Goal: Task Accomplishment & Management: Use online tool/utility

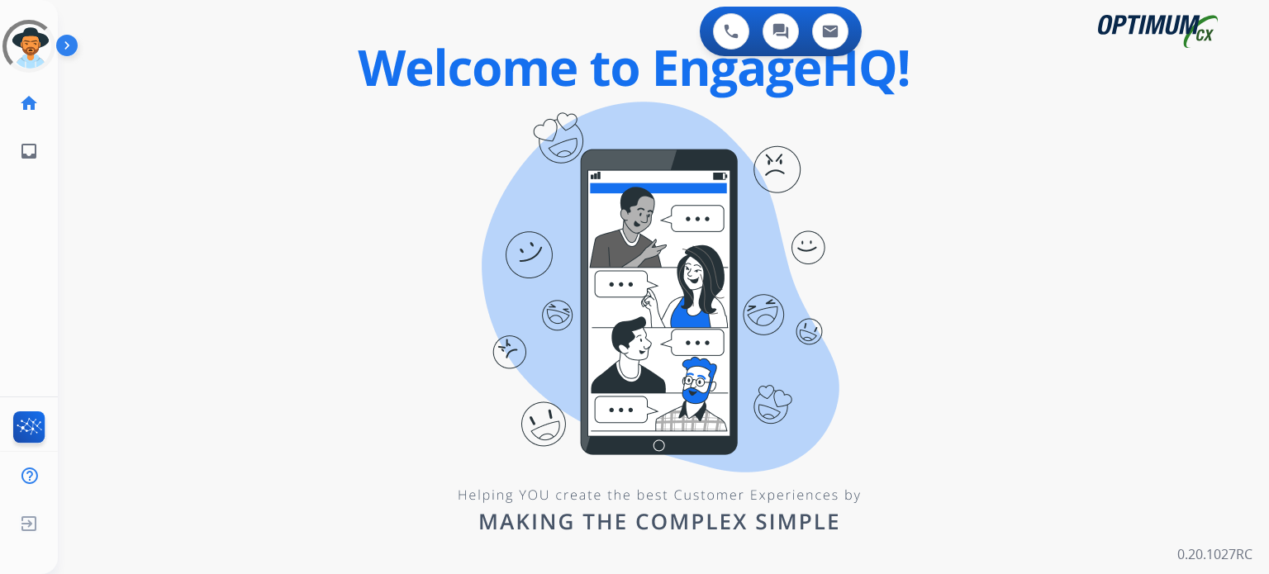
click at [73, 47] on img at bounding box center [70, 48] width 28 height 31
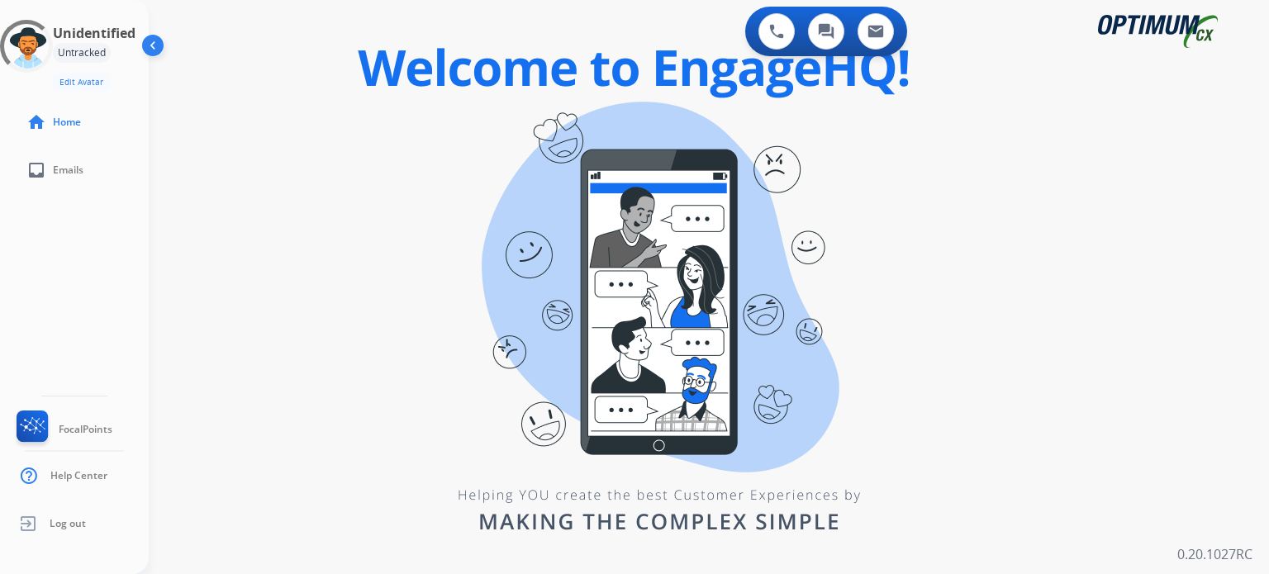
click at [152, 45] on img at bounding box center [154, 48] width 31 height 31
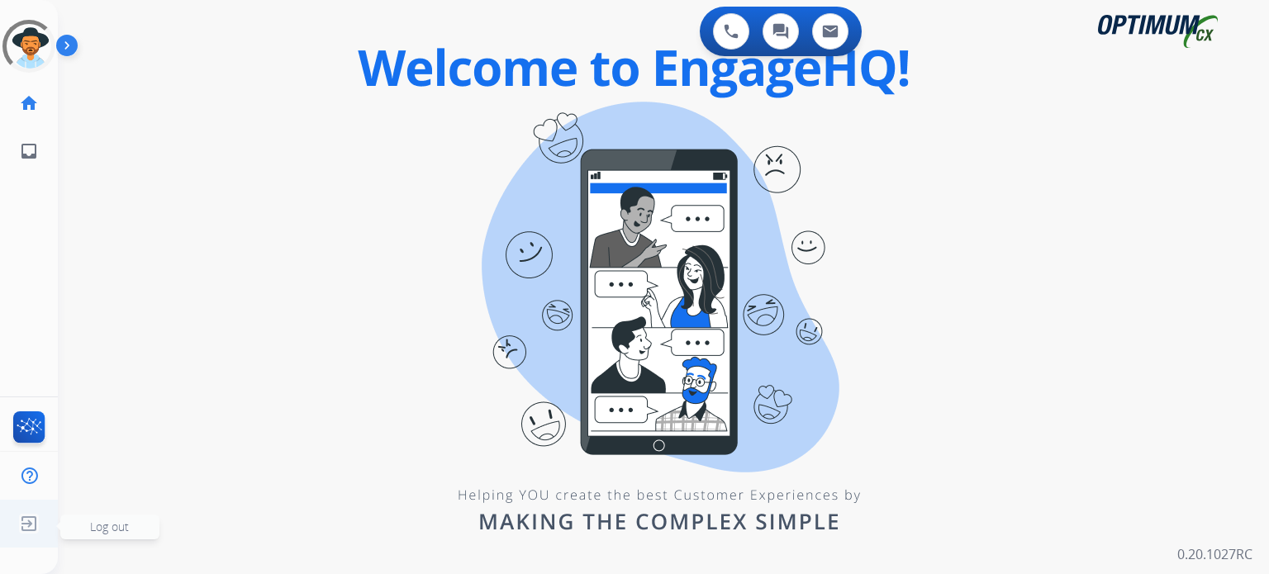
click at [39, 524] on img at bounding box center [29, 523] width 30 height 31
click at [61, 42] on img at bounding box center [70, 48] width 28 height 31
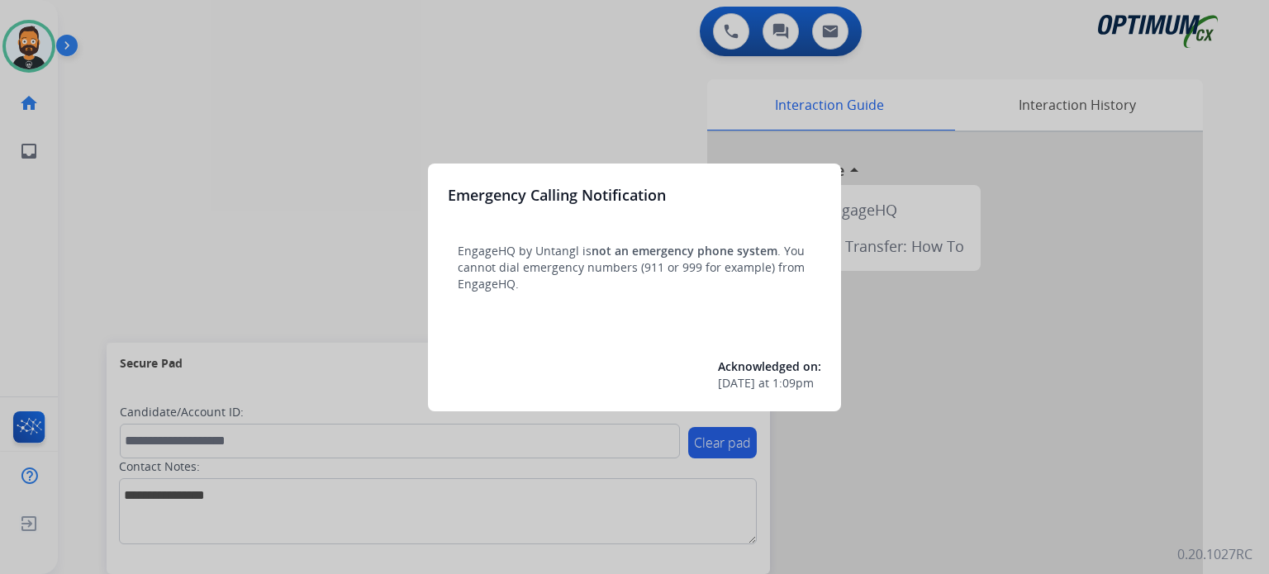
click at [476, 291] on p "EngageHQ by Untangl is not an emergency phone system . You cannot dial emergenc…" at bounding box center [634, 268] width 353 height 50
click at [383, 268] on div at bounding box center [634, 287] width 1269 height 574
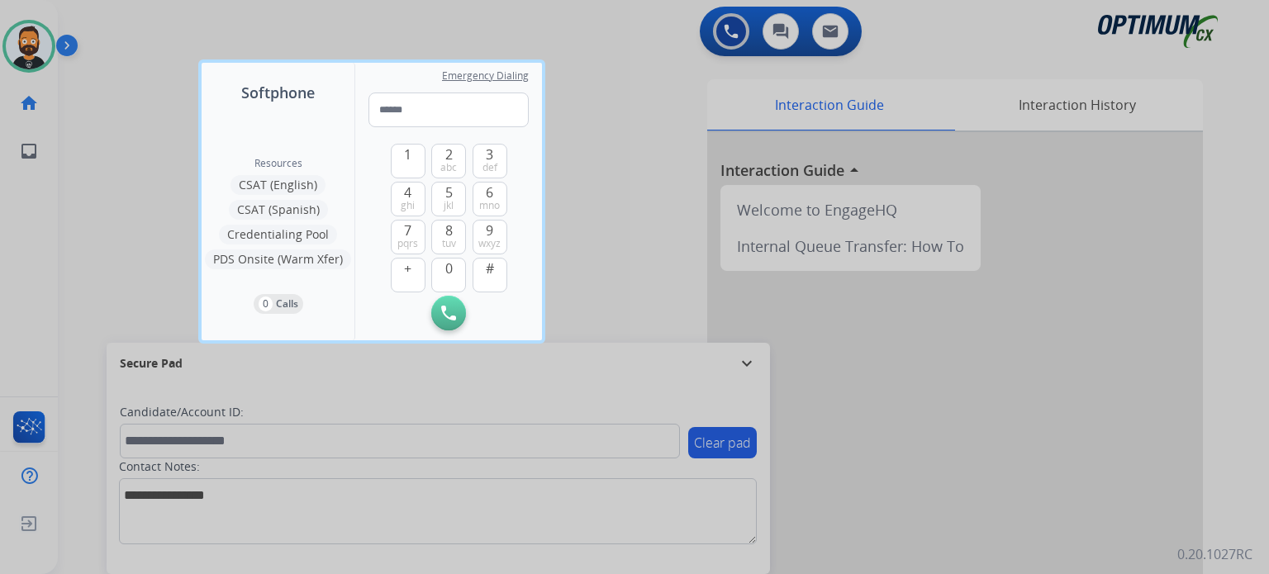
click at [747, 366] on div at bounding box center [634, 287] width 1269 height 574
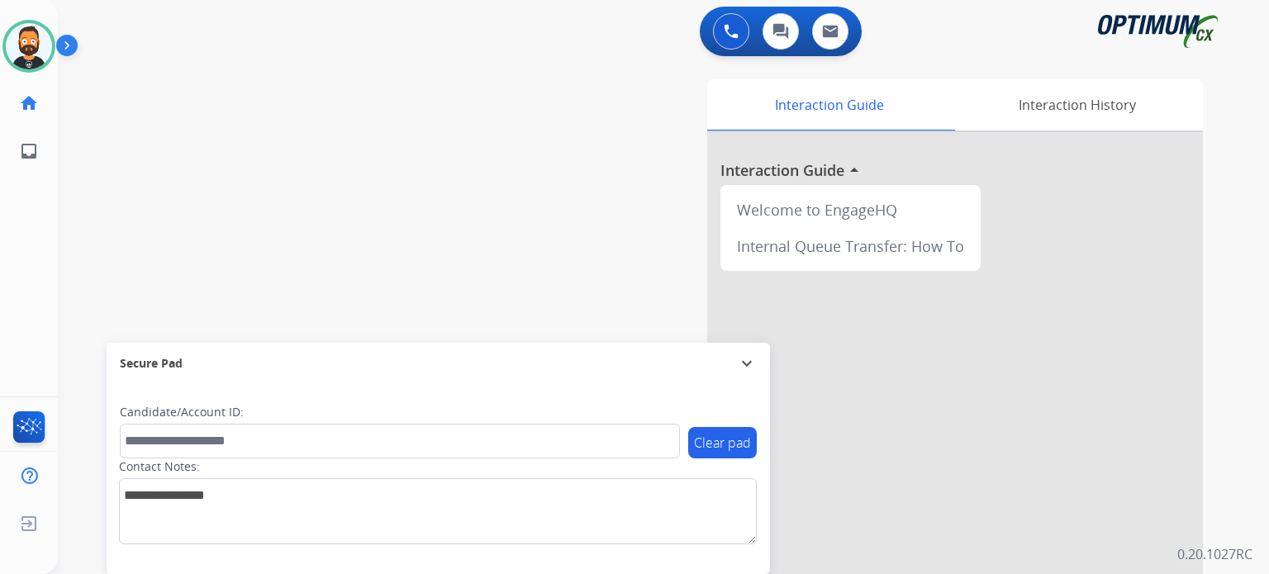
click at [747, 364] on mat-icon "expand_more" at bounding box center [747, 363] width 20 height 20
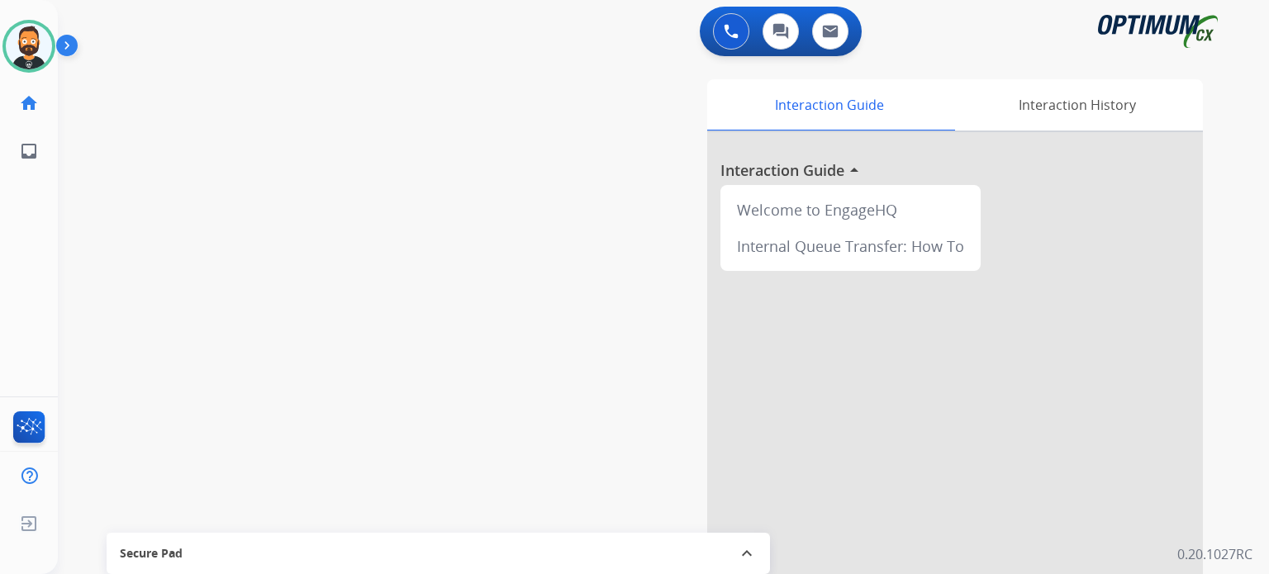
click at [80, 50] on img at bounding box center [70, 48] width 28 height 31
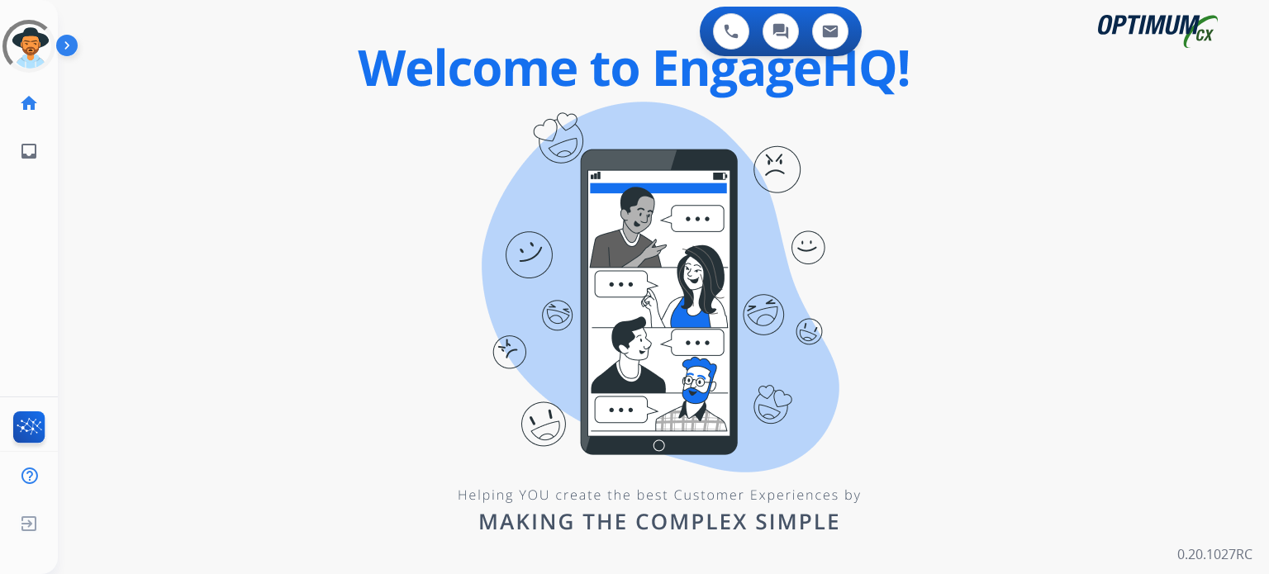
click at [72, 50] on img at bounding box center [70, 48] width 28 height 31
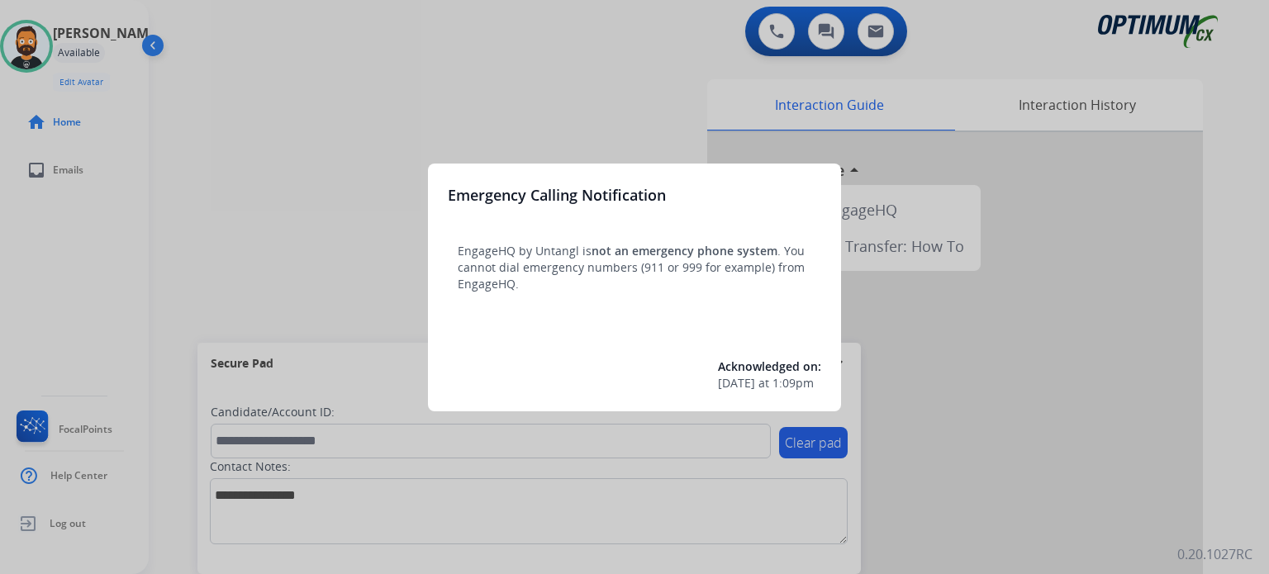
click at [430, 221] on div "Emergency Calling Notification EngageHQ by Untangl is not an emergency phone sy…" at bounding box center [634, 288] width 413 height 248
click at [381, 240] on div at bounding box center [634, 287] width 1269 height 574
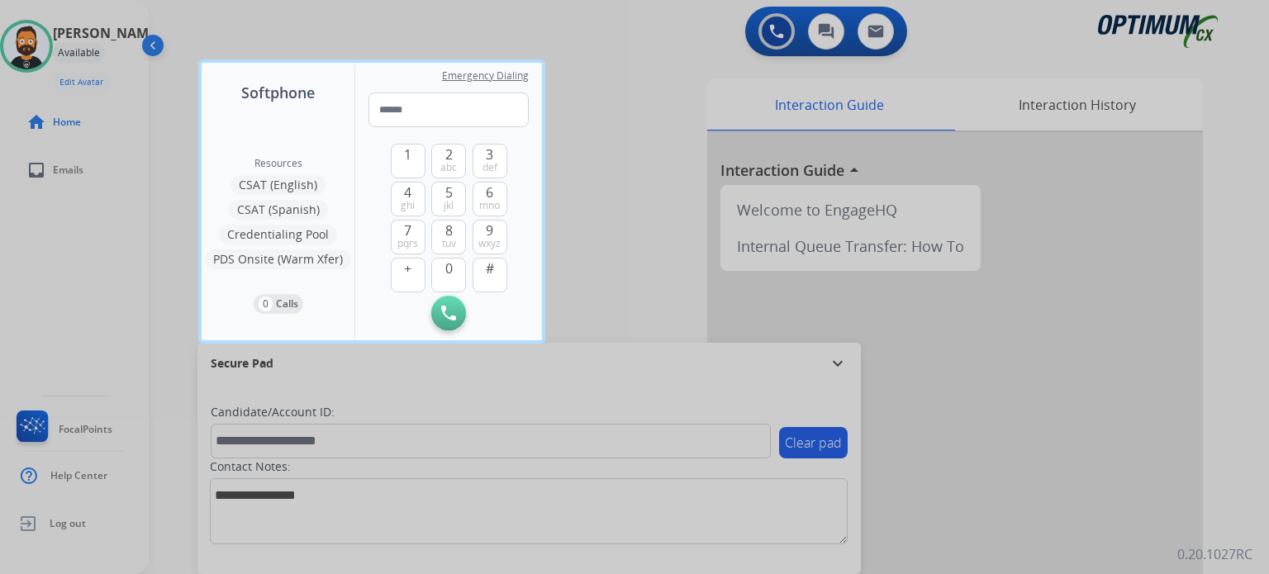
click at [711, 369] on div at bounding box center [634, 287] width 1269 height 574
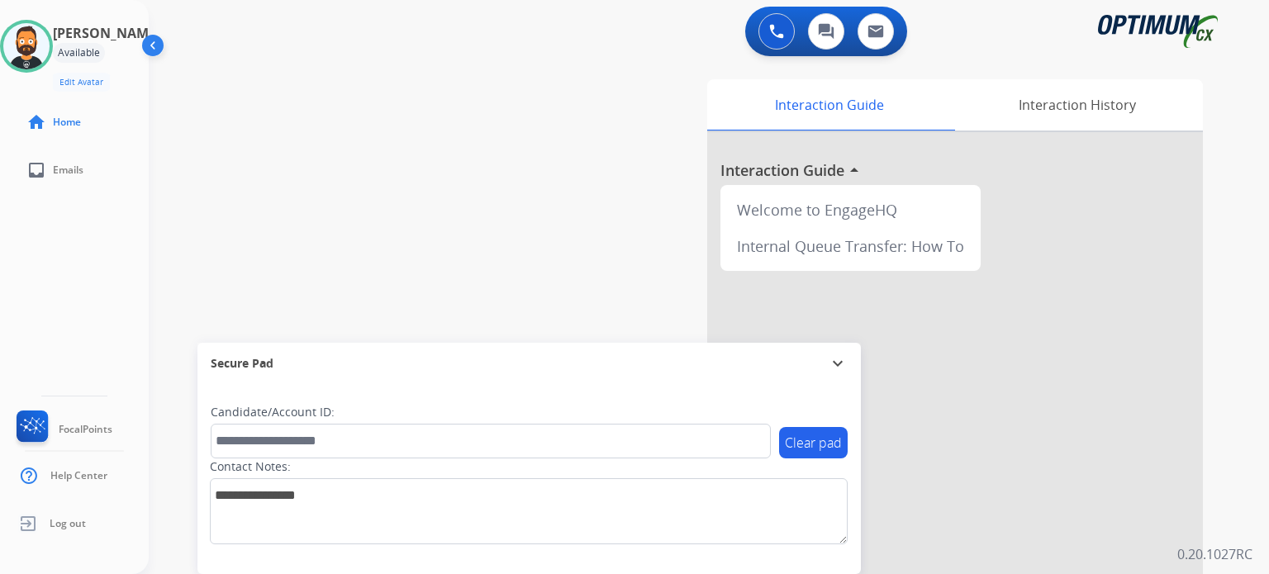
click at [819, 368] on div "Secure Pad" at bounding box center [529, 363] width 637 height 28
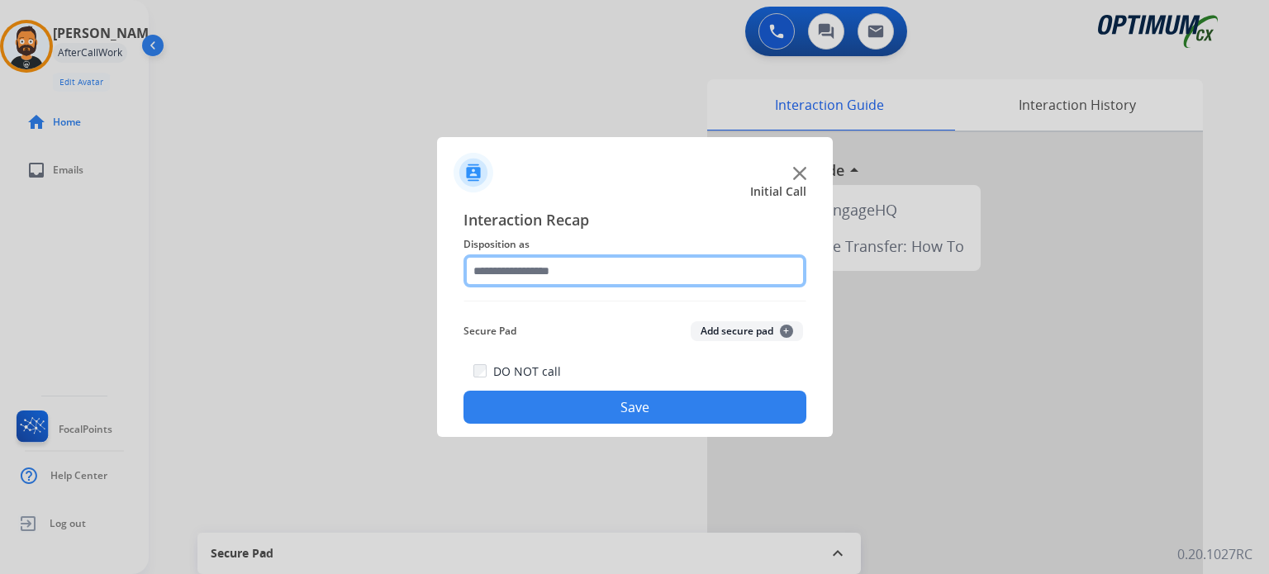
drag, startPoint x: 628, startPoint y: 264, endPoint x: 622, endPoint y: 282, distance: 19.1
click at [625, 265] on input "text" at bounding box center [634, 270] width 343 height 33
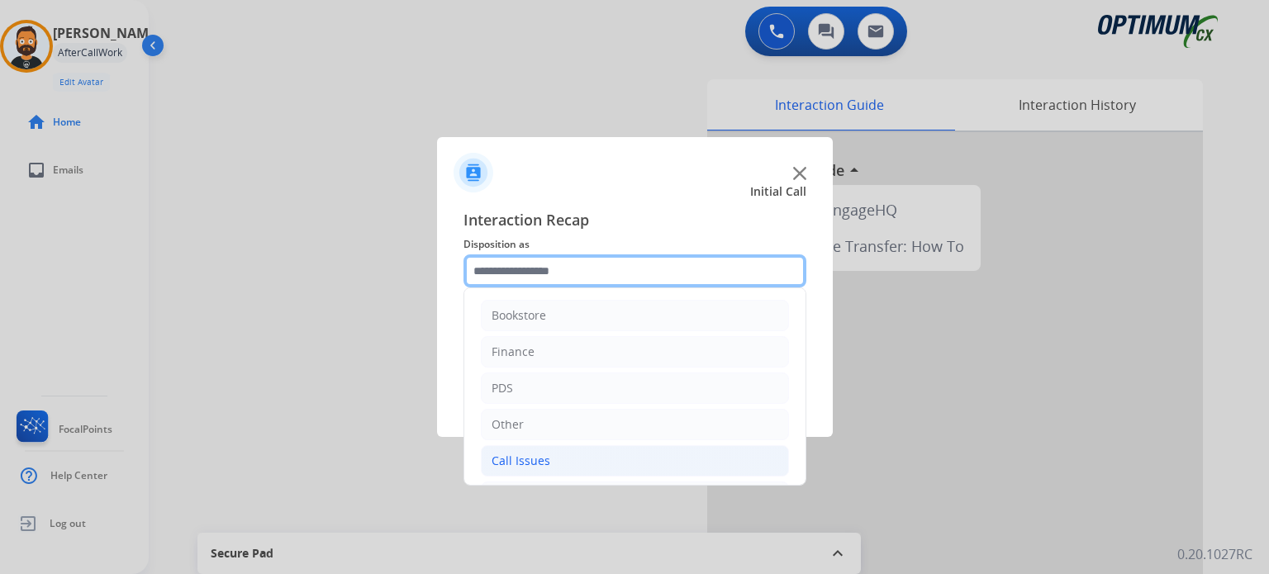
scroll to position [109, 0]
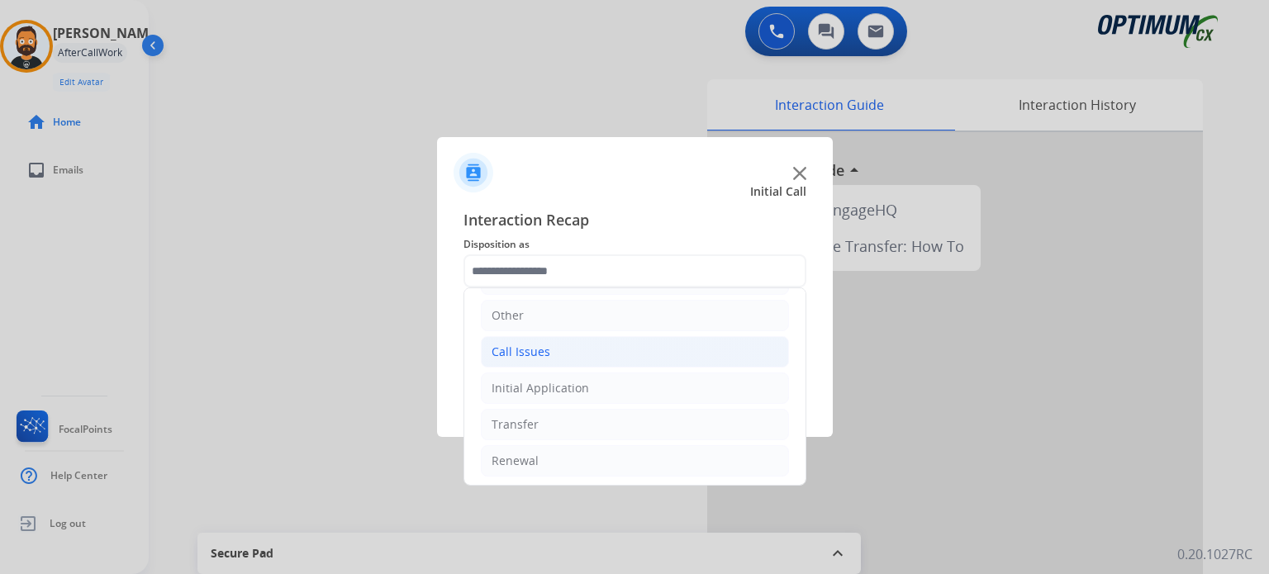
click at [548, 353] on li "Call Issues" at bounding box center [635, 351] width 308 height 31
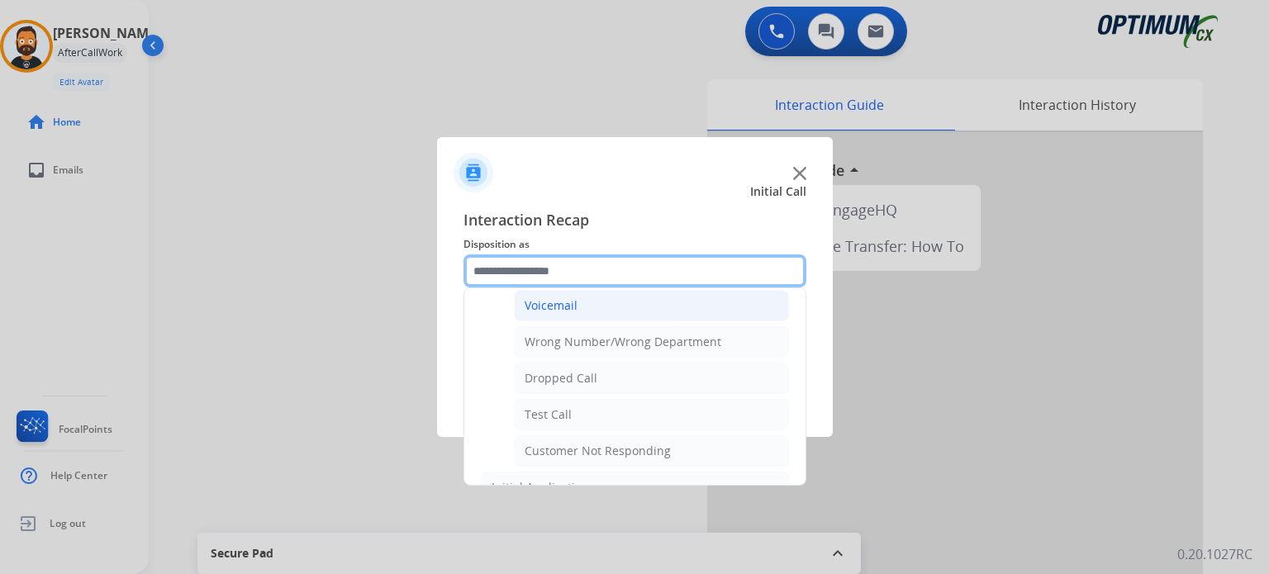
scroll to position [192, 0]
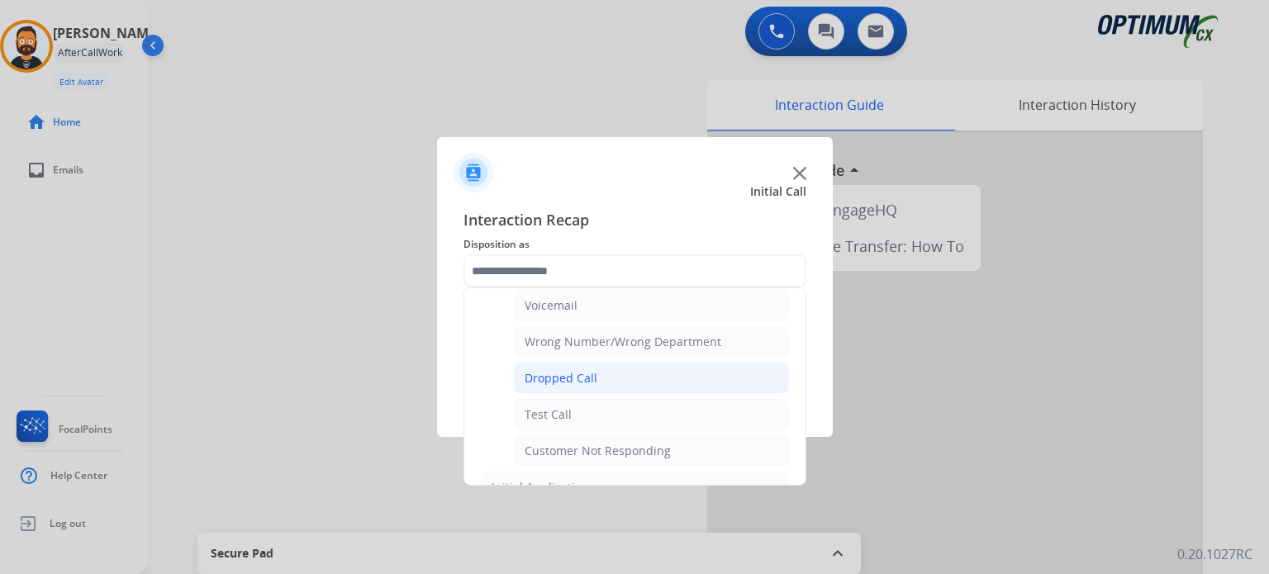
click at [585, 378] on div "Dropped Call" at bounding box center [560, 378] width 73 height 17
type input "**********"
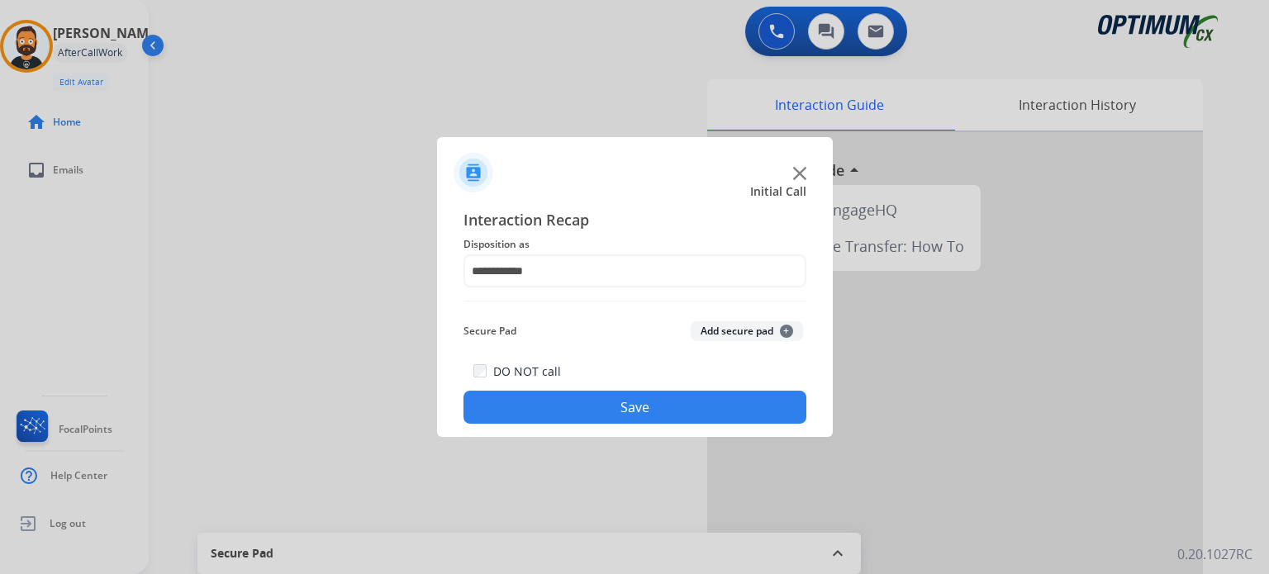
click at [587, 399] on button "Save" at bounding box center [634, 407] width 343 height 33
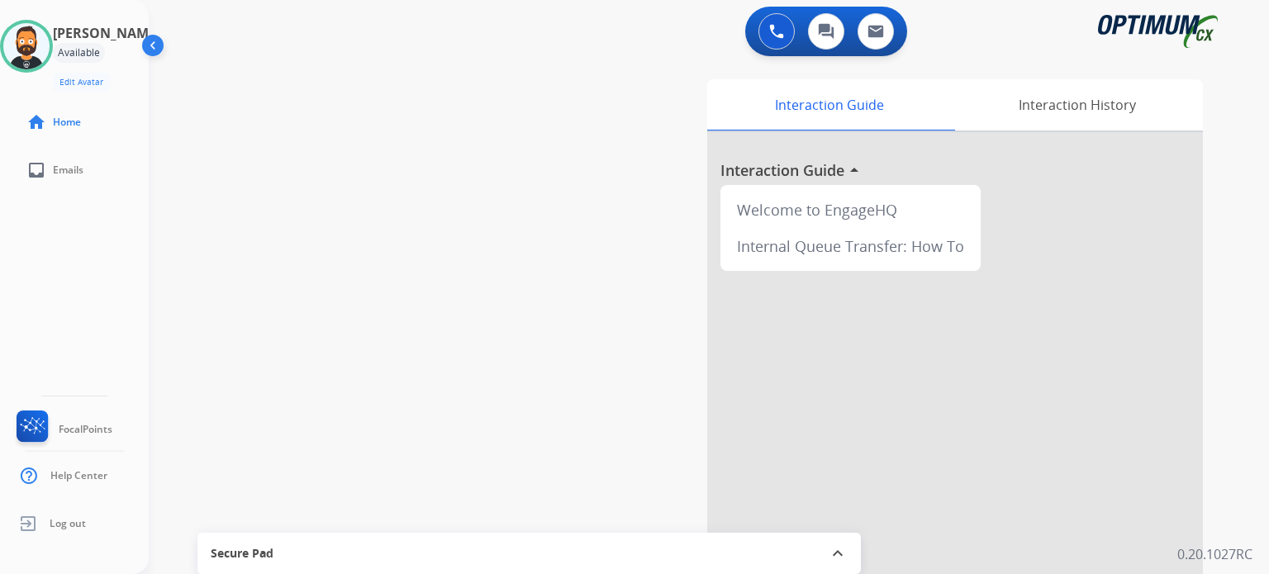
click at [575, 273] on div "swap_horiz Break voice bridge close_fullscreen Connect 3-Way Call merge_type Se…" at bounding box center [689, 403] width 1080 height 689
click at [672, 337] on div "Interaction Guide Interaction History Interaction Guide arrow_drop_up Welcome t…" at bounding box center [894, 413] width 618 height 669
click at [444, 92] on div "swap_horiz Break voice bridge close_fullscreen Connect 3-Way Call merge_type Se…" at bounding box center [689, 403] width 1080 height 689
click at [330, 70] on div "swap_horiz Break voice bridge close_fullscreen Connect 3-Way Call merge_type Se…" at bounding box center [689, 403] width 1080 height 689
click at [1098, 79] on div "Interaction History" at bounding box center [1077, 104] width 252 height 51
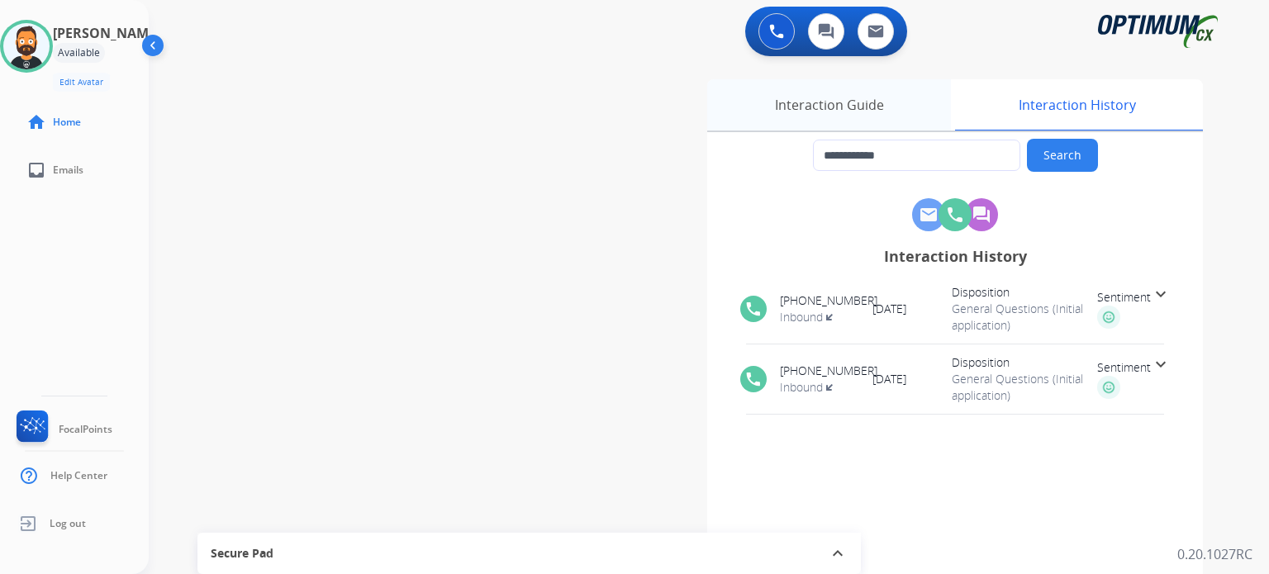
click at [809, 114] on div "Interaction Guide" at bounding box center [829, 104] width 244 height 51
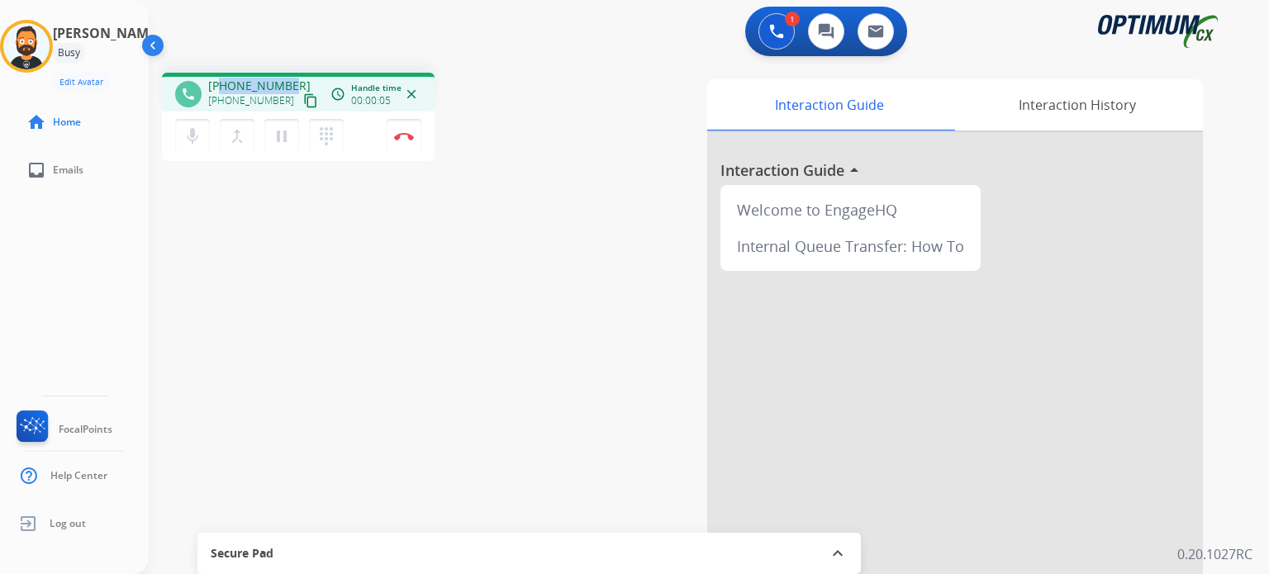
drag, startPoint x: 287, startPoint y: 82, endPoint x: 221, endPoint y: 83, distance: 65.3
click at [221, 83] on span "+17033306951" at bounding box center [259, 86] width 102 height 17
copy span "7033306951"
click at [406, 135] on img at bounding box center [404, 136] width 20 height 8
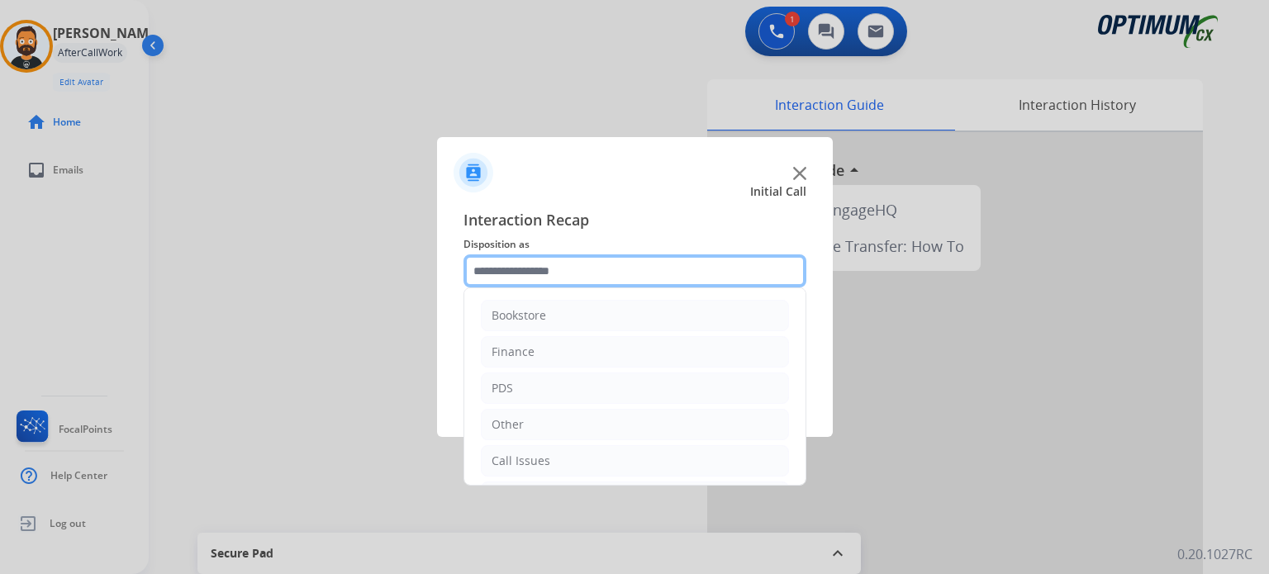
click at [551, 277] on input "text" at bounding box center [634, 270] width 343 height 33
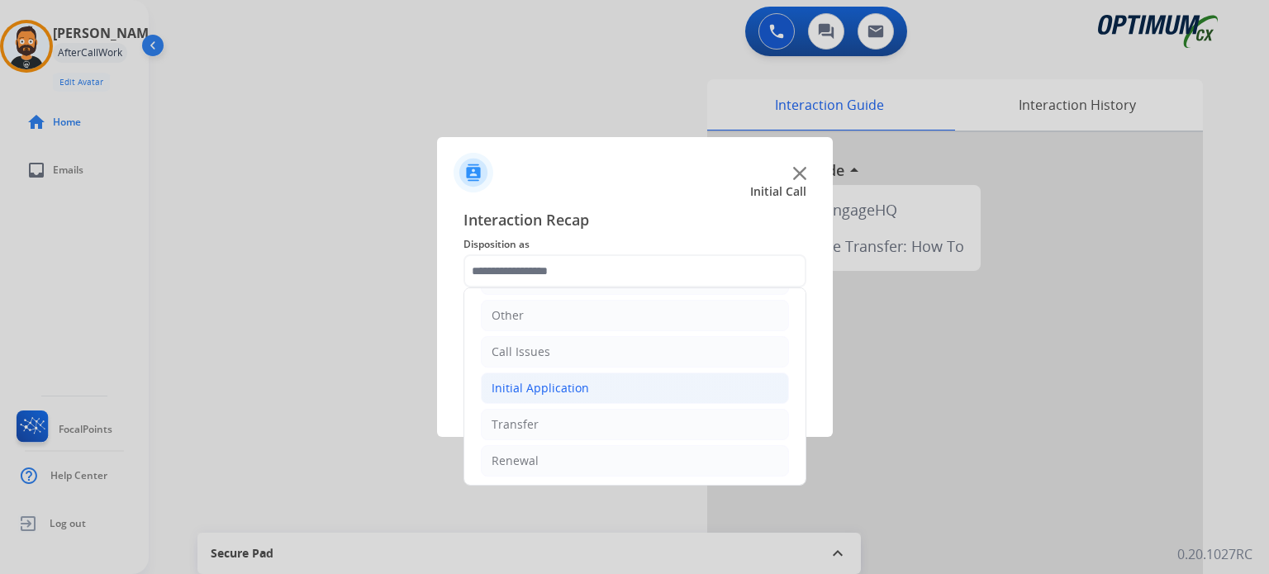
click at [599, 385] on li "Initial Application" at bounding box center [635, 387] width 308 height 31
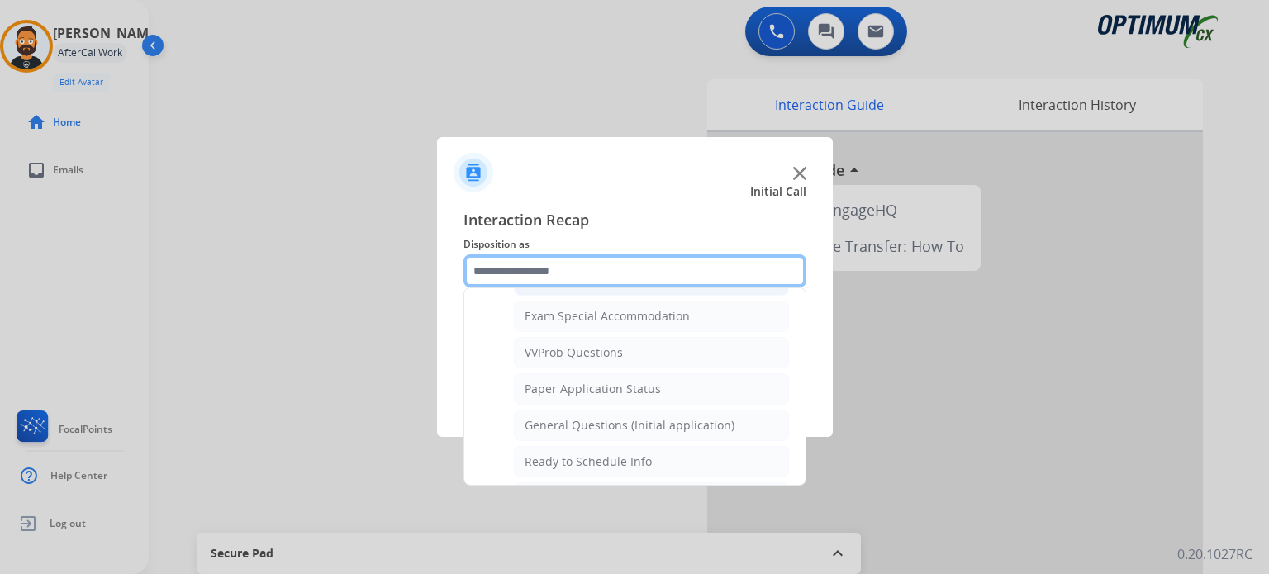
scroll to position [852, 0]
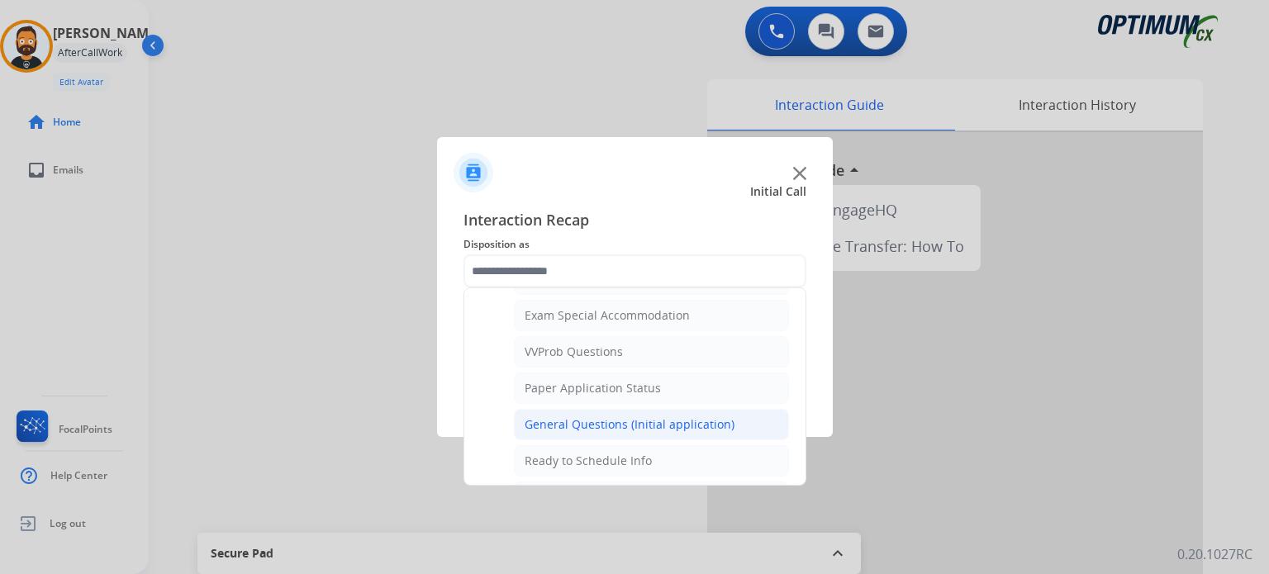
click at [597, 416] on div "General Questions (Initial application)" at bounding box center [629, 424] width 210 height 17
type input "**********"
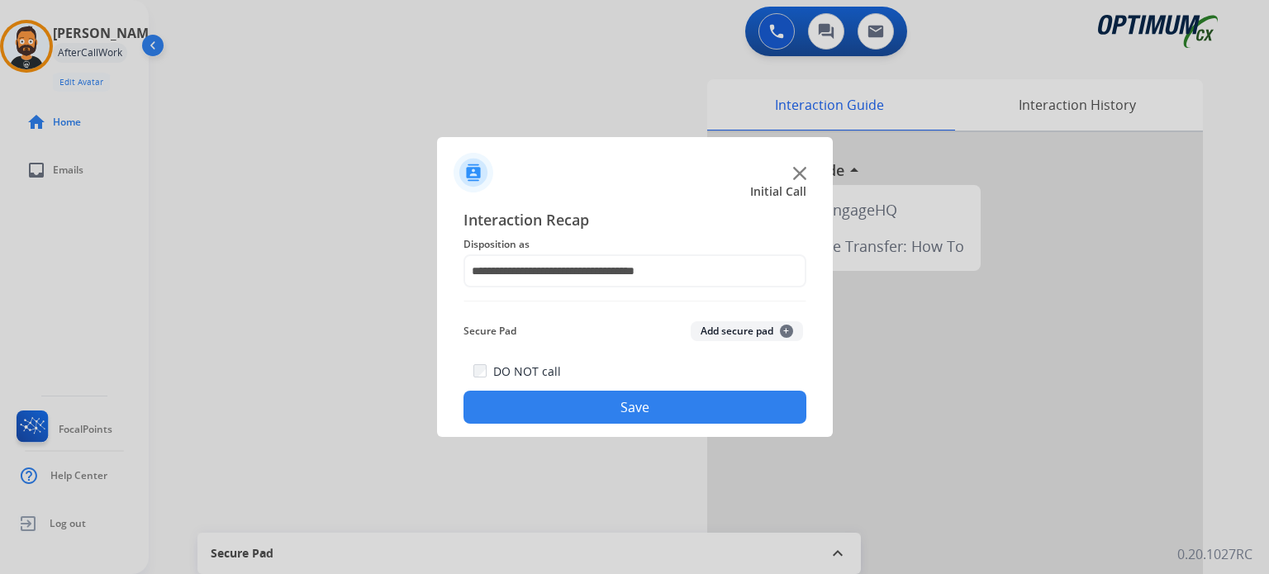
click at [597, 409] on button "Save" at bounding box center [634, 407] width 343 height 33
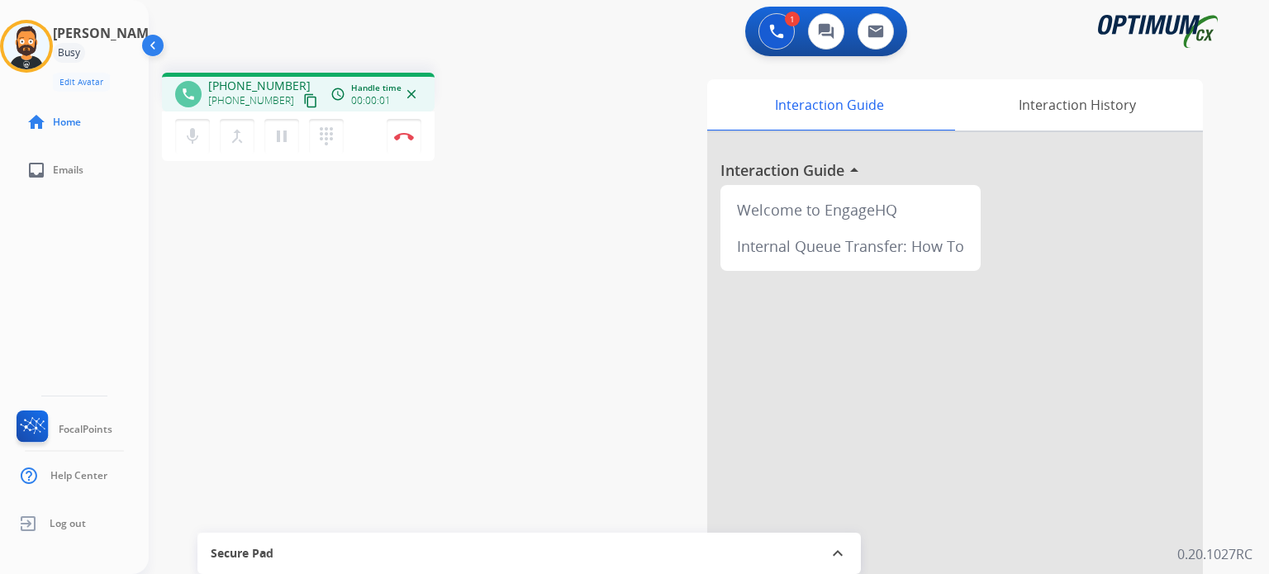
click at [374, 164] on div "phone +18606784230 +18606784230 content_copy access_time Call metrics Queue 00:…" at bounding box center [298, 119] width 273 height 93
drag, startPoint x: 291, startPoint y: 87, endPoint x: 225, endPoint y: 89, distance: 66.1
click at [225, 89] on div "+18606784230 +18606784230 content_copy" at bounding box center [264, 94] width 112 height 33
copy span "8606784230"
click at [410, 142] on button "Disconnect" at bounding box center [404, 136] width 35 height 35
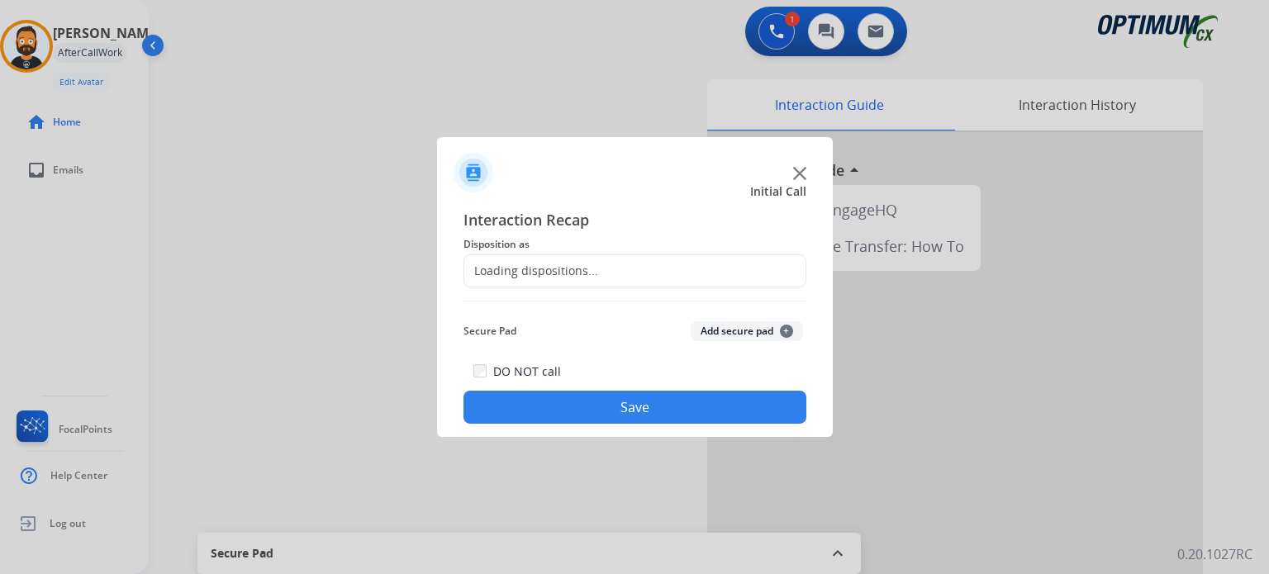
click at [545, 269] on div "Loading dispositions..." at bounding box center [531, 271] width 134 height 17
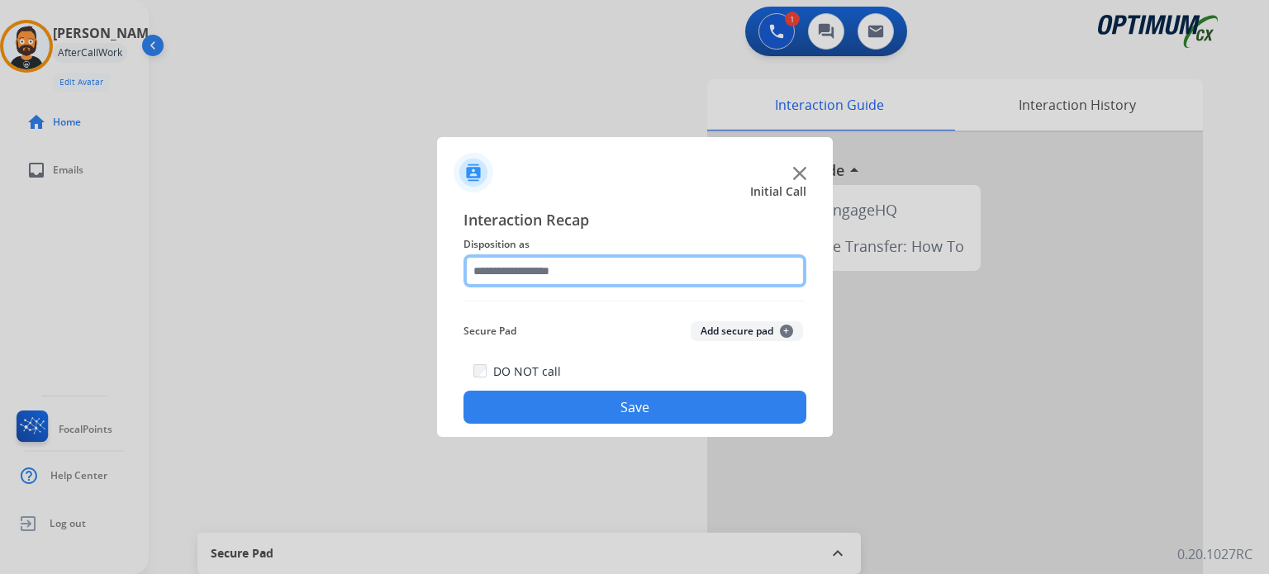
click at [544, 273] on input "text" at bounding box center [634, 270] width 343 height 33
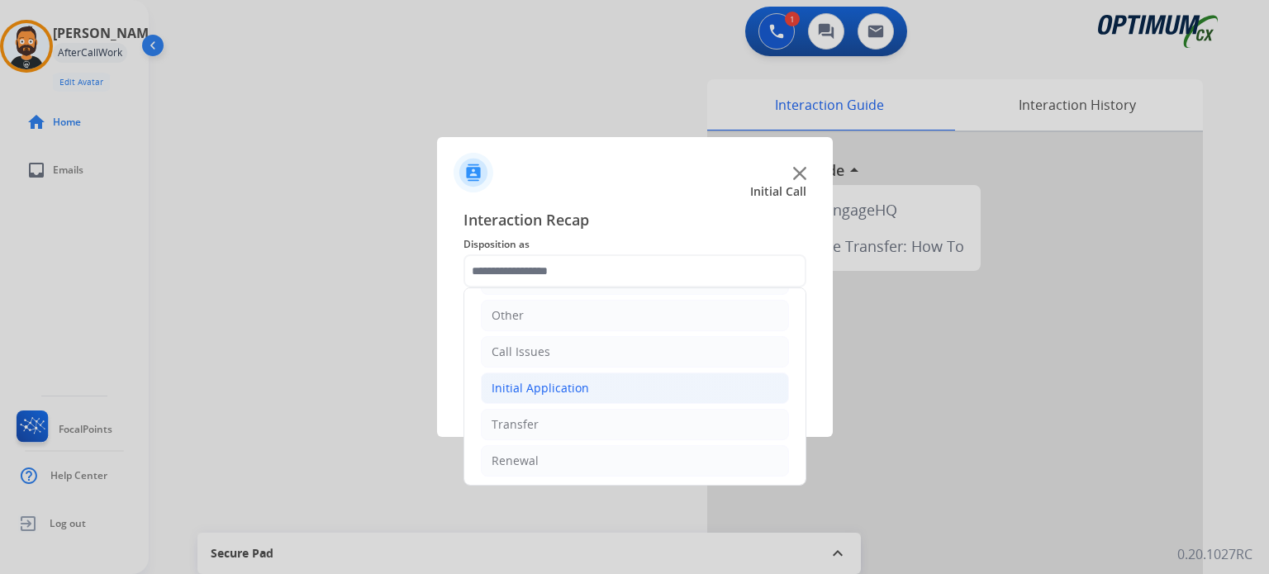
click at [581, 386] on div "Initial Application" at bounding box center [539, 388] width 97 height 17
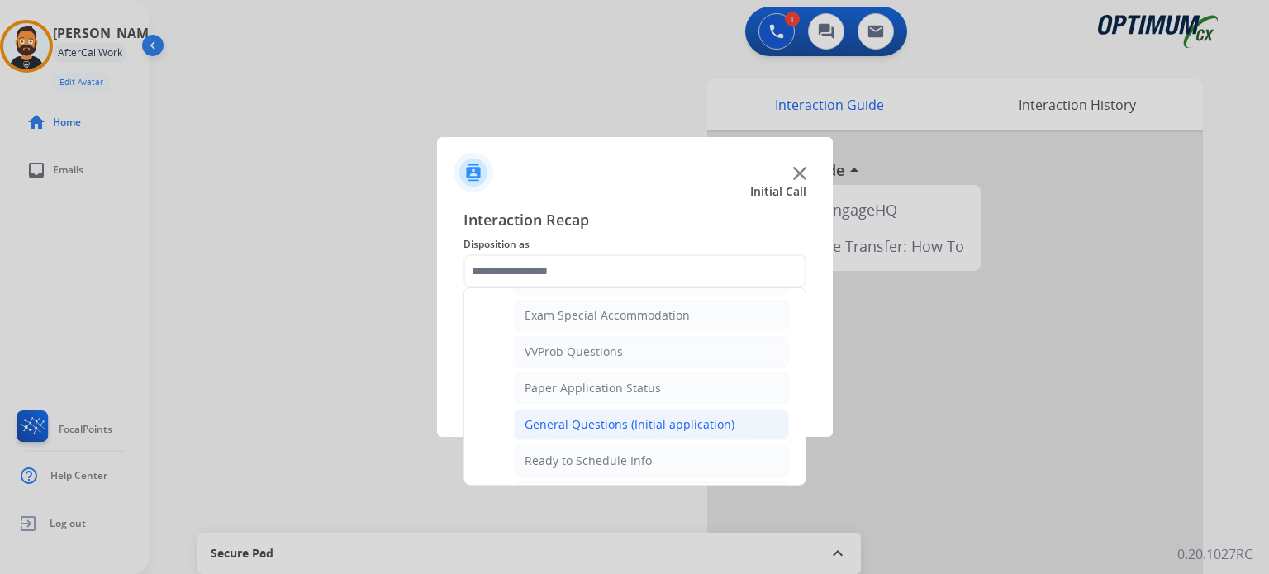
click at [614, 418] on div "General Questions (Initial application)" at bounding box center [629, 424] width 210 height 17
type input "**********"
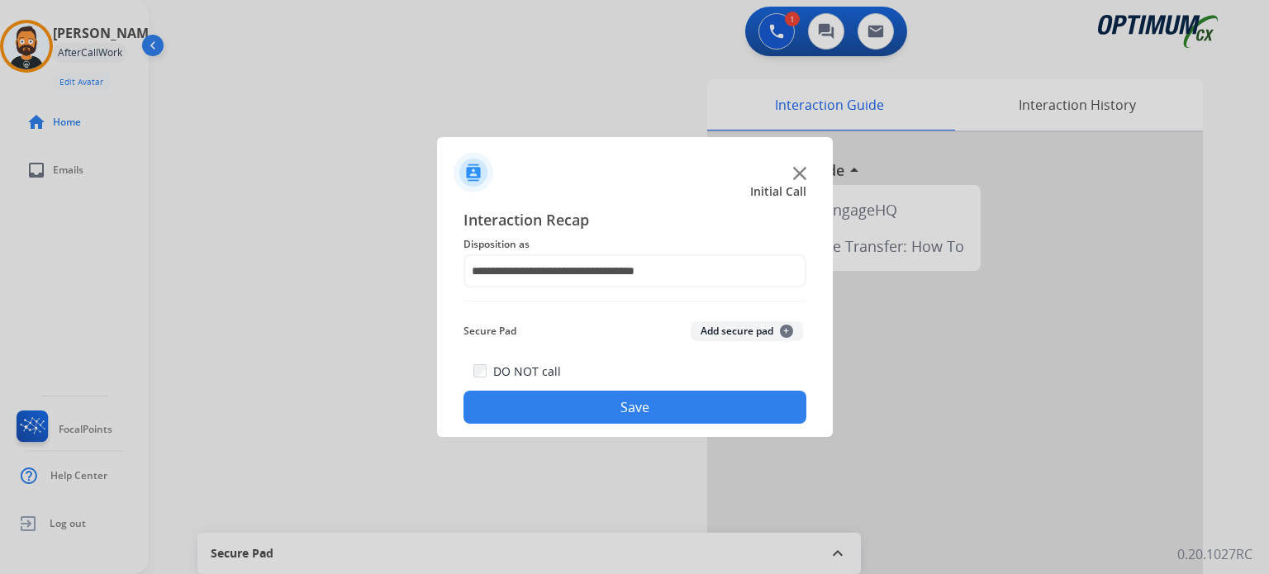
click at [614, 417] on button "Save" at bounding box center [634, 407] width 343 height 33
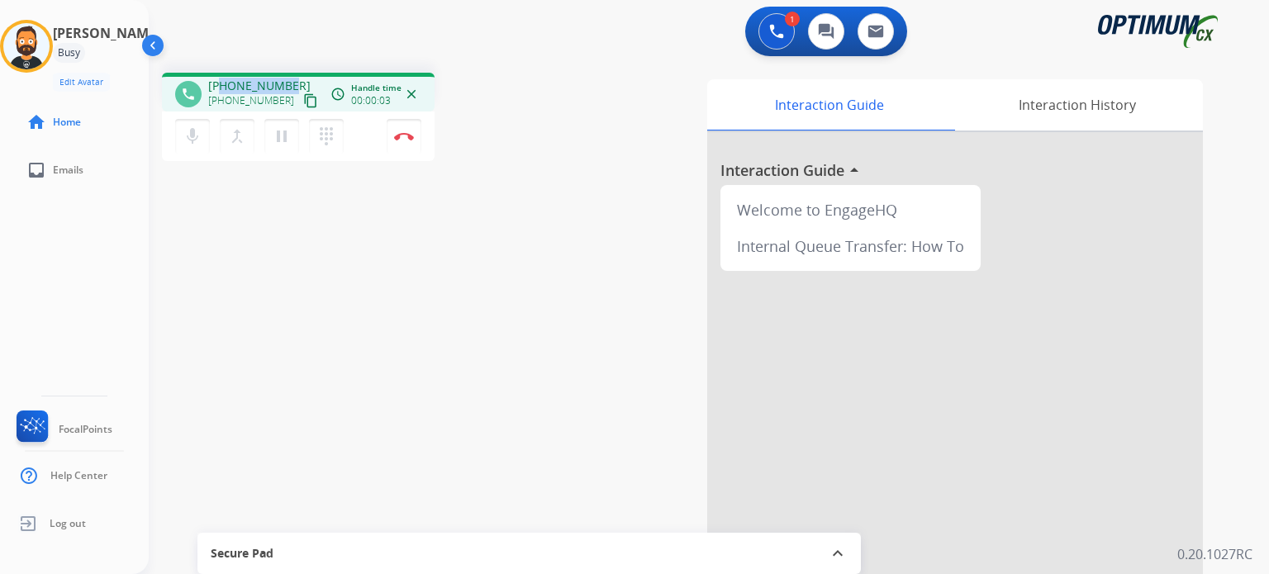
drag, startPoint x: 292, startPoint y: 83, endPoint x: 219, endPoint y: 83, distance: 72.7
click at [219, 83] on div "+17032011966 +17032011966 content_copy" at bounding box center [264, 94] width 112 height 33
copy span "7032011966"
click at [405, 130] on button "Disconnect" at bounding box center [404, 136] width 35 height 35
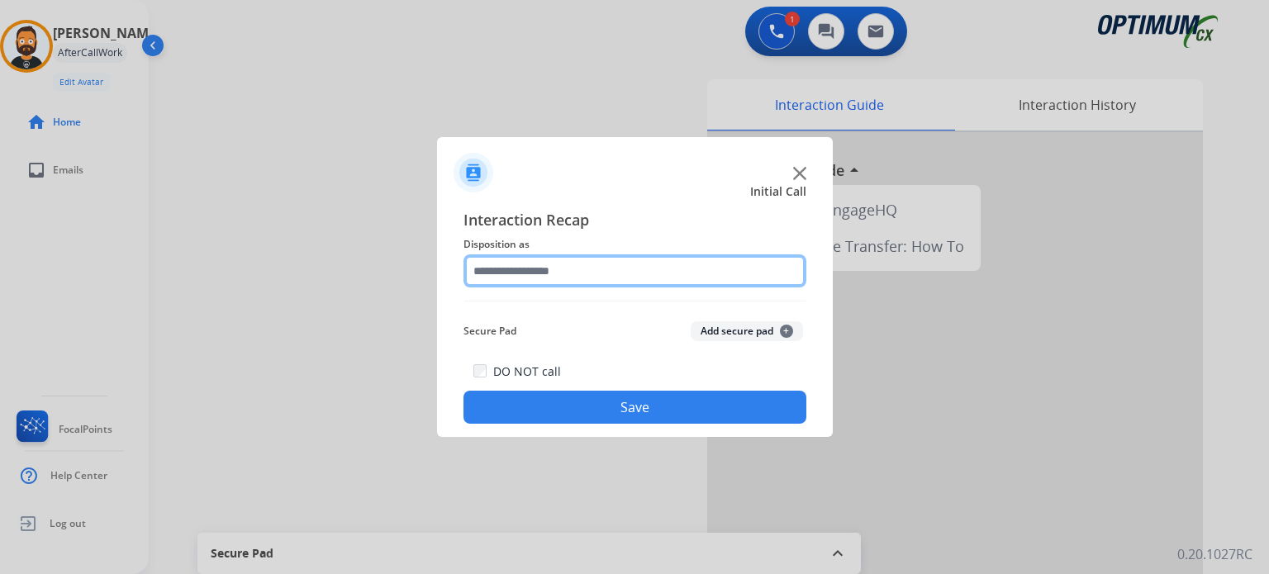
click at [574, 277] on input "text" at bounding box center [634, 270] width 343 height 33
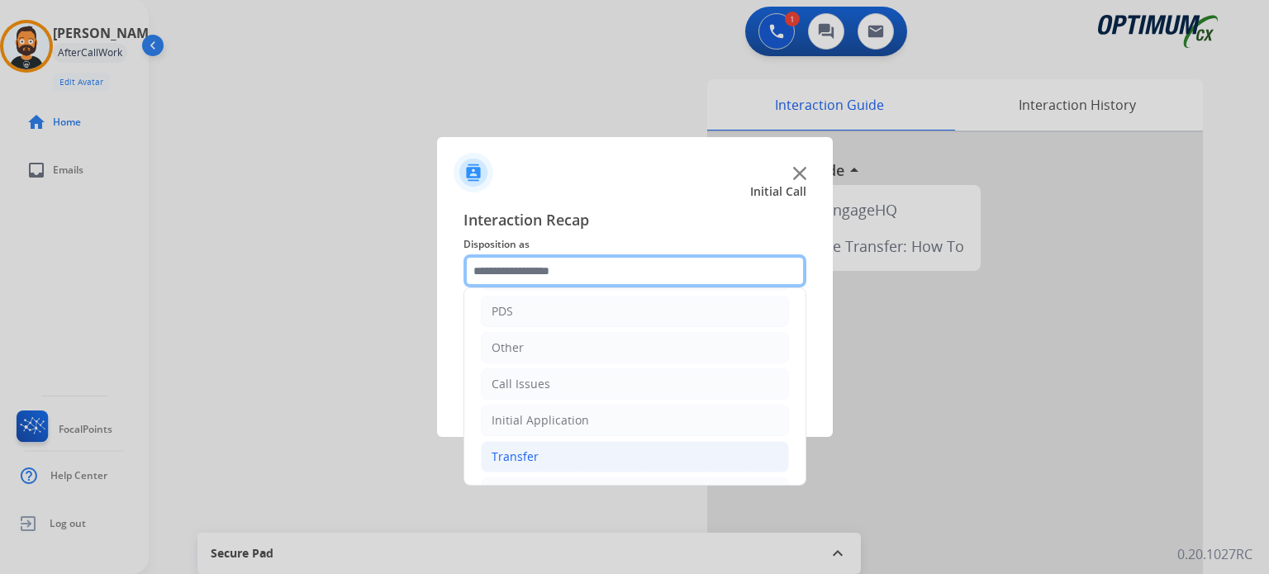
scroll to position [109, 0]
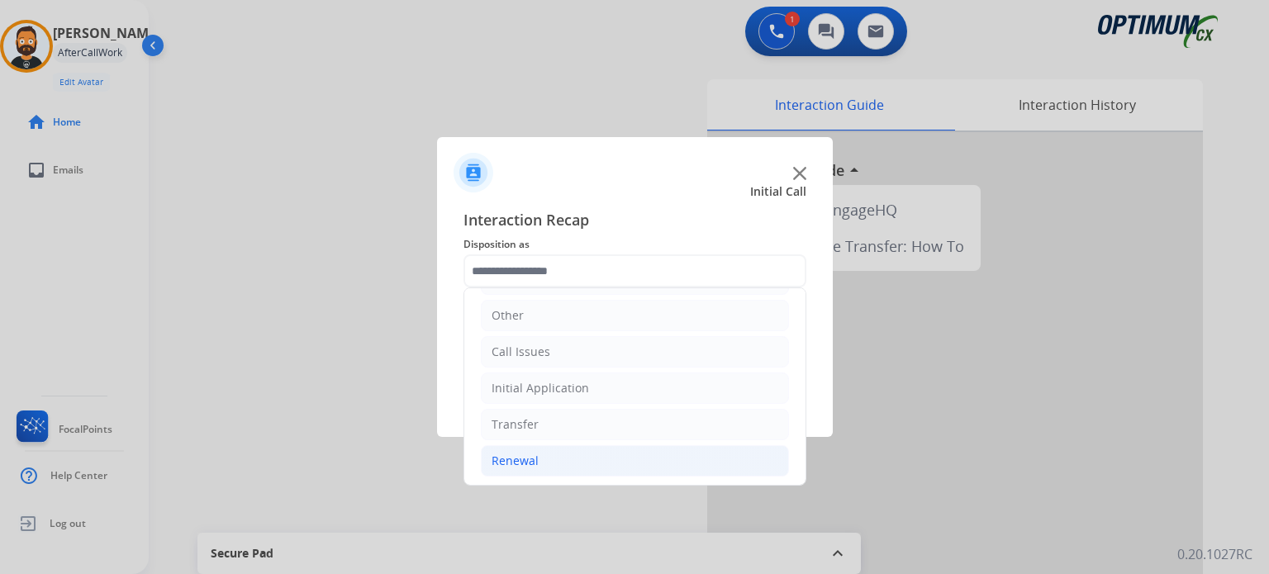
click at [536, 451] on li "Renewal" at bounding box center [635, 460] width 308 height 31
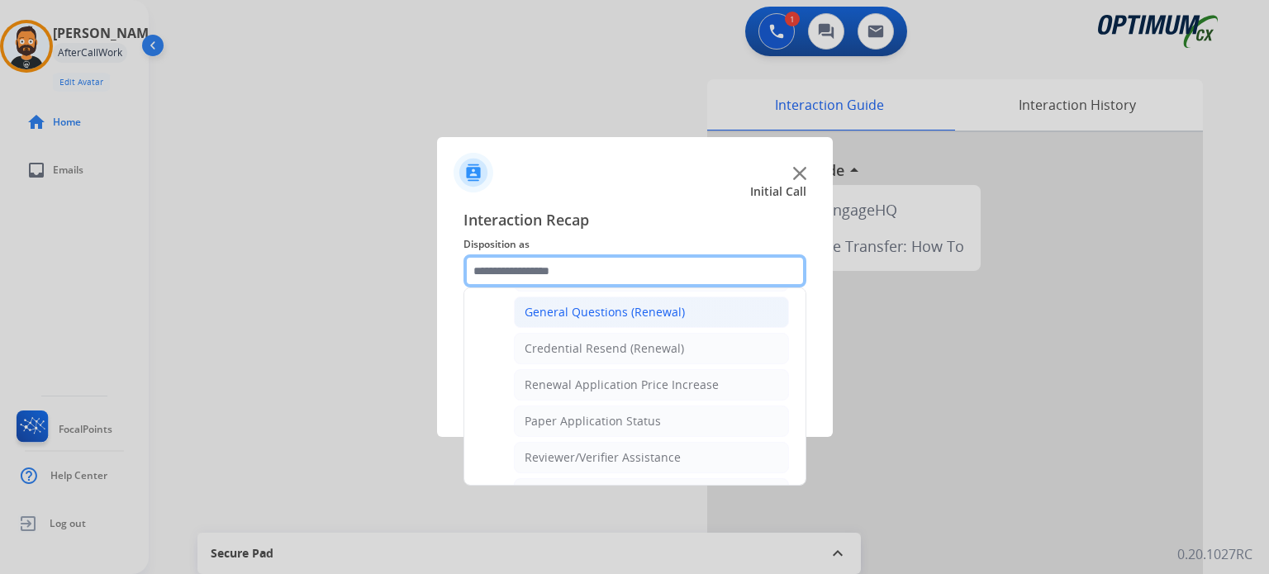
scroll to position [465, 0]
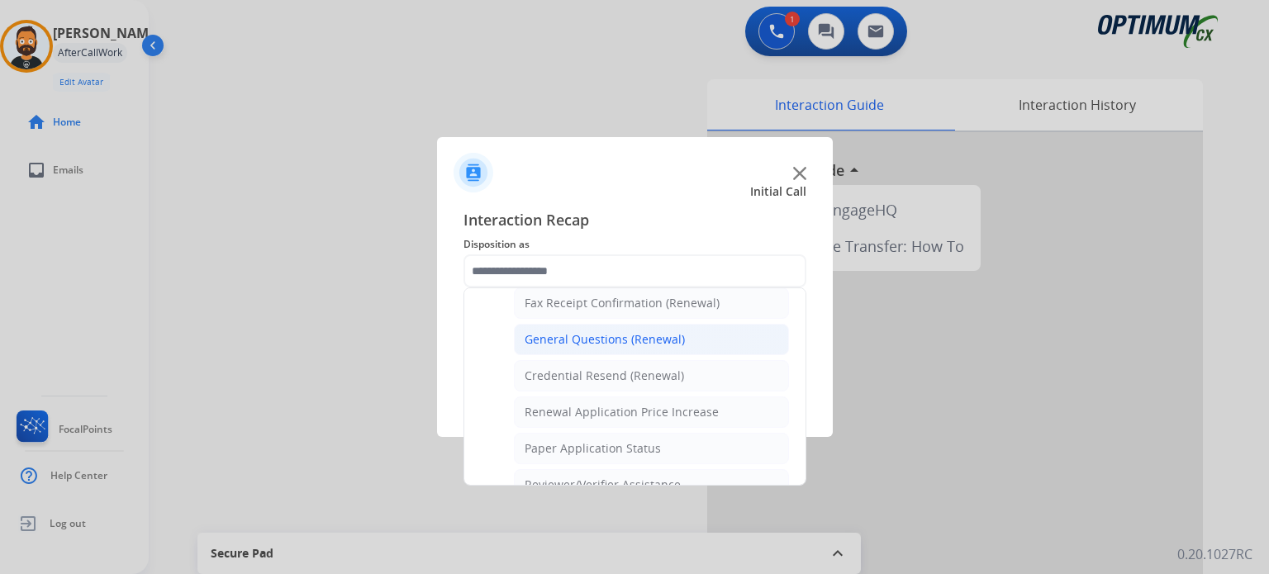
click at [610, 339] on div "General Questions (Renewal)" at bounding box center [604, 339] width 160 height 17
type input "**********"
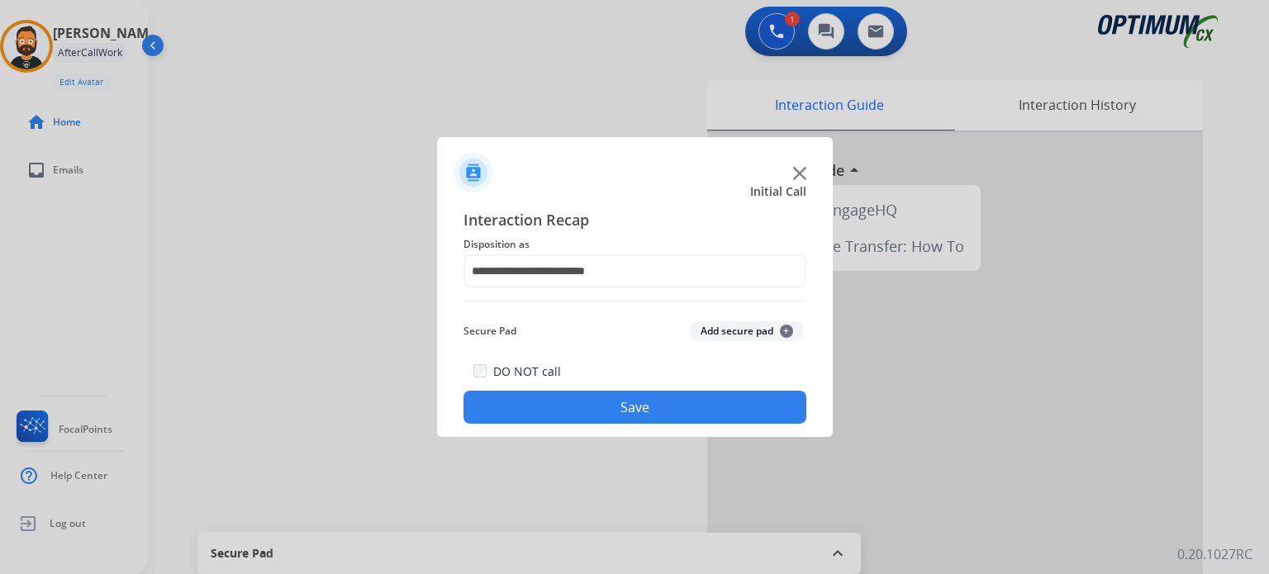
click at [609, 401] on button "Save" at bounding box center [634, 407] width 343 height 33
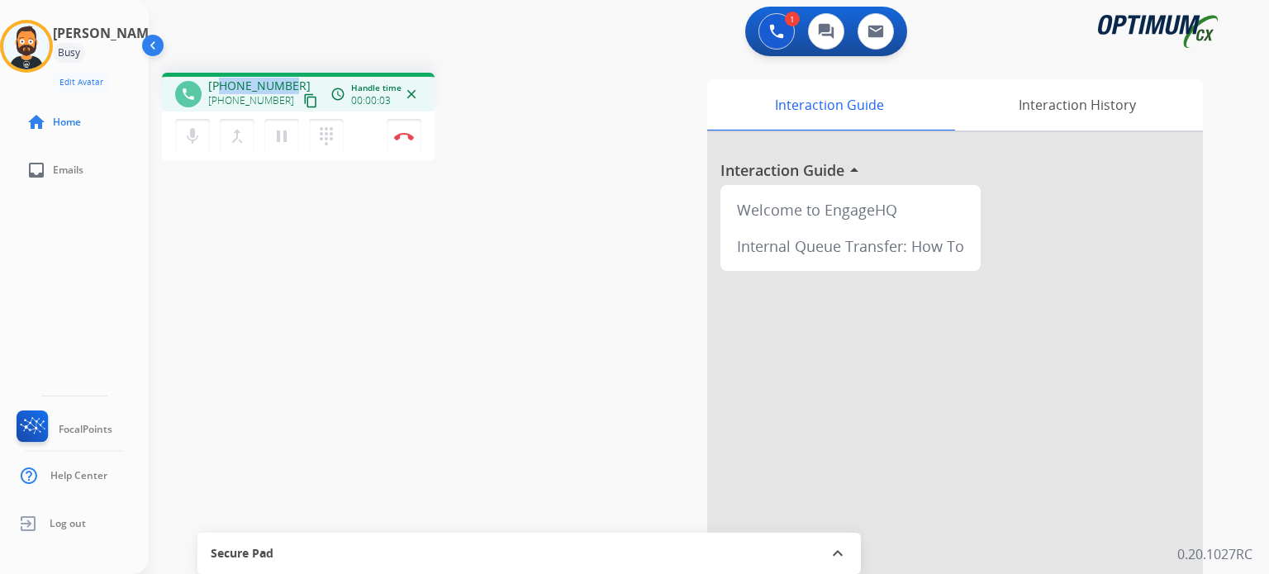
drag, startPoint x: 291, startPoint y: 83, endPoint x: 223, endPoint y: 80, distance: 67.8
click at [223, 80] on div "+13028576988 +13028576988 content_copy" at bounding box center [264, 94] width 112 height 33
copy span "3028576988"
click at [284, 137] on mat-icon "pause" at bounding box center [282, 136] width 20 height 20
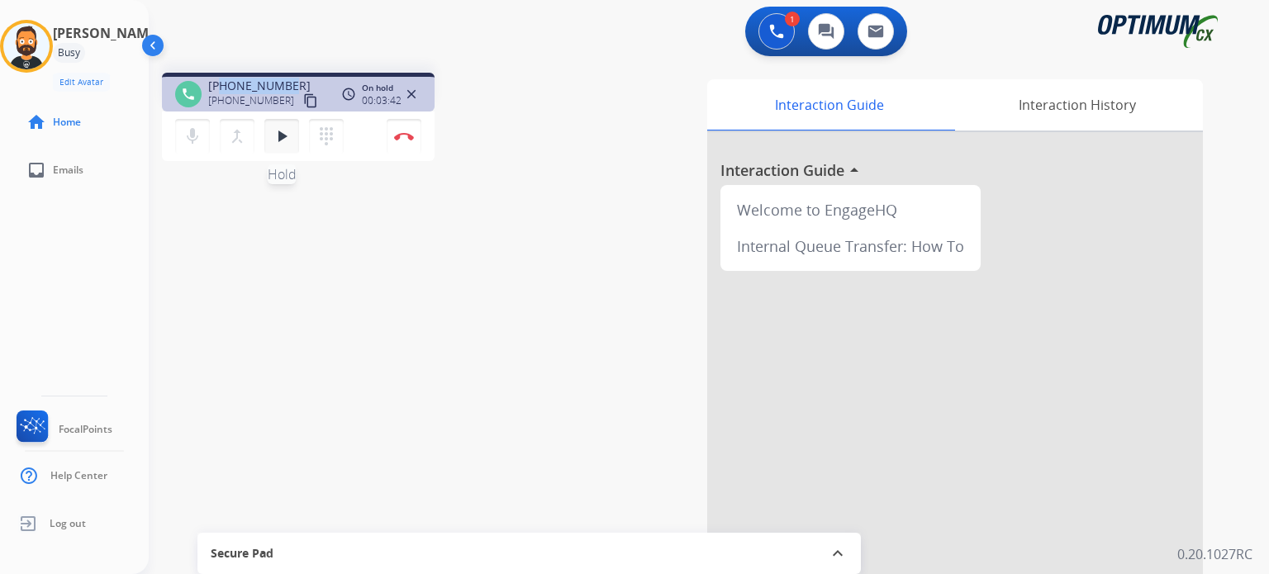
click at [289, 134] on mat-icon "play_arrow" at bounding box center [282, 136] width 20 height 20
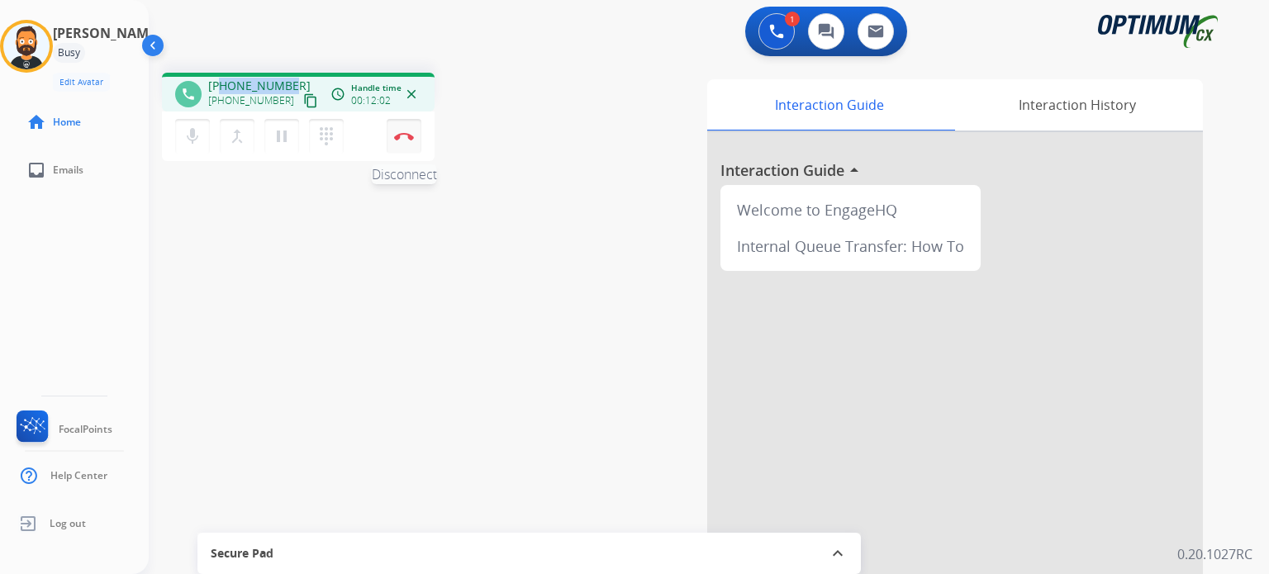
click at [410, 144] on button "Disconnect" at bounding box center [404, 136] width 35 height 35
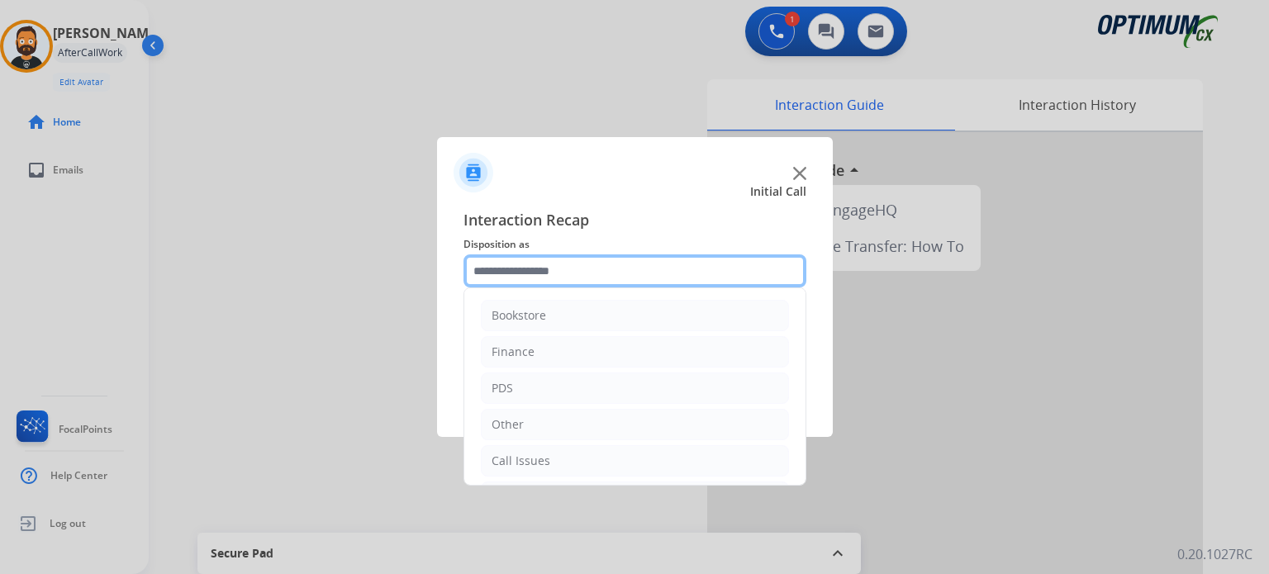
click at [588, 270] on input "text" at bounding box center [634, 270] width 343 height 33
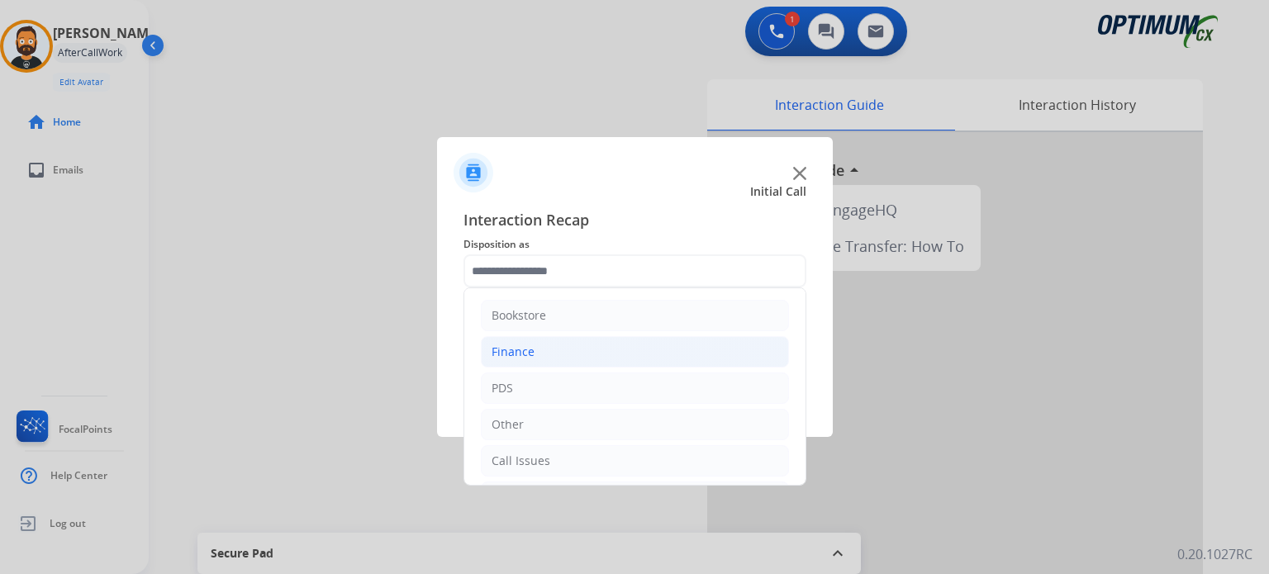
click at [583, 324] on li "Bookstore" at bounding box center [635, 315] width 308 height 31
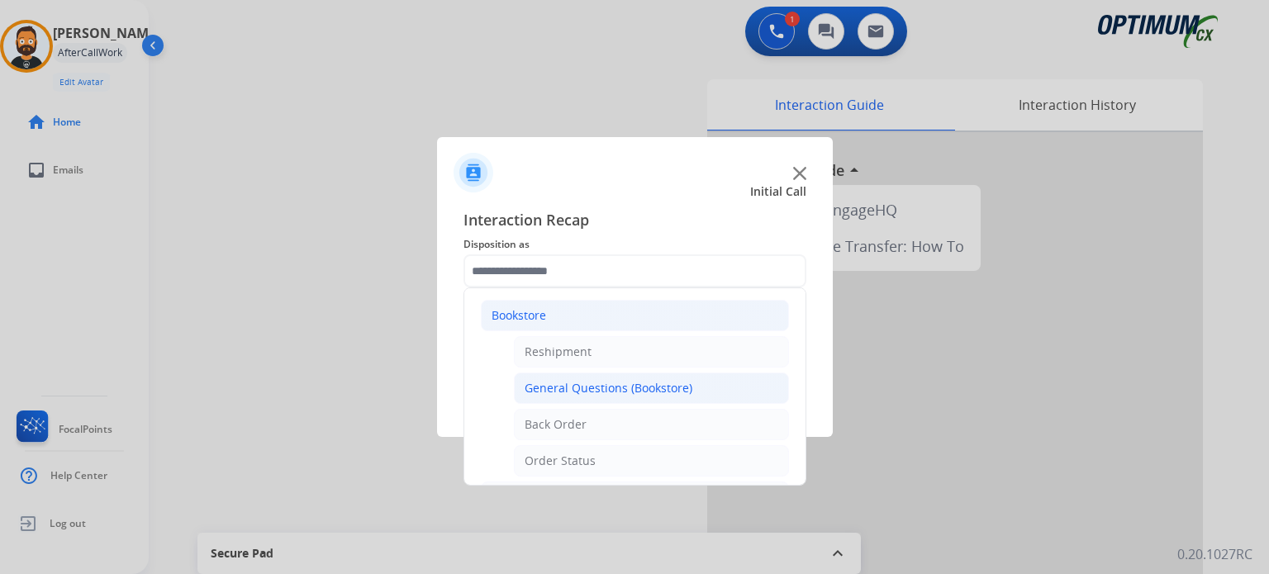
click at [602, 382] on div "General Questions (Bookstore)" at bounding box center [608, 388] width 168 height 17
type input "**********"
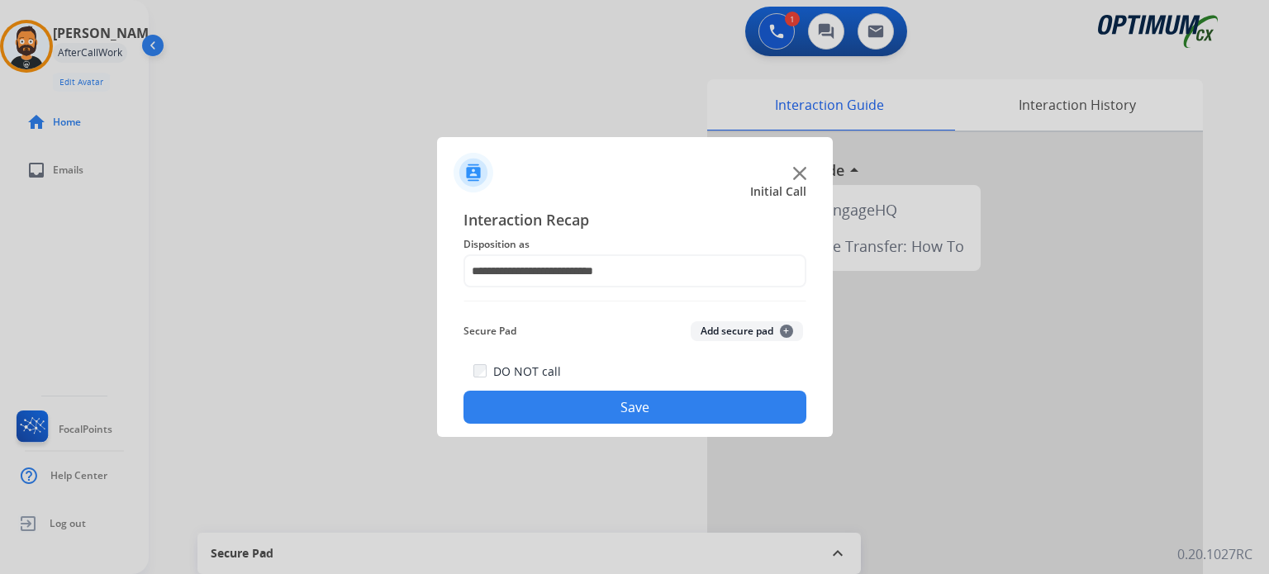
click at [585, 405] on button "Save" at bounding box center [634, 407] width 343 height 33
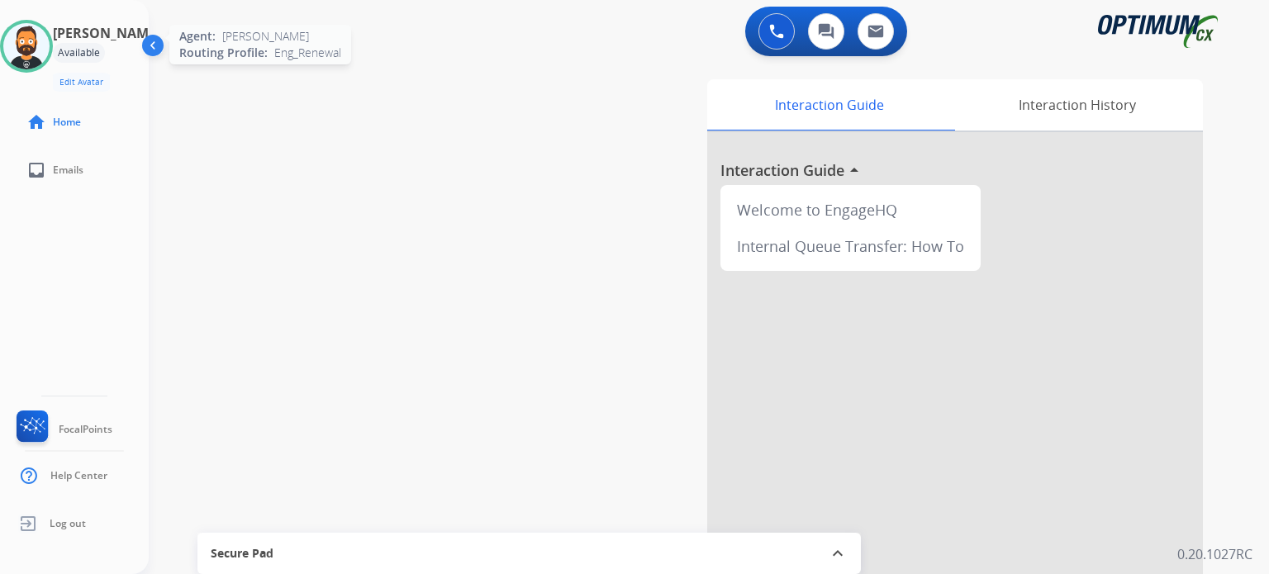
click at [36, 48] on img at bounding box center [26, 46] width 46 height 46
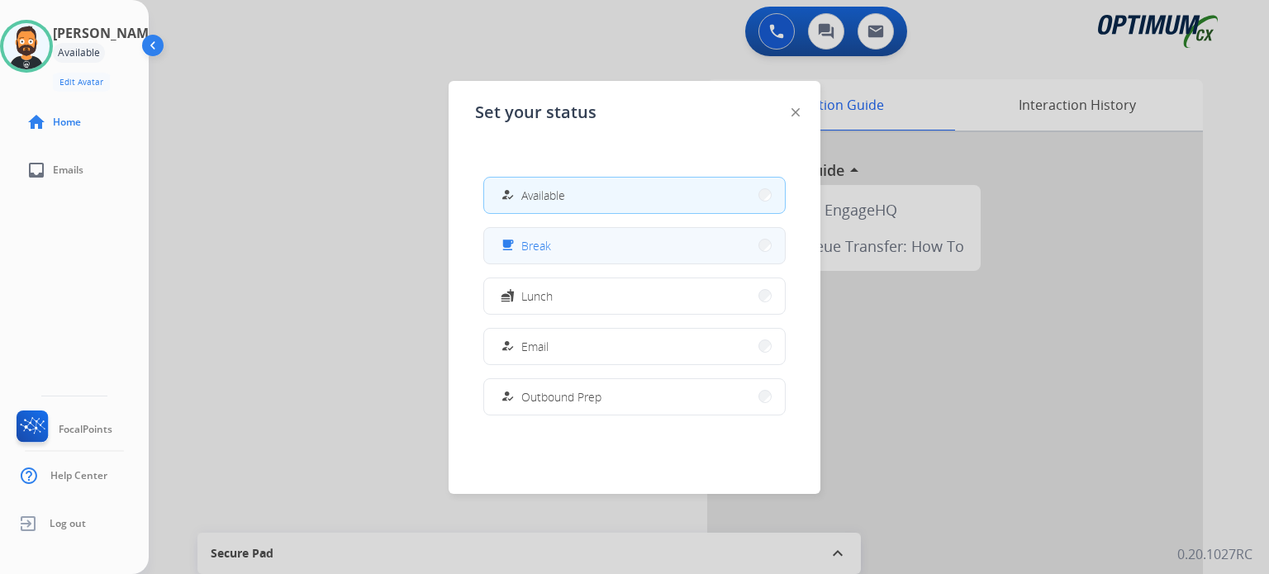
click at [562, 233] on button "free_breakfast Break" at bounding box center [634, 246] width 301 height 36
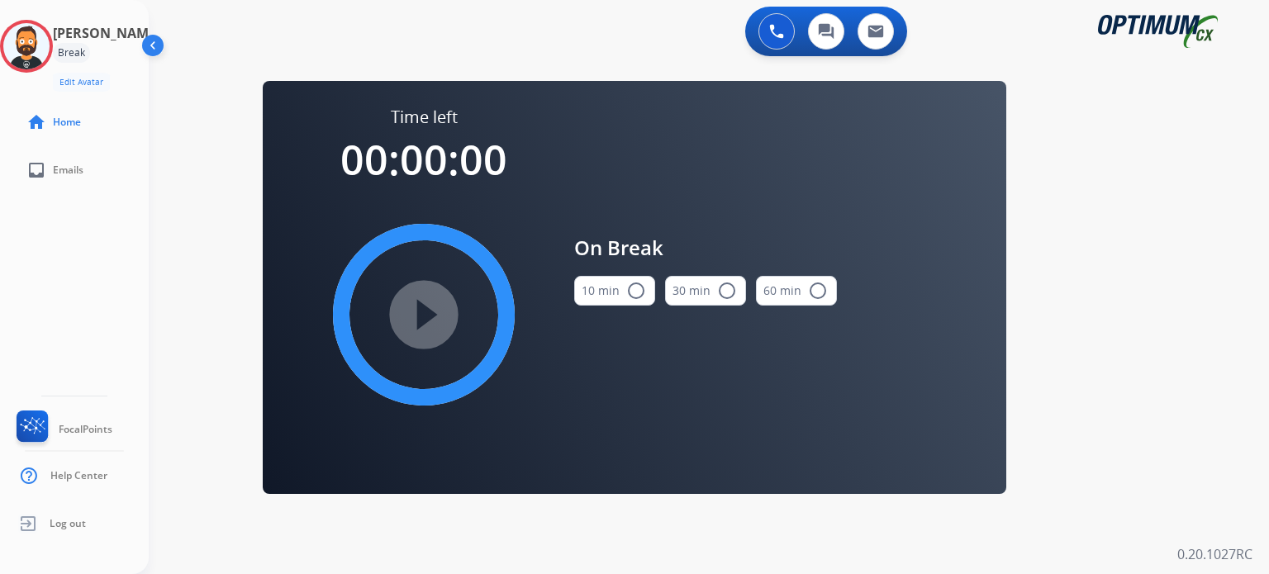
click at [607, 282] on button "10 min radio_button_unchecked" at bounding box center [614, 291] width 81 height 30
click at [434, 305] on mat-icon "play_circle_filled" at bounding box center [424, 315] width 20 height 20
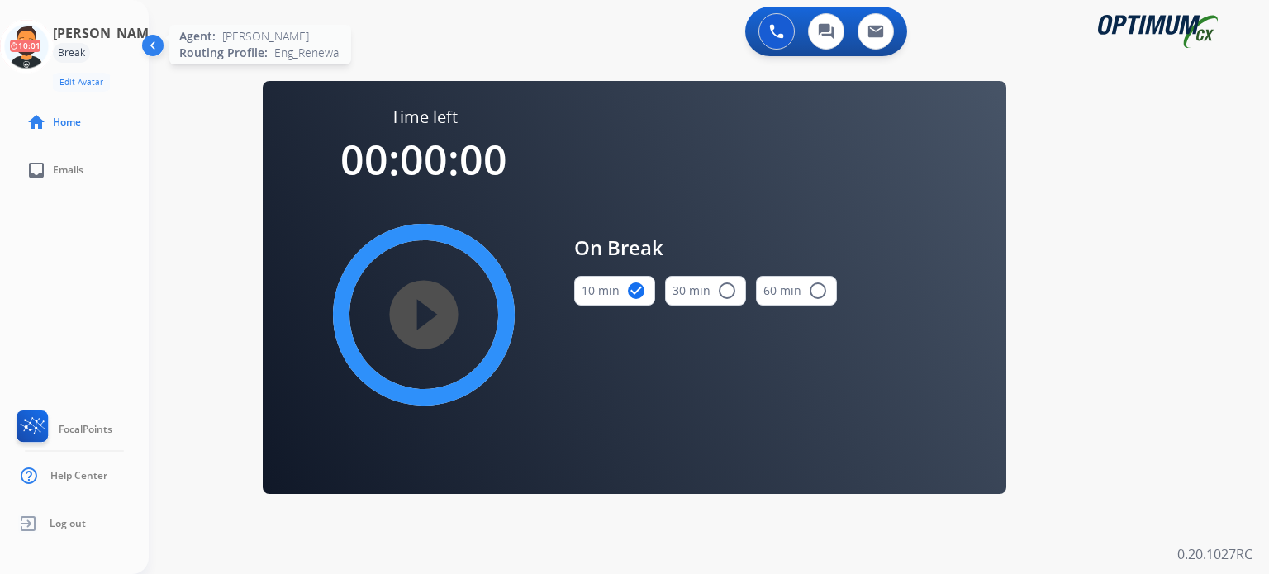
click at [23, 51] on icon at bounding box center [27, 47] width 54 height 54
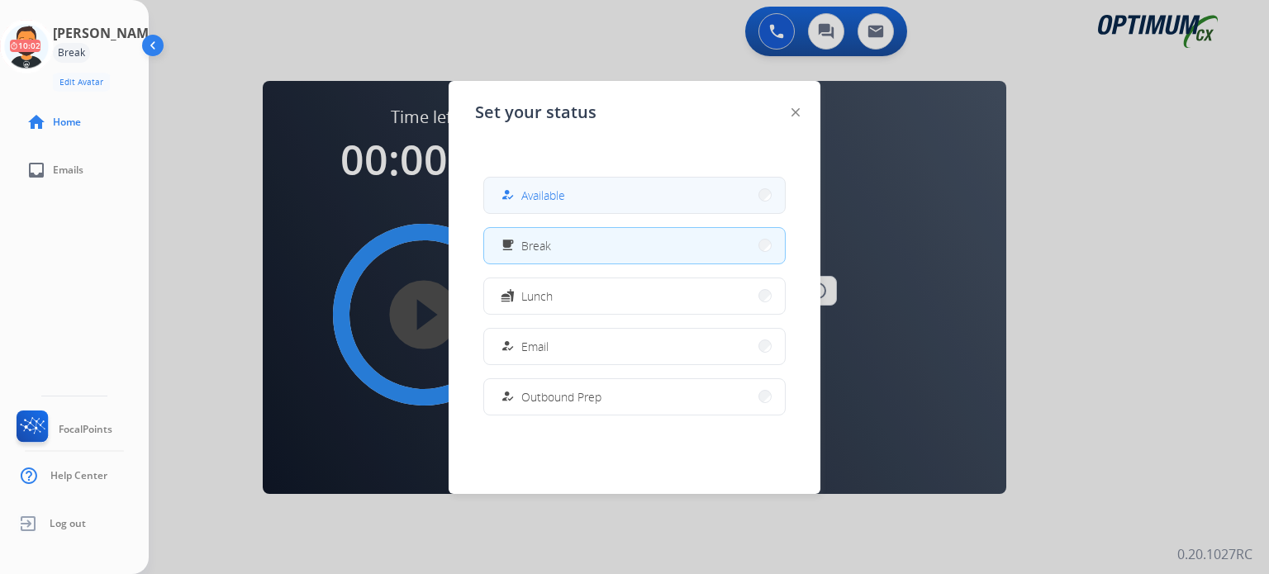
click at [541, 206] on button "how_to_reg Available" at bounding box center [634, 196] width 301 height 36
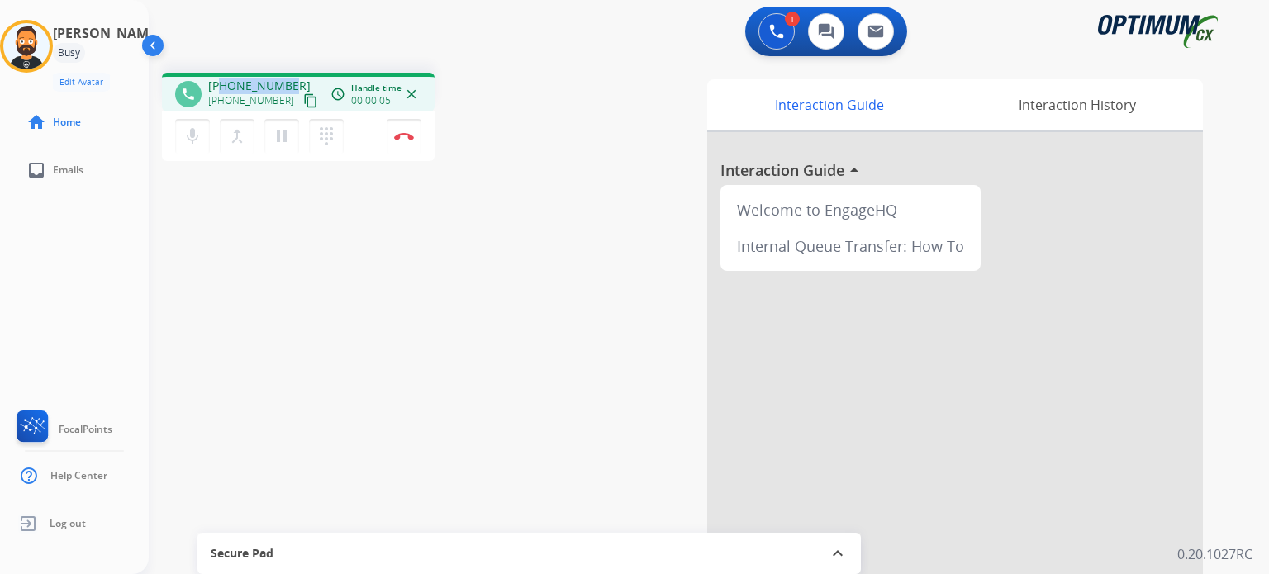
drag, startPoint x: 293, startPoint y: 82, endPoint x: 221, endPoint y: 85, distance: 71.9
click at [221, 85] on div "+18647353057 +18647353057 content_copy" at bounding box center [264, 94] width 112 height 33
copy span "8647353057"
click at [408, 138] on img at bounding box center [404, 136] width 20 height 8
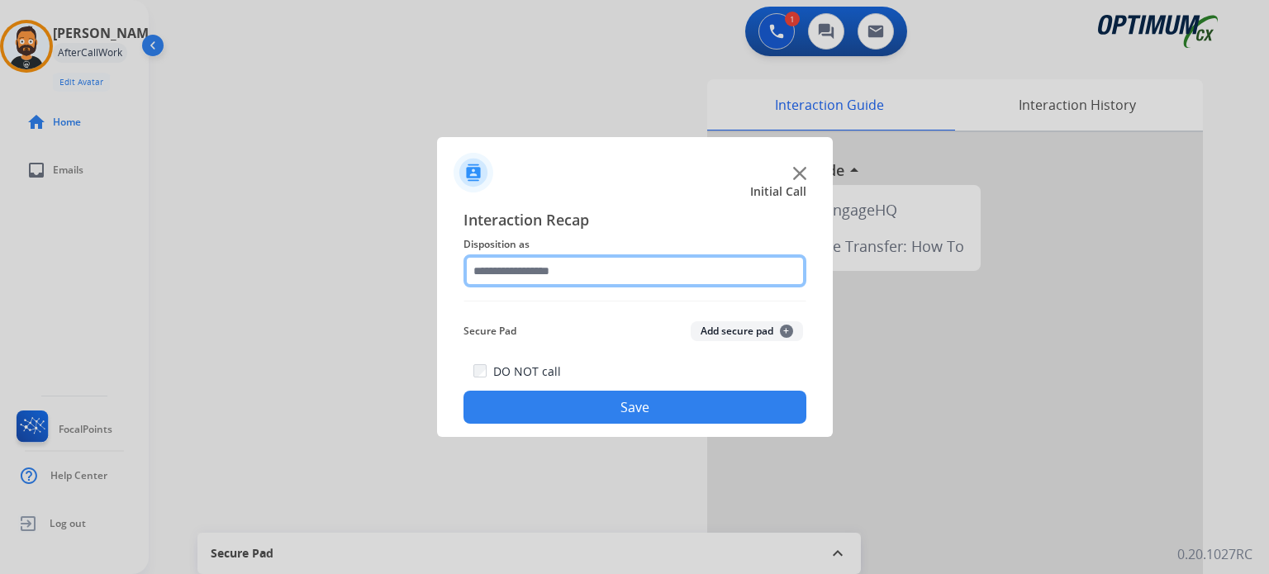
click at [608, 258] on input "text" at bounding box center [634, 270] width 343 height 33
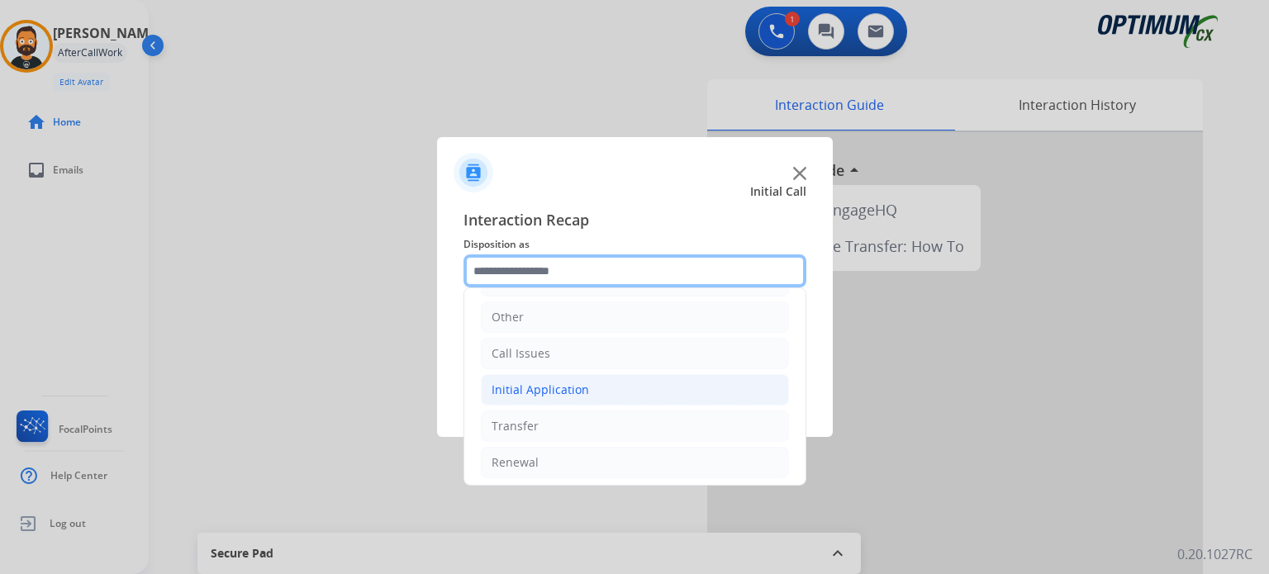
scroll to position [109, 0]
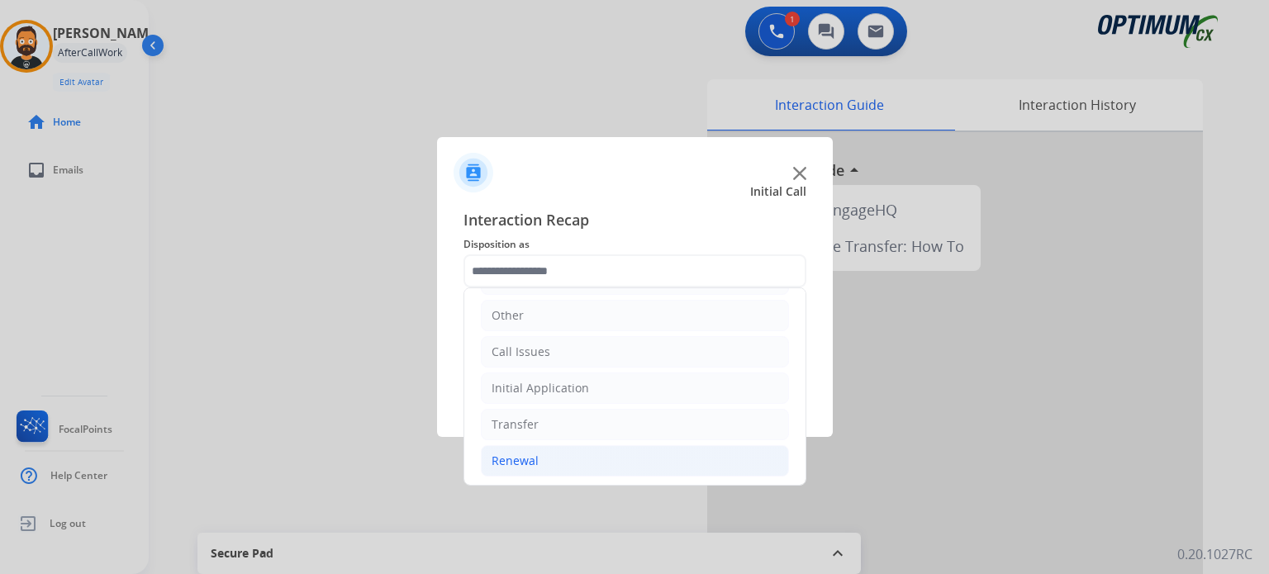
click at [542, 445] on li "Renewal" at bounding box center [635, 460] width 308 height 31
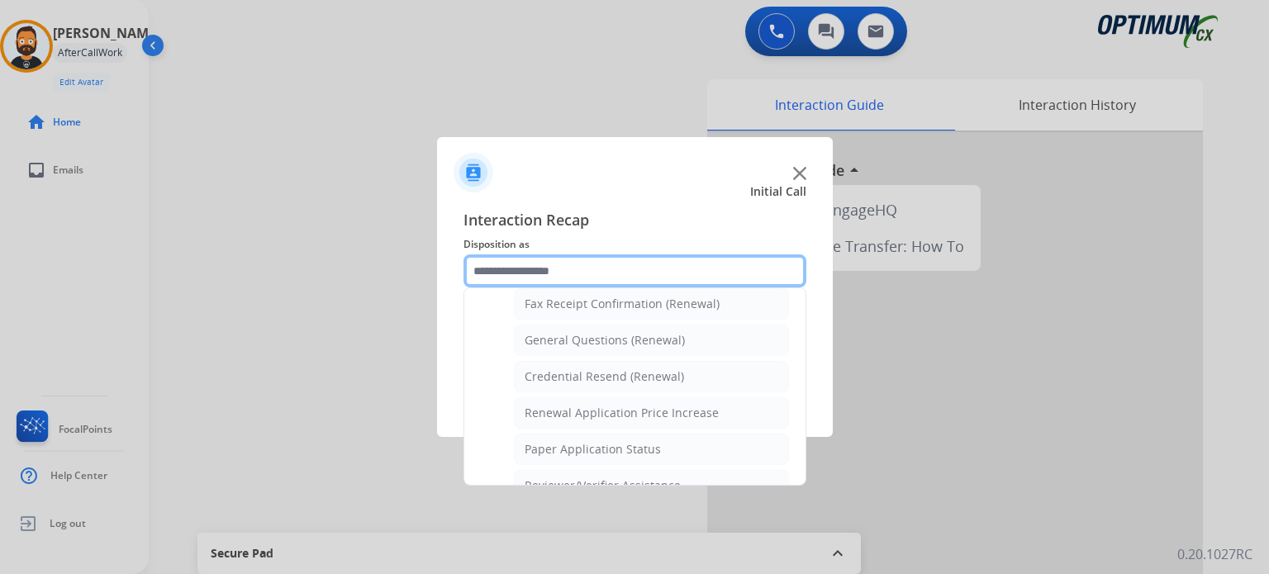
scroll to position [439, 0]
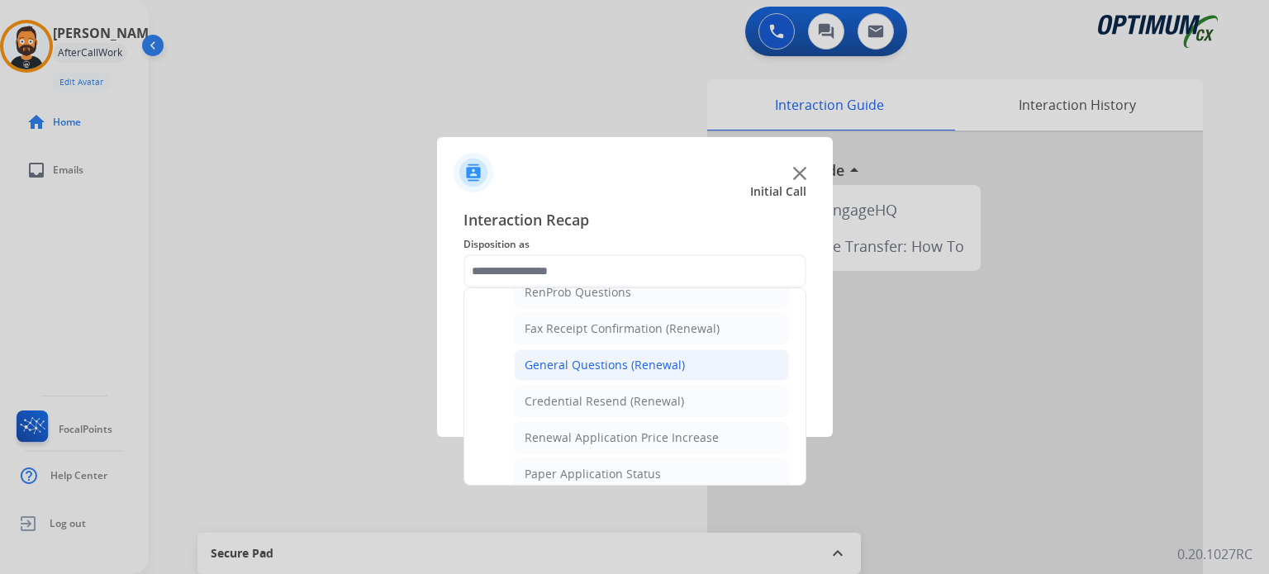
click at [614, 366] on div "General Questions (Renewal)" at bounding box center [604, 365] width 160 height 17
type input "**********"
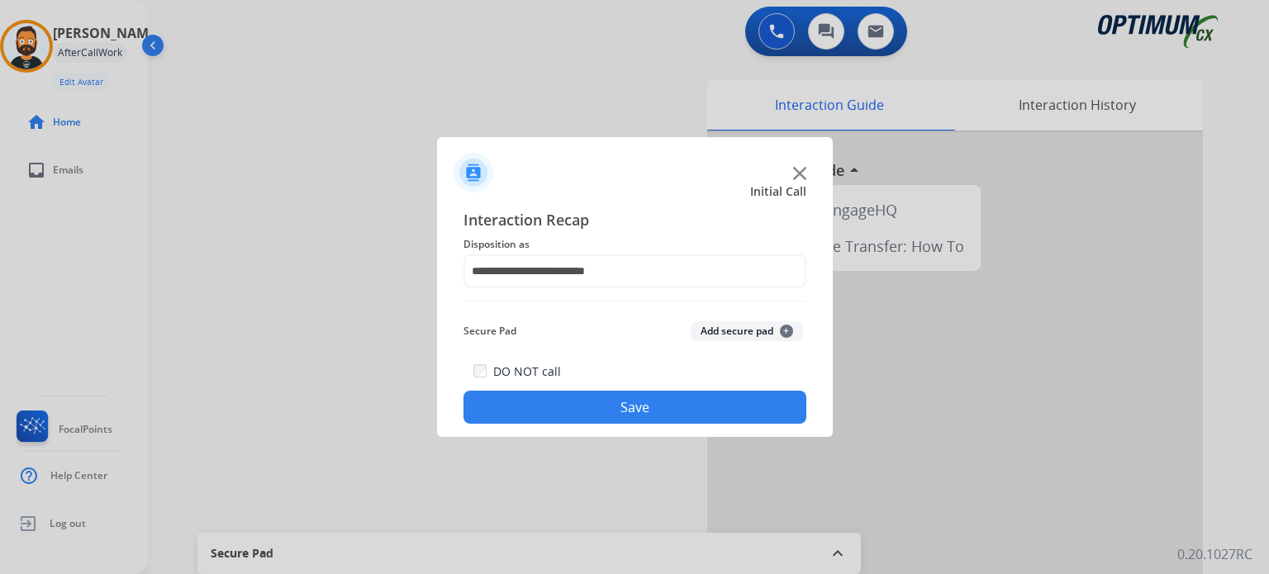
click at [622, 419] on button "Save" at bounding box center [634, 407] width 343 height 33
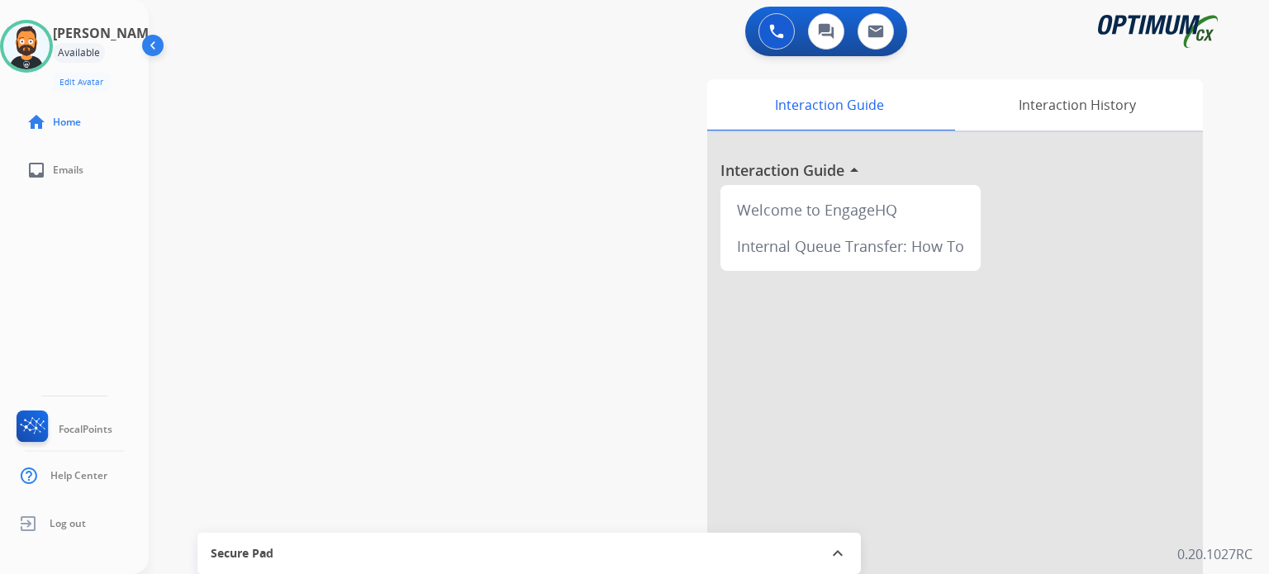
click at [390, 116] on div "swap_horiz Break voice bridge close_fullscreen Connect 3-Way Call merge_type Se…" at bounding box center [689, 403] width 1080 height 689
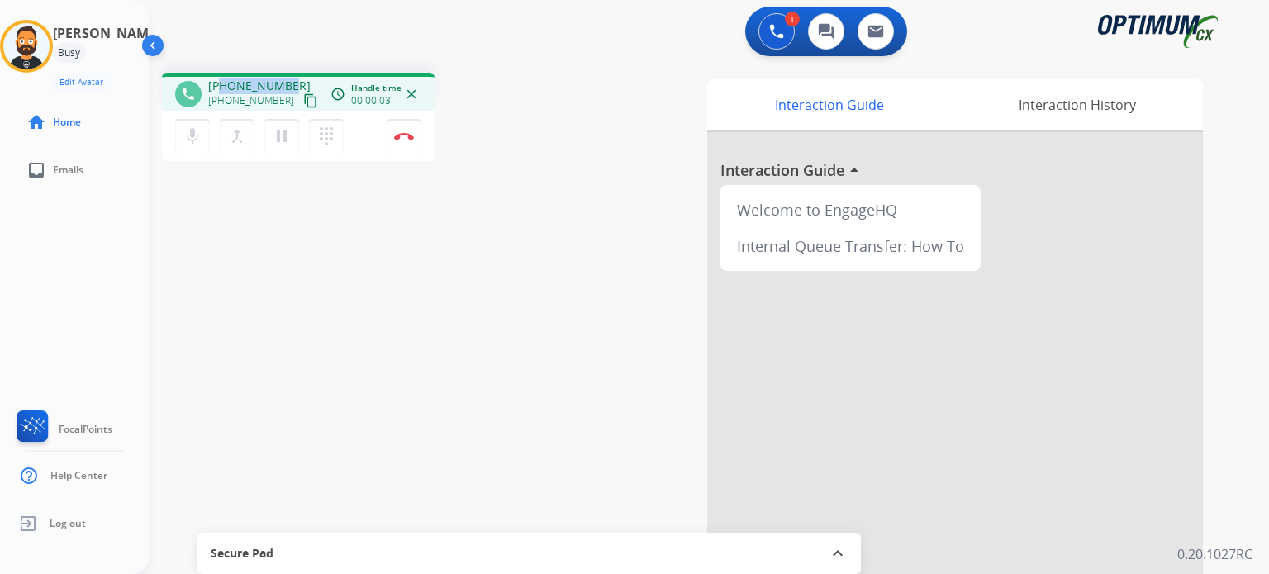
drag, startPoint x: 287, startPoint y: 78, endPoint x: 225, endPoint y: 78, distance: 62.8
click at [225, 78] on div "+13134711791 +13134711791 content_copy" at bounding box center [264, 94] width 112 height 33
copy span "3134711791"
click at [406, 145] on button "Disconnect" at bounding box center [404, 136] width 35 height 35
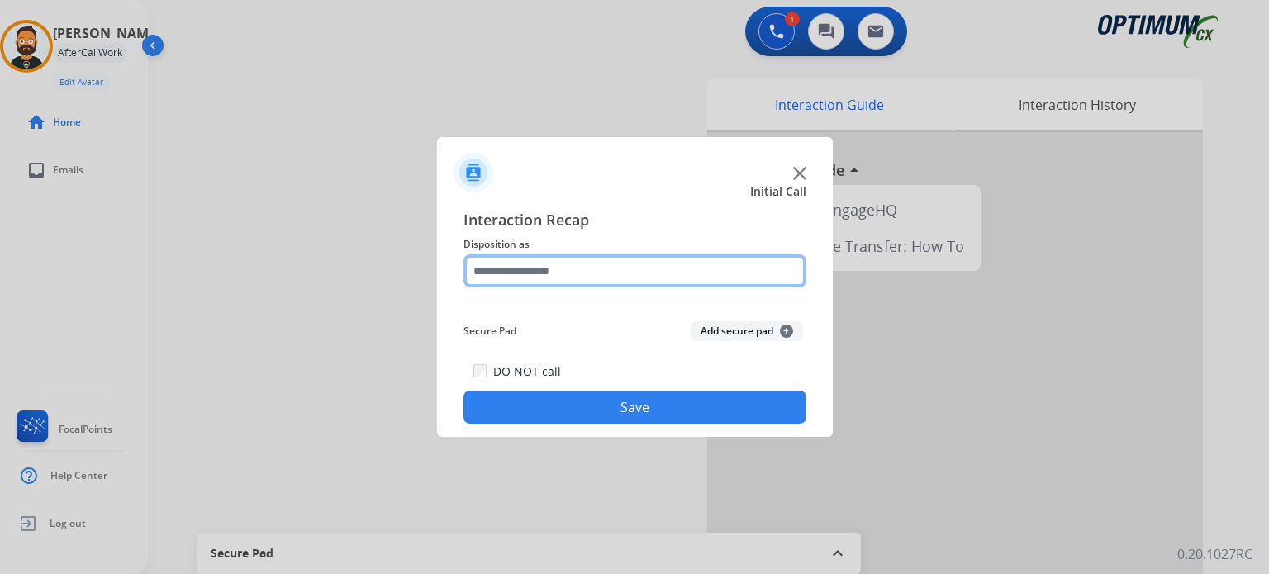
click at [507, 273] on input "text" at bounding box center [634, 270] width 343 height 33
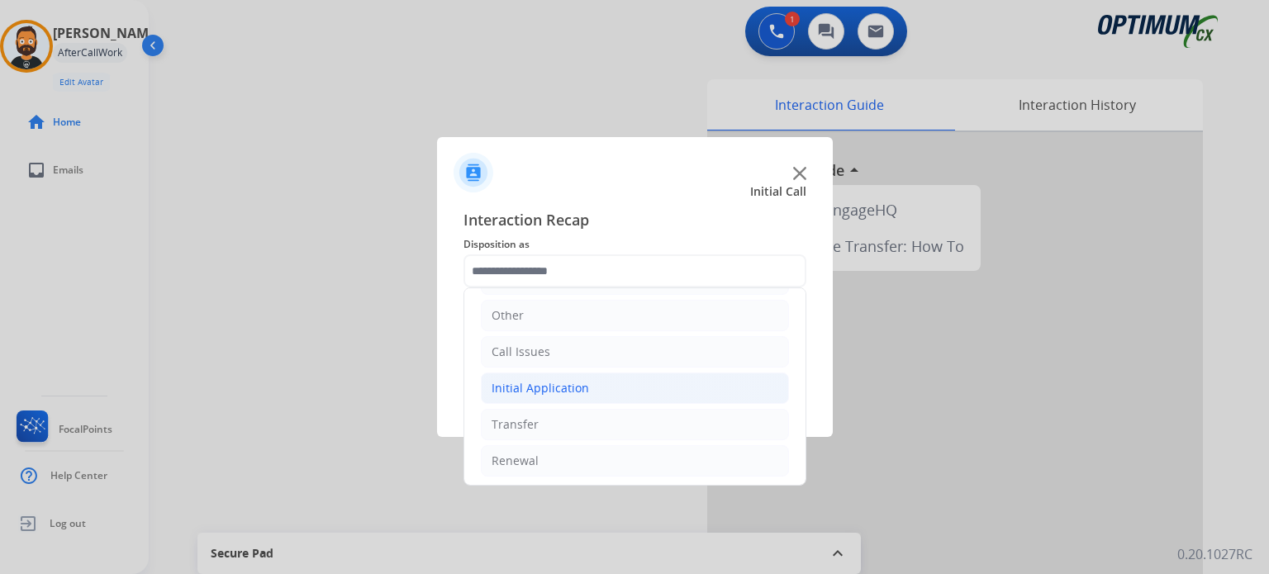
click at [567, 381] on div "Initial Application" at bounding box center [539, 388] width 97 height 17
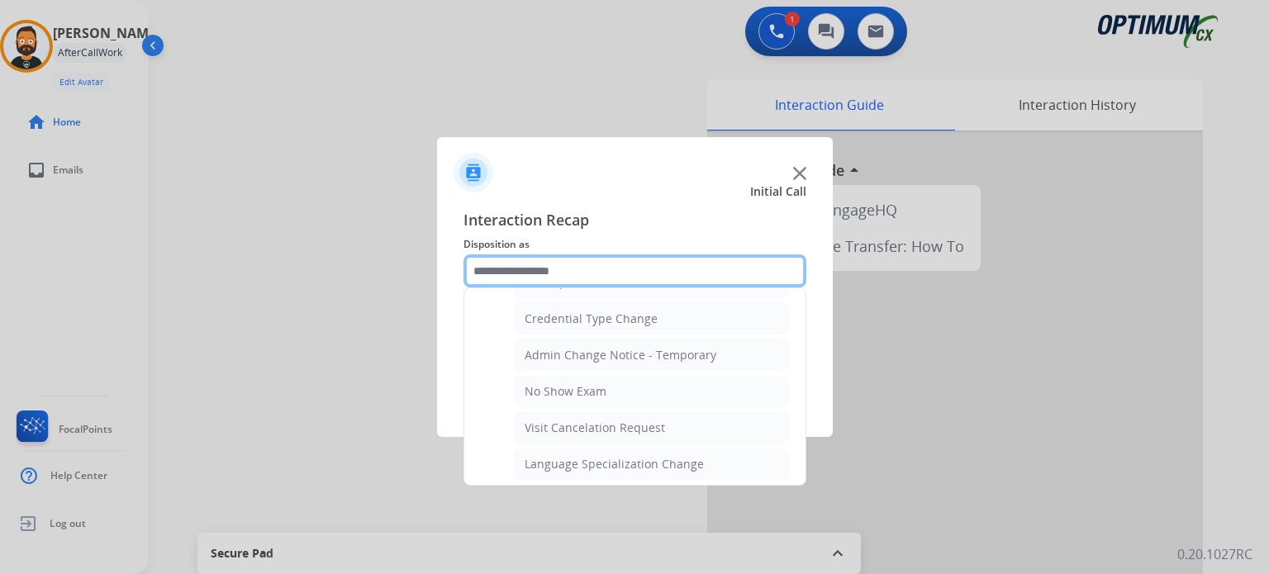
scroll to position [687, 0]
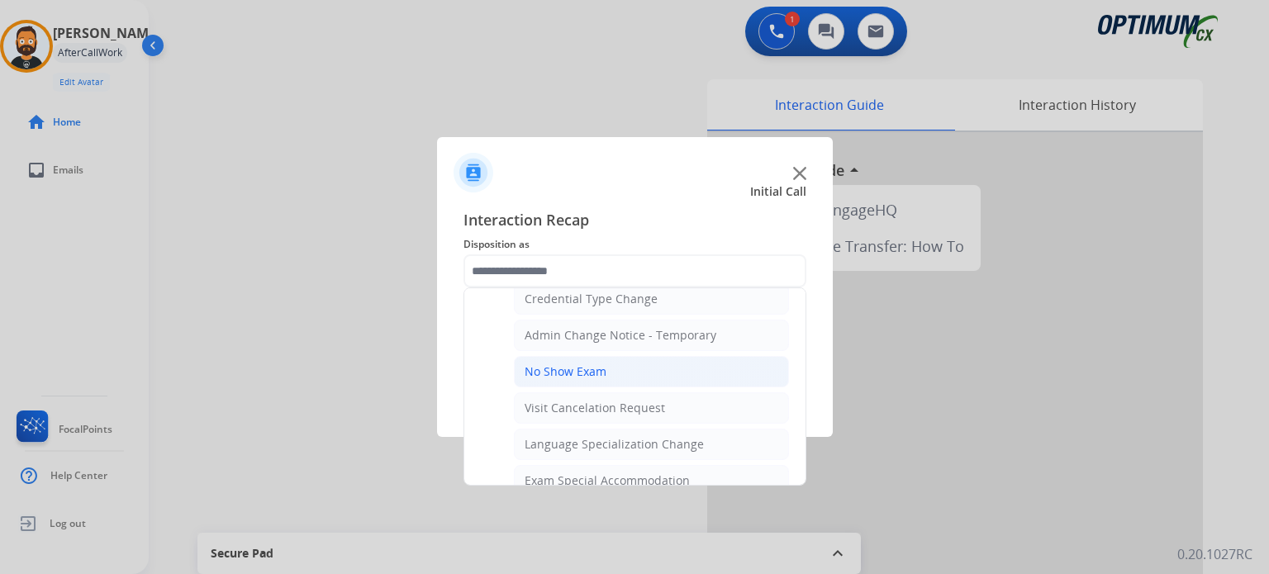
click at [608, 372] on li "No Show Exam" at bounding box center [651, 371] width 275 height 31
type input "**********"
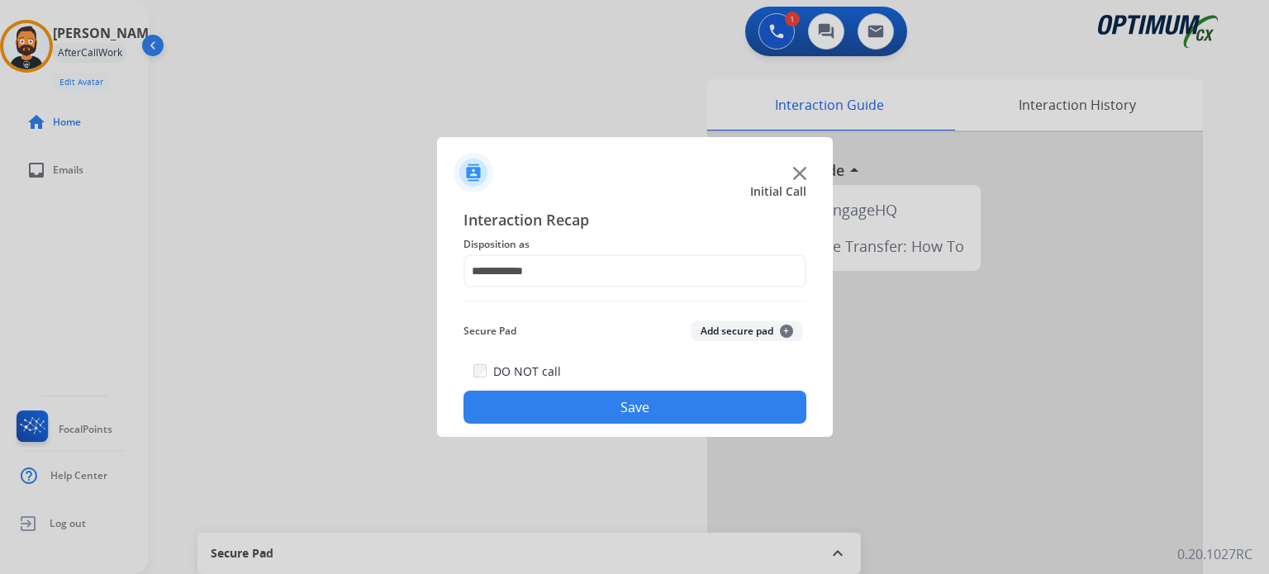
click at [592, 396] on button "Save" at bounding box center [634, 407] width 343 height 33
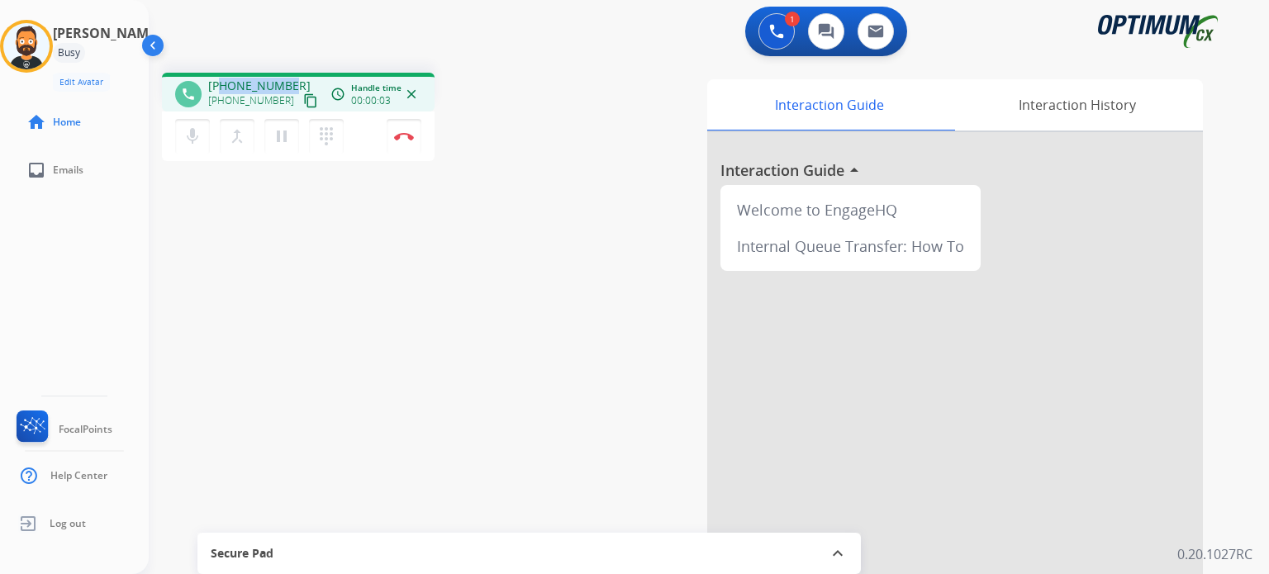
drag, startPoint x: 291, startPoint y: 84, endPoint x: 222, endPoint y: 85, distance: 68.6
click at [222, 85] on div "+18135749372 +18135749372 content_copy" at bounding box center [264, 94] width 112 height 33
copy span "8135749372"
click at [407, 135] on img at bounding box center [404, 136] width 20 height 8
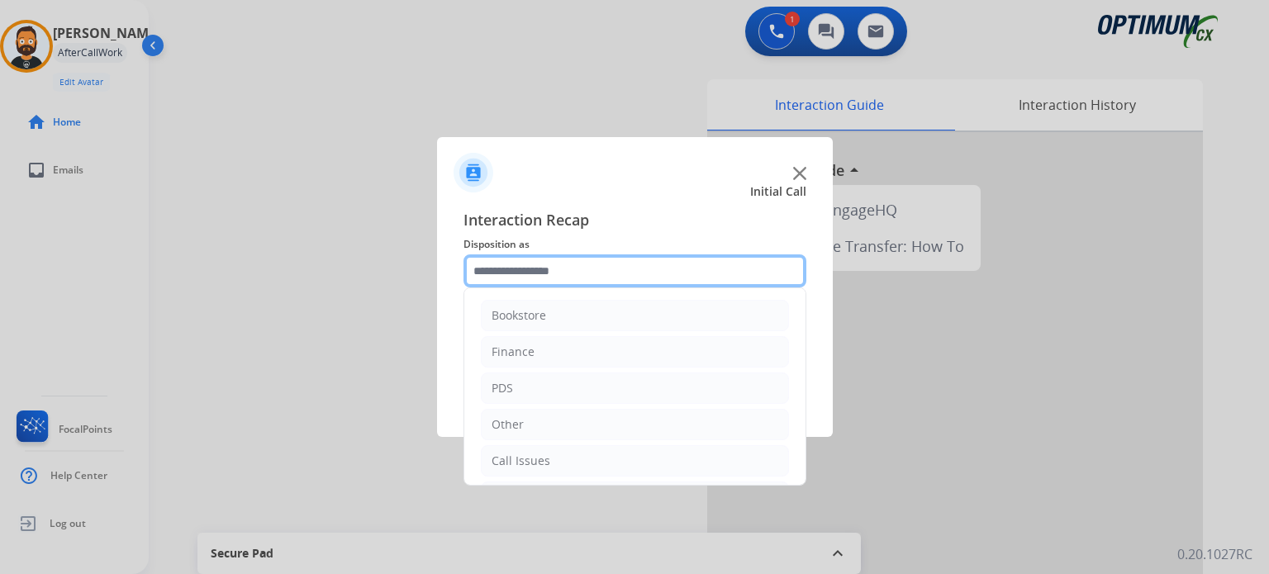
click at [538, 271] on input "text" at bounding box center [634, 270] width 343 height 33
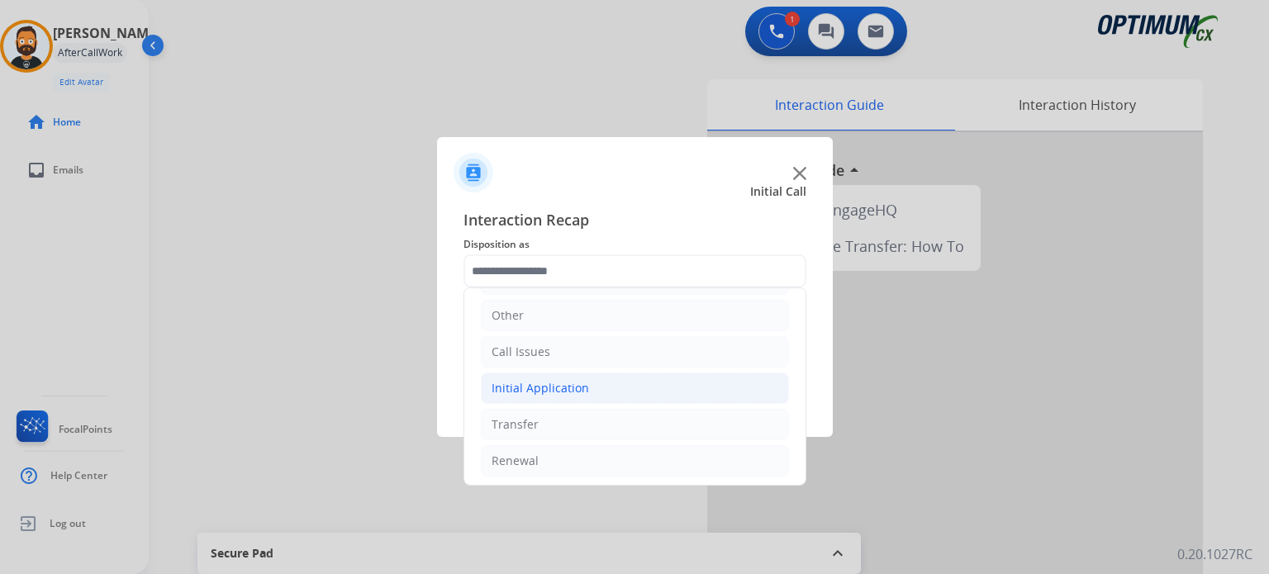
click at [572, 387] on div "Initial Application" at bounding box center [539, 388] width 97 height 17
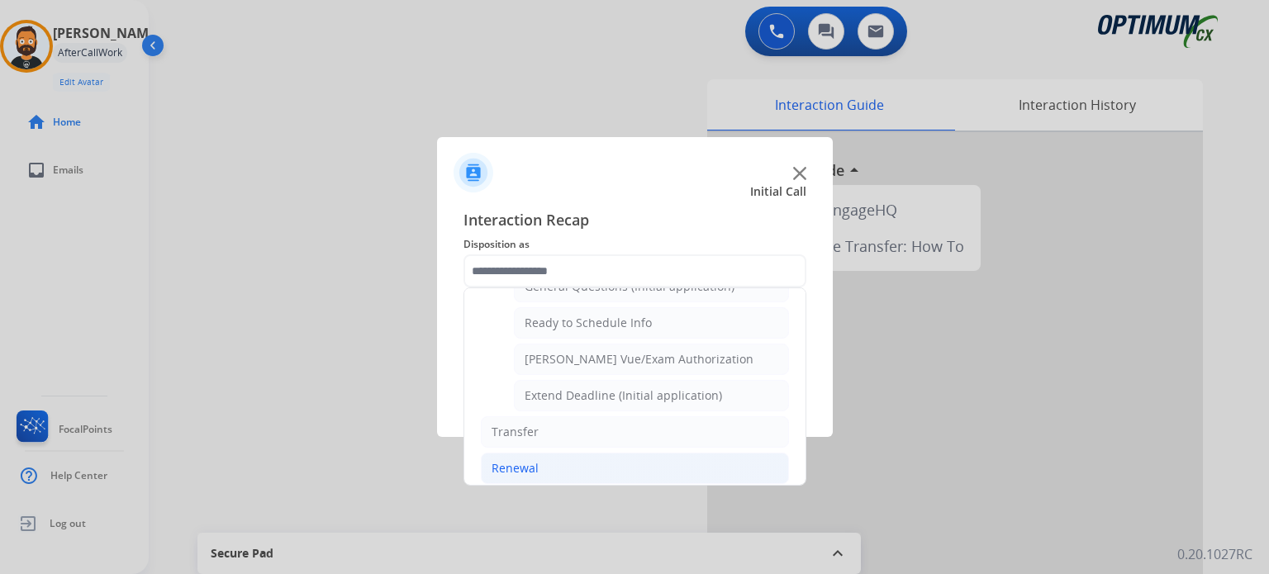
click at [583, 453] on li "Renewal" at bounding box center [635, 468] width 308 height 31
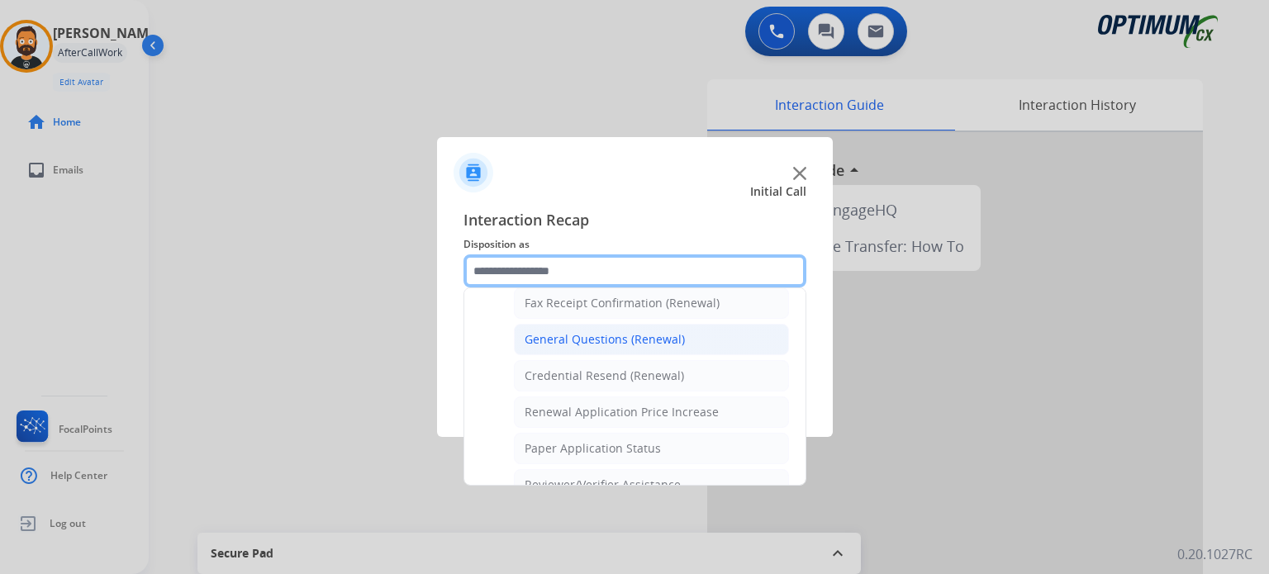
scroll to position [382, 0]
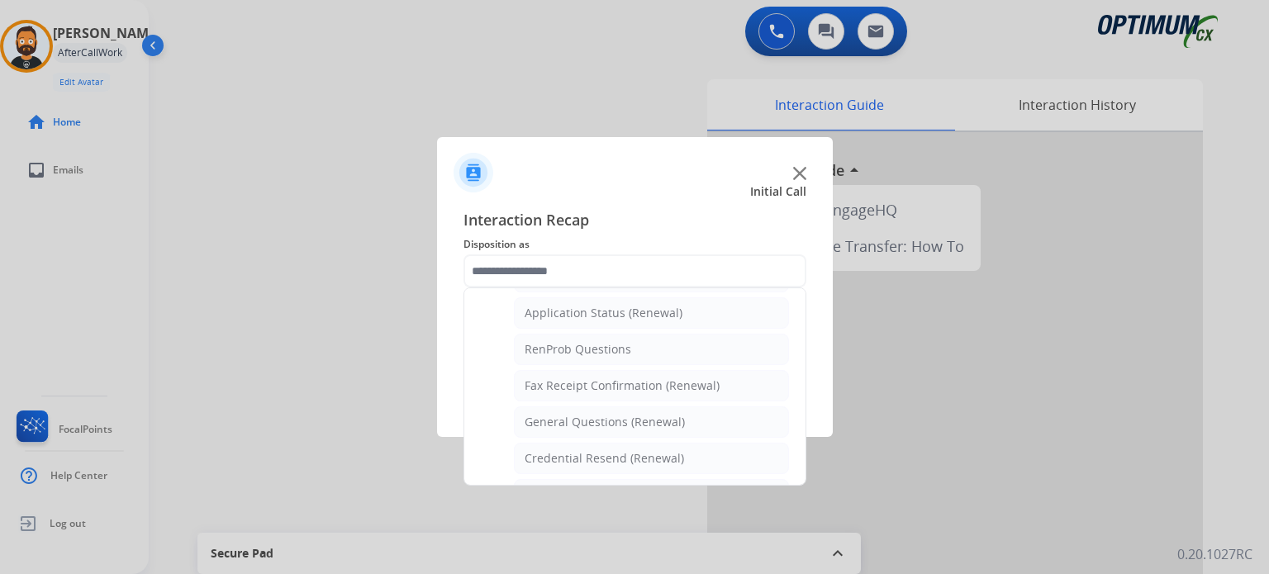
click at [595, 428] on li "General Questions (Renewal)" at bounding box center [651, 421] width 275 height 31
type input "**********"
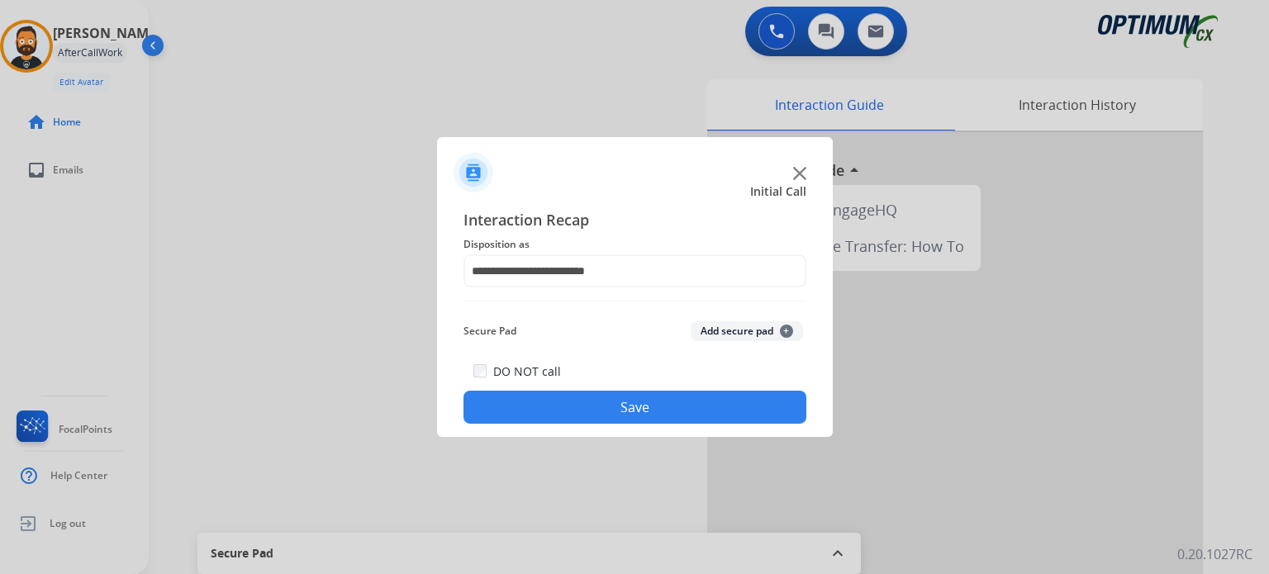
click at [597, 412] on button "Save" at bounding box center [634, 407] width 343 height 33
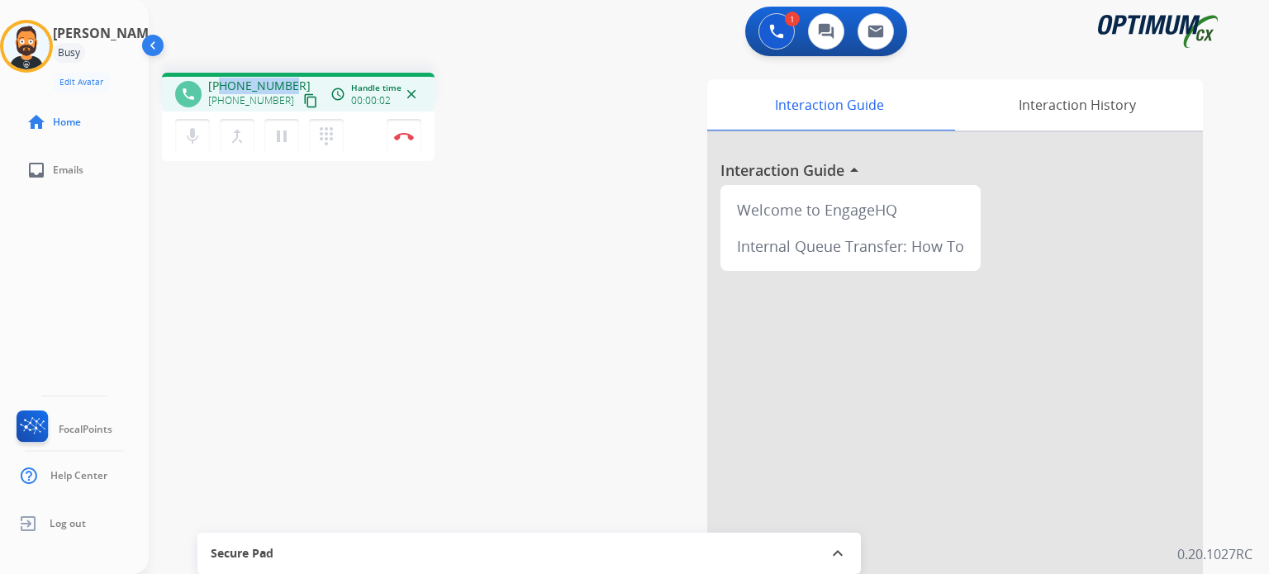
drag, startPoint x: 287, startPoint y: 85, endPoint x: 221, endPoint y: 88, distance: 66.1
click at [221, 88] on div "+14049408135 +14049408135 content_copy" at bounding box center [264, 94] width 112 height 33
copy span "4049408135"
click at [410, 135] on img at bounding box center [404, 136] width 20 height 8
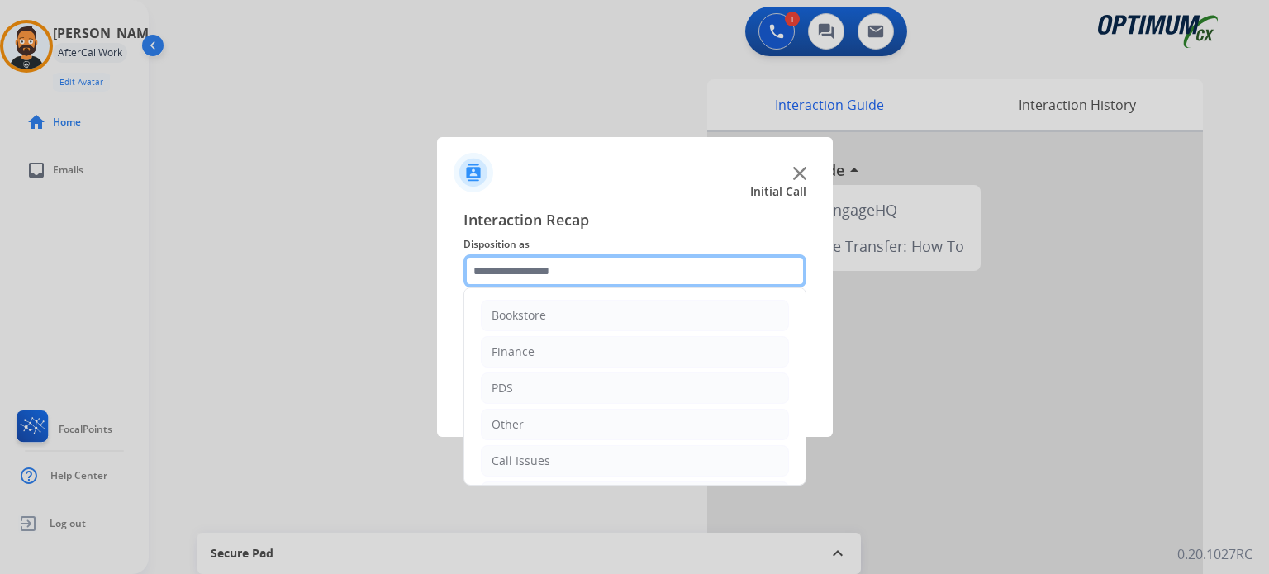
click at [588, 280] on input "text" at bounding box center [634, 270] width 343 height 33
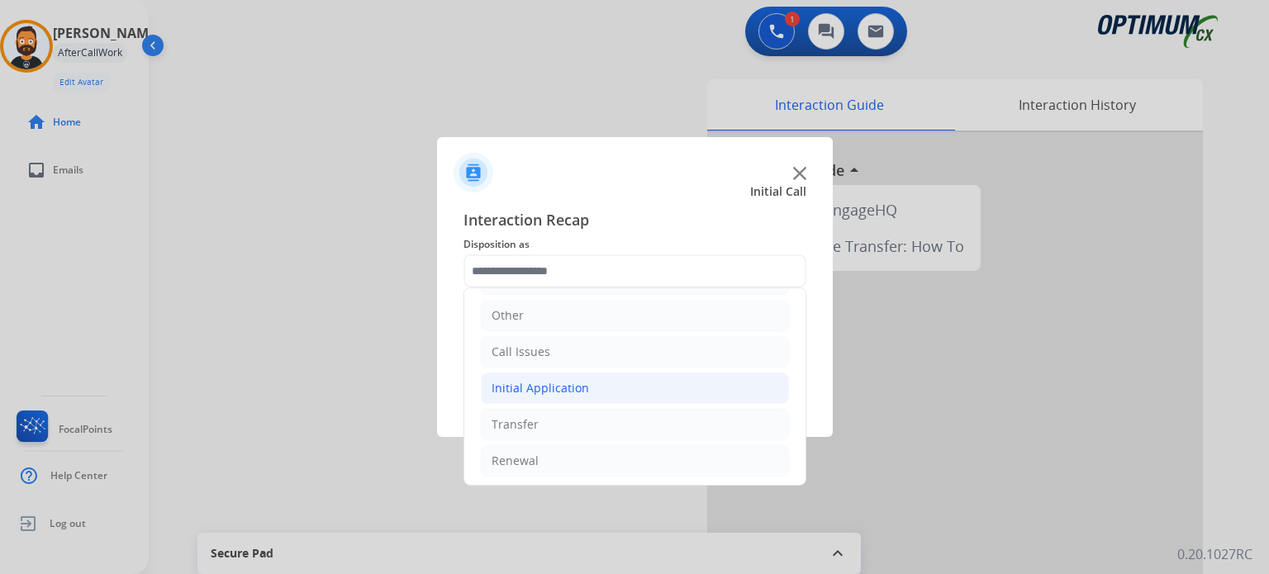
click at [579, 391] on div "Initial Application" at bounding box center [539, 388] width 97 height 17
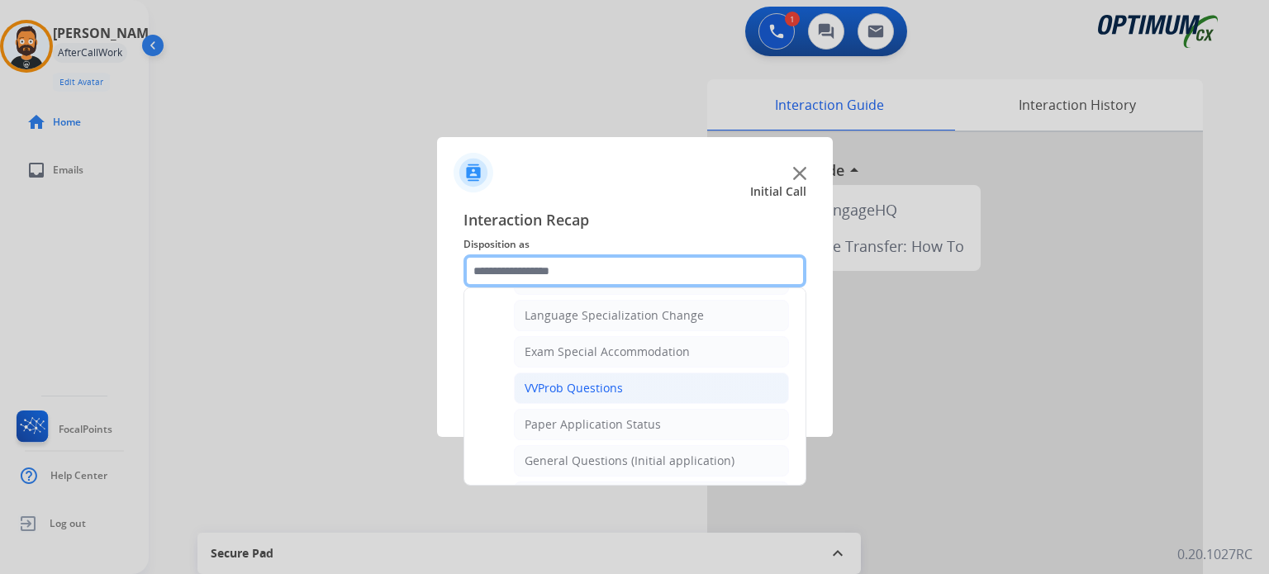
scroll to position [935, 0]
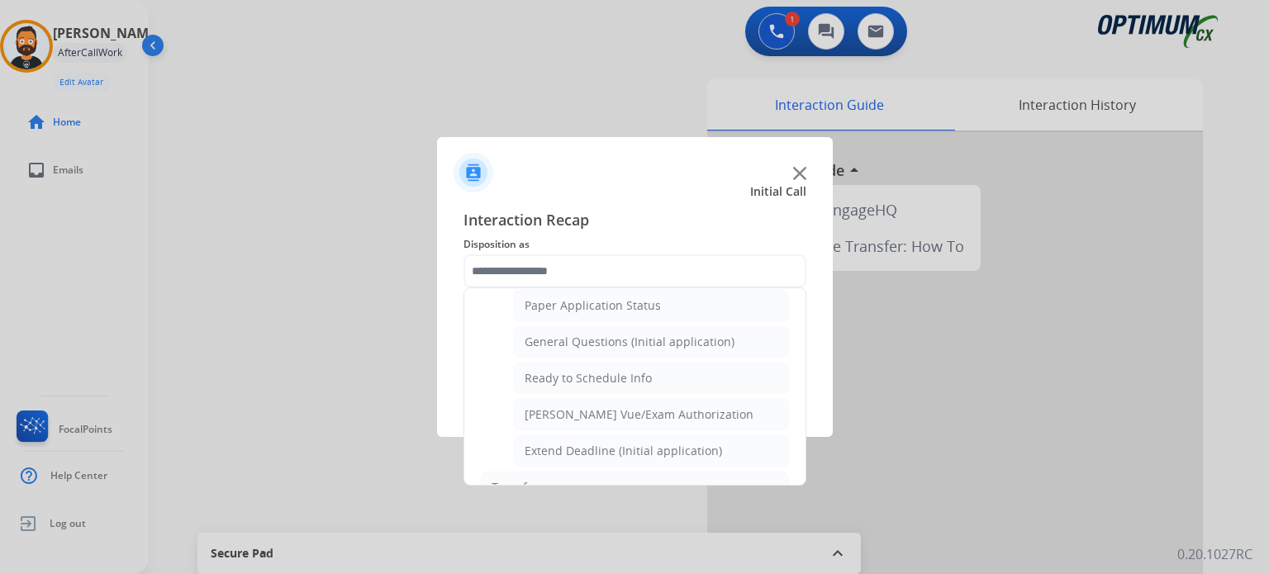
click at [611, 340] on li "General Questions (Initial application)" at bounding box center [651, 341] width 275 height 31
type input "**********"
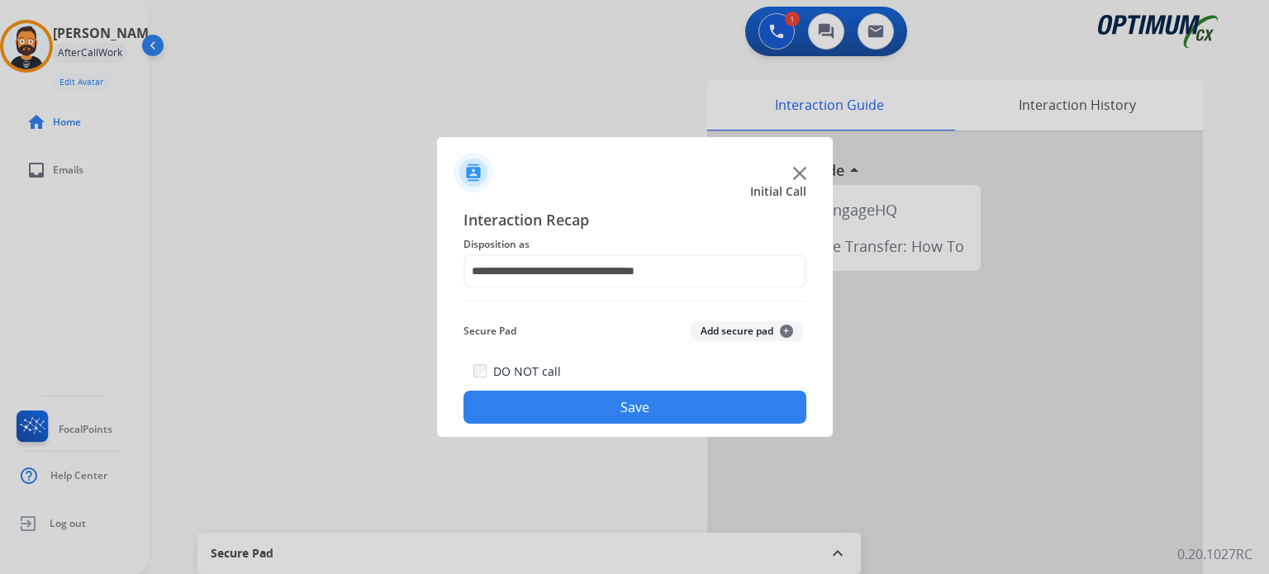
click at [604, 405] on button "Save" at bounding box center [634, 407] width 343 height 33
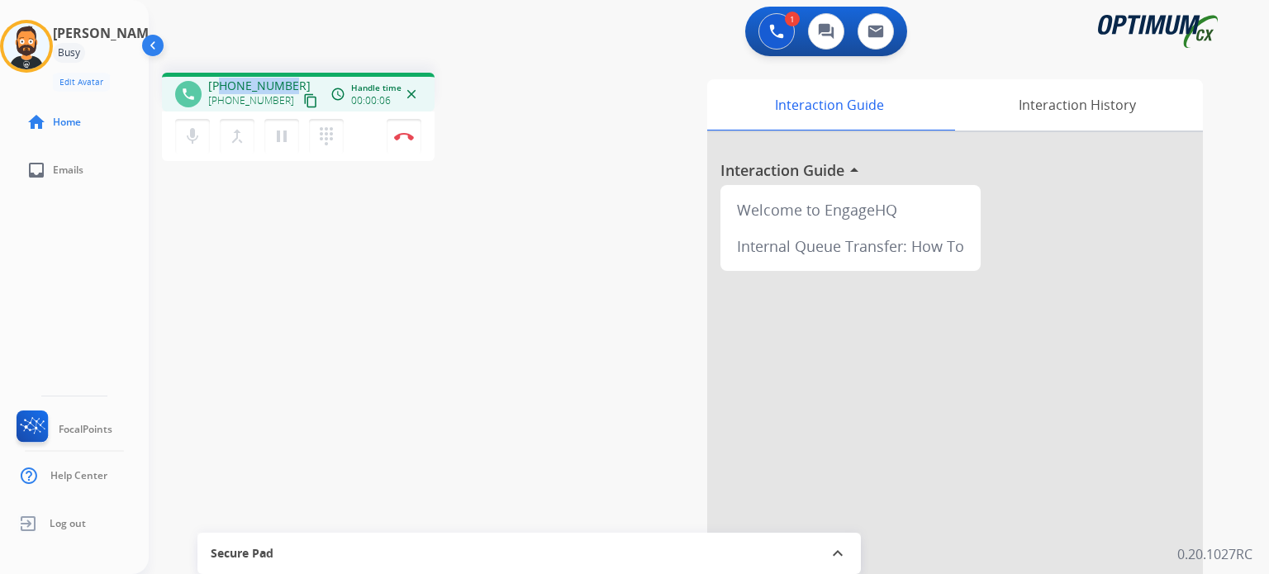
drag, startPoint x: 290, startPoint y: 83, endPoint x: 219, endPoint y: 87, distance: 71.1
click at [219, 87] on div "+17135603058 +17135603058 content_copy" at bounding box center [264, 94] width 112 height 33
copy span "7135603058"
click at [612, 97] on div "Interaction Guide Interaction History Interaction Guide arrow_drop_up Welcome t…" at bounding box center [894, 413] width 618 height 669
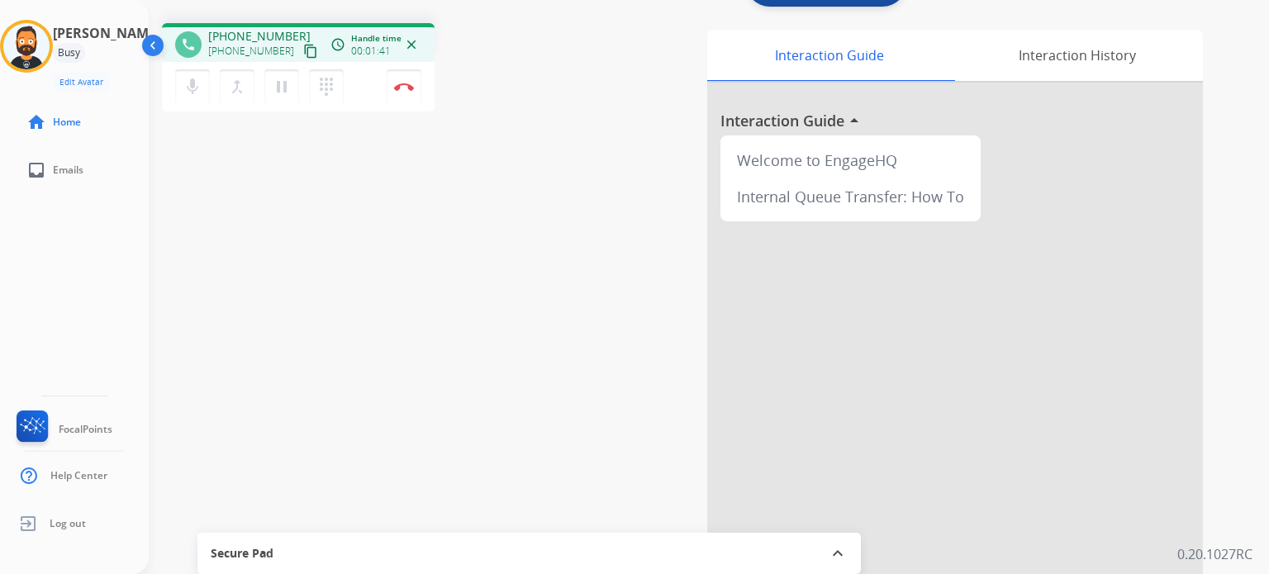
scroll to position [0, 0]
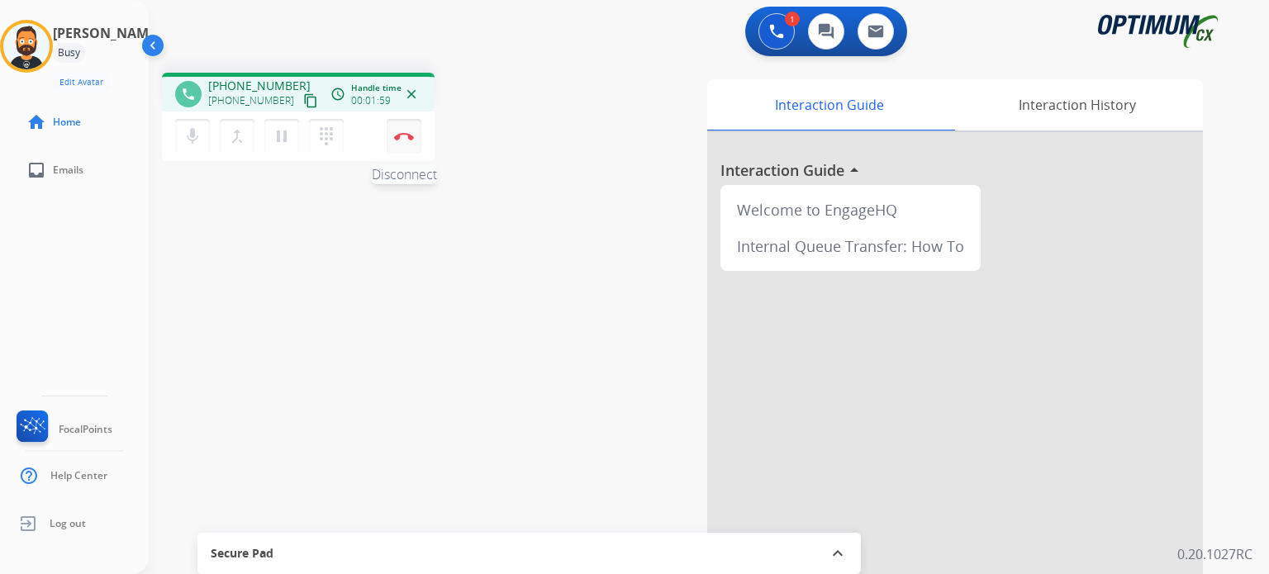
click at [407, 141] on button "Disconnect" at bounding box center [404, 136] width 35 height 35
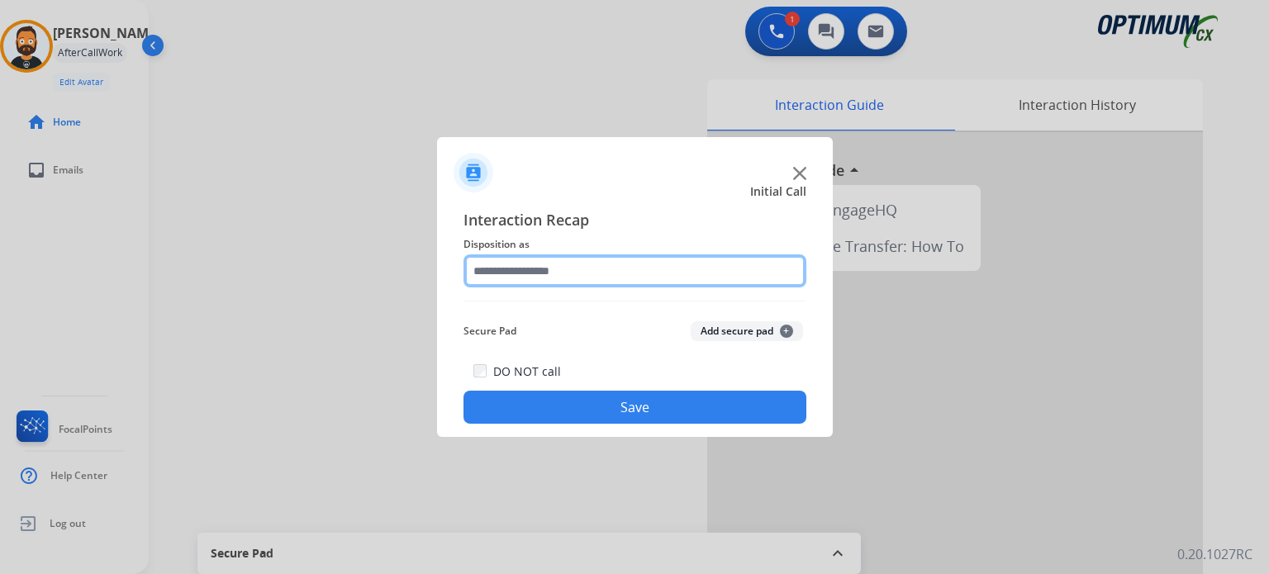
drag, startPoint x: 558, startPoint y: 263, endPoint x: 569, endPoint y: 282, distance: 21.1
click at [559, 267] on input "text" at bounding box center [634, 270] width 343 height 33
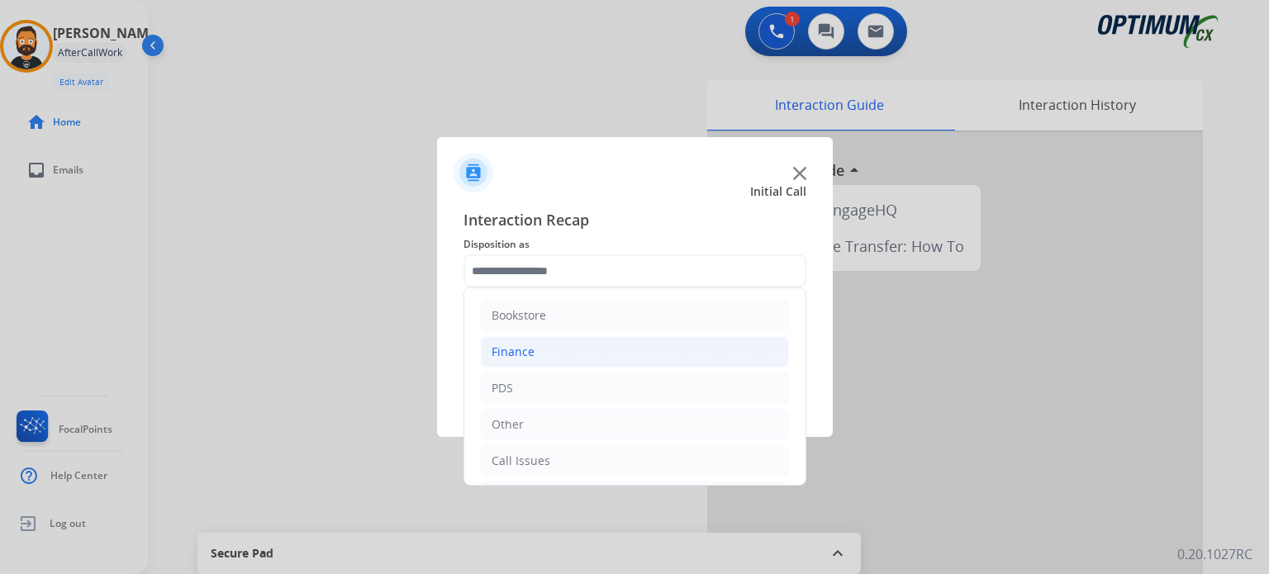
click at [545, 347] on li "Finance" at bounding box center [635, 351] width 308 height 31
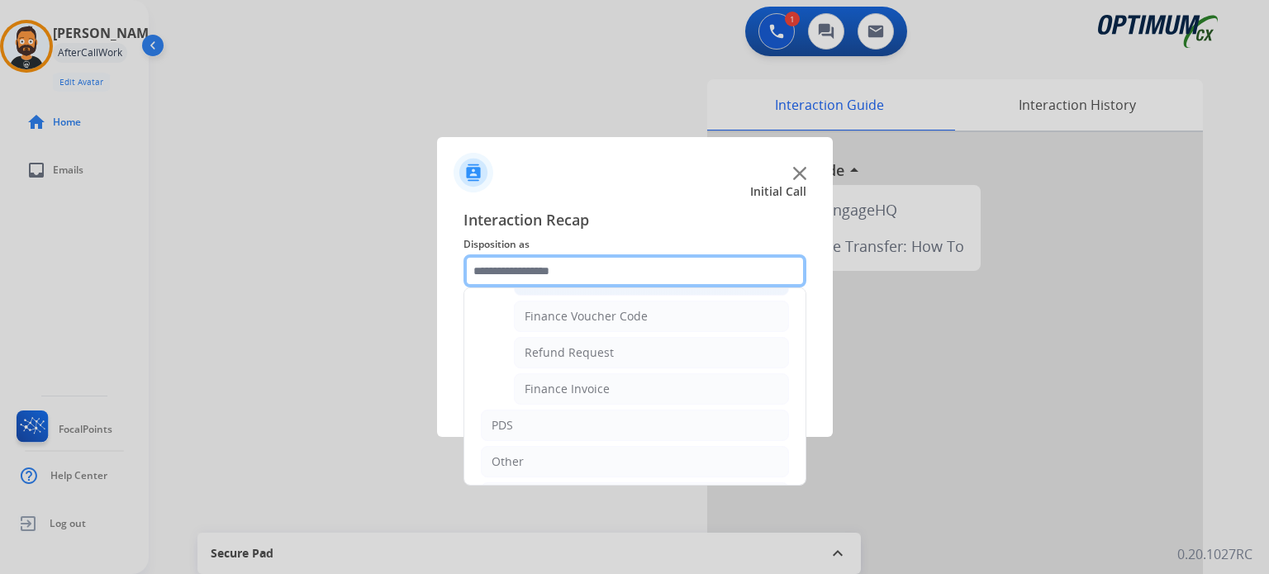
scroll to position [83, 0]
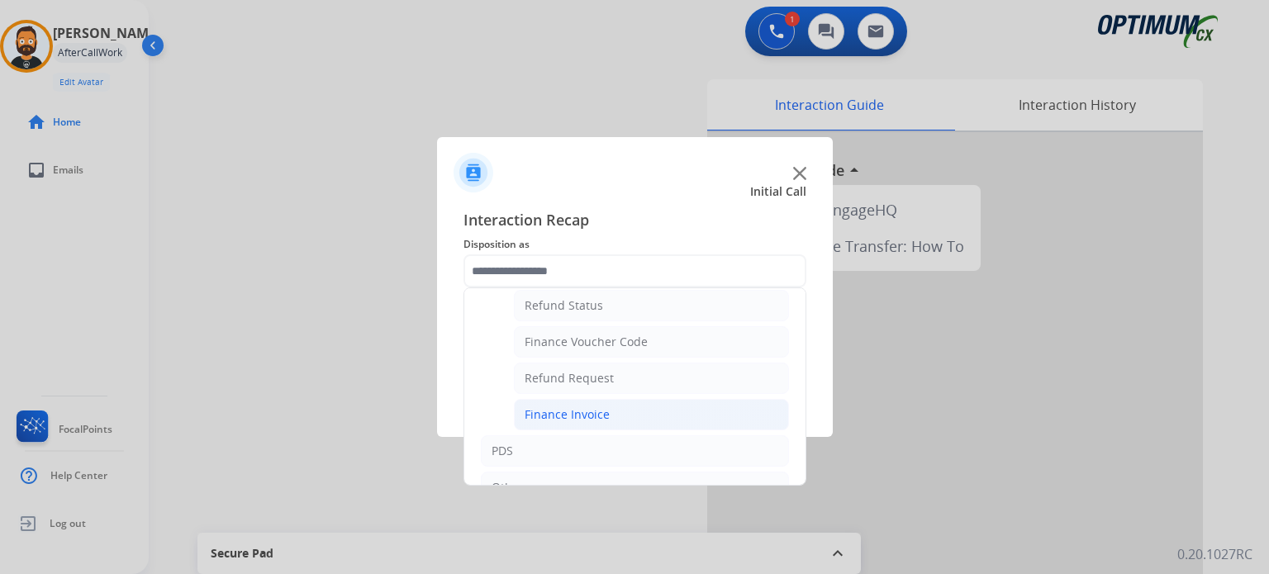
click at [581, 412] on div "Finance Invoice" at bounding box center [566, 414] width 85 height 17
type input "**********"
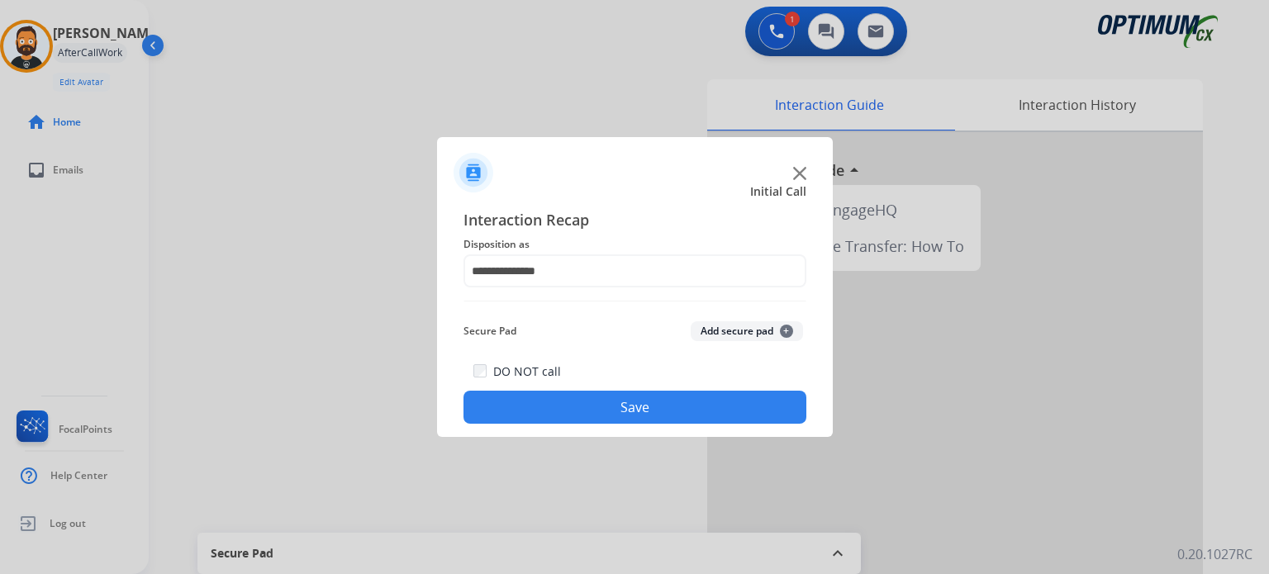
click at [573, 402] on button "Save" at bounding box center [634, 407] width 343 height 33
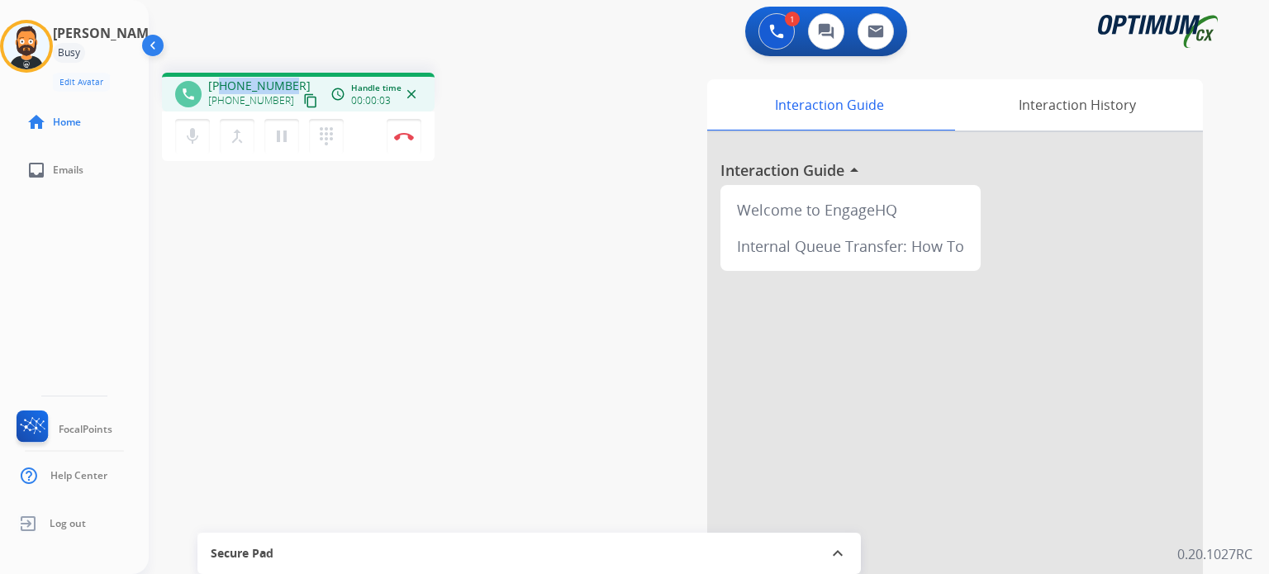
drag, startPoint x: 289, startPoint y: 83, endPoint x: 225, endPoint y: 78, distance: 64.6
click at [225, 78] on div "+19047599033 +19047599033 content_copy" at bounding box center [264, 94] width 112 height 33
copy span "9047599033"
click at [411, 141] on button "Disconnect" at bounding box center [404, 136] width 35 height 35
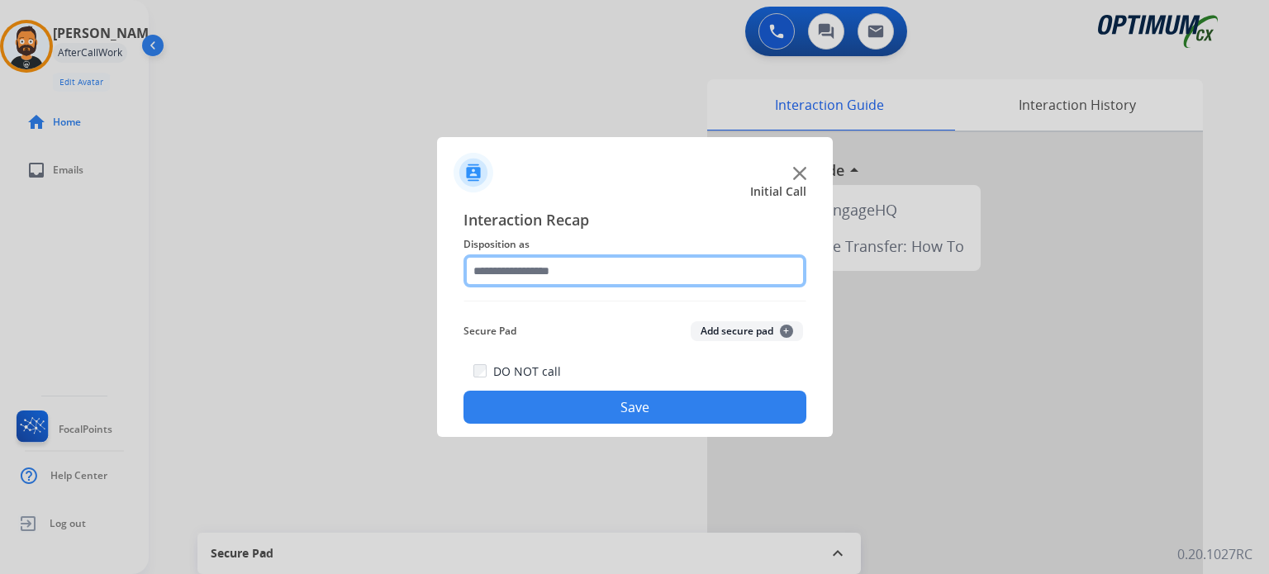
click at [598, 277] on input "text" at bounding box center [634, 270] width 343 height 33
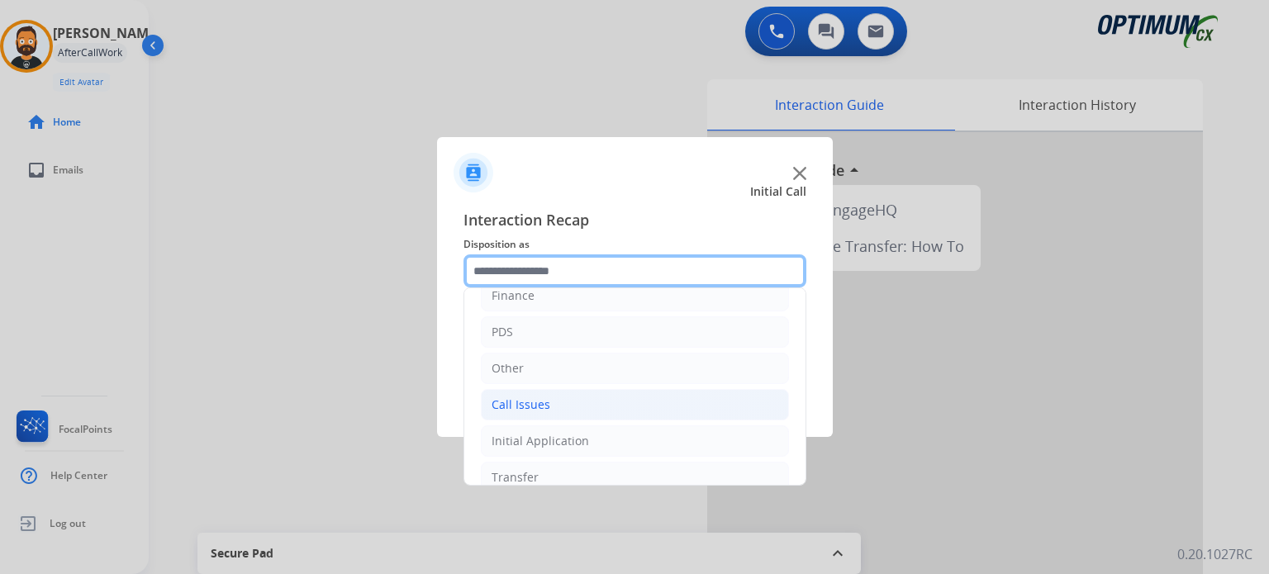
scroll to position [109, 0]
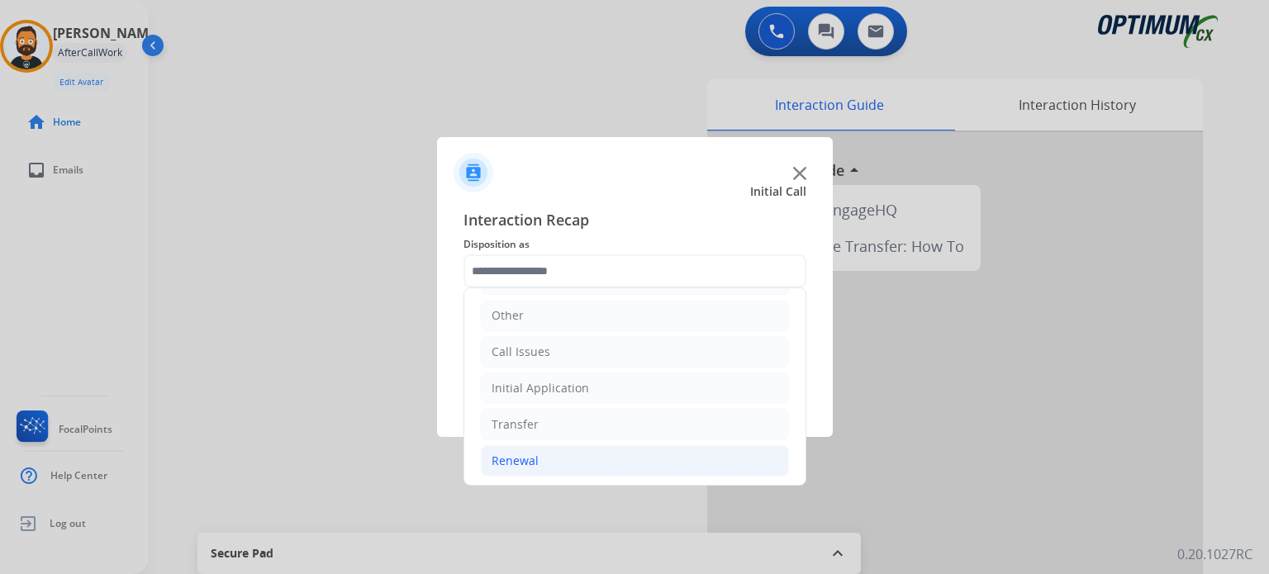
click at [578, 461] on li "Renewal" at bounding box center [635, 460] width 308 height 31
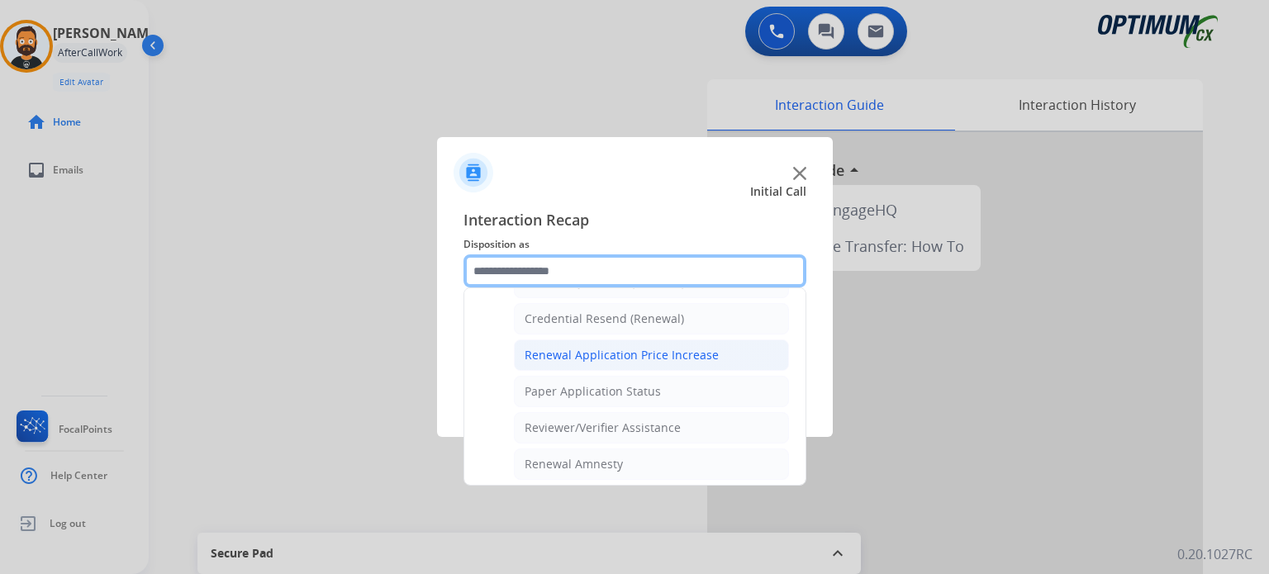
scroll to position [439, 0]
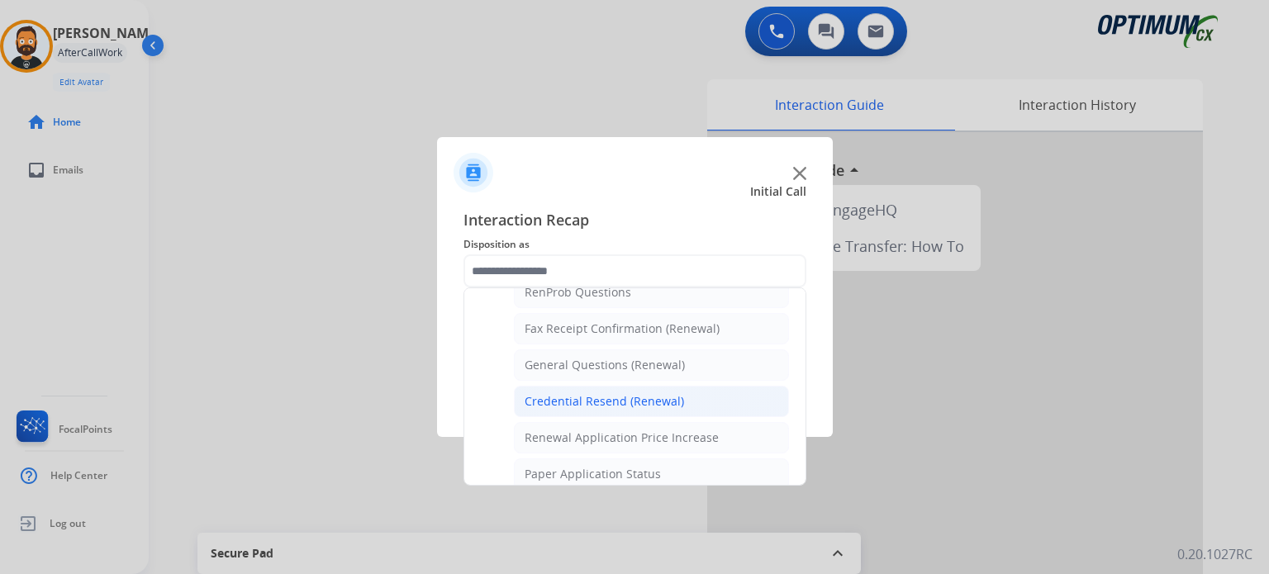
click at [571, 402] on div "Credential Resend (Renewal)" at bounding box center [603, 401] width 159 height 17
type input "**********"
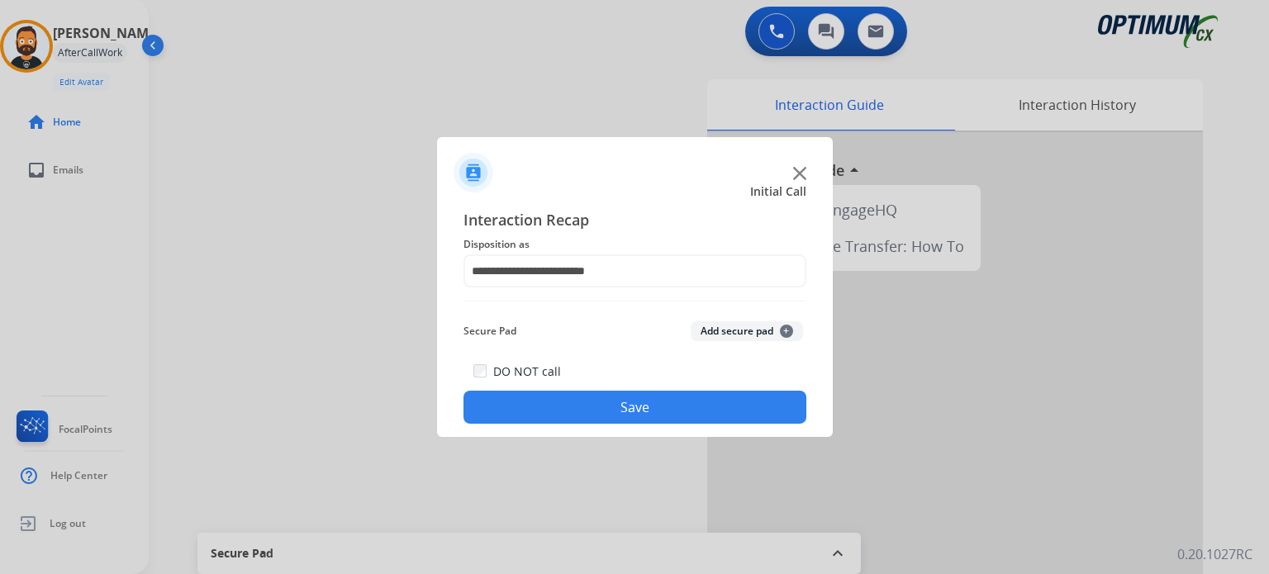
click at [569, 401] on button "Save" at bounding box center [634, 407] width 343 height 33
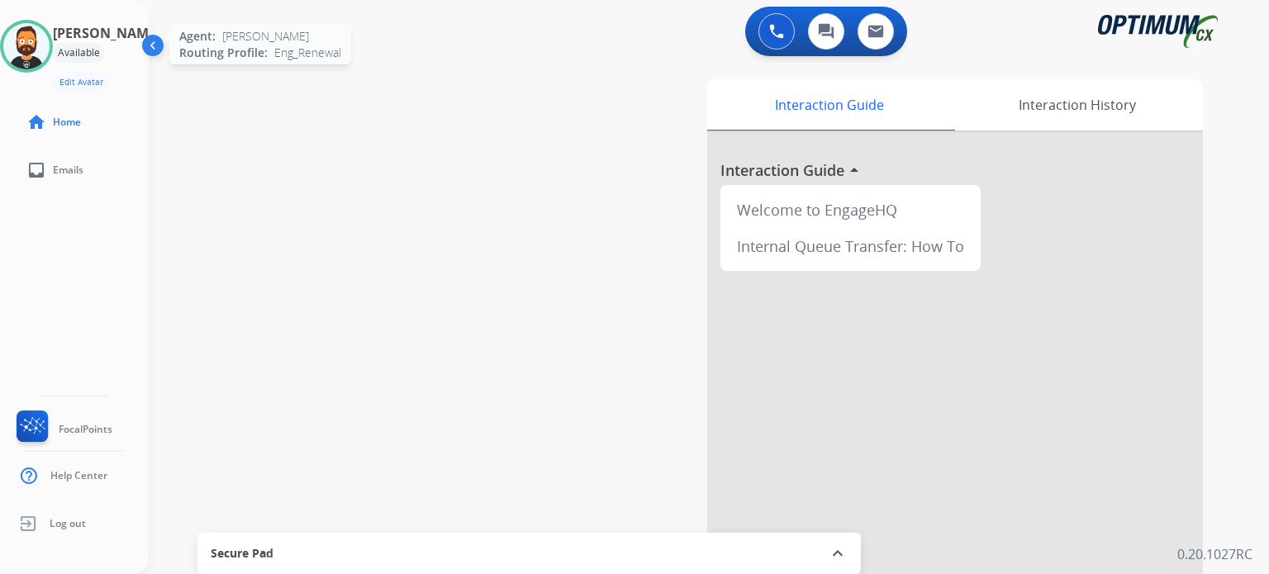
click at [50, 49] on img at bounding box center [26, 46] width 46 height 46
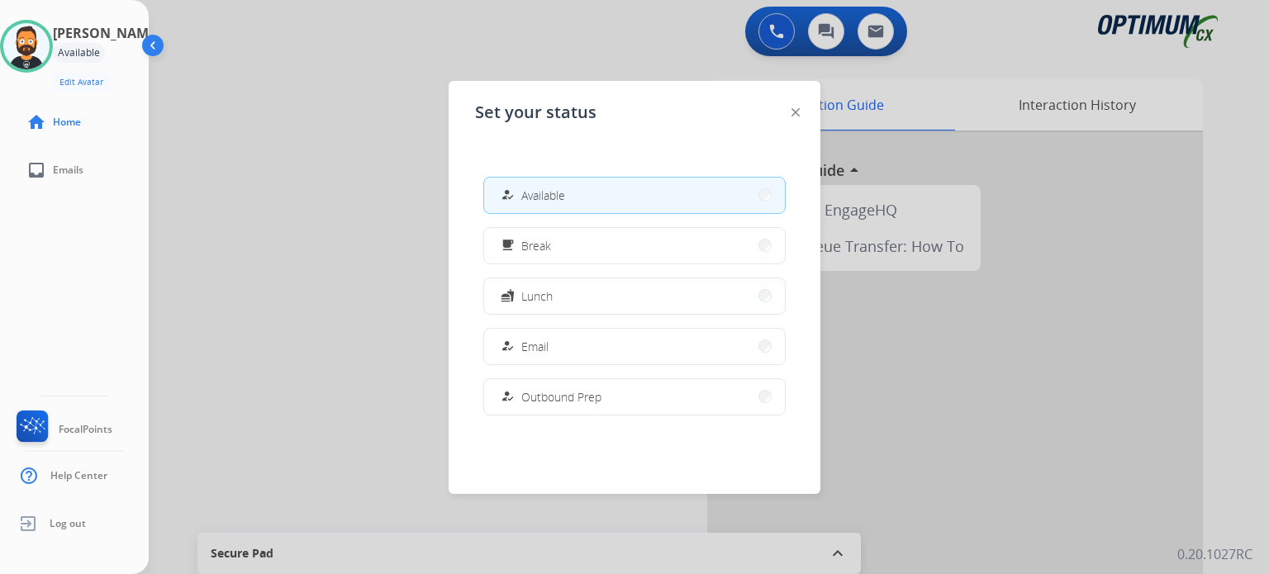
drag, startPoint x: 565, startPoint y: 303, endPoint x: 471, endPoint y: 257, distance: 104.9
click at [565, 303] on button "fastfood Lunch" at bounding box center [634, 296] width 301 height 36
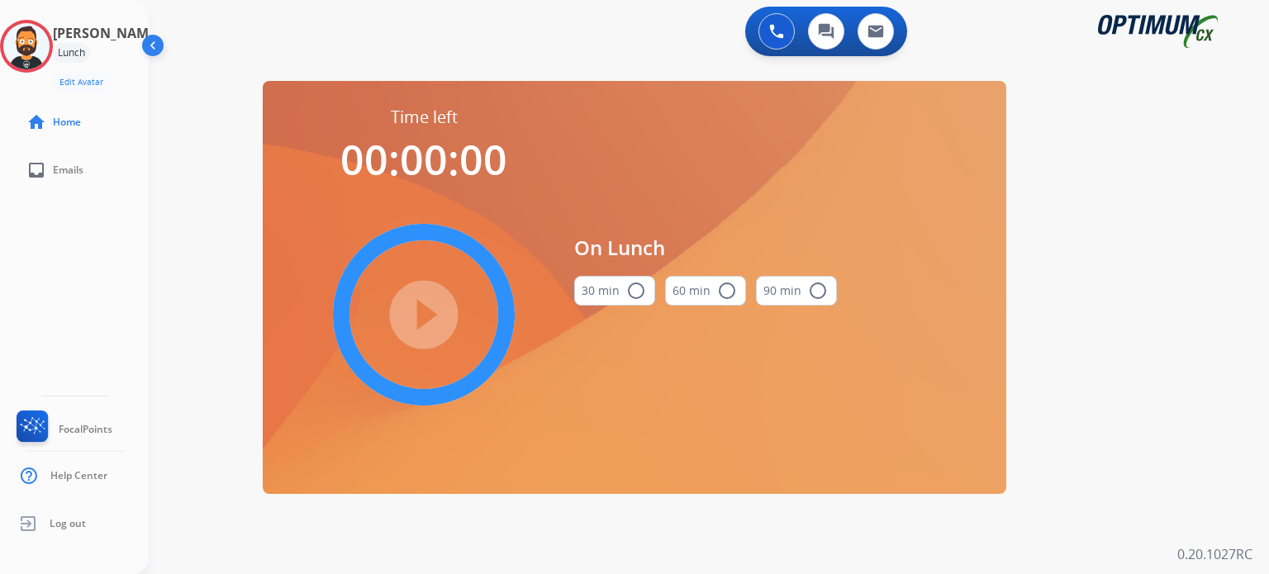
click at [608, 286] on button "30 min radio_button_unchecked" at bounding box center [614, 291] width 81 height 30
click at [434, 317] on mat-icon "play_circle_filled" at bounding box center [424, 315] width 20 height 20
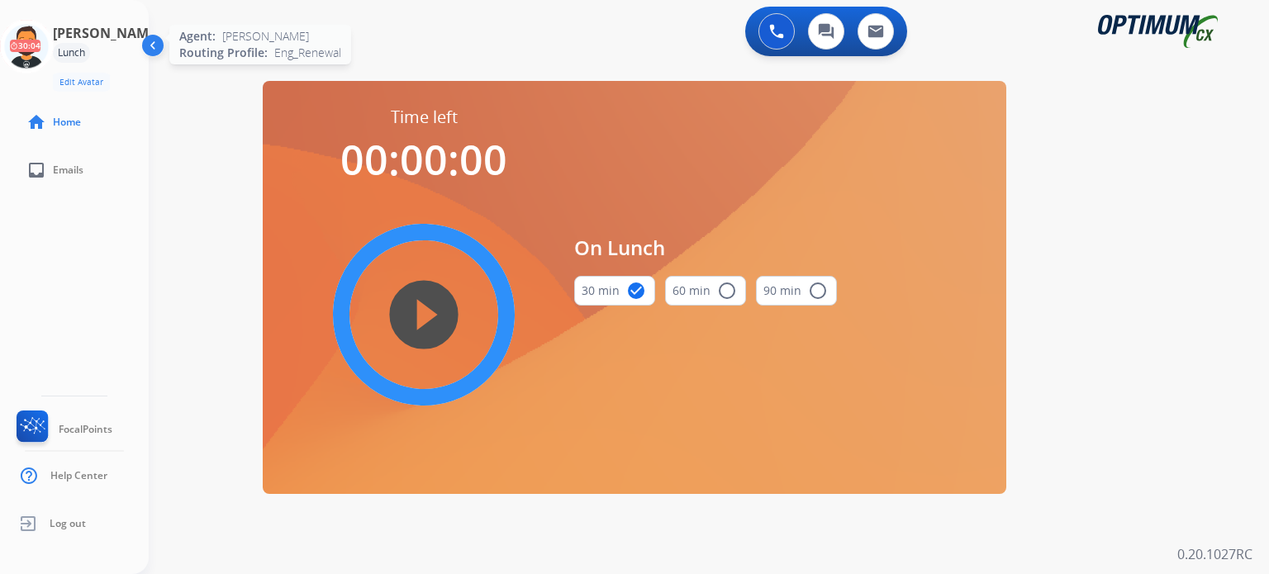
click at [52, 40] on icon at bounding box center [27, 47] width 54 height 54
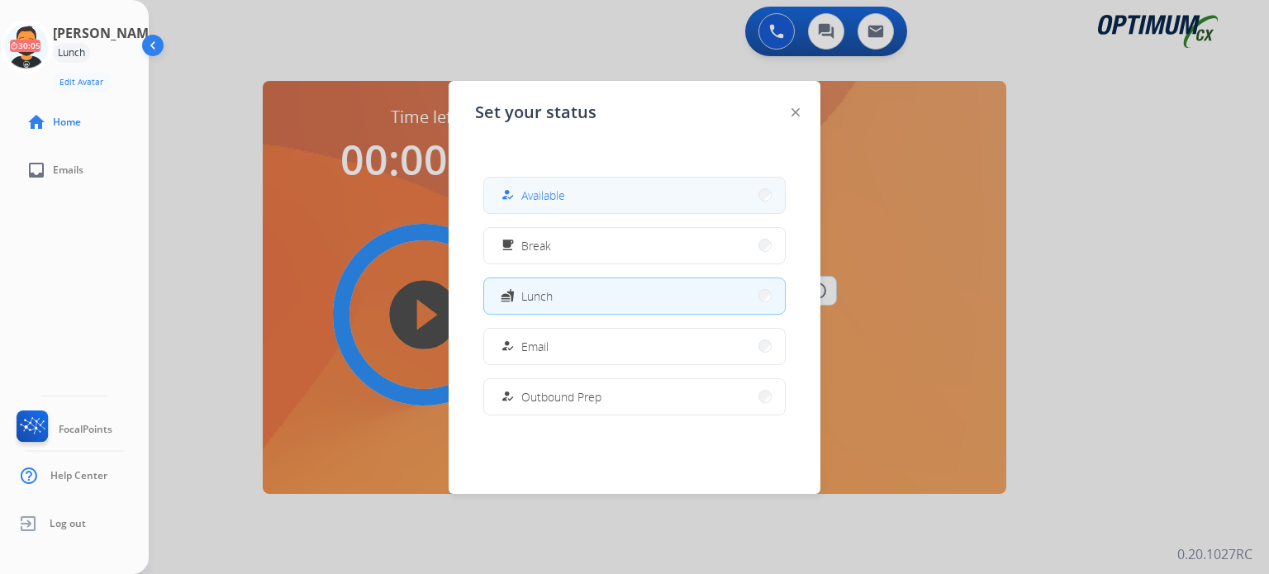
click at [565, 197] on span "Available" at bounding box center [543, 195] width 44 height 17
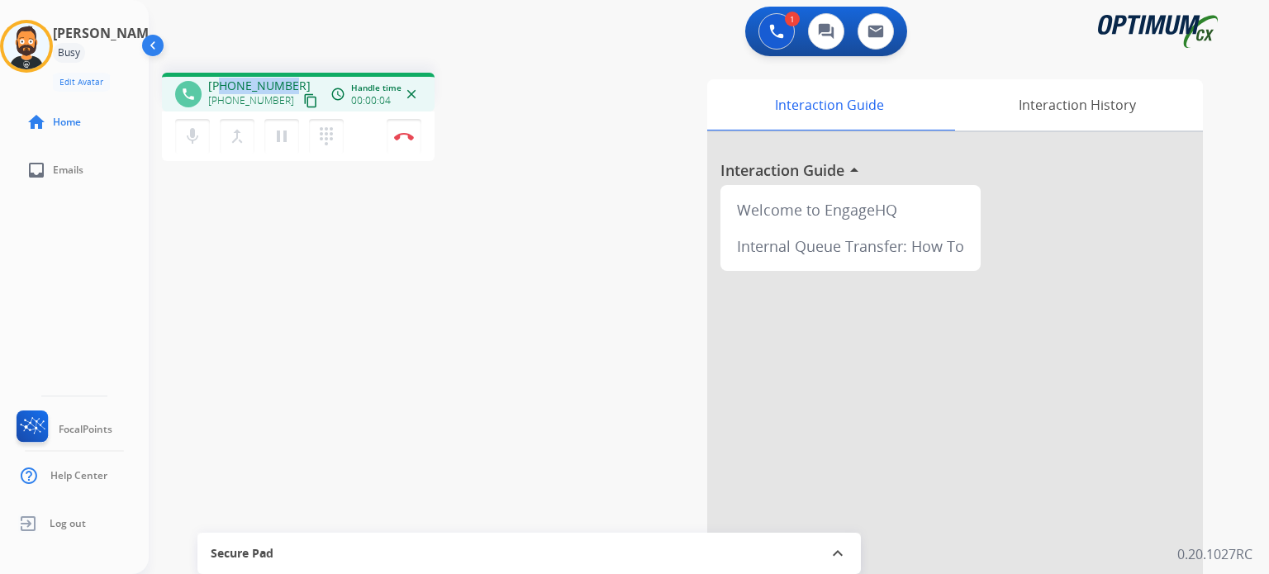
drag, startPoint x: 287, startPoint y: 85, endPoint x: 223, endPoint y: 82, distance: 64.5
click at [223, 82] on div "+12813575252 +12813575252 content_copy" at bounding box center [264, 94] width 112 height 33
click at [407, 133] on img at bounding box center [404, 136] width 20 height 8
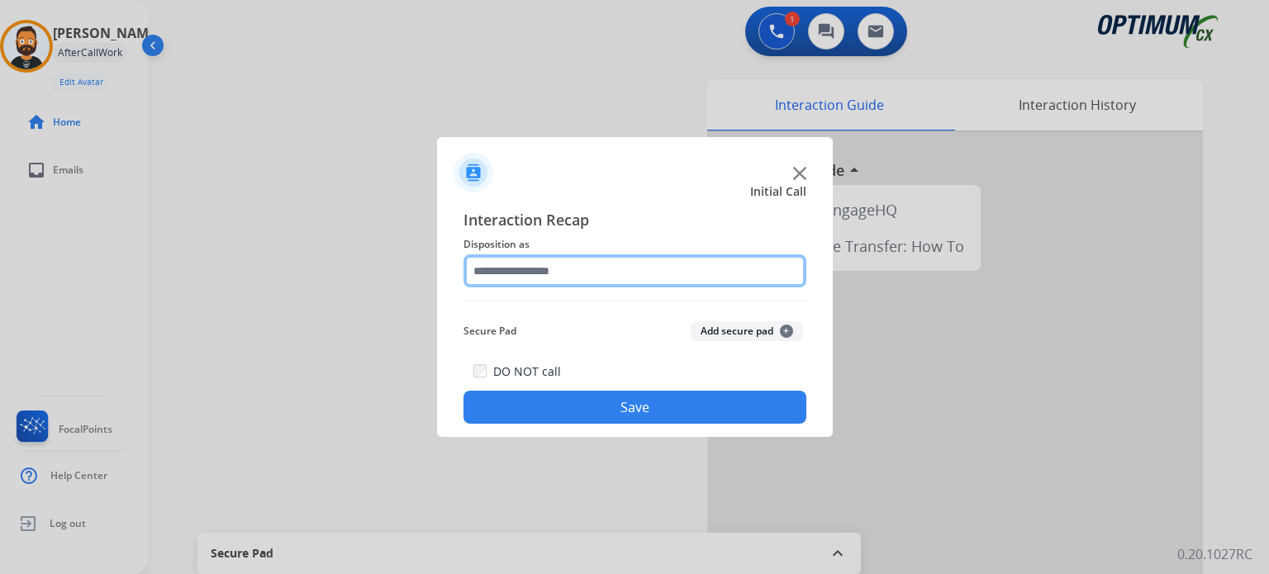
click at [608, 277] on input "text" at bounding box center [634, 270] width 343 height 33
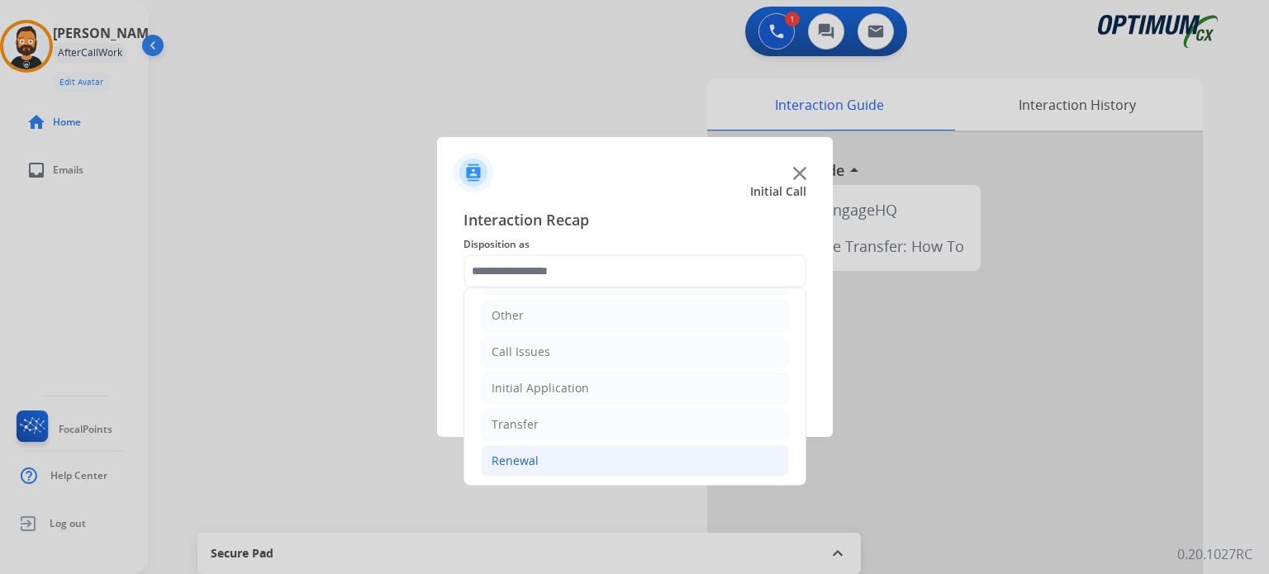
click at [553, 453] on li "Renewal" at bounding box center [635, 460] width 308 height 31
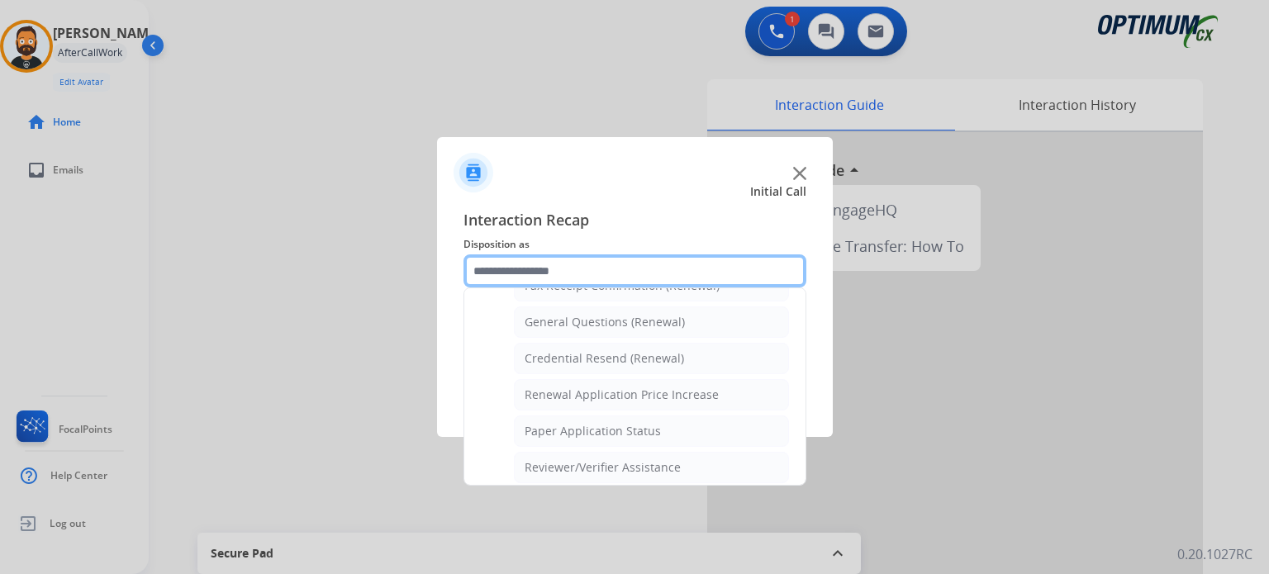
scroll to position [465, 0]
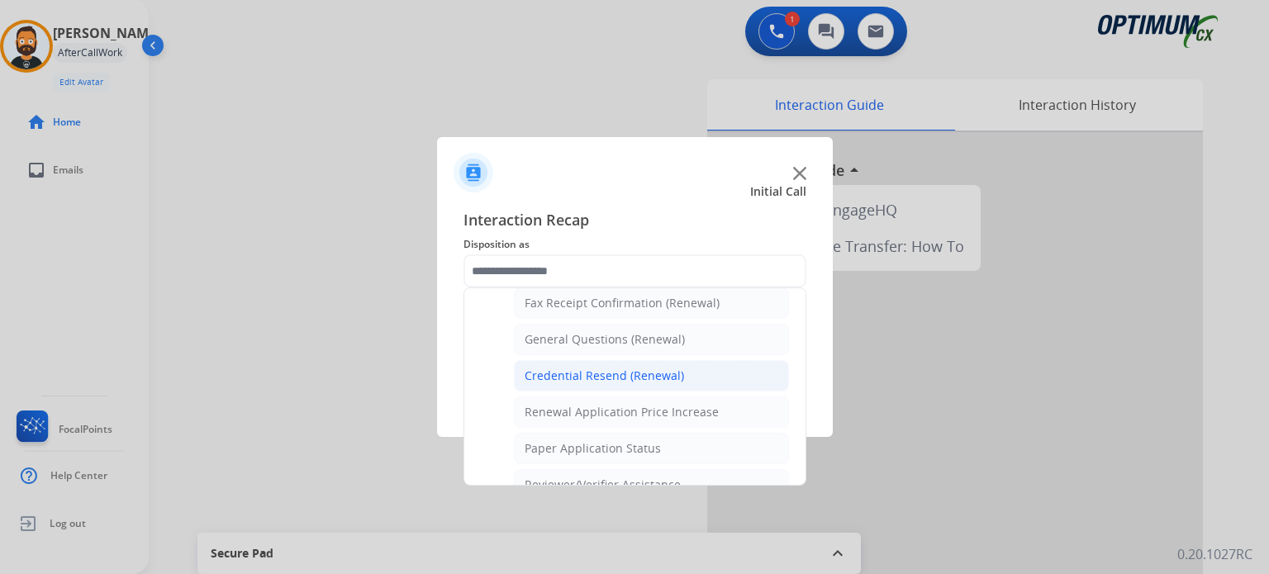
click at [568, 368] on div "Credential Resend (Renewal)" at bounding box center [603, 376] width 159 height 17
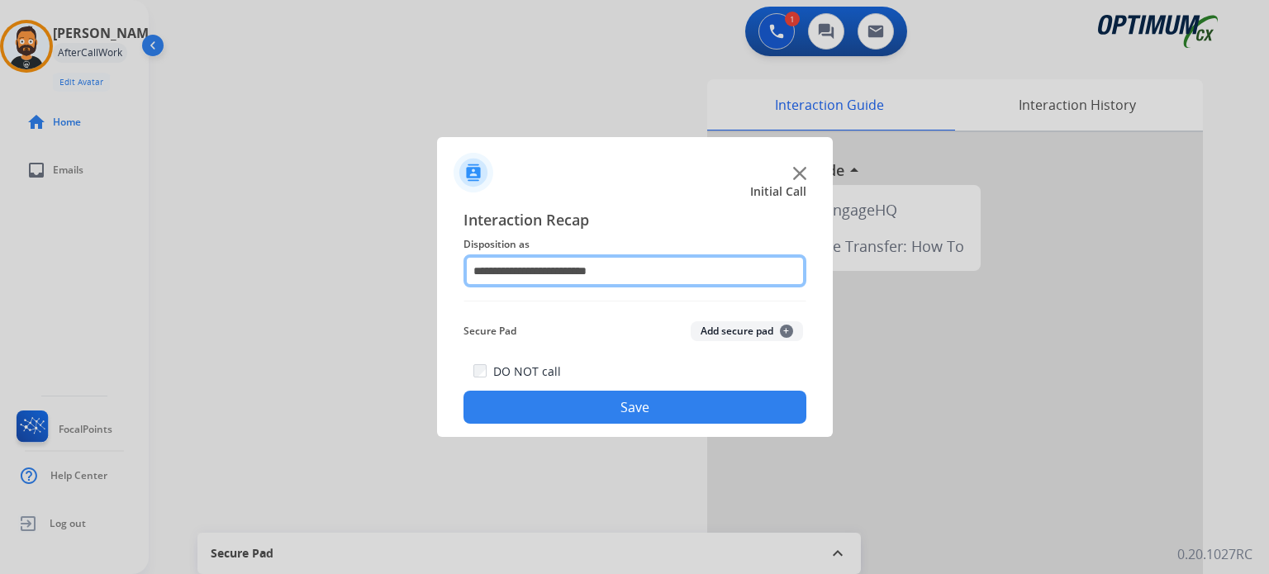
click at [552, 256] on input "**********" at bounding box center [634, 270] width 343 height 33
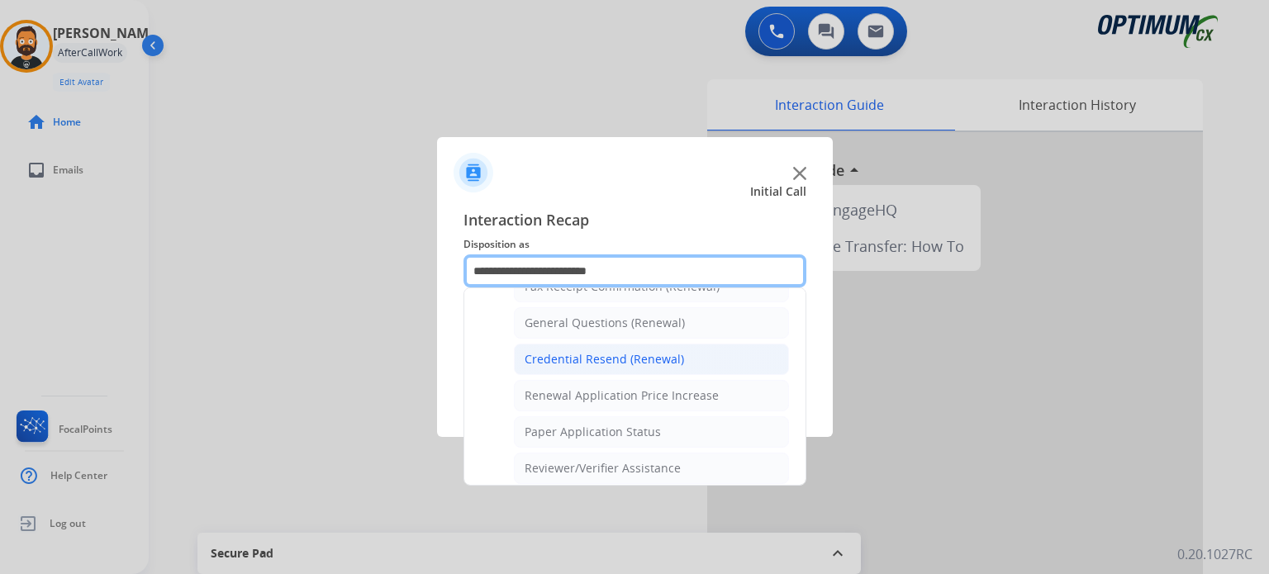
scroll to position [496, 0]
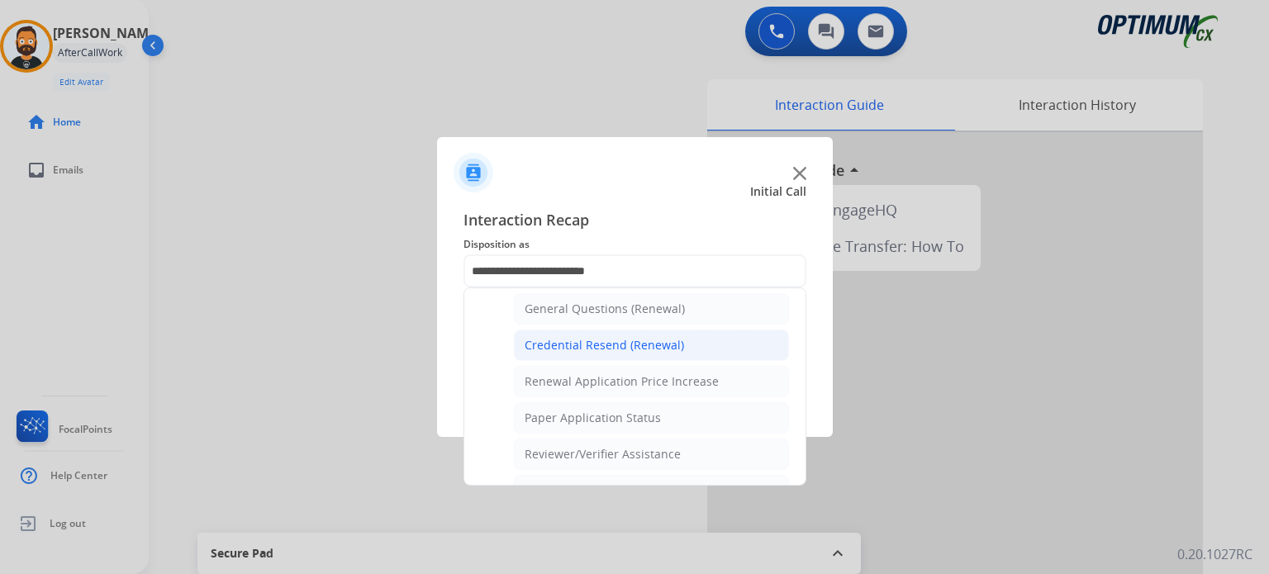
click at [575, 303] on div "General Questions (Renewal)" at bounding box center [604, 309] width 160 height 17
type input "**********"
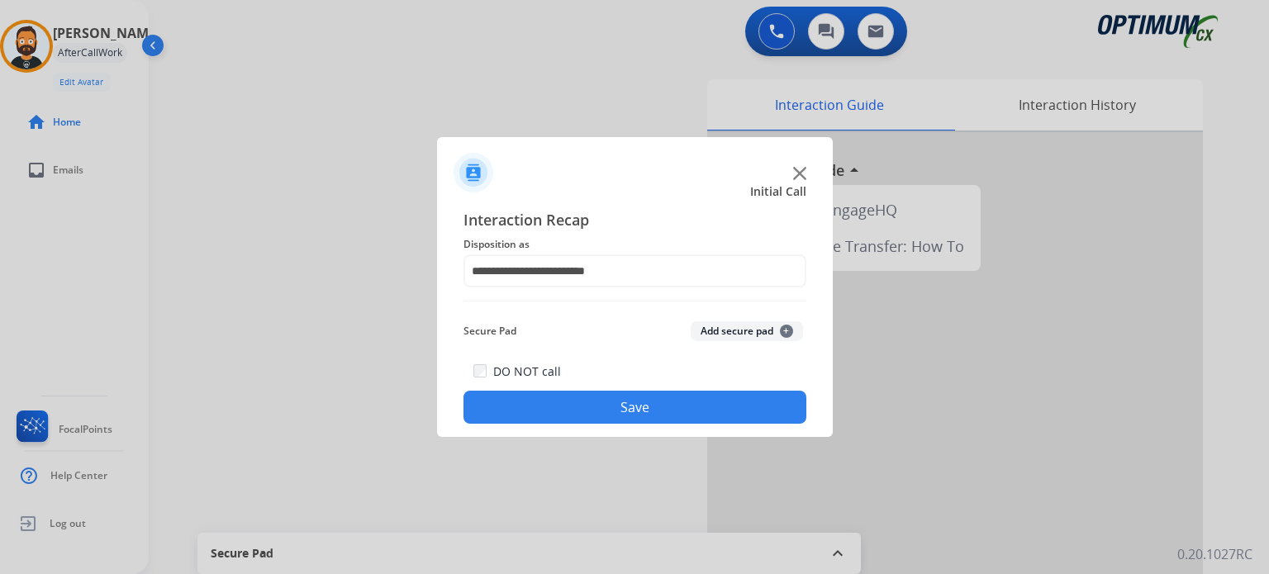
click at [587, 405] on button "Save" at bounding box center [634, 407] width 343 height 33
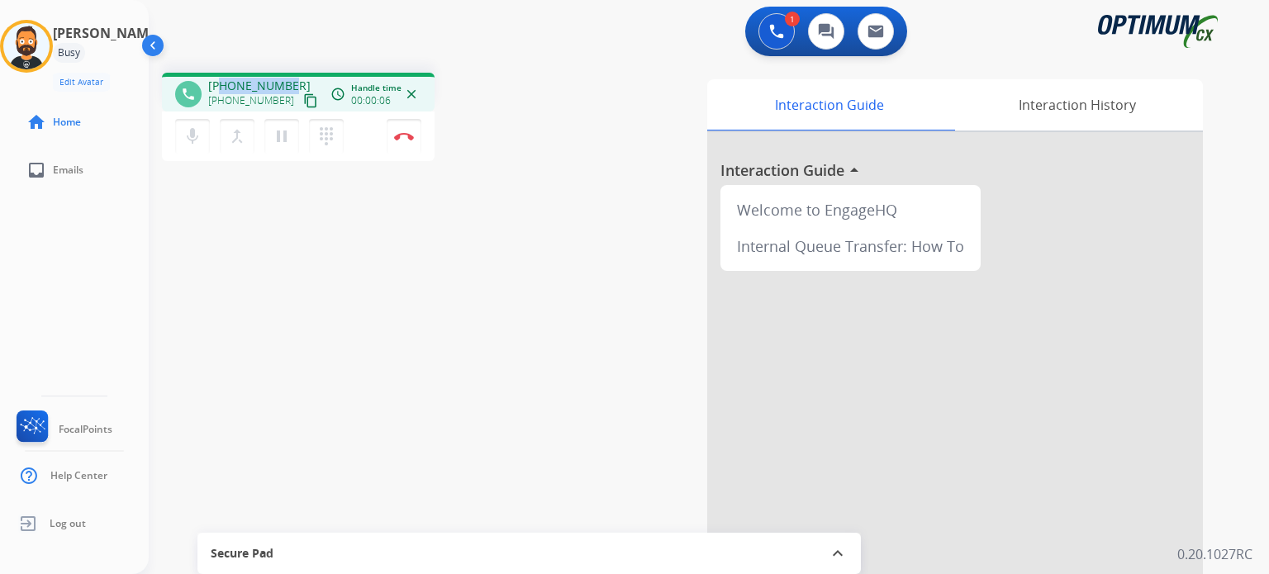
drag, startPoint x: 291, startPoint y: 85, endPoint x: 222, endPoint y: 80, distance: 68.7
click at [222, 80] on div "+17734941331 +17734941331 content_copy" at bounding box center [264, 94] width 112 height 33
click at [284, 135] on mat-icon "pause" at bounding box center [282, 136] width 20 height 20
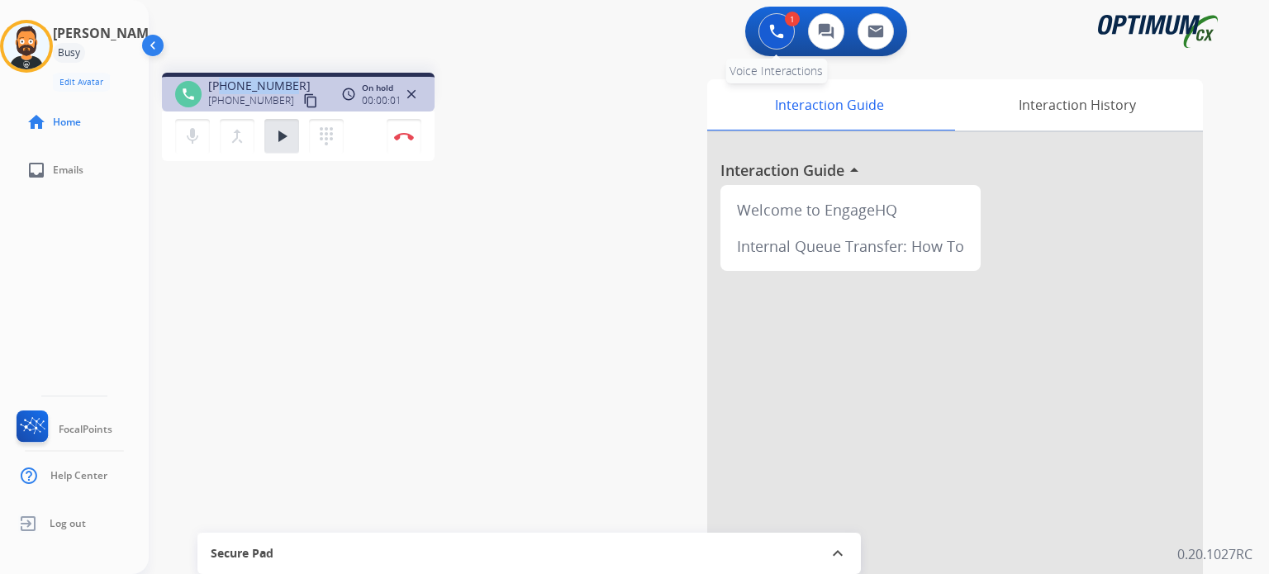
click at [766, 36] on button at bounding box center [776, 31] width 36 height 36
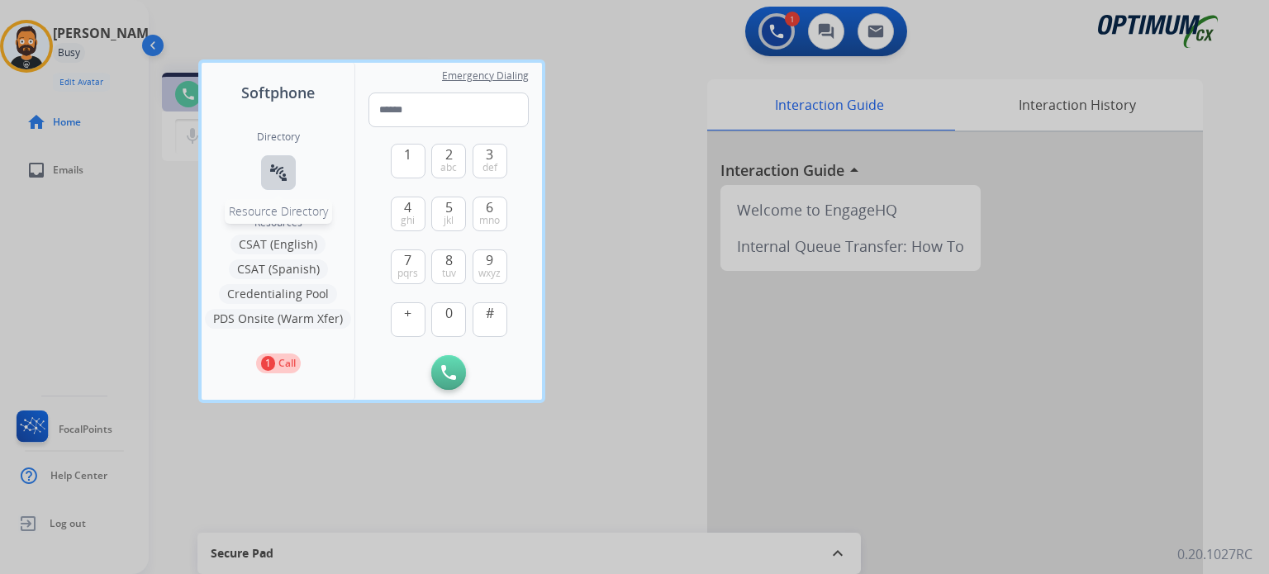
click at [274, 160] on button "connect_without_contact Resource Directory" at bounding box center [278, 172] width 35 height 35
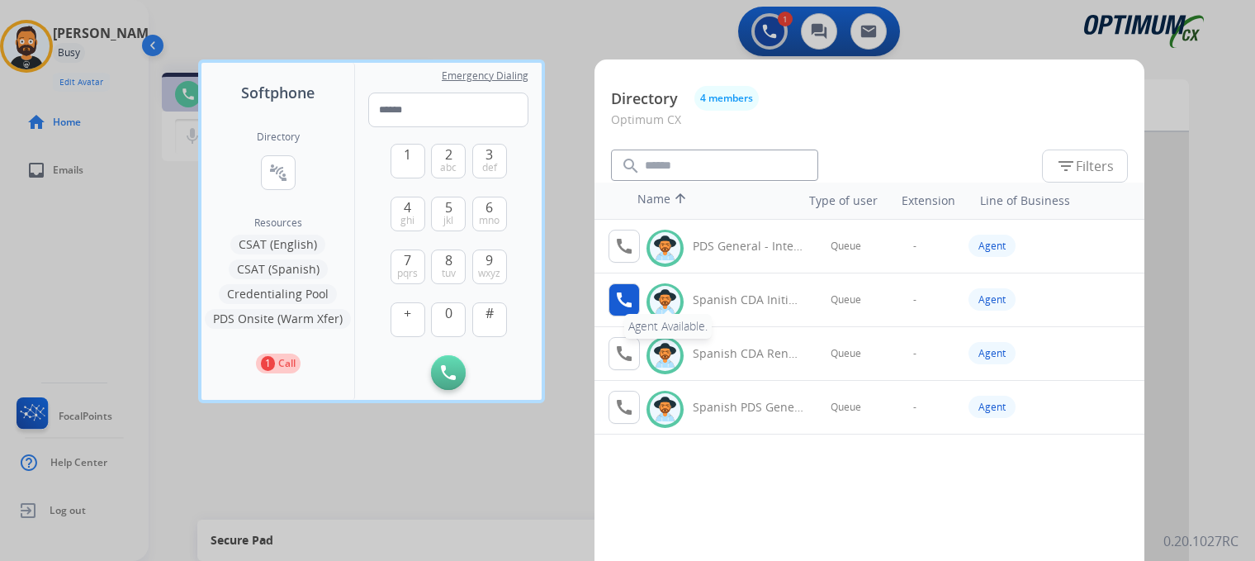
click at [626, 301] on mat-icon "call" at bounding box center [624, 300] width 20 height 20
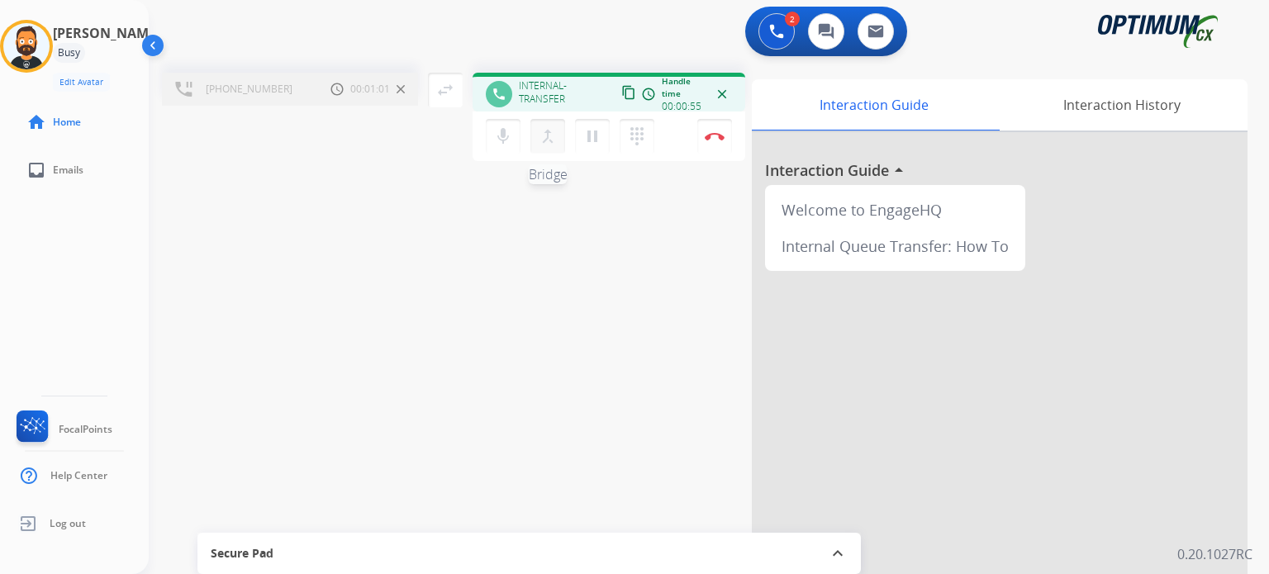
click at [548, 137] on mat-icon "merge_type" at bounding box center [548, 136] width 20 height 20
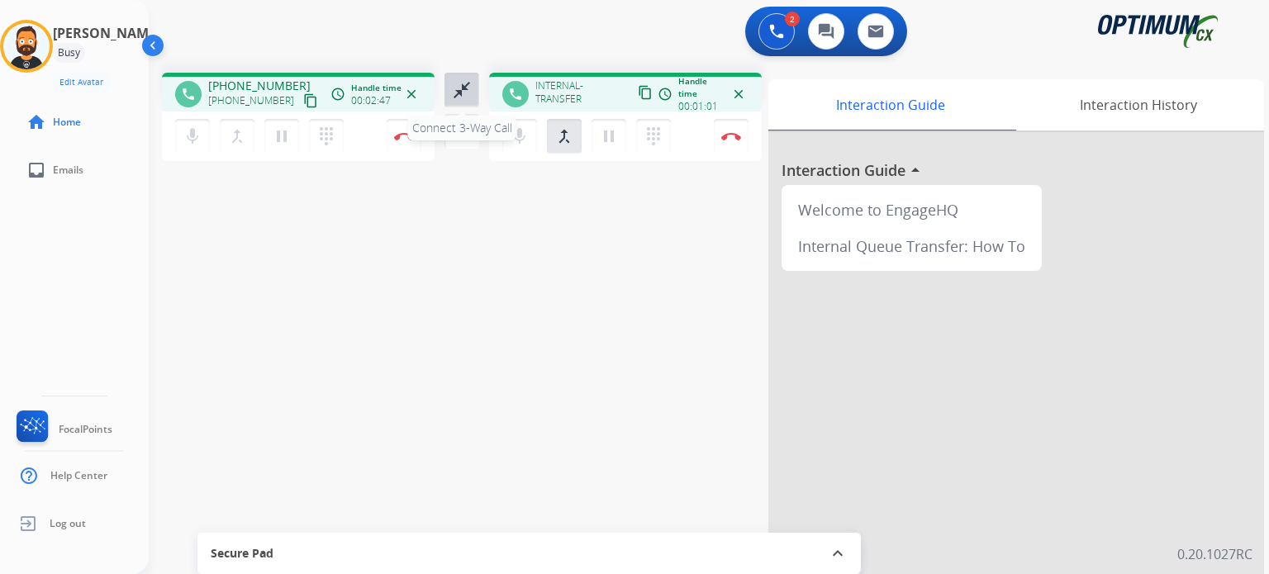
click at [461, 91] on mat-icon "close_fullscreen" at bounding box center [462, 90] width 20 height 20
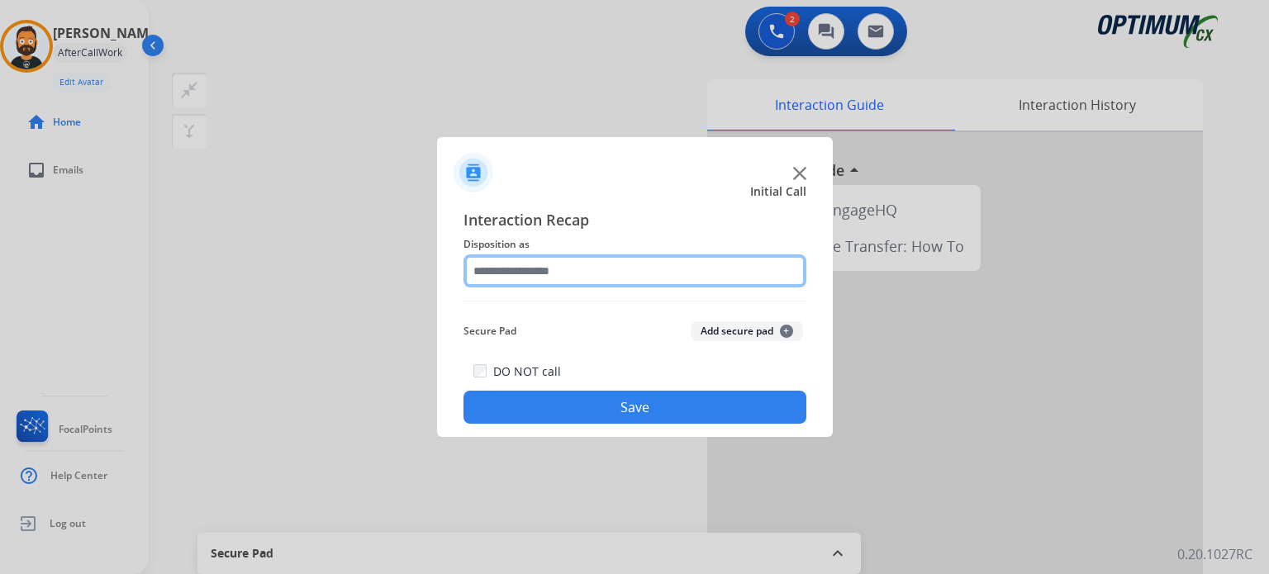
click at [573, 280] on input "text" at bounding box center [634, 270] width 343 height 33
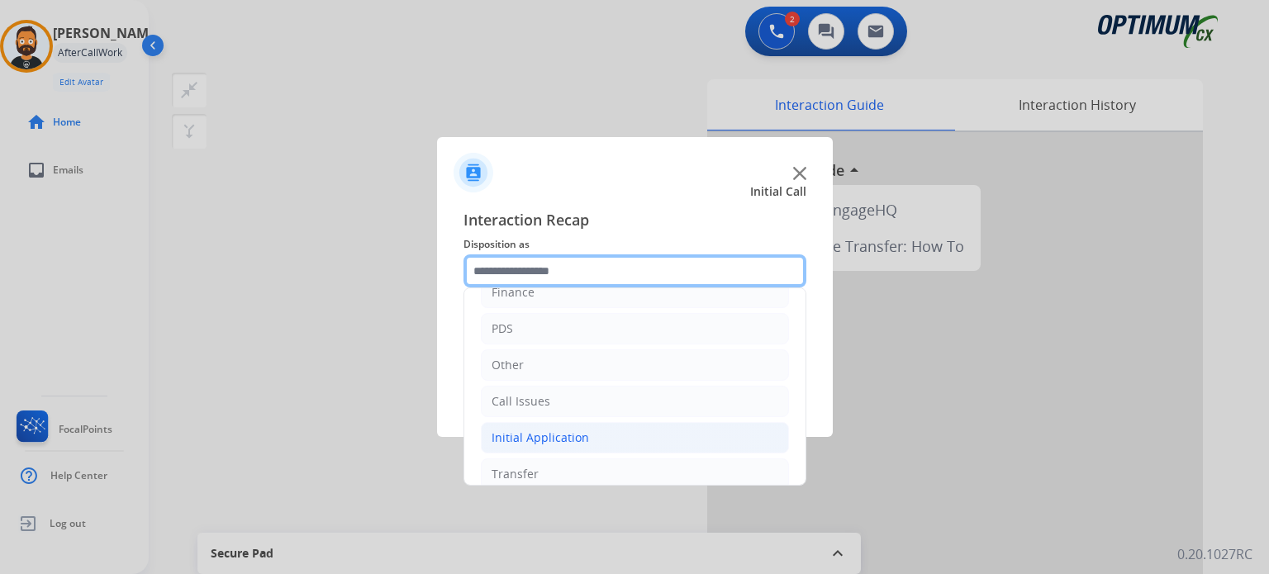
scroll to position [109, 0]
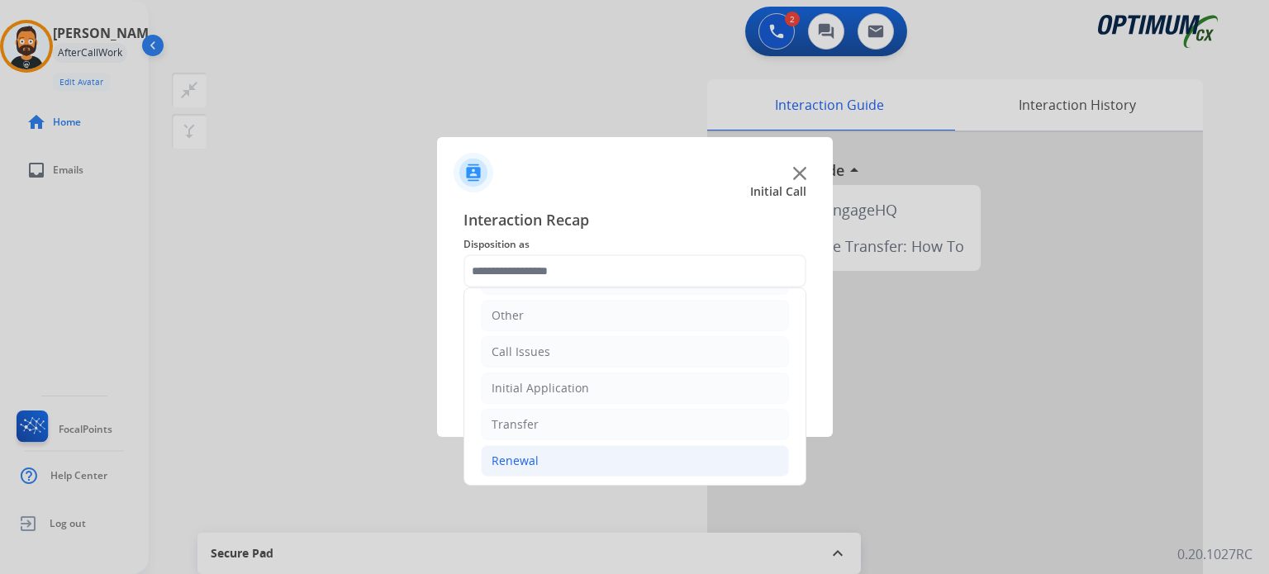
click at [596, 462] on li "Renewal" at bounding box center [635, 460] width 308 height 31
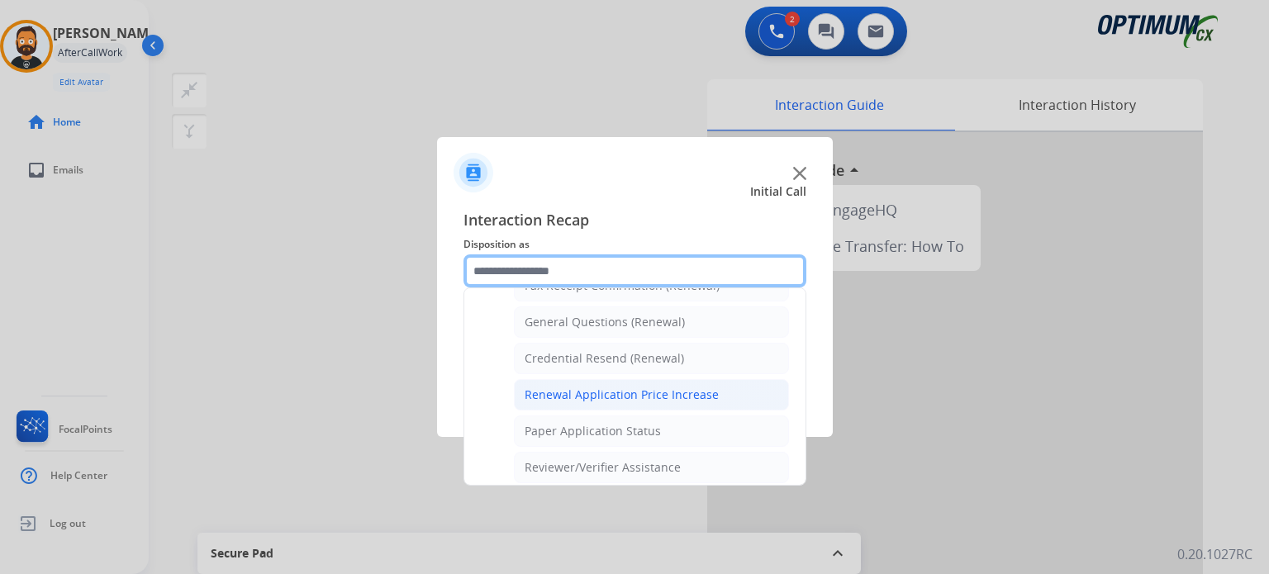
scroll to position [465, 0]
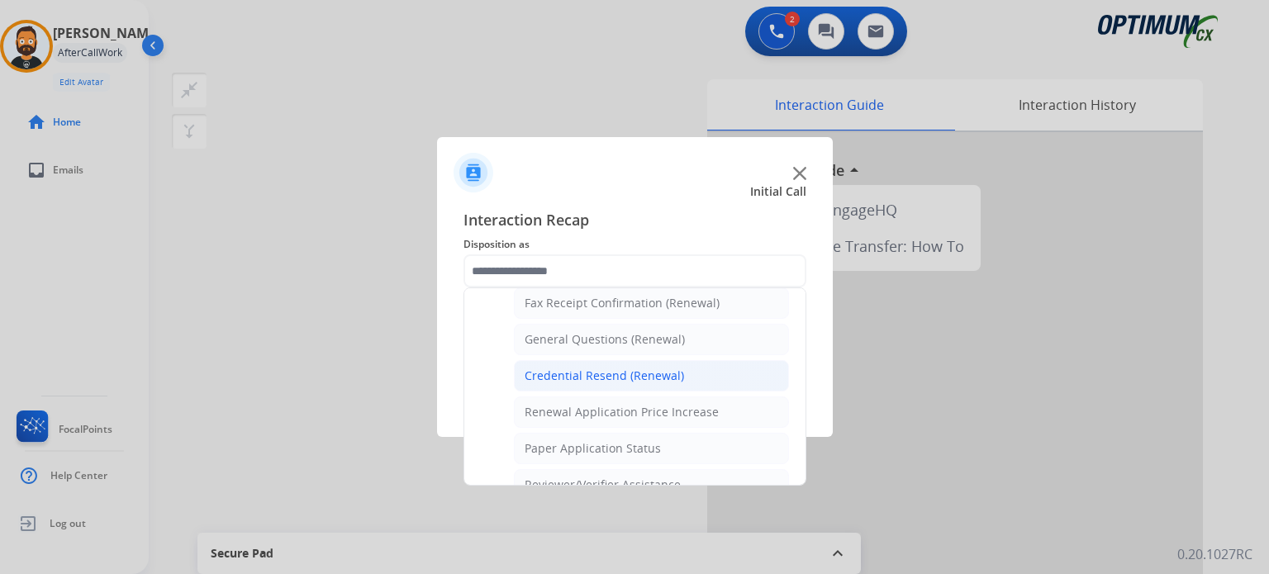
click at [611, 375] on div "Credential Resend (Renewal)" at bounding box center [603, 376] width 159 height 17
type input "**********"
click at [614, 379] on div "DO NOT call Save" at bounding box center [634, 392] width 343 height 63
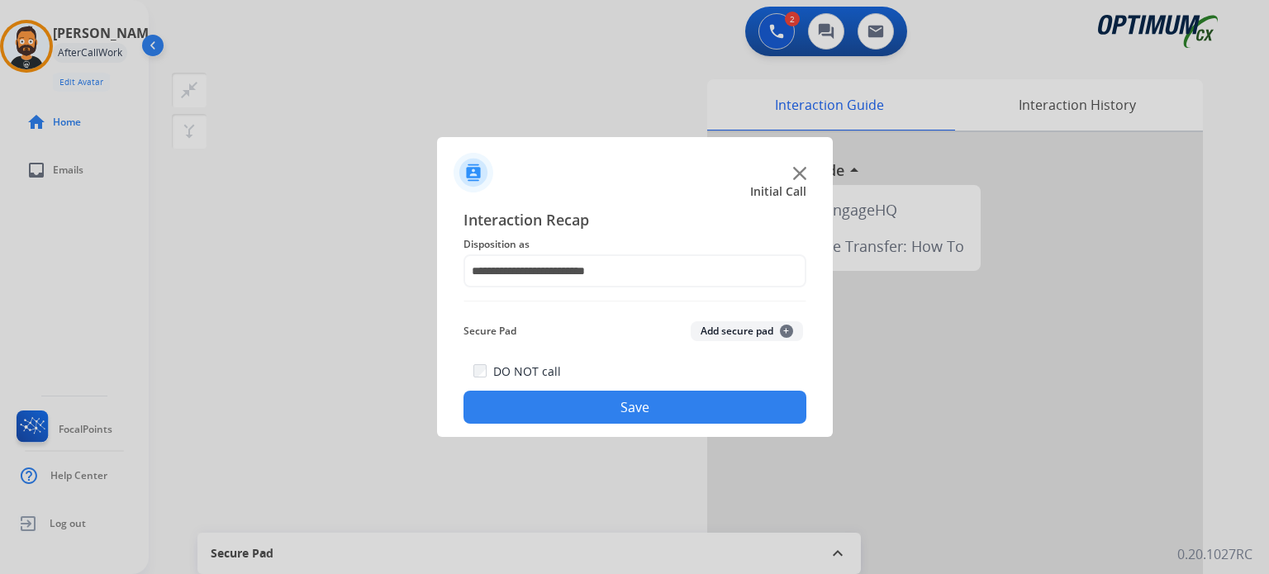
drag, startPoint x: 614, startPoint y: 401, endPoint x: 604, endPoint y: 392, distance: 14.1
click at [614, 405] on button "Save" at bounding box center [634, 407] width 343 height 33
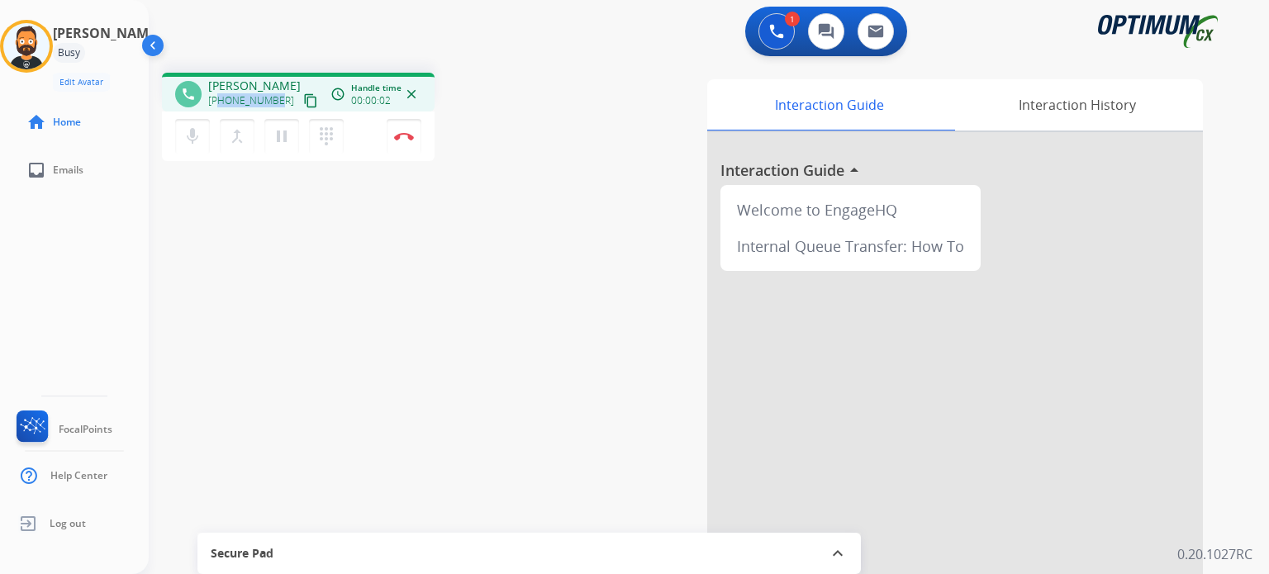
drag, startPoint x: 278, startPoint y: 97, endPoint x: 218, endPoint y: 104, distance: 60.7
click at [218, 104] on div "+14805245118 content_copy" at bounding box center [264, 101] width 112 height 20
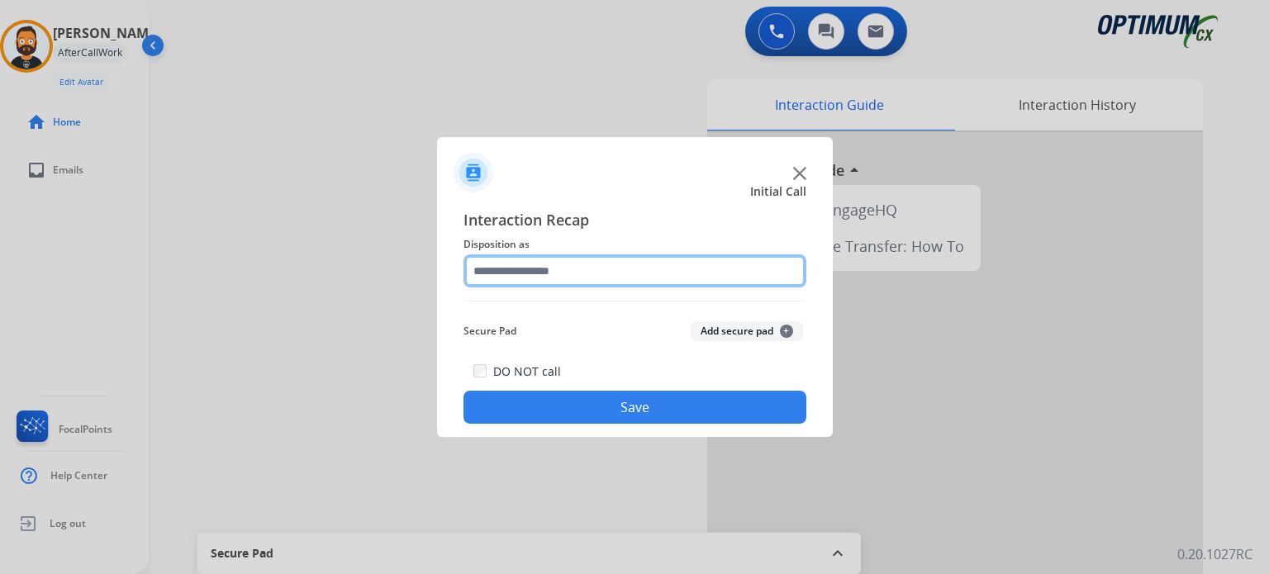
click at [549, 281] on input "text" at bounding box center [634, 270] width 343 height 33
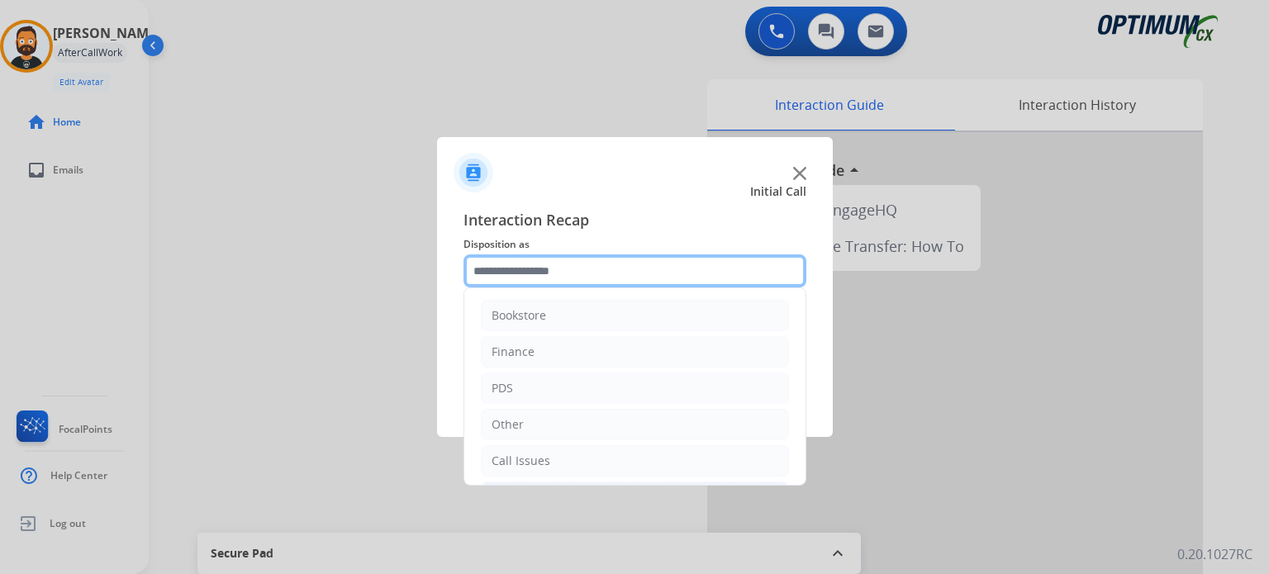
scroll to position [109, 0]
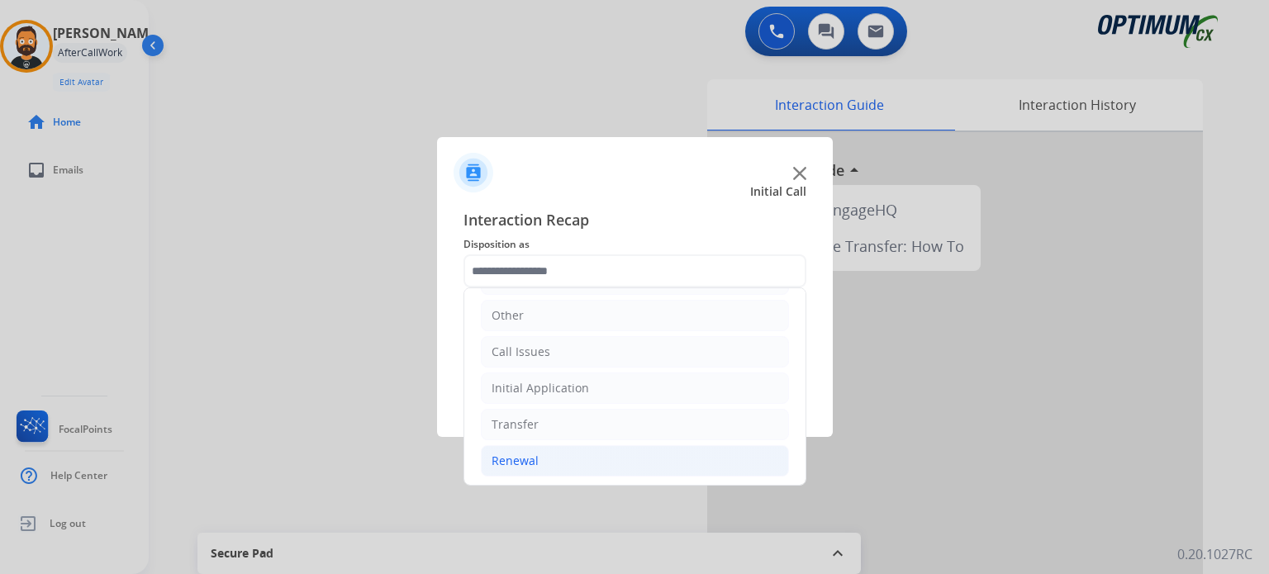
click at [581, 448] on li "Renewal" at bounding box center [635, 460] width 308 height 31
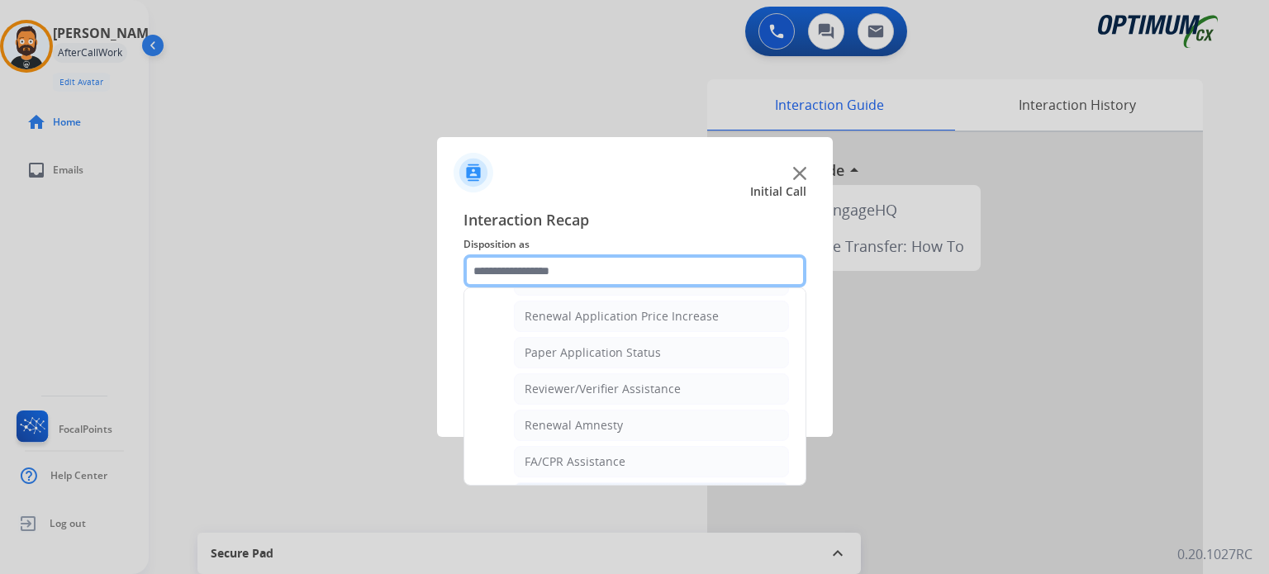
scroll to position [465, 0]
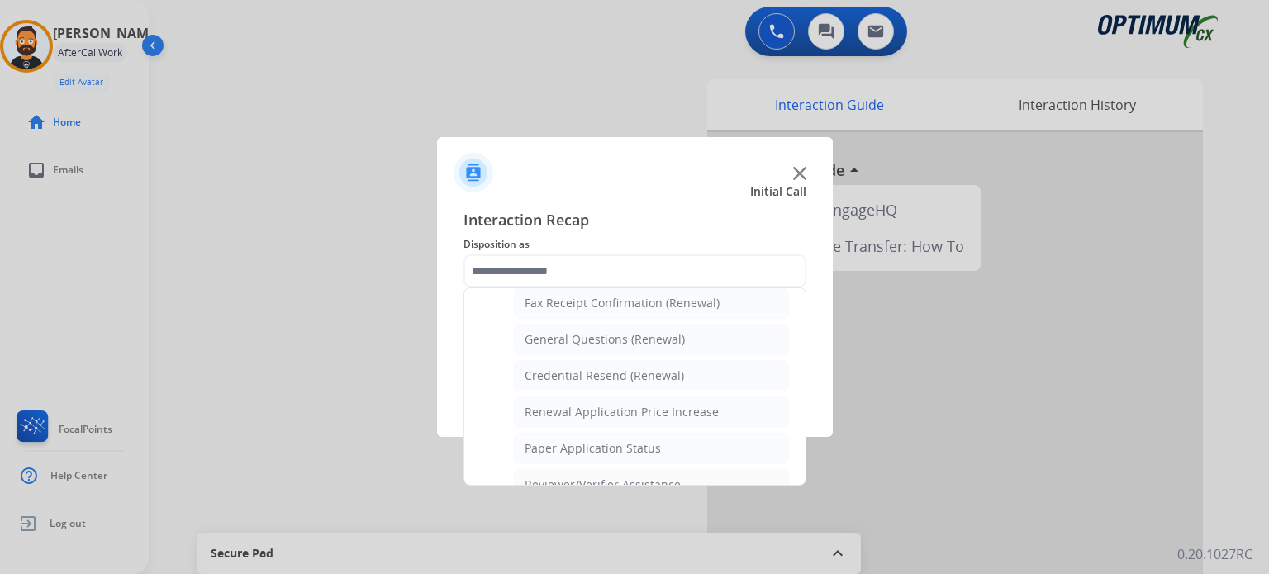
click at [604, 480] on div "Reviewer/Verifier Assistance" at bounding box center [602, 485] width 156 height 17
type input "**********"
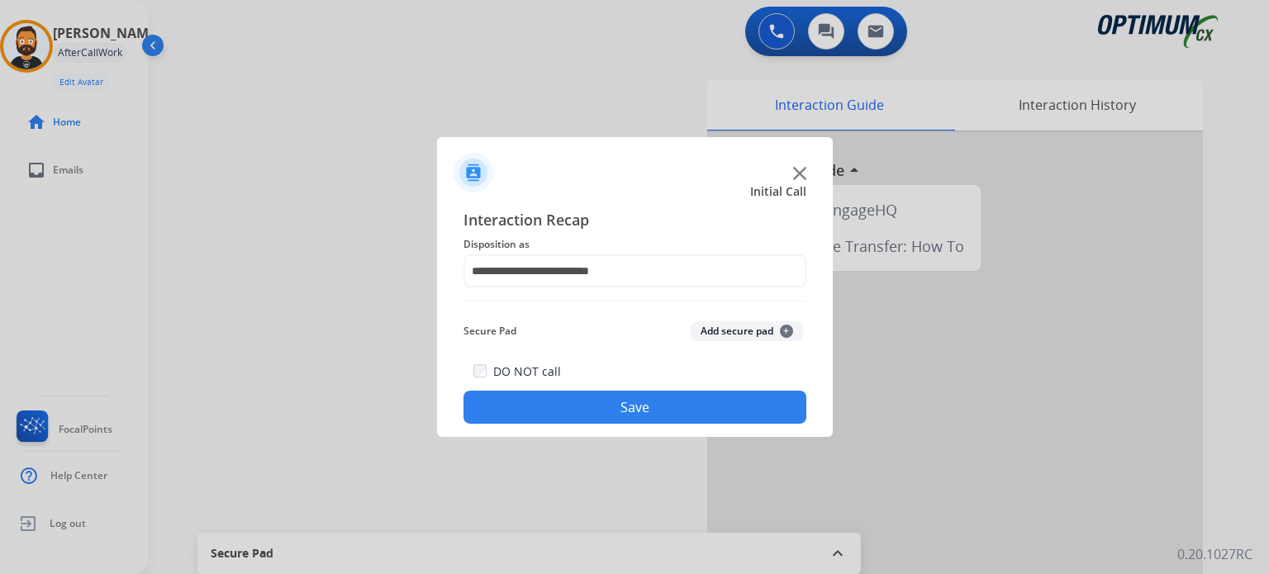
click at [622, 411] on button "Save" at bounding box center [634, 407] width 343 height 33
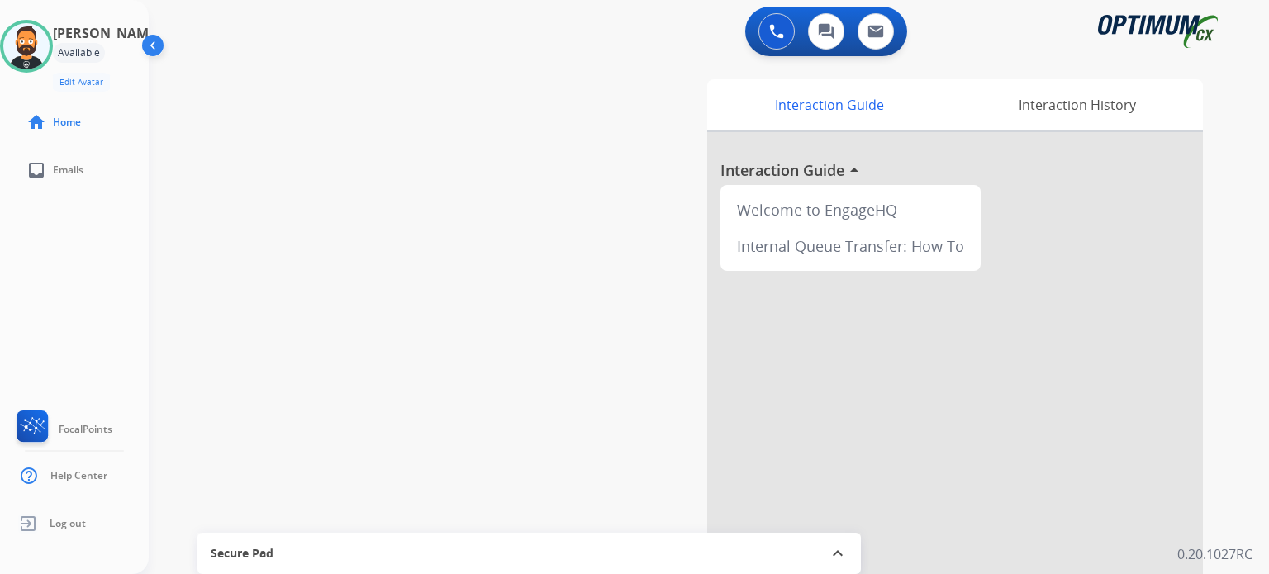
click at [390, 124] on div "swap_horiz Break voice bridge close_fullscreen Connect 3-Way Call merge_type Se…" at bounding box center [689, 403] width 1080 height 689
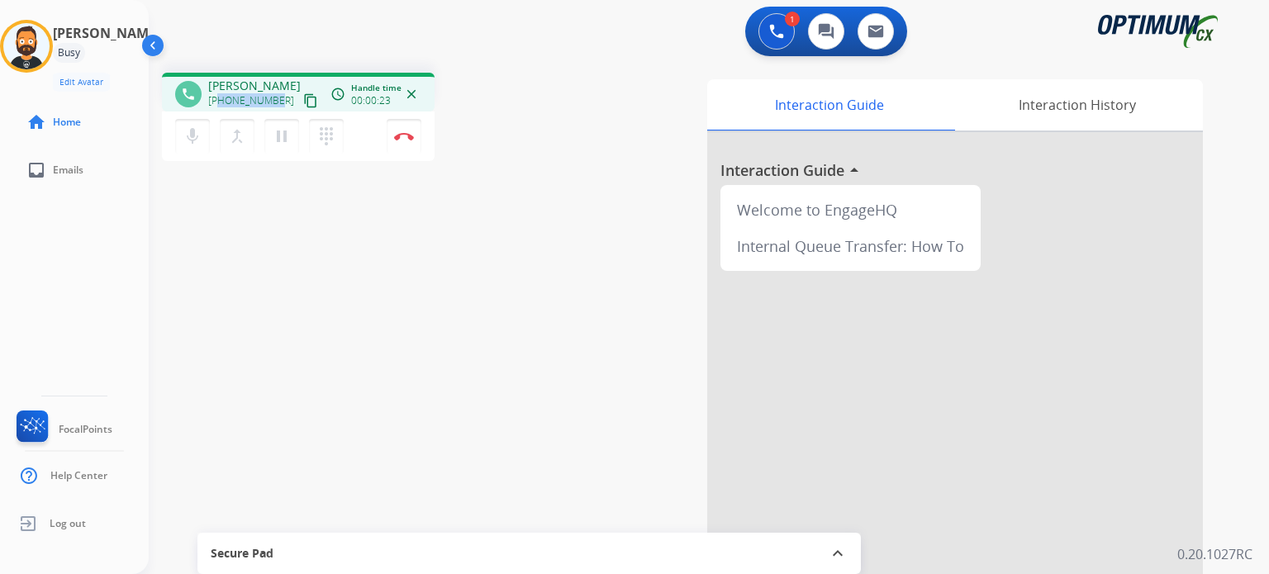
drag, startPoint x: 274, startPoint y: 102, endPoint x: 221, endPoint y: 97, distance: 53.2
click at [221, 97] on span "+17165155510" at bounding box center [251, 100] width 86 height 13
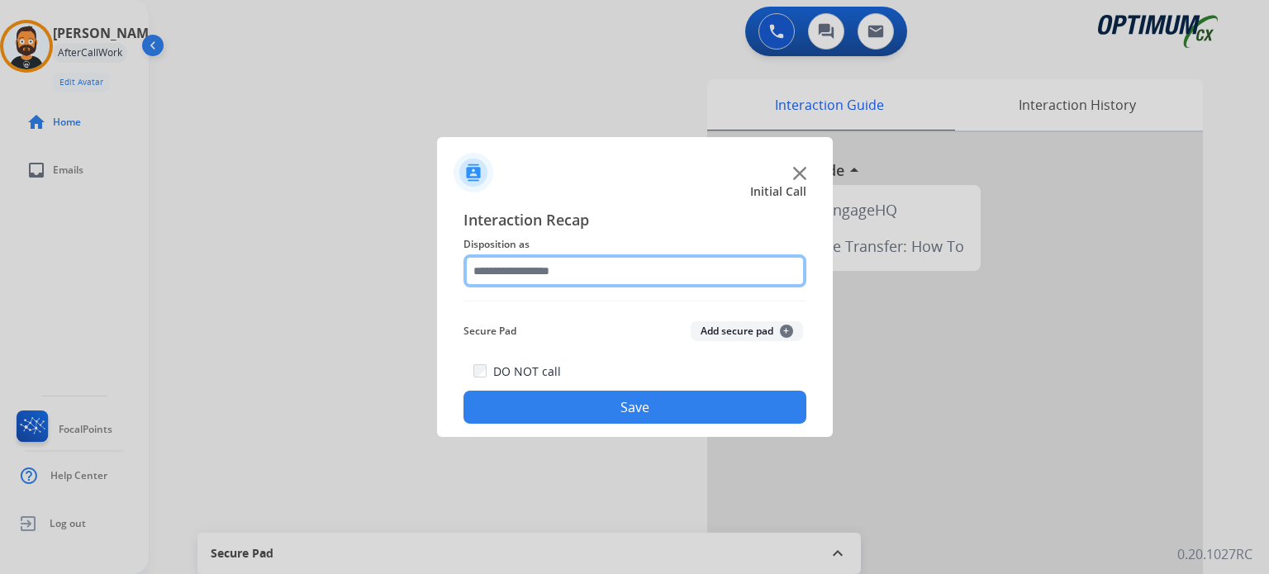
click at [540, 268] on input "text" at bounding box center [634, 270] width 343 height 33
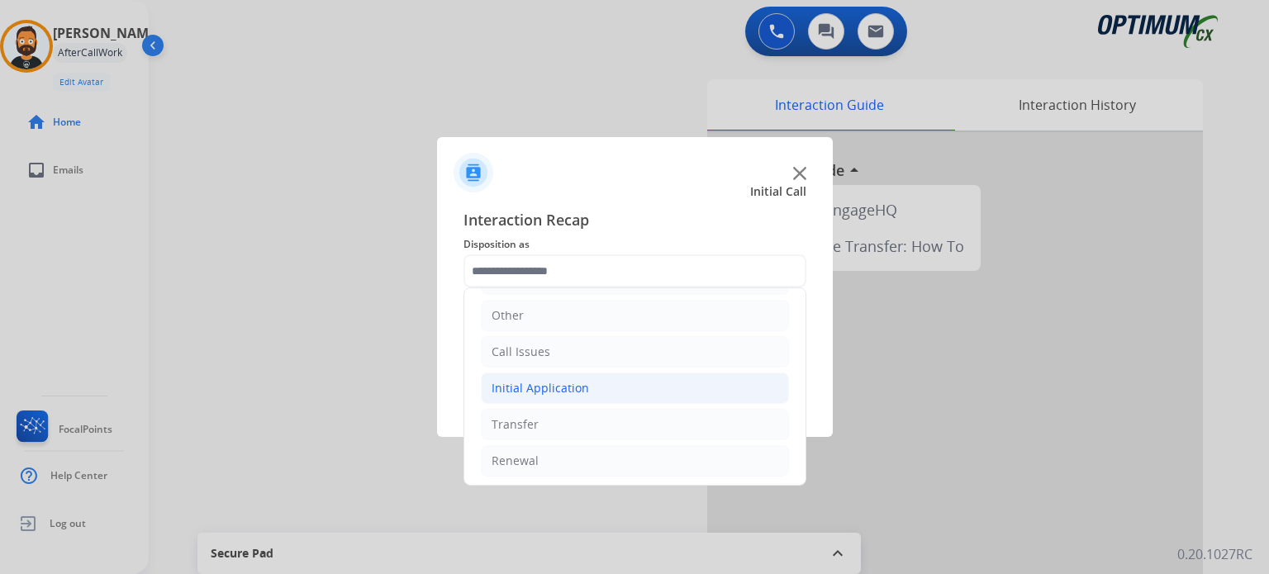
click at [548, 394] on li "Initial Application" at bounding box center [635, 387] width 308 height 31
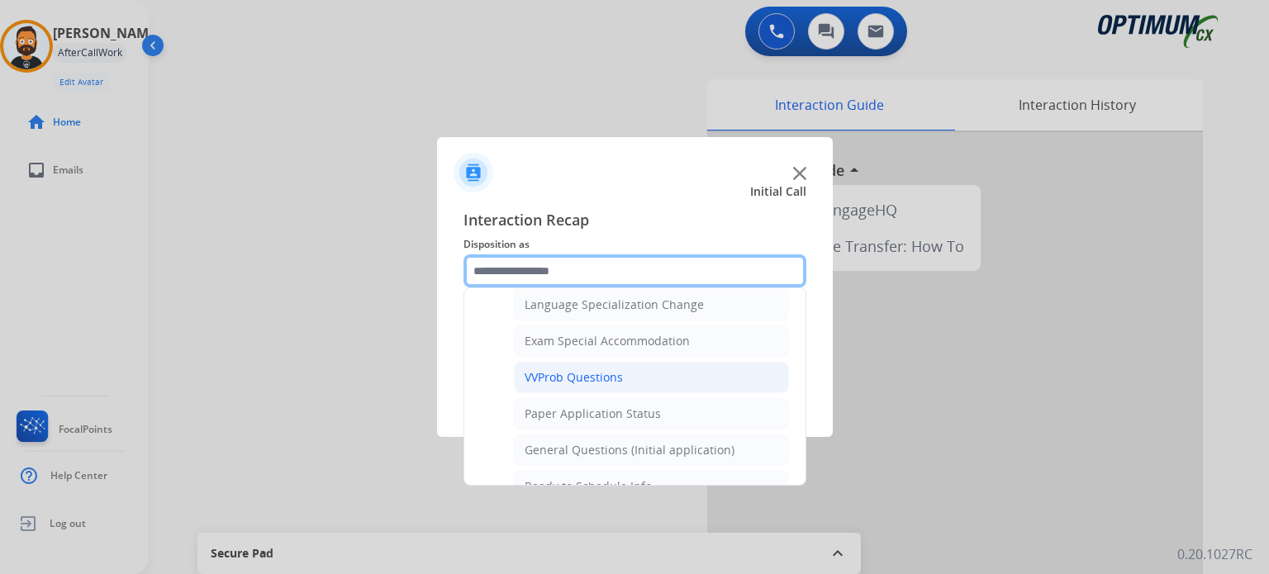
scroll to position [852, 0]
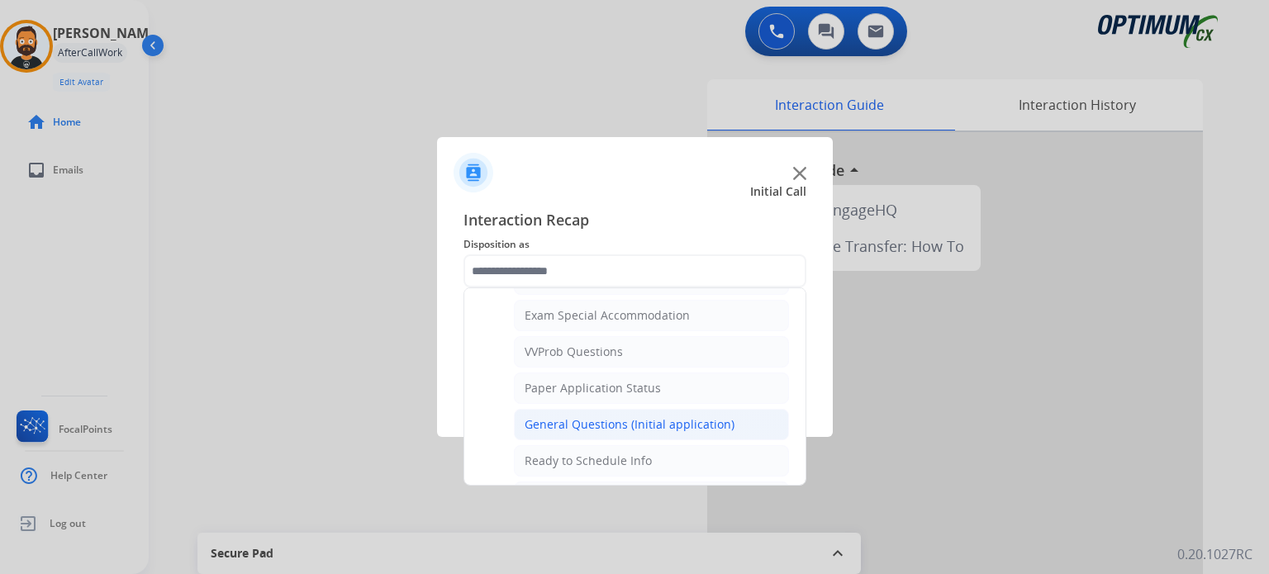
click at [599, 416] on div "General Questions (Initial application)" at bounding box center [629, 424] width 210 height 17
type input "**********"
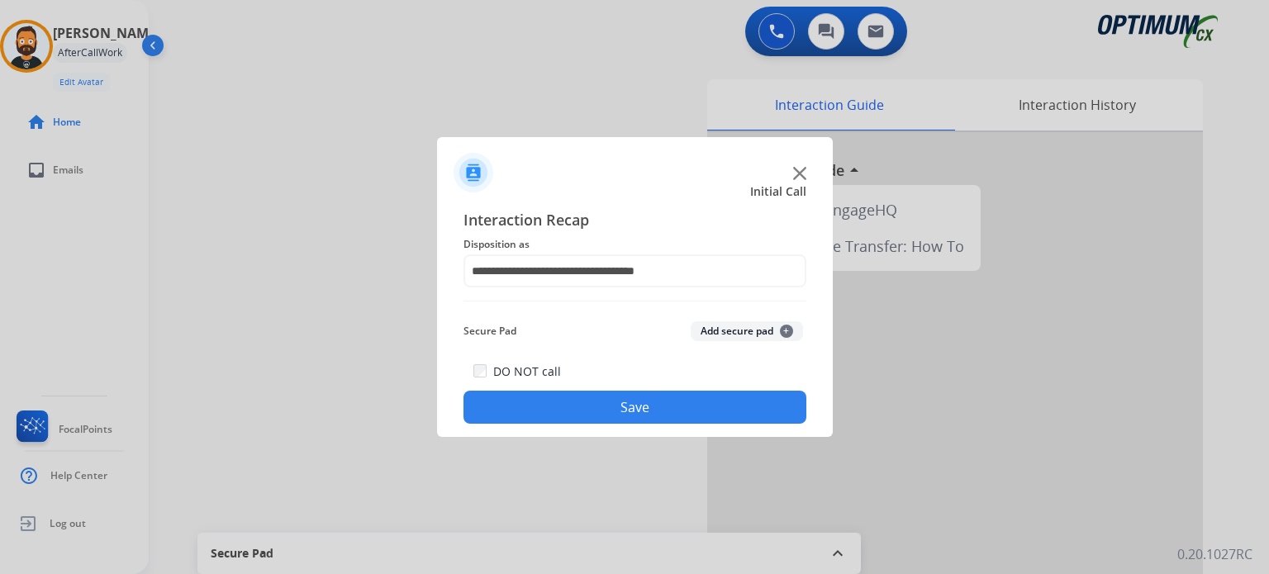
click at [599, 419] on button "Save" at bounding box center [634, 407] width 343 height 33
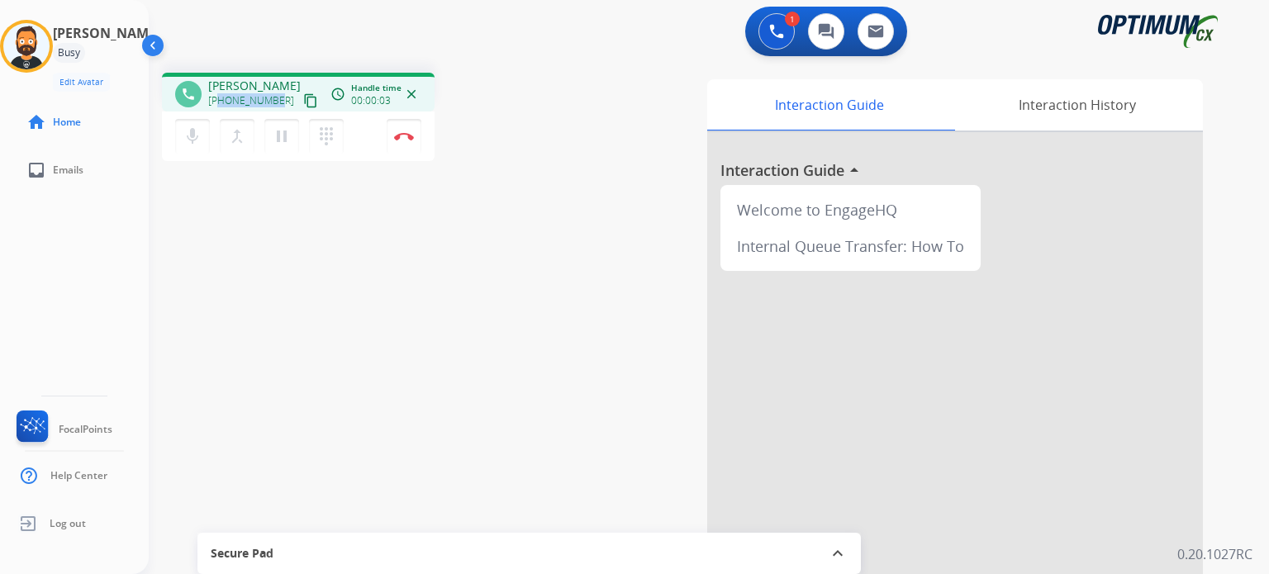
drag, startPoint x: 275, startPoint y: 95, endPoint x: 218, endPoint y: 102, distance: 57.4
click at [218, 102] on span "+13189533666" at bounding box center [251, 100] width 86 height 13
click at [409, 132] on img at bounding box center [404, 136] width 20 height 8
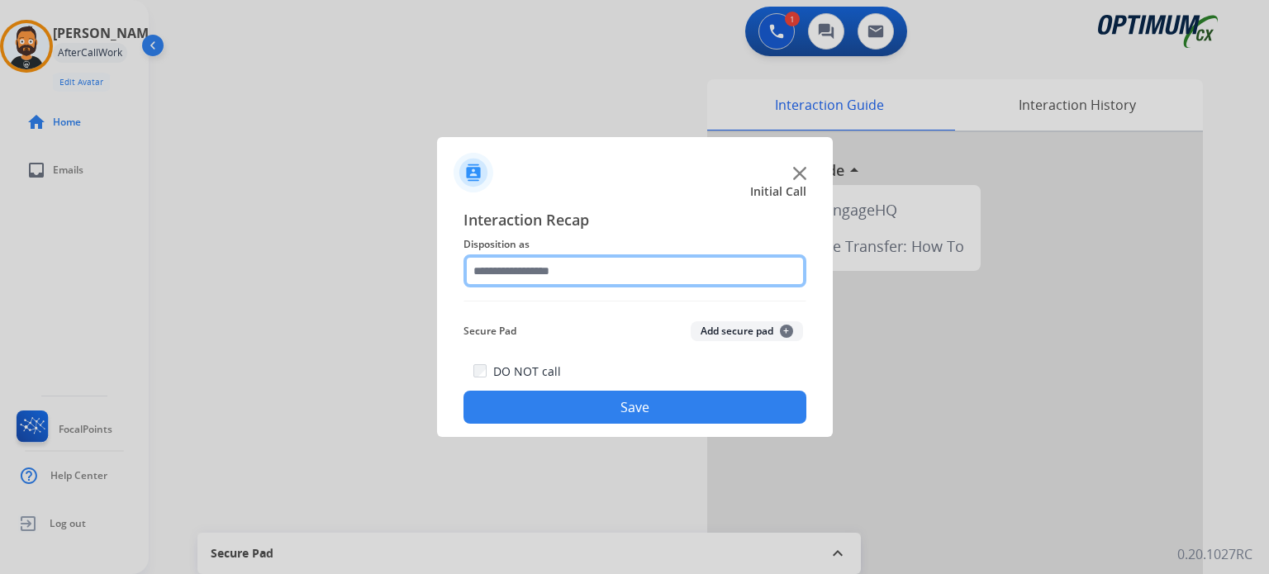
click at [587, 287] on div at bounding box center [634, 270] width 343 height 33
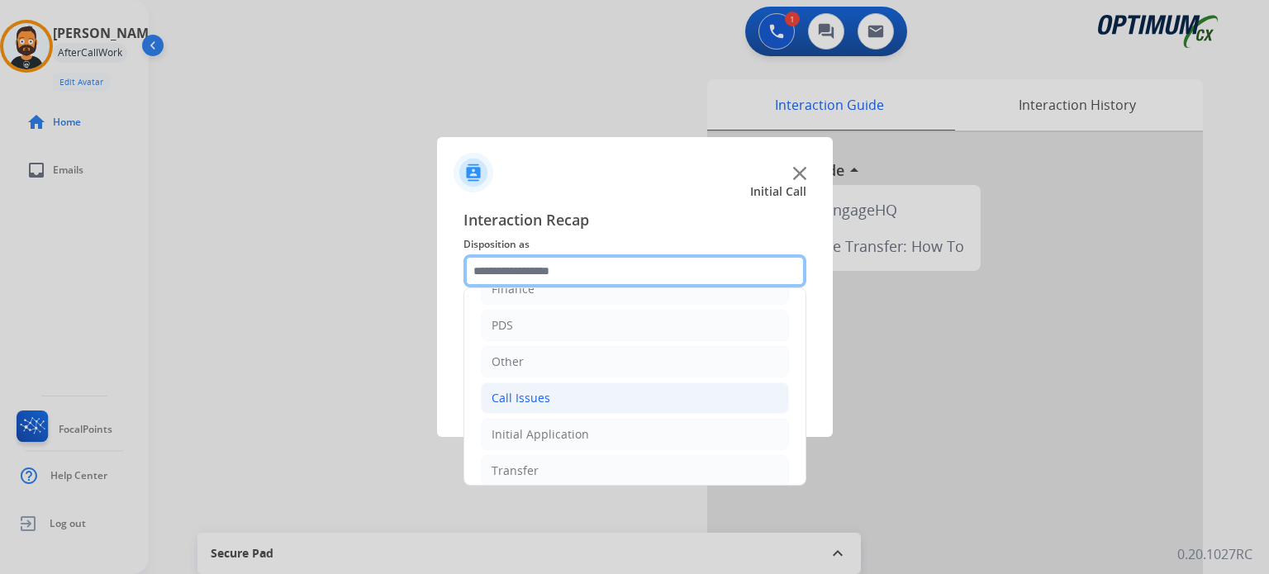
scroll to position [109, 0]
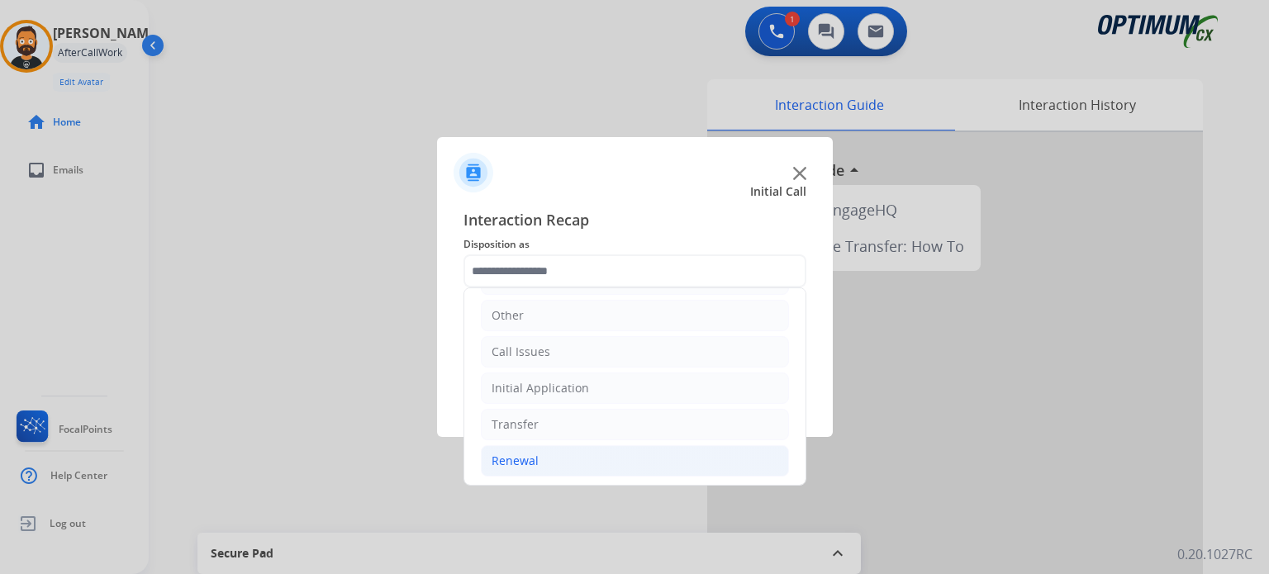
click at [548, 461] on li "Renewal" at bounding box center [635, 460] width 308 height 31
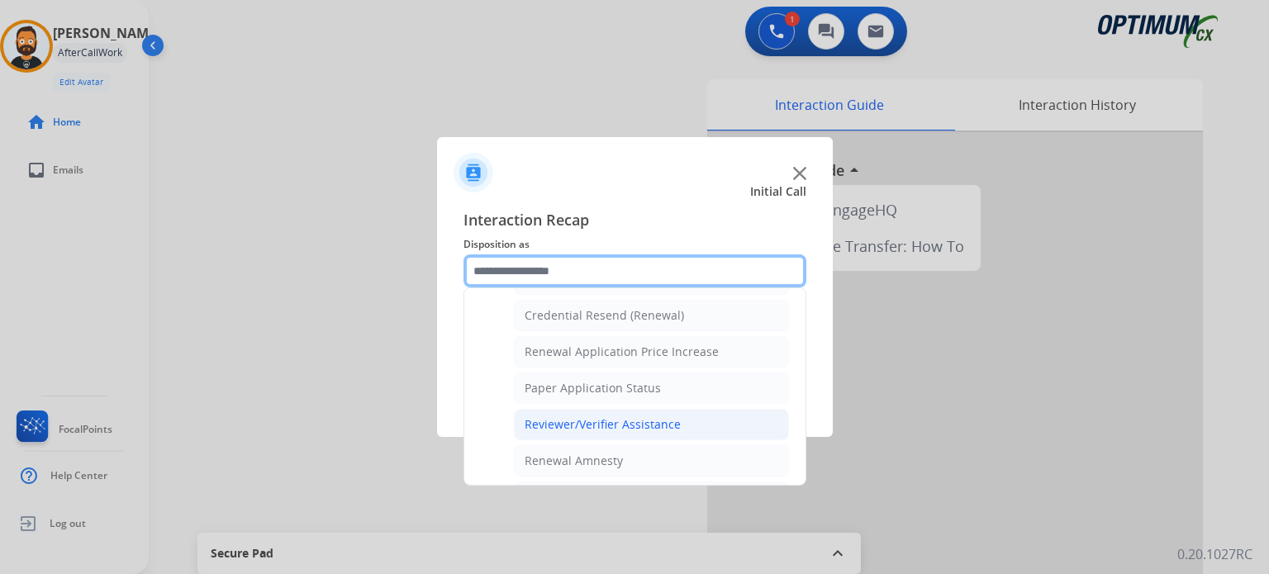
scroll to position [465, 0]
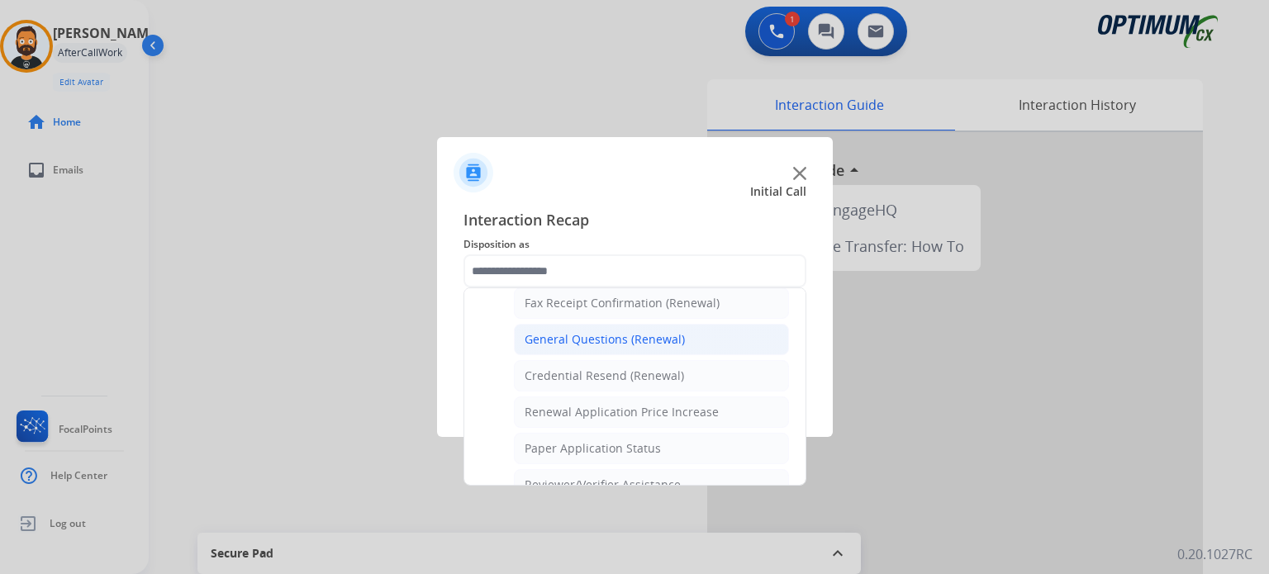
click at [562, 343] on li "General Questions (Renewal)" at bounding box center [651, 339] width 275 height 31
type input "**********"
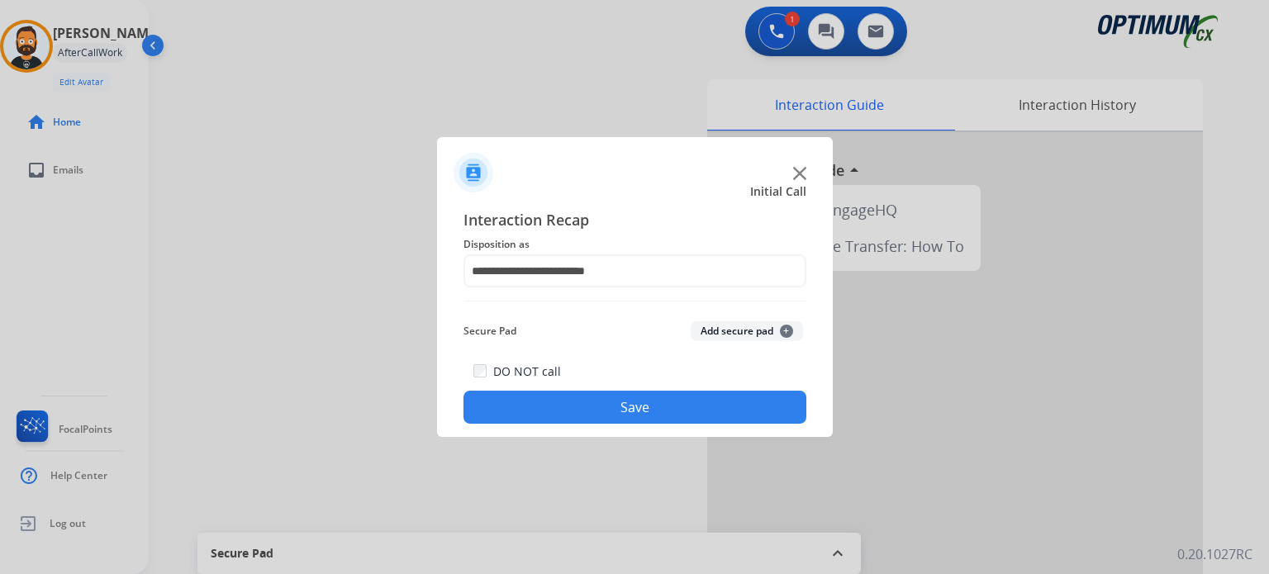
click at [602, 425] on div "**********" at bounding box center [635, 316] width 396 height 242
click at [601, 411] on button "Save" at bounding box center [634, 407] width 343 height 33
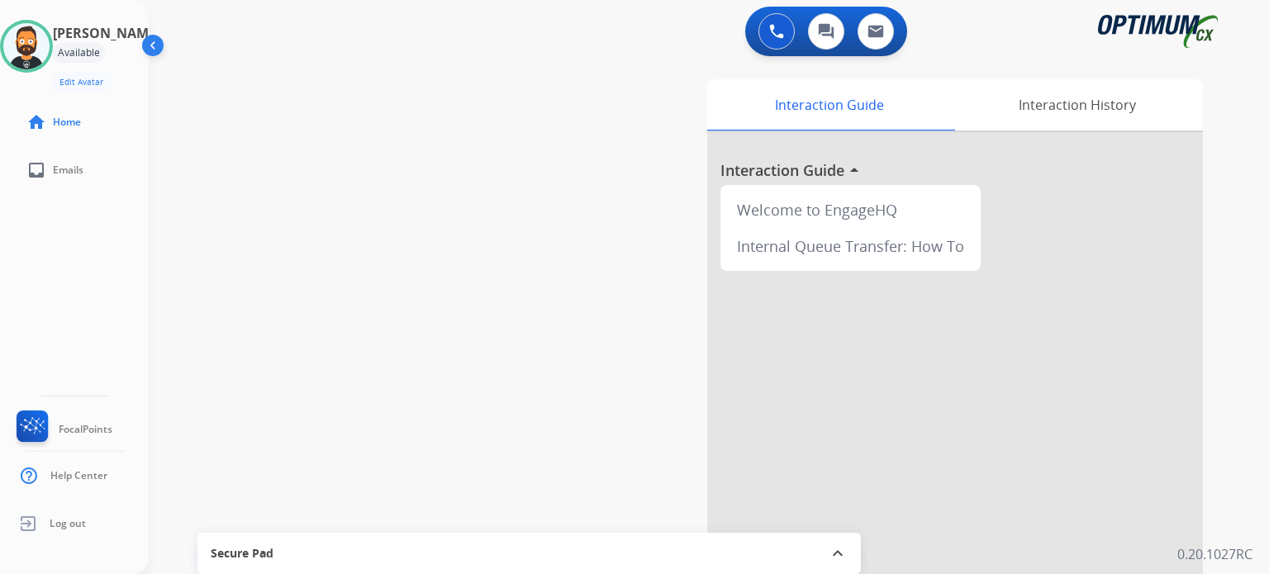
click at [271, 40] on div "0 Voice Interactions 0 Chat Interactions 0 Email Interactions" at bounding box center [698, 33] width 1060 height 53
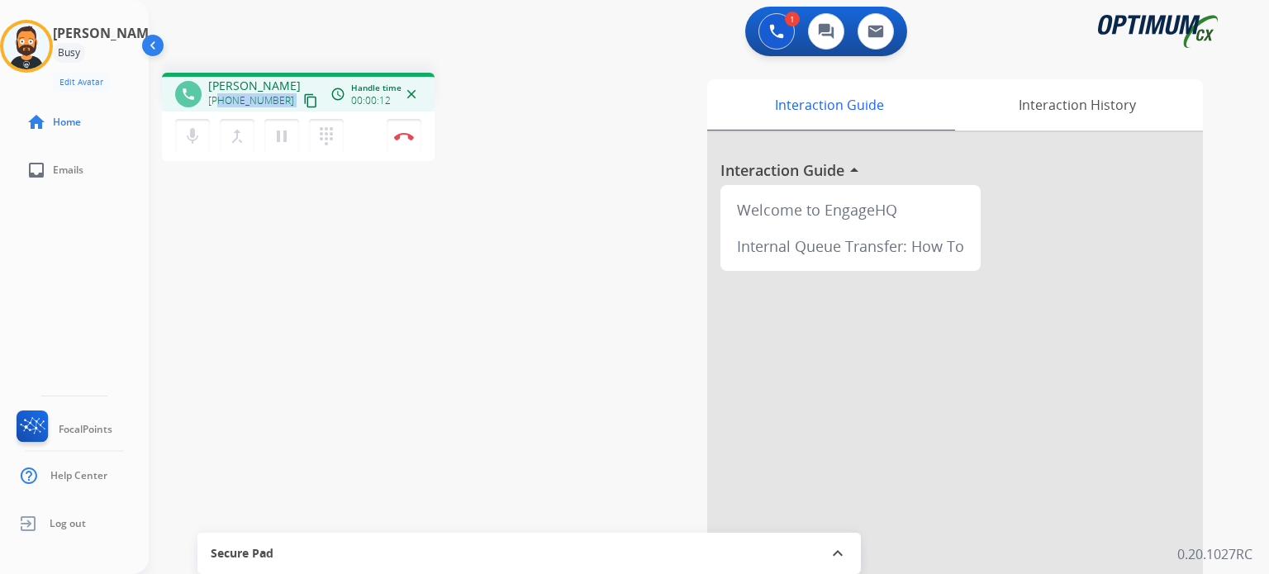
drag, startPoint x: 280, startPoint y: 101, endPoint x: 219, endPoint y: 104, distance: 61.2
click at [219, 104] on div "+13184232382 content_copy" at bounding box center [264, 101] width 112 height 20
click at [404, 132] on img at bounding box center [404, 136] width 20 height 8
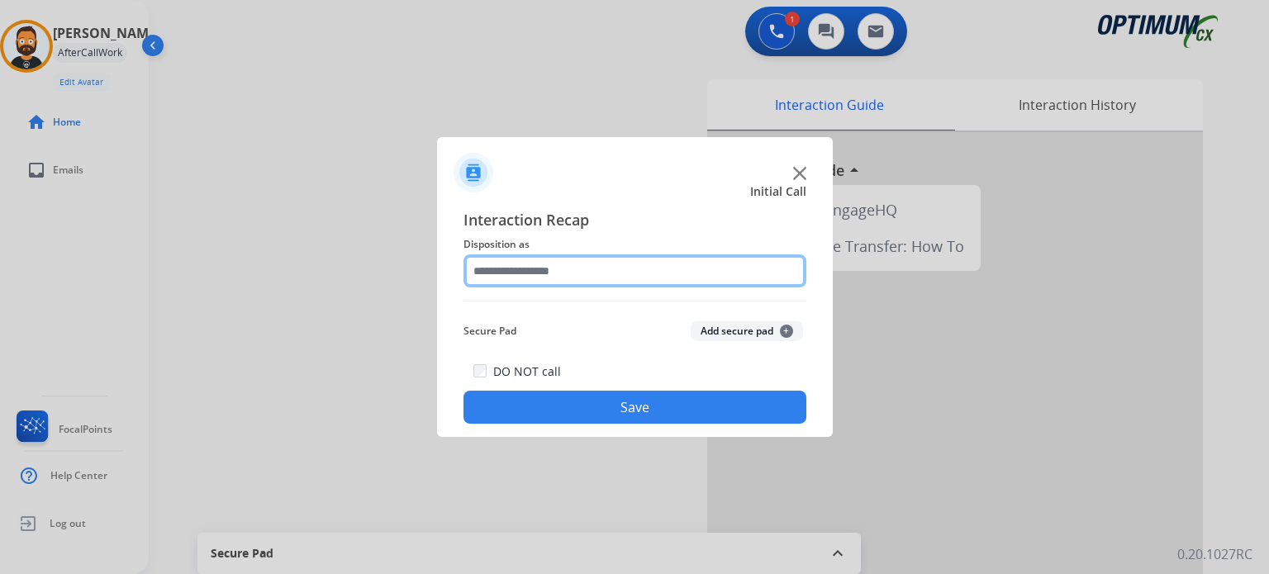
click at [513, 267] on input "text" at bounding box center [634, 270] width 343 height 33
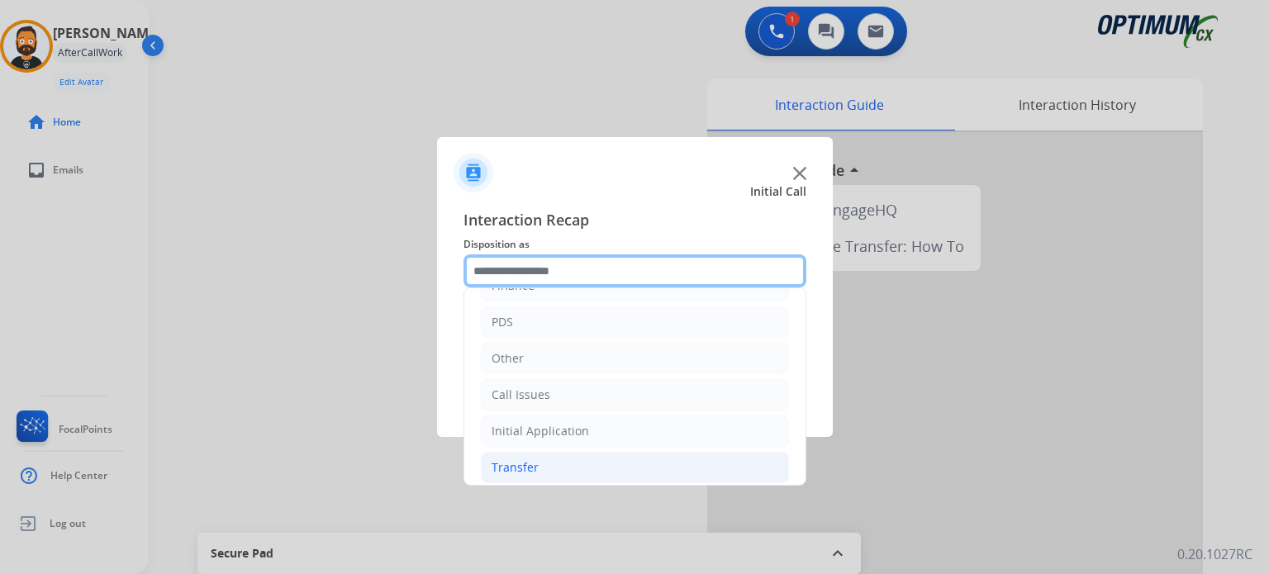
scroll to position [109, 0]
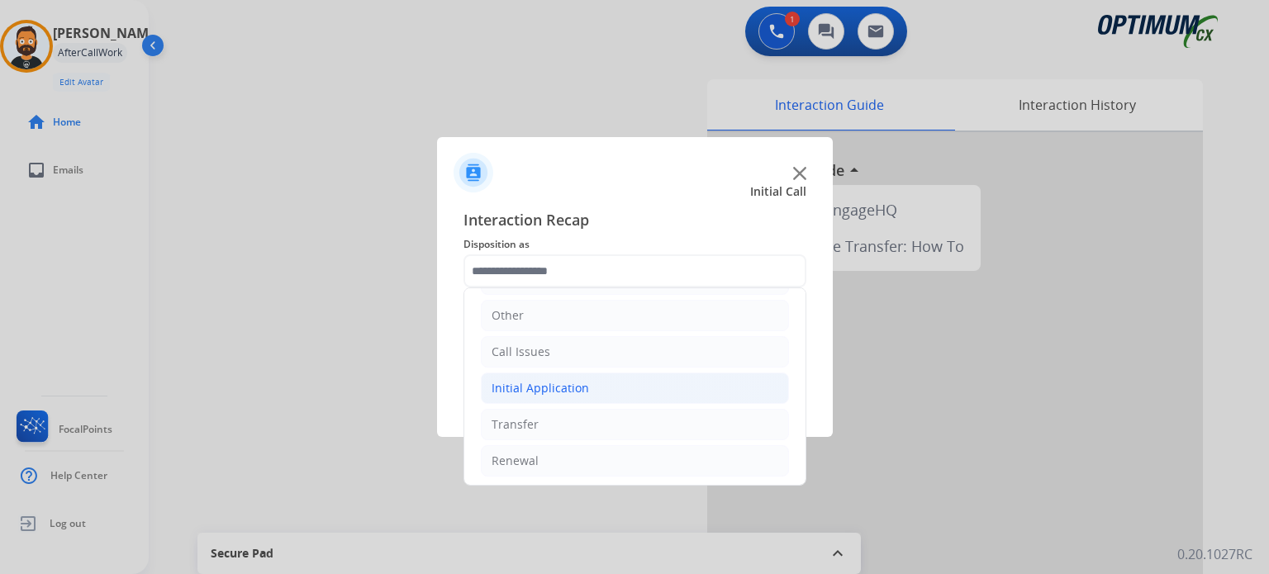
click at [594, 389] on li "Initial Application" at bounding box center [635, 387] width 308 height 31
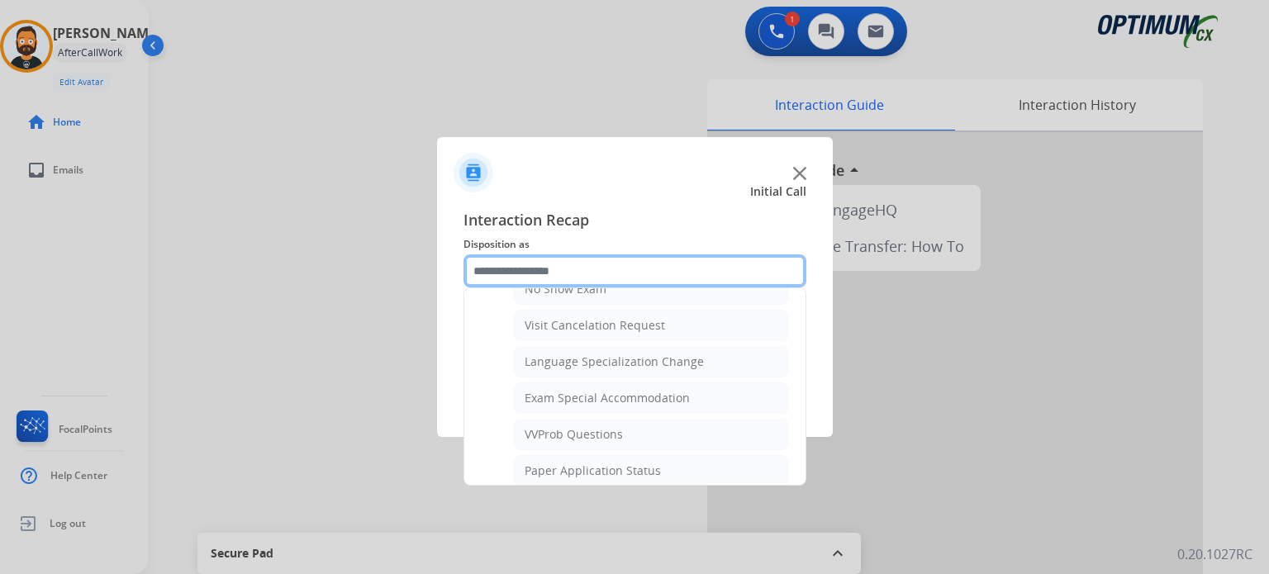
scroll to position [852, 0]
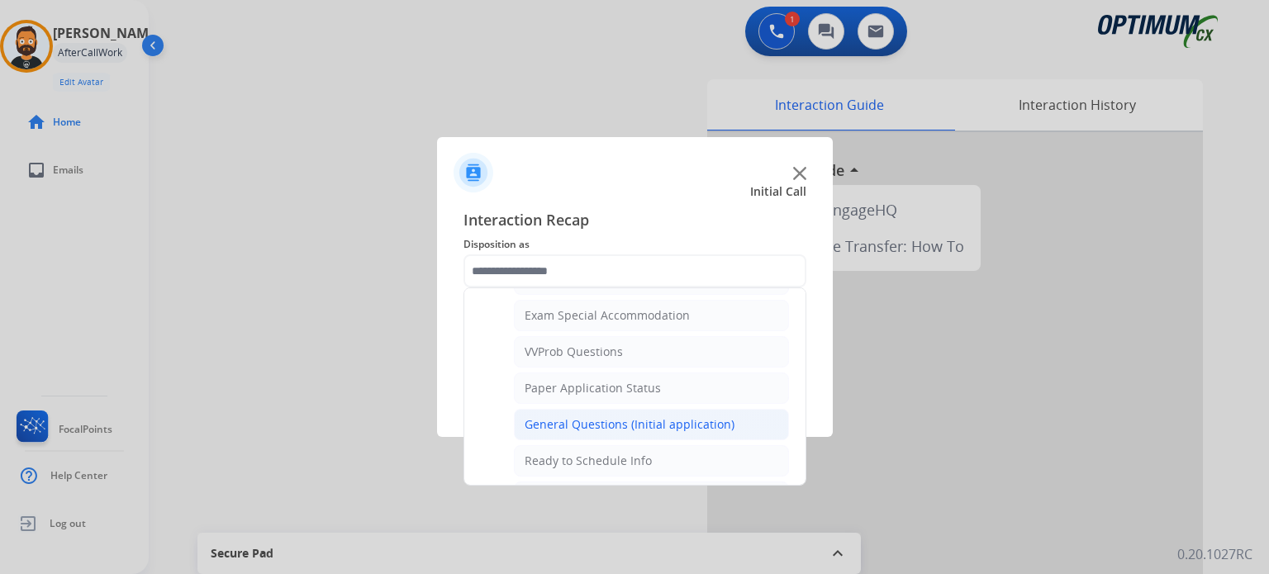
click at [603, 416] on div "General Questions (Initial application)" at bounding box center [629, 424] width 210 height 17
type input "**********"
click at [603, 414] on button "Save" at bounding box center [634, 407] width 343 height 33
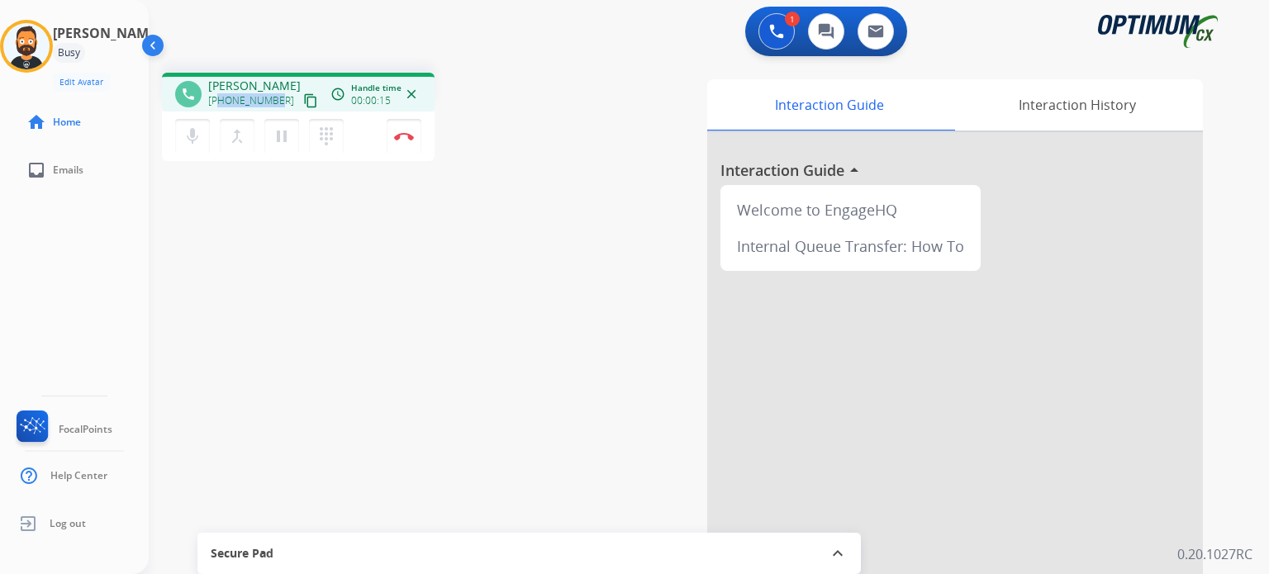
drag, startPoint x: 274, startPoint y: 98, endPoint x: 225, endPoint y: 99, distance: 49.6
click at [220, 101] on span "+13184232382" at bounding box center [251, 100] width 86 height 13
click at [406, 136] on img at bounding box center [404, 136] width 20 height 8
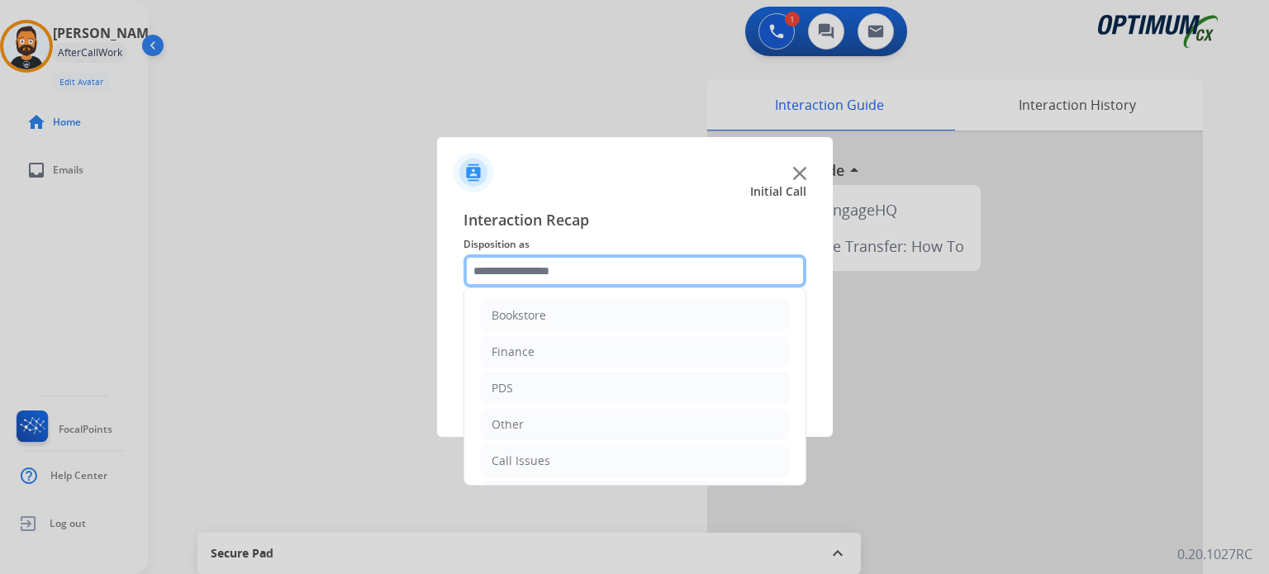
click at [604, 273] on input "text" at bounding box center [634, 270] width 343 height 33
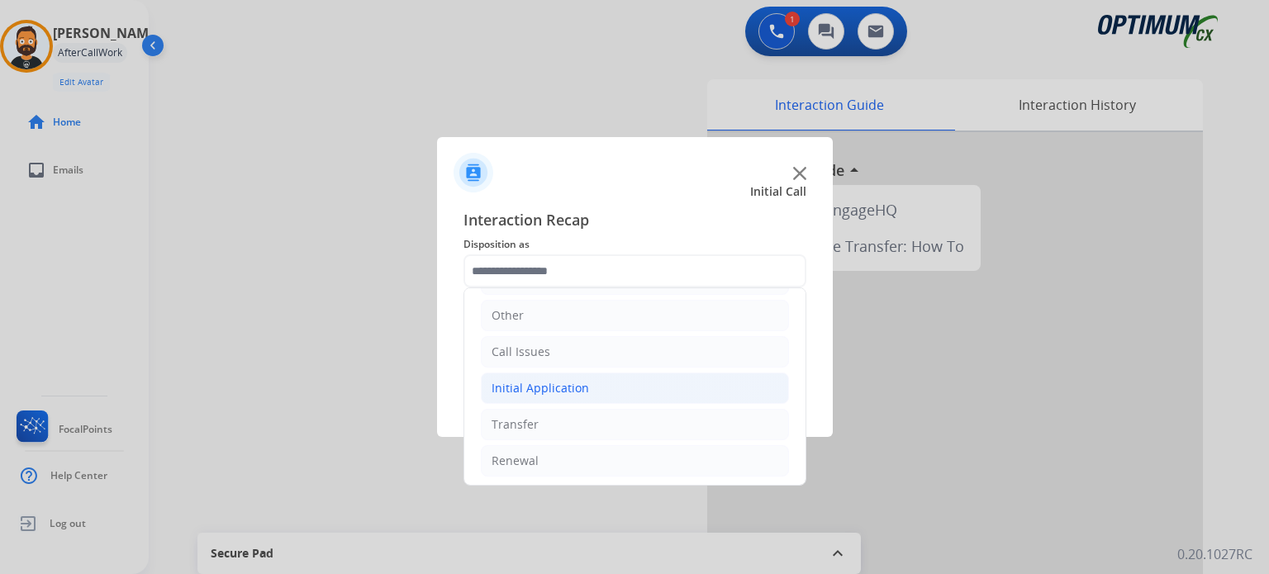
click at [554, 380] on div "Initial Application" at bounding box center [539, 388] width 97 height 17
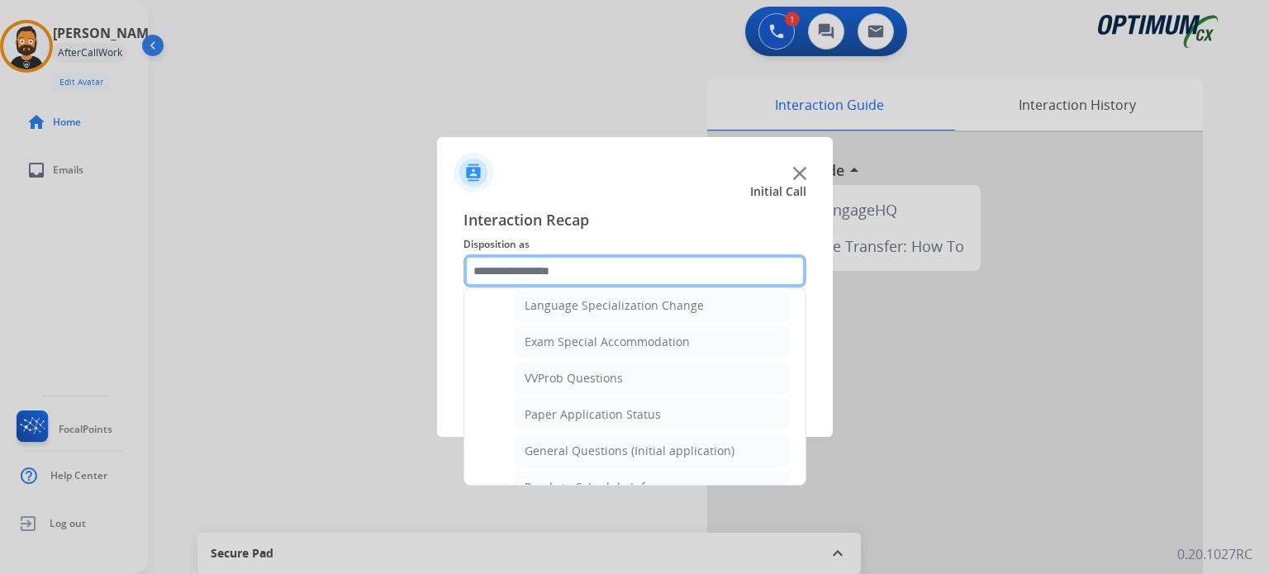
scroll to position [852, 0]
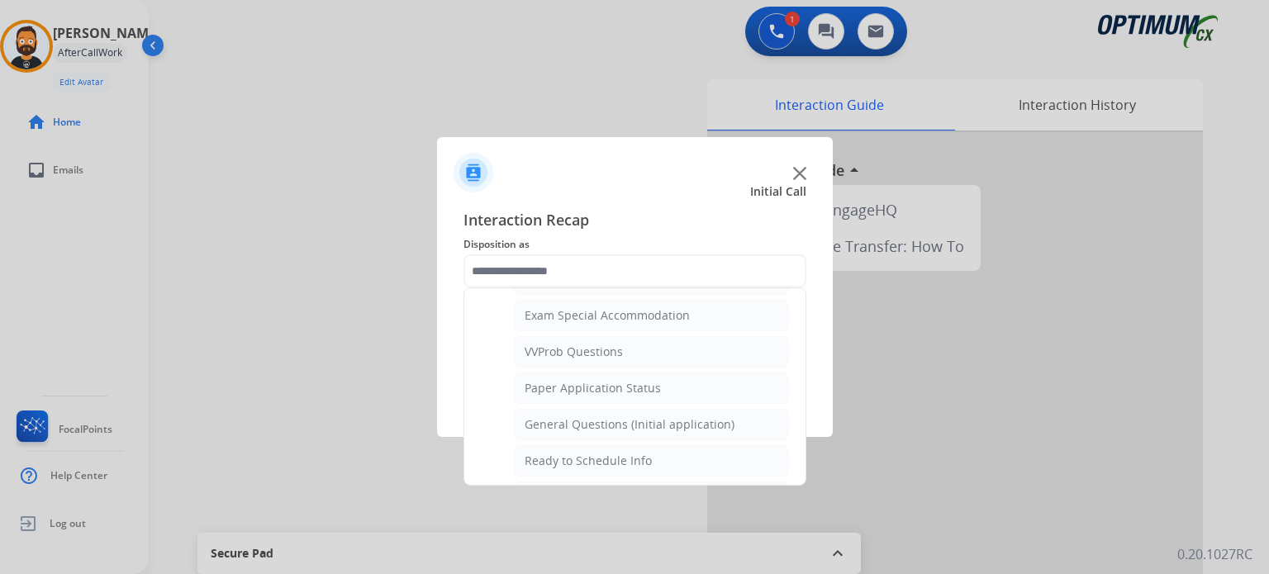
click at [585, 416] on div "General Questions (Initial application)" at bounding box center [629, 424] width 210 height 17
type input "**********"
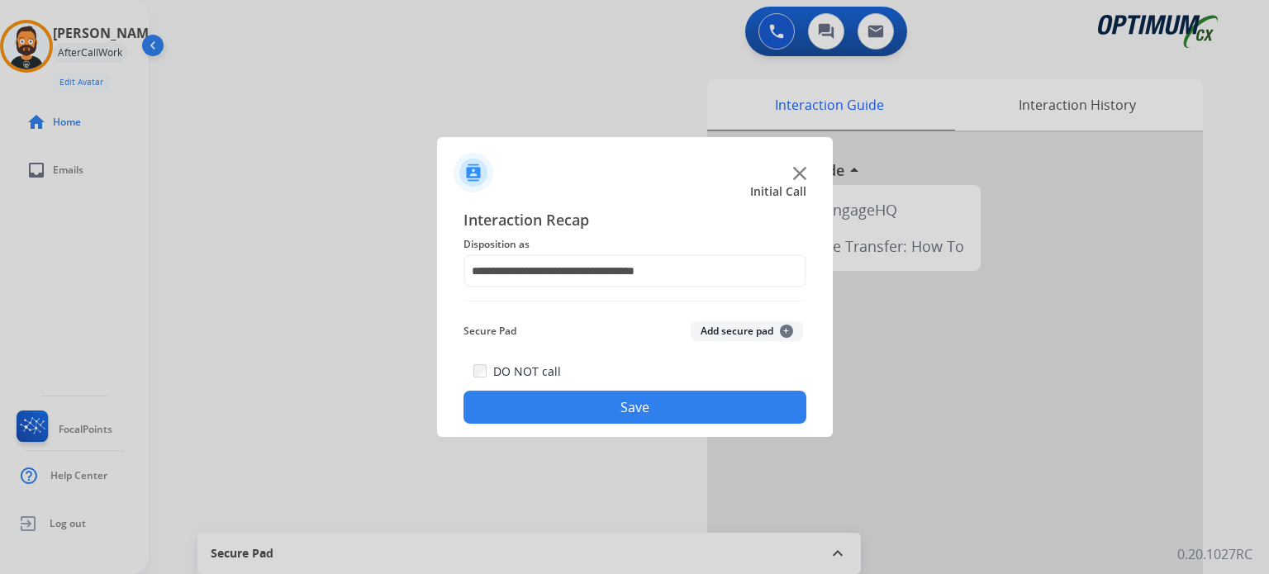
click at [584, 409] on button "Save" at bounding box center [634, 407] width 343 height 33
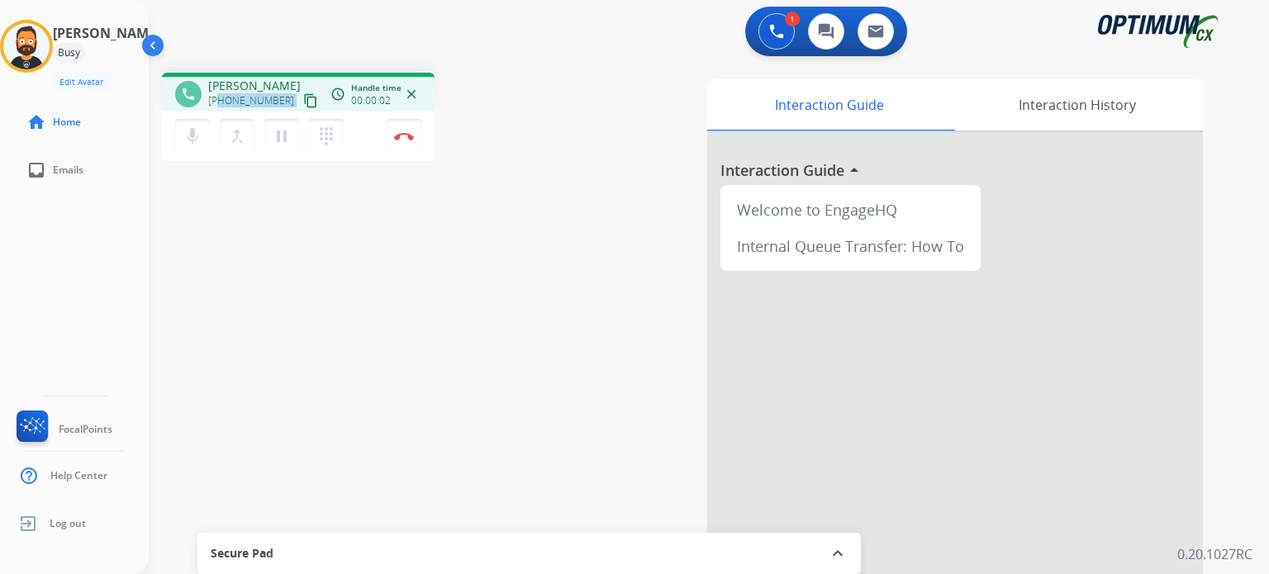
drag, startPoint x: 281, startPoint y: 97, endPoint x: 218, endPoint y: 108, distance: 63.8
click at [218, 108] on div "+17252216874 content_copy" at bounding box center [264, 101] width 112 height 20
click at [398, 135] on img at bounding box center [404, 136] width 20 height 8
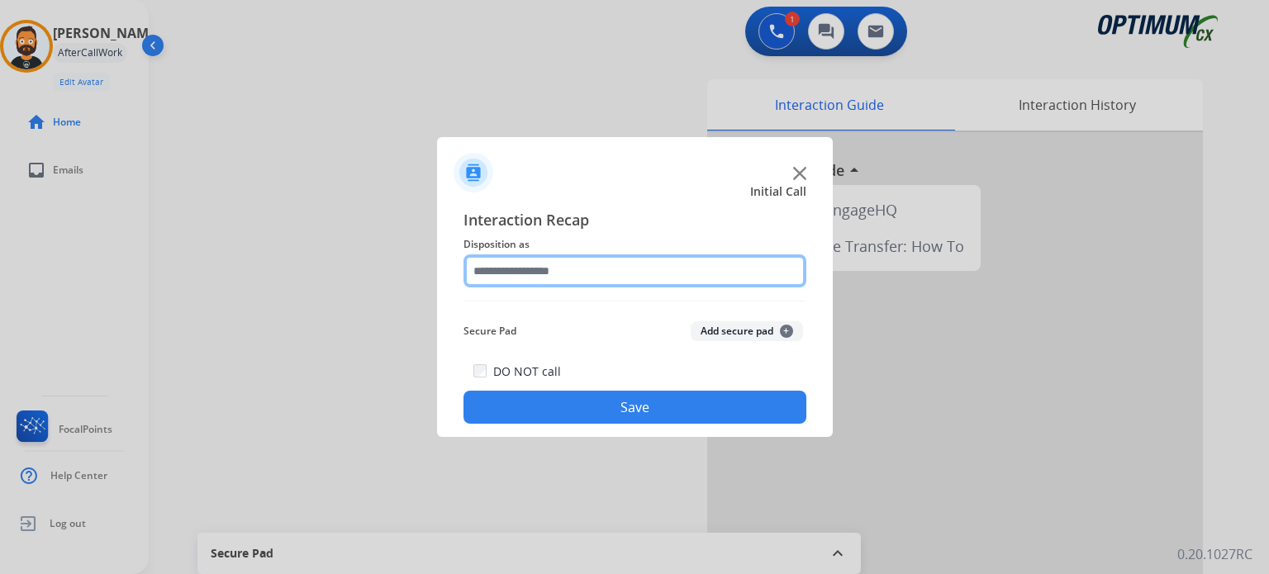
click at [566, 276] on input "text" at bounding box center [634, 270] width 343 height 33
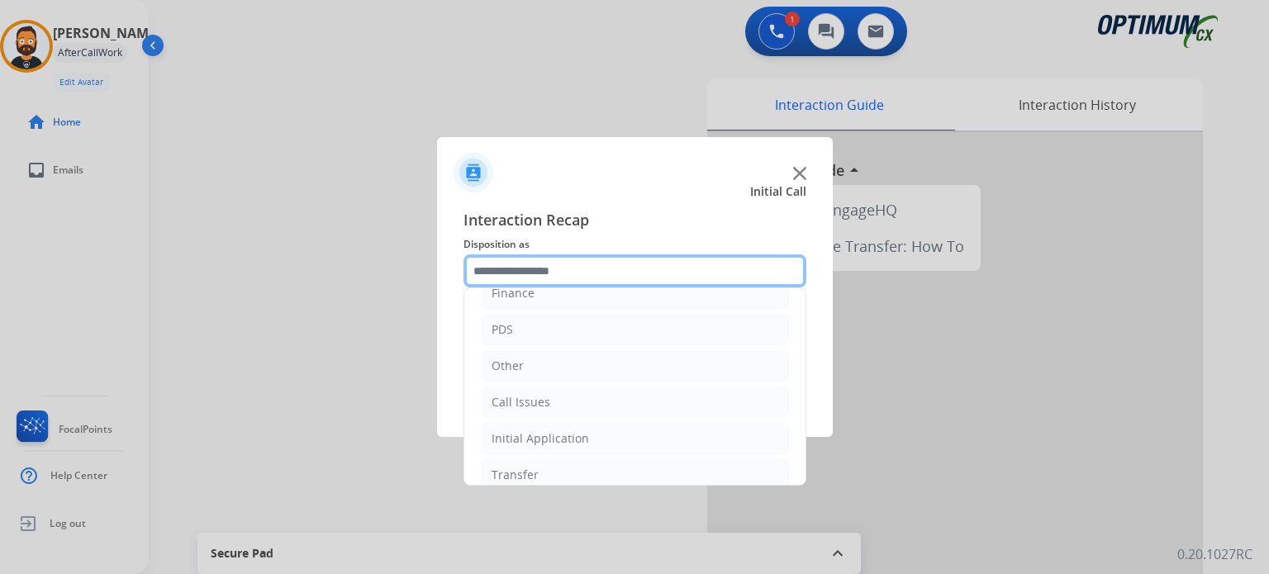
scroll to position [109, 0]
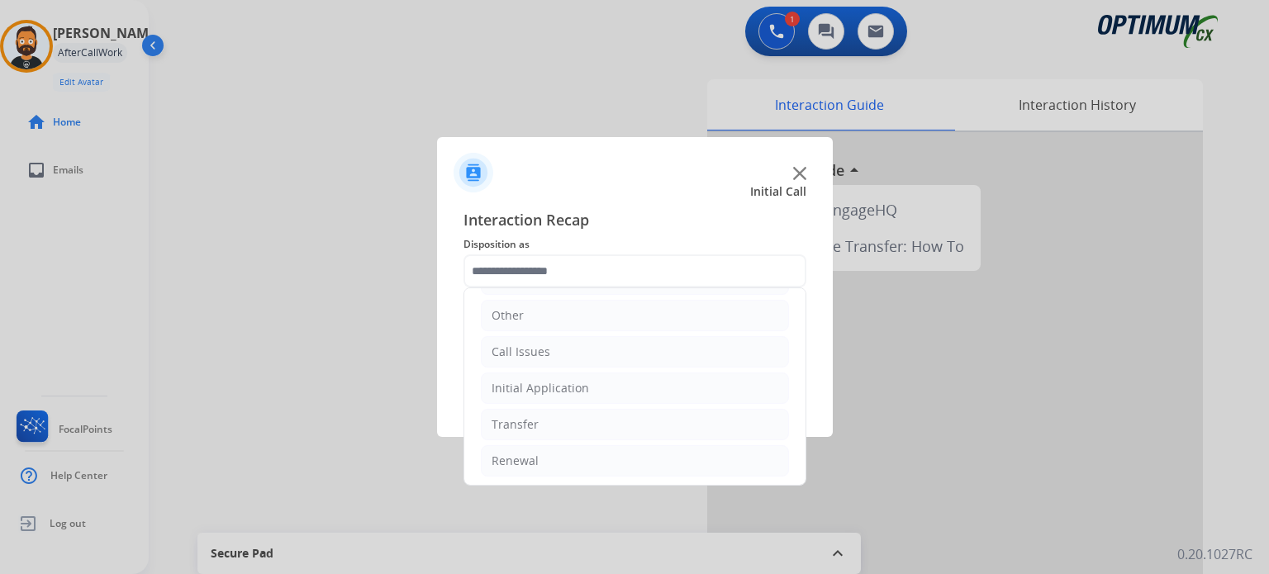
click at [558, 402] on ul "Bookstore Finance PDS Other Call Issues Initial Application Transfer Renewal" at bounding box center [634, 333] width 341 height 309
click at [568, 395] on li "Initial Application" at bounding box center [635, 387] width 308 height 31
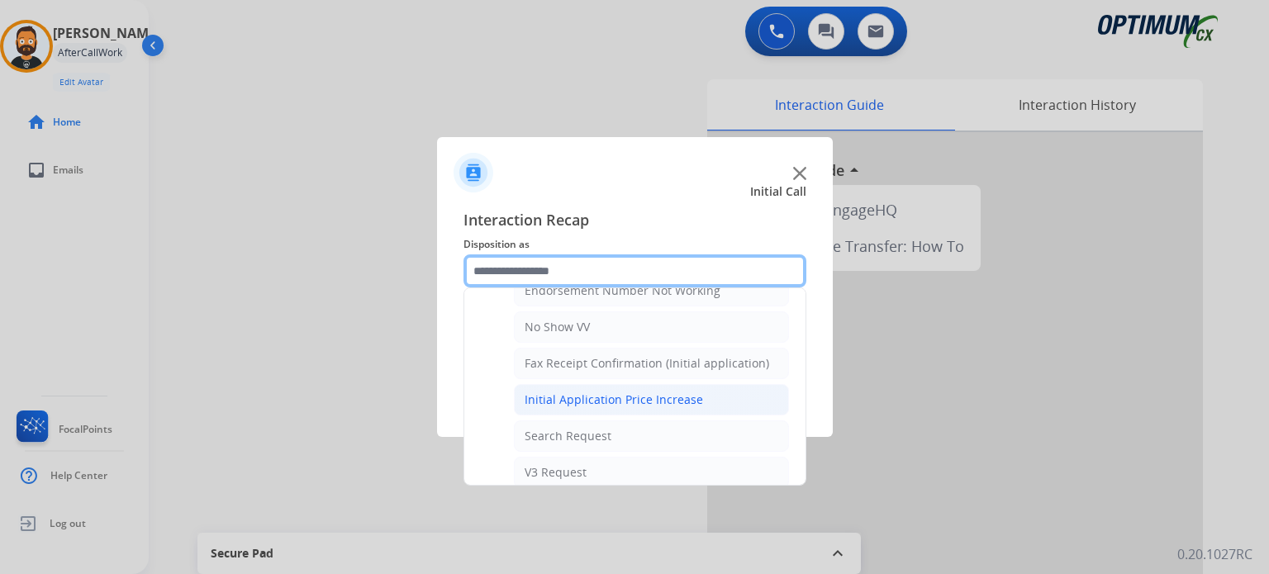
scroll to position [439, 0]
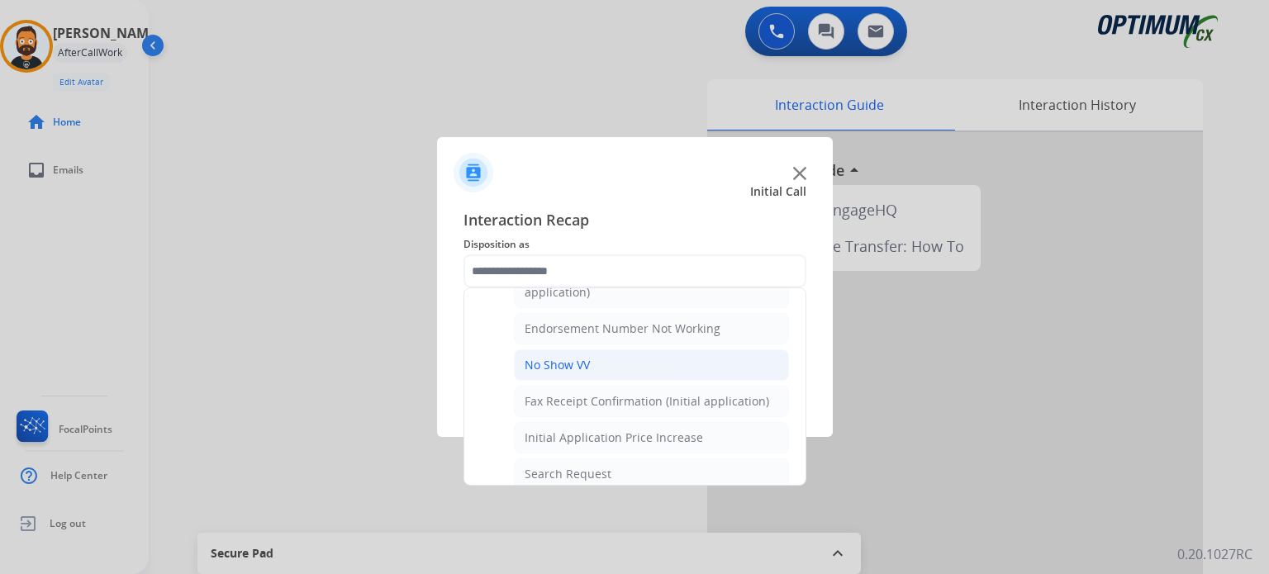
click at [602, 356] on li "No Show VV" at bounding box center [651, 364] width 275 height 31
type input "**********"
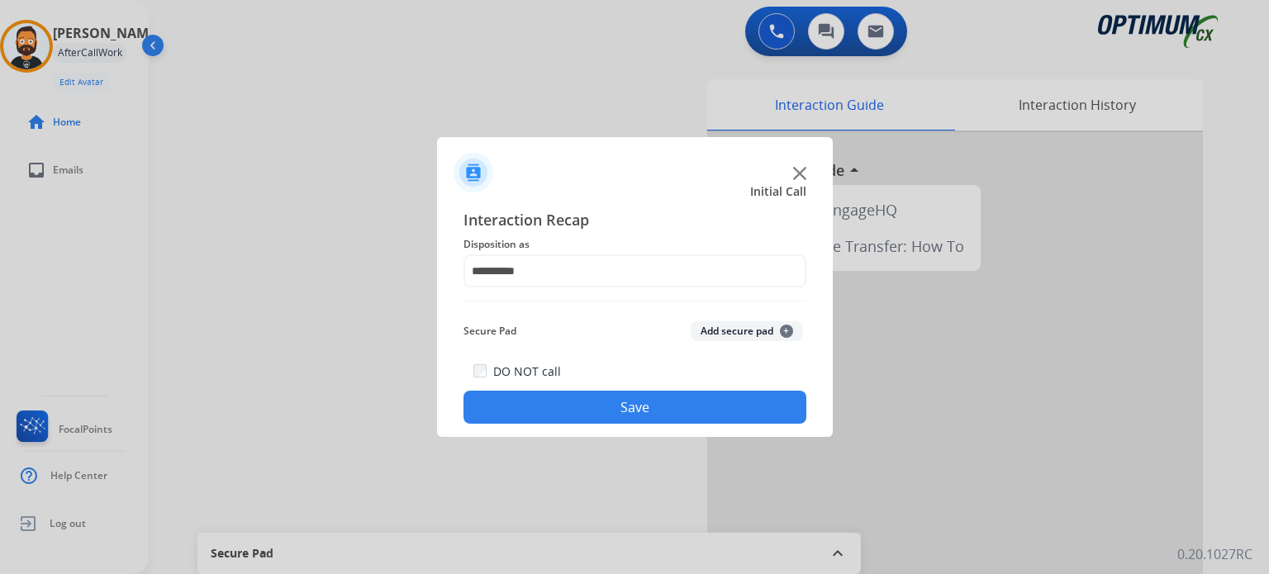
click at [602, 399] on button "Save" at bounding box center [634, 407] width 343 height 33
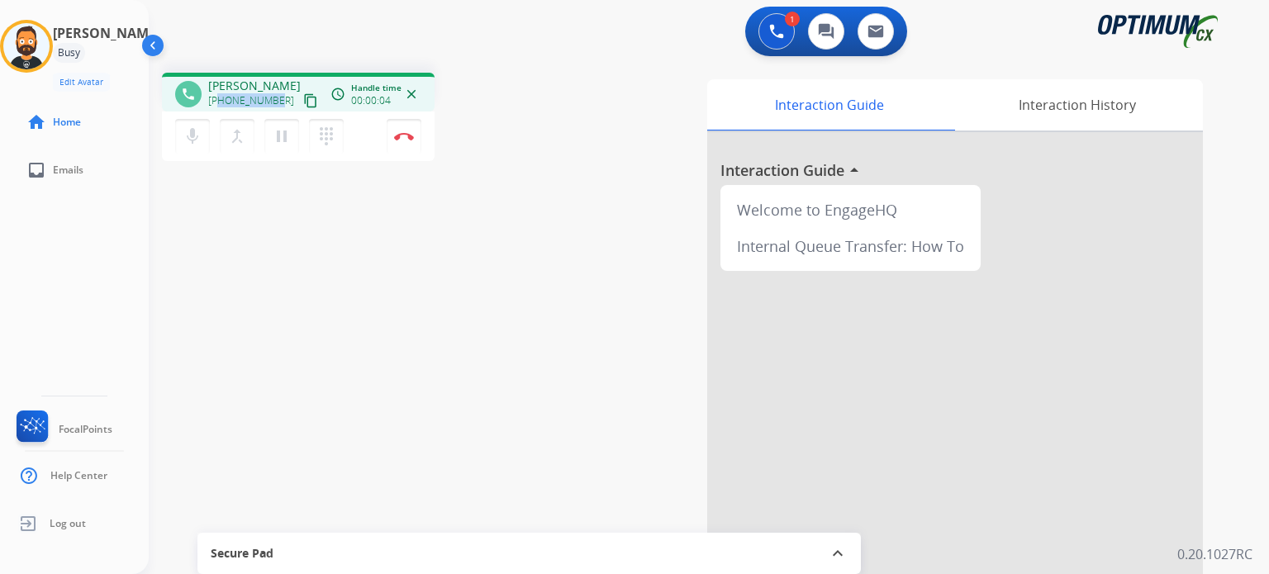
drag, startPoint x: 278, startPoint y: 102, endPoint x: 220, endPoint y: 101, distance: 58.6
click at [220, 101] on div "+18135749372 content_copy" at bounding box center [264, 101] width 112 height 20
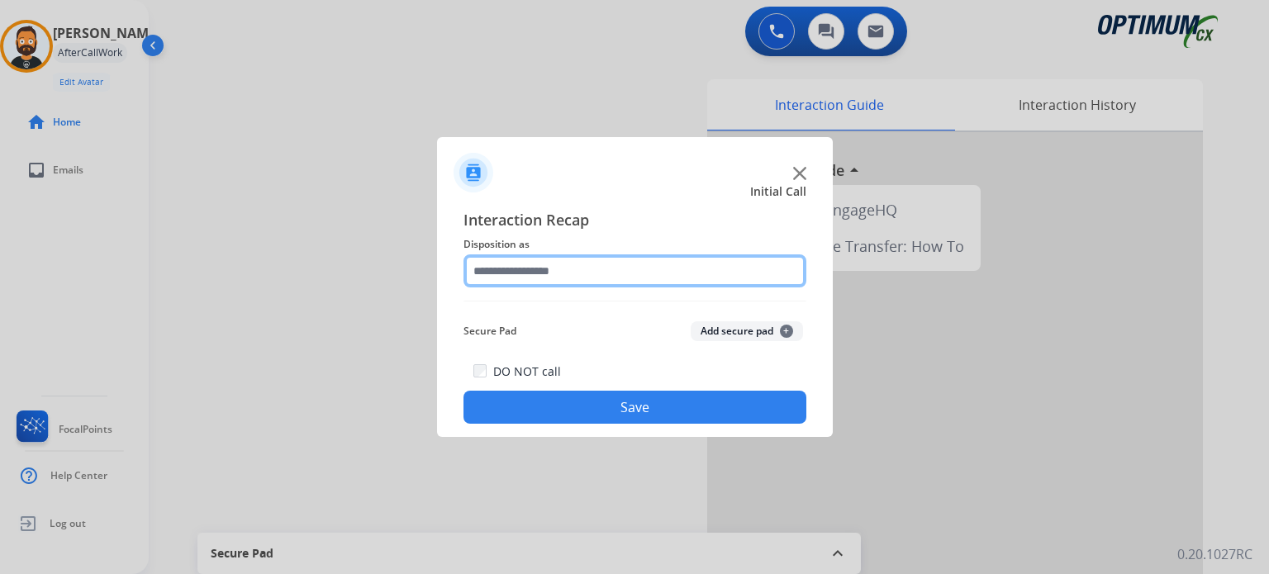
click at [618, 263] on input "text" at bounding box center [634, 270] width 343 height 33
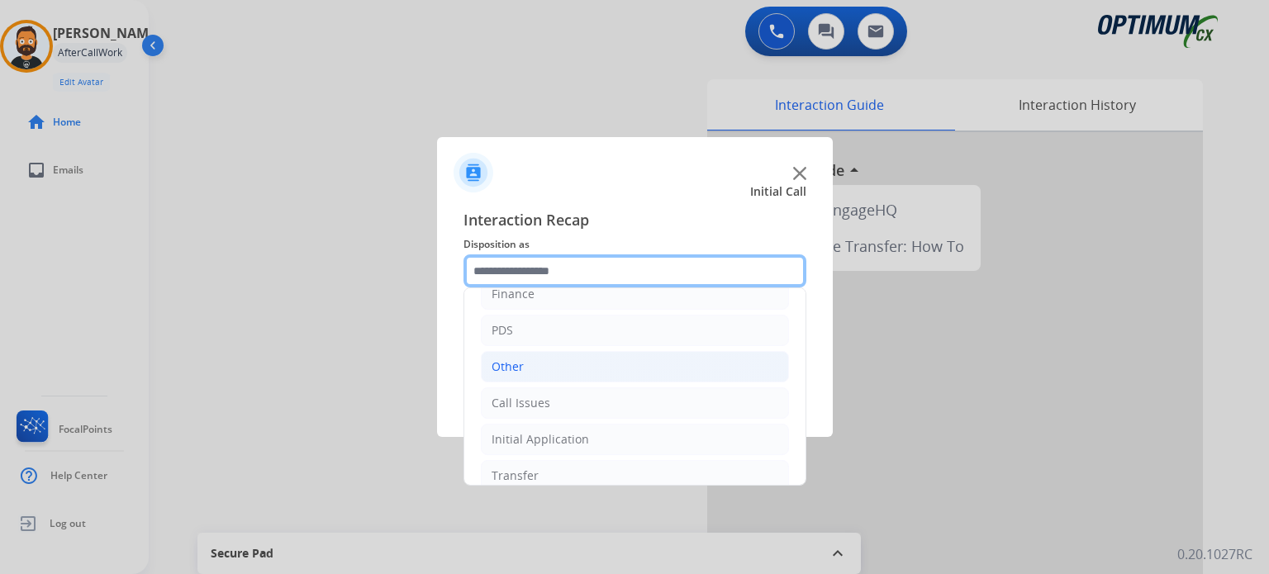
scroll to position [109, 0]
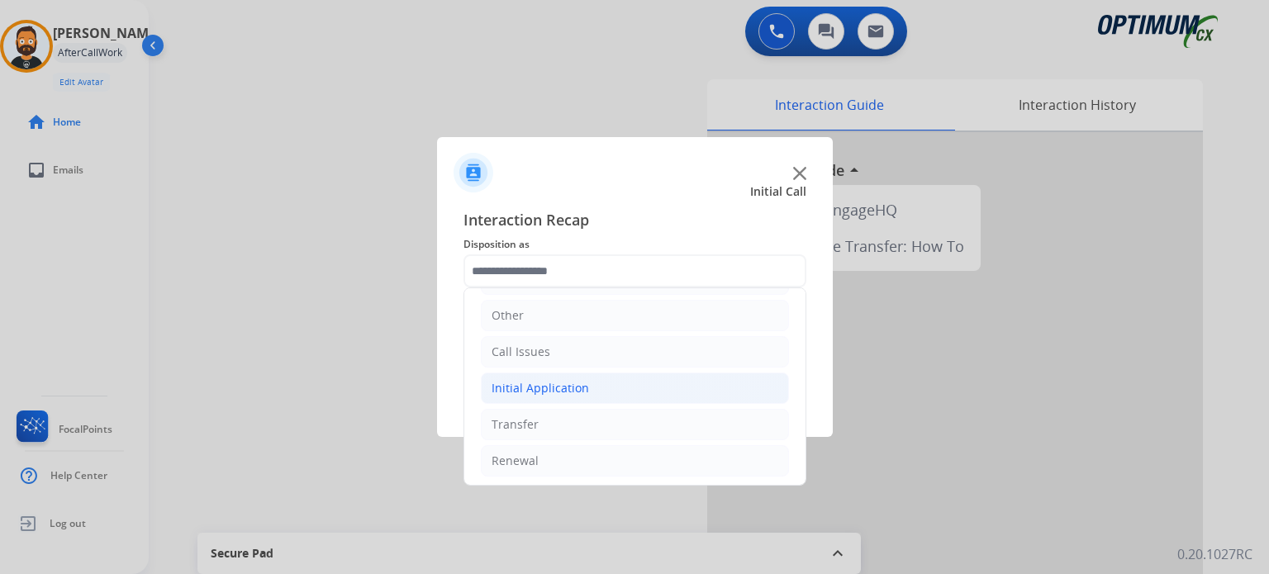
click at [572, 386] on div "Initial Application" at bounding box center [539, 388] width 97 height 17
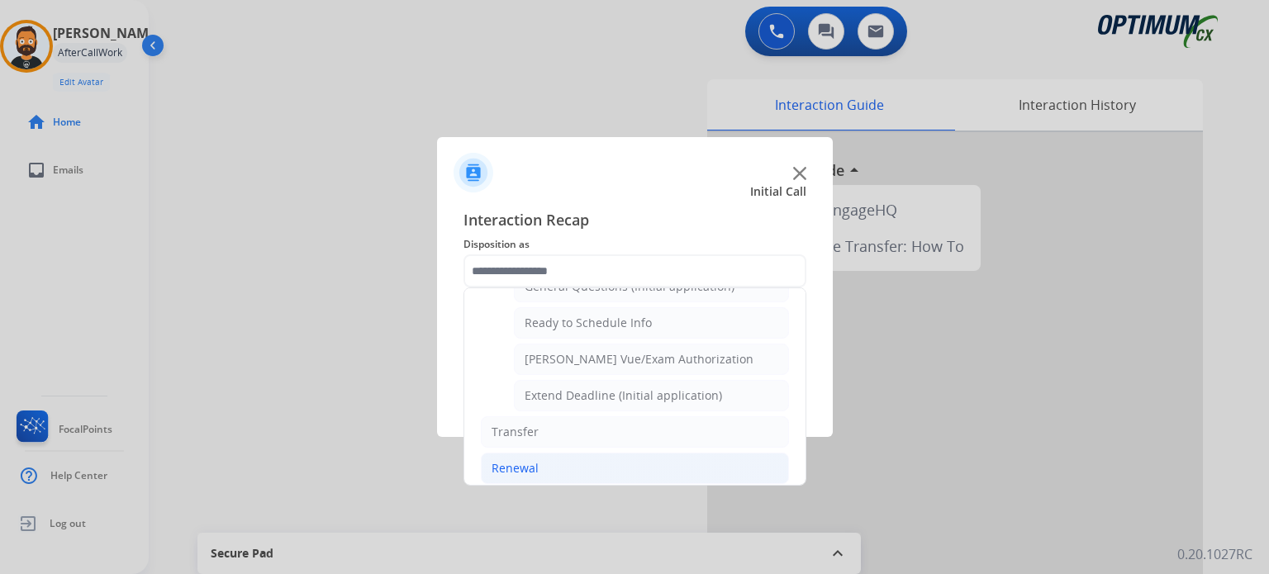
click at [574, 453] on li "Renewal" at bounding box center [635, 468] width 308 height 31
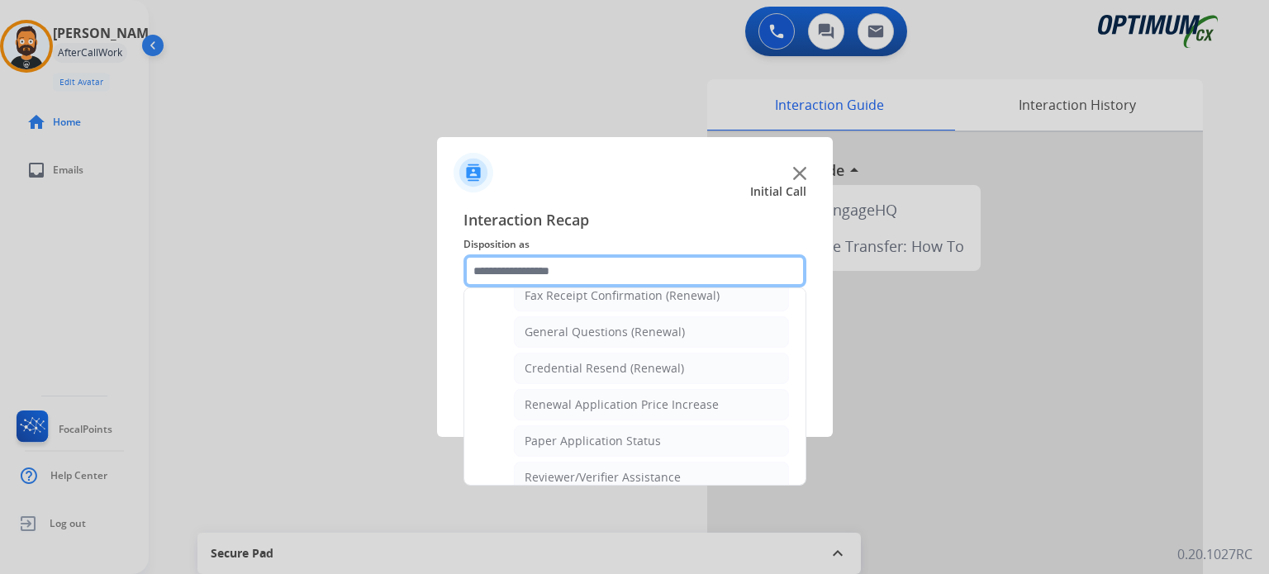
scroll to position [382, 0]
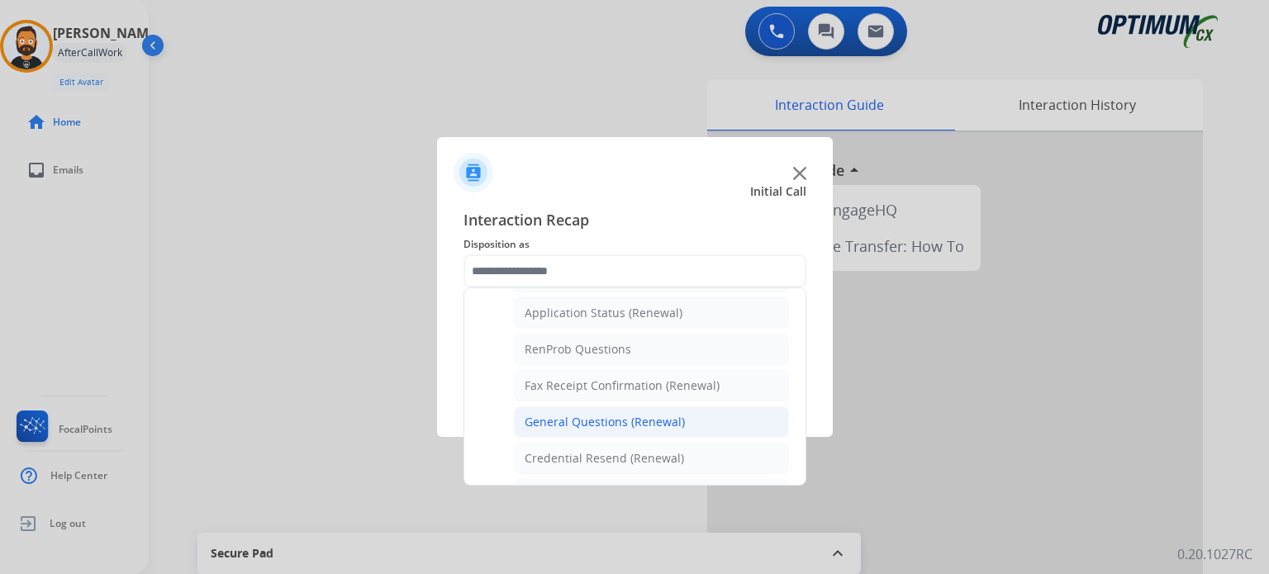
click at [581, 414] on div "General Questions (Renewal)" at bounding box center [604, 422] width 160 height 17
type input "**********"
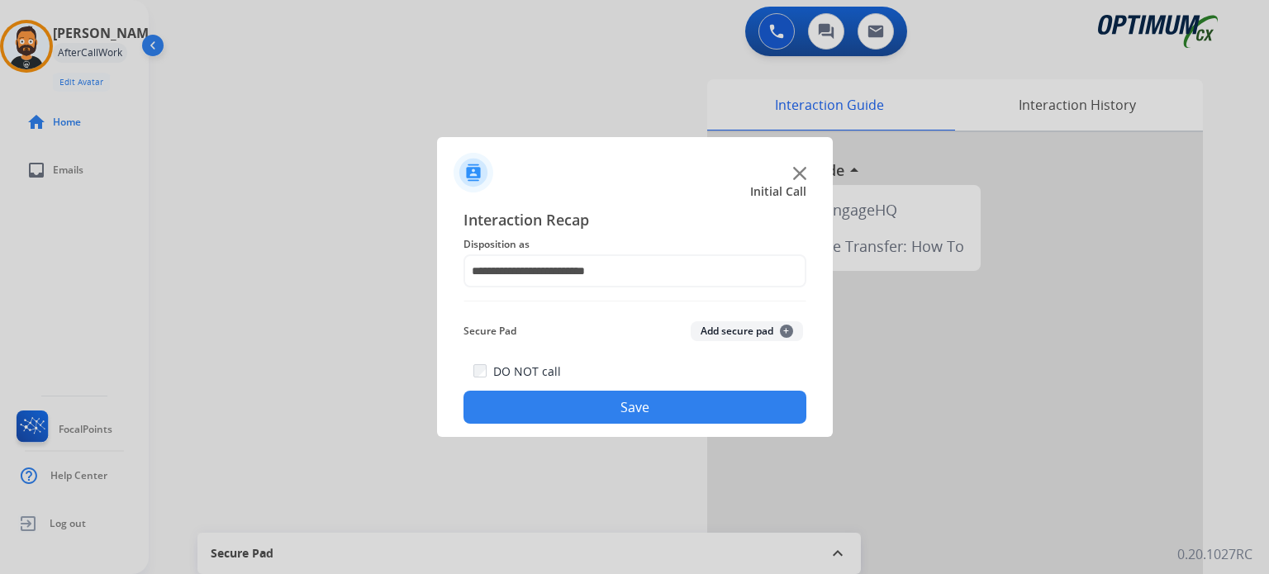
click at [581, 409] on button "Save" at bounding box center [634, 407] width 343 height 33
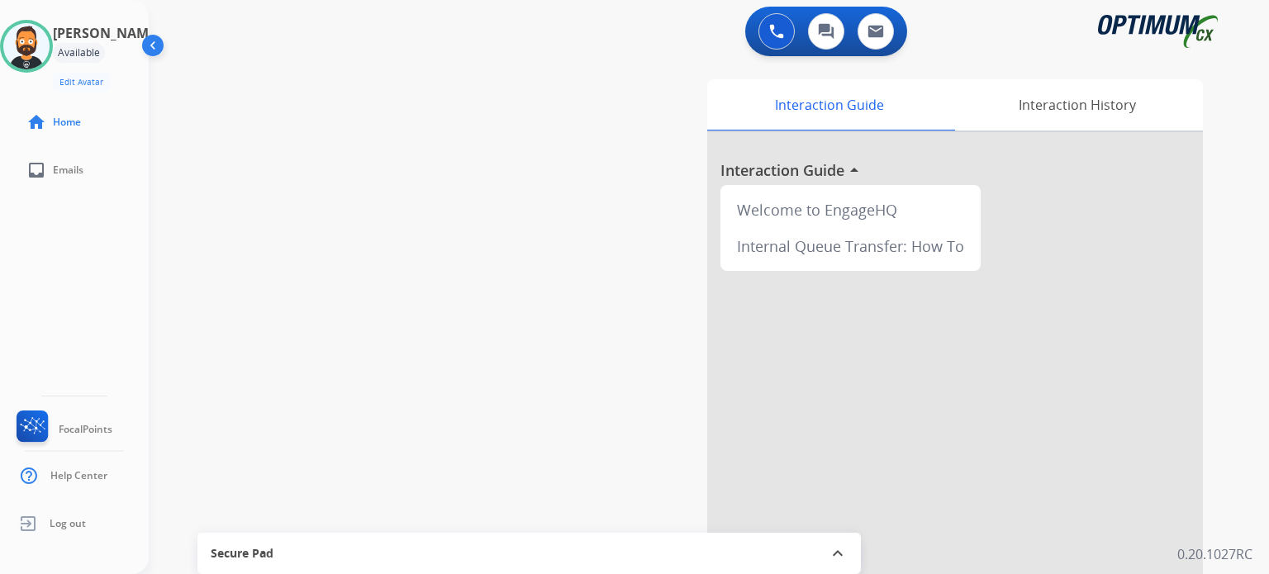
click at [364, 85] on div "swap_horiz Break voice bridge close_fullscreen Connect 3-Way Call merge_type Se…" at bounding box center [689, 403] width 1080 height 689
click at [49, 43] on img at bounding box center [26, 46] width 46 height 46
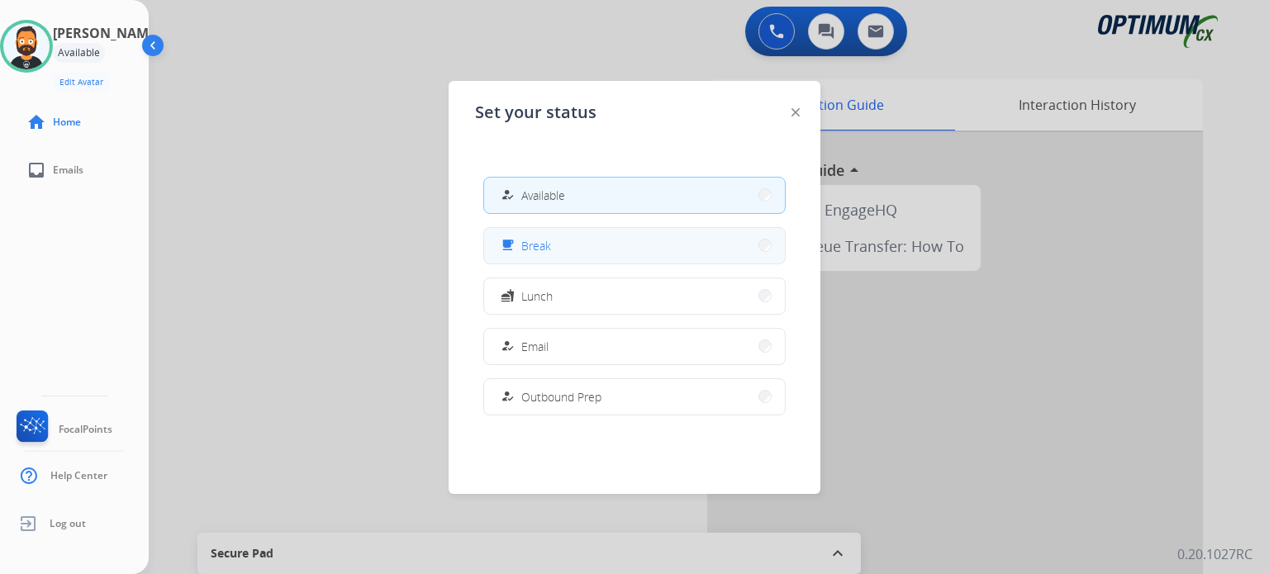
click at [528, 254] on button "free_breakfast Break" at bounding box center [634, 246] width 301 height 36
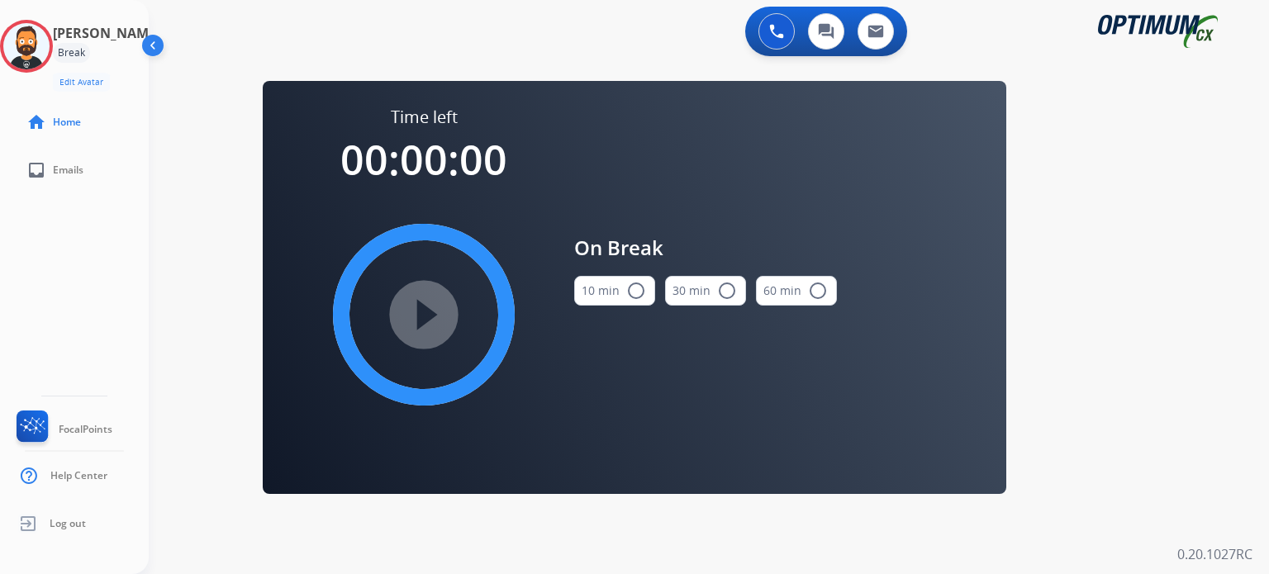
click at [608, 296] on button "10 min radio_button_unchecked" at bounding box center [614, 291] width 81 height 30
click at [434, 308] on mat-icon "play_circle_filled" at bounding box center [424, 315] width 20 height 20
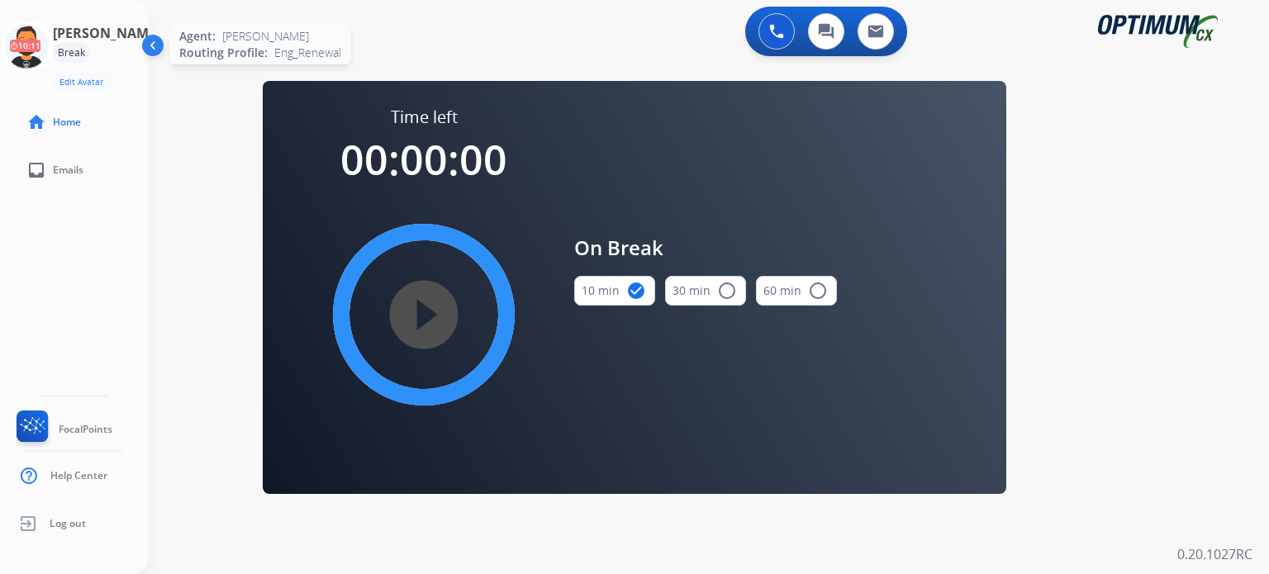
click at [19, 42] on icon at bounding box center [27, 47] width 54 height 54
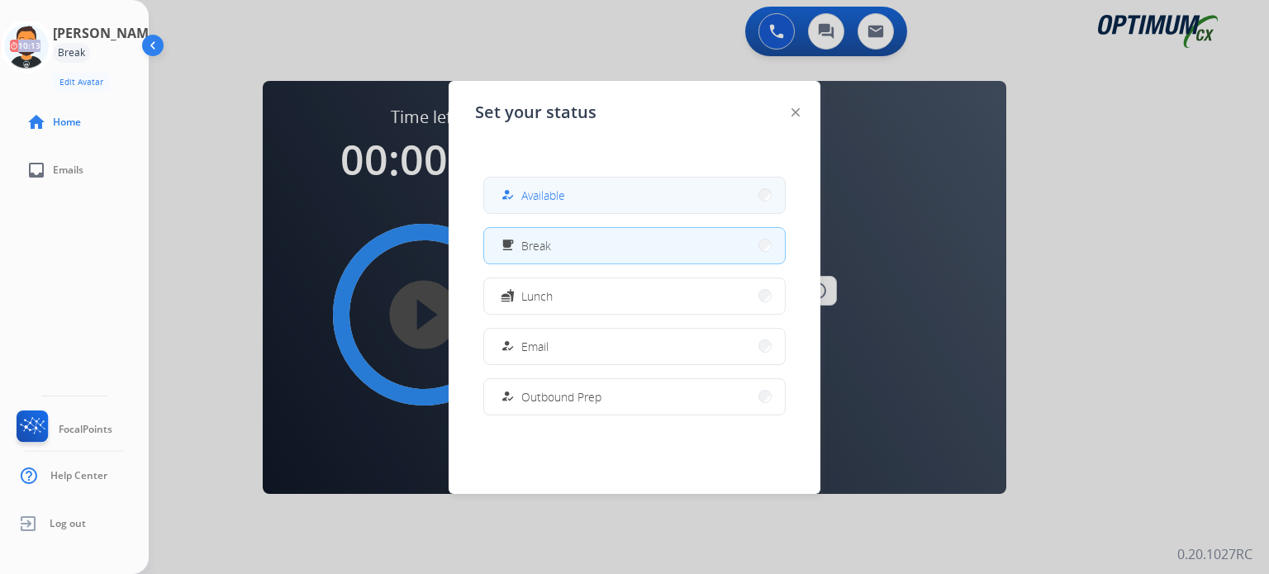
click at [608, 197] on button "how_to_reg Available" at bounding box center [634, 196] width 301 height 36
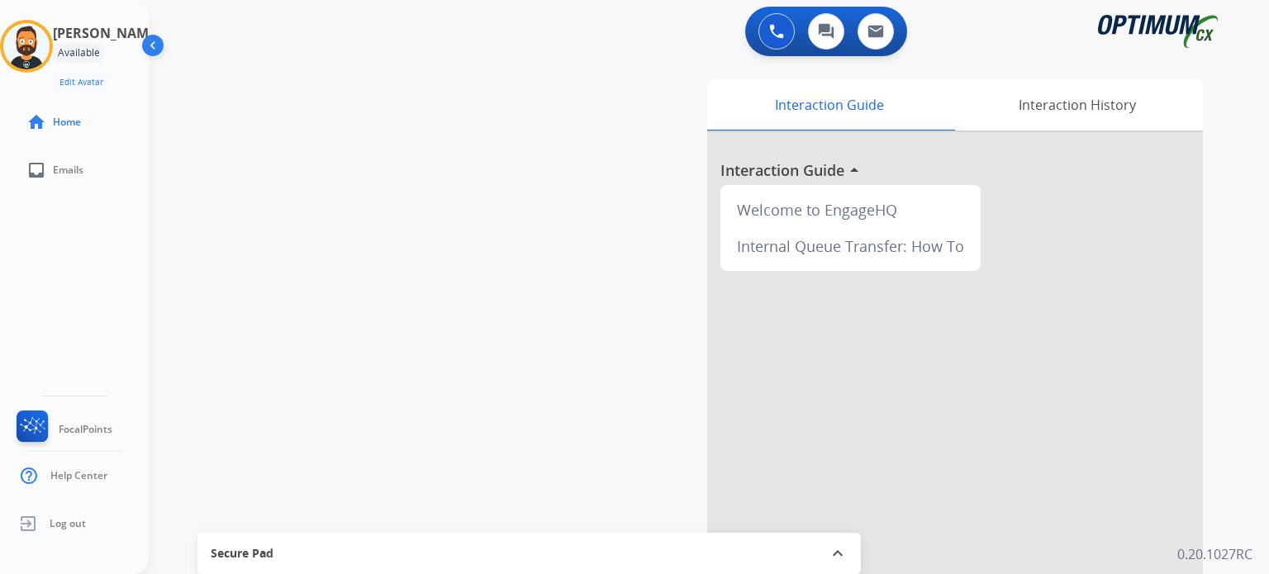
click at [605, 246] on div "Interaction Guide Interaction History Interaction Guide arrow_drop_up Welcome t…" at bounding box center [894, 413] width 618 height 669
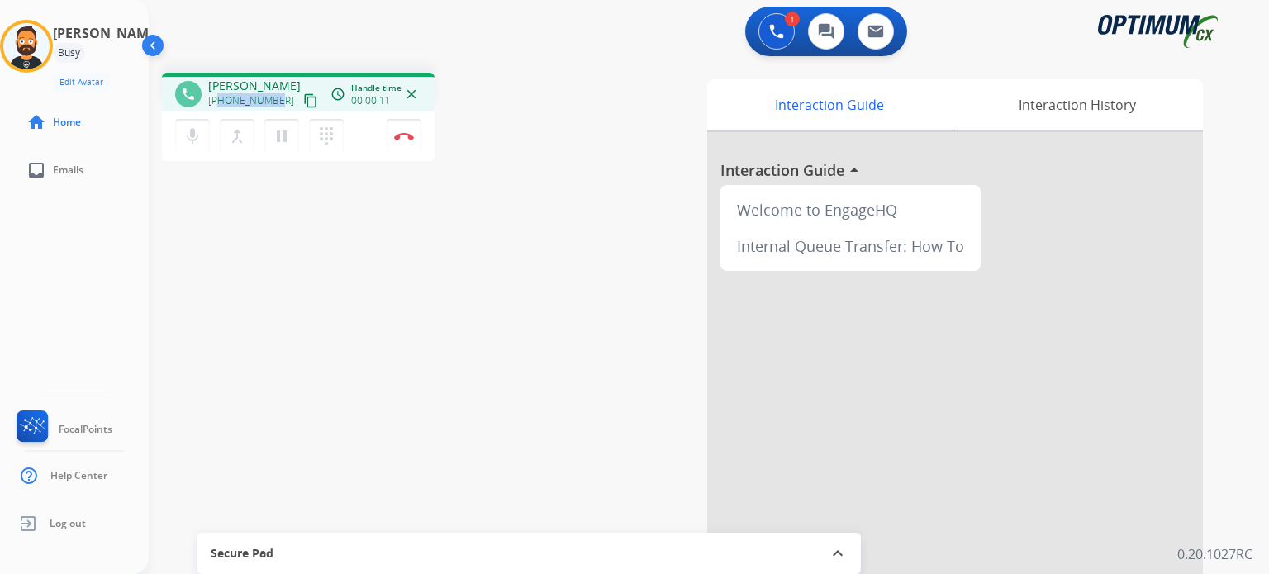
drag, startPoint x: 274, startPoint y: 99, endPoint x: 219, endPoint y: 102, distance: 55.4
click at [219, 102] on span "+12259103319" at bounding box center [251, 100] width 86 height 13
click at [281, 133] on mat-icon "pause" at bounding box center [282, 136] width 20 height 20
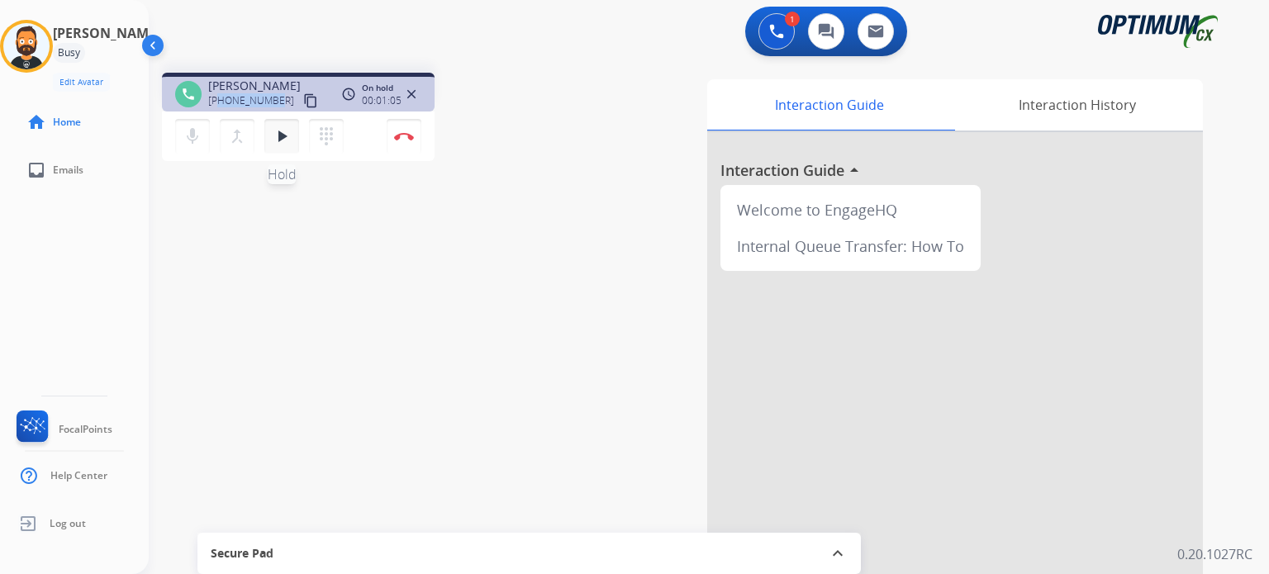
click at [279, 140] on mat-icon "play_arrow" at bounding box center [282, 136] width 20 height 20
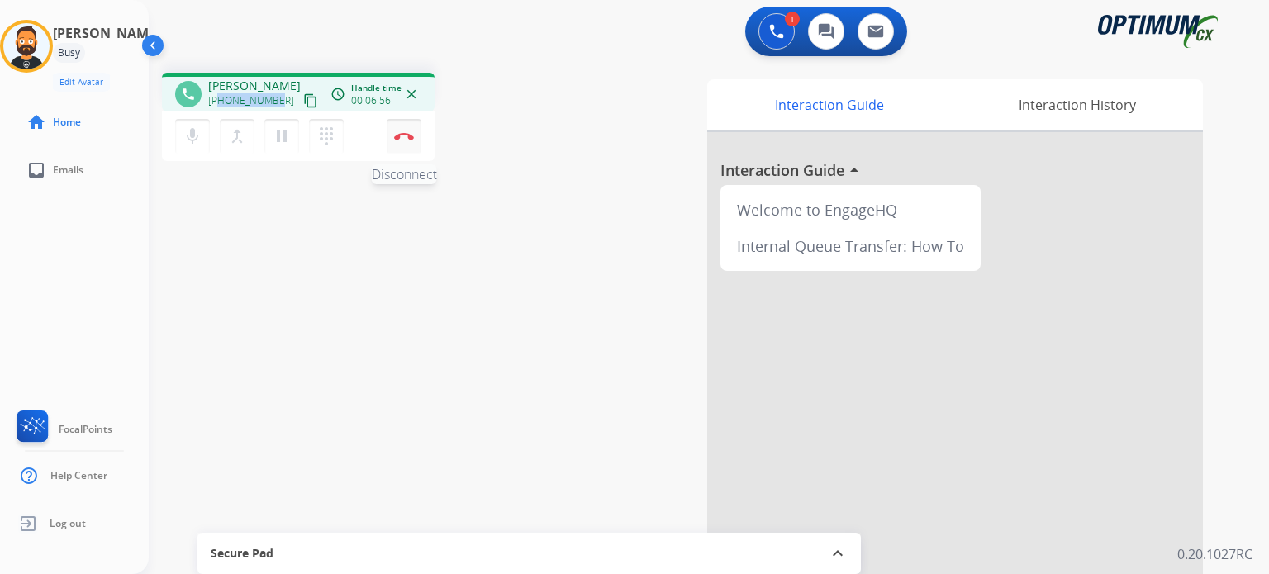
click at [410, 135] on img at bounding box center [404, 136] width 20 height 8
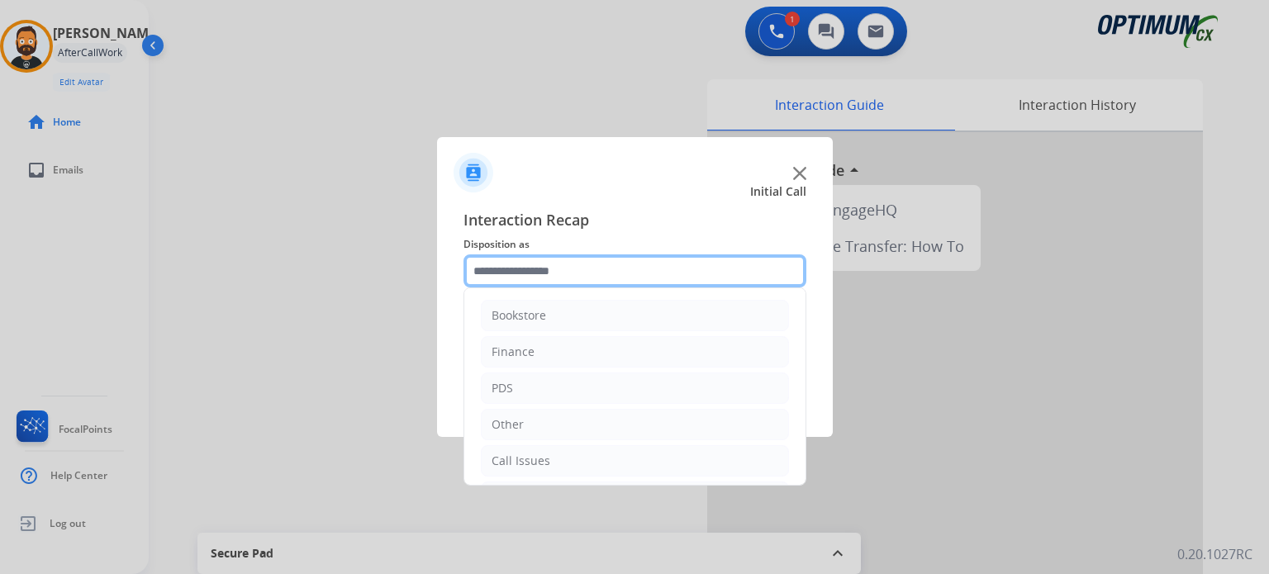
click at [535, 265] on input "text" at bounding box center [634, 270] width 343 height 33
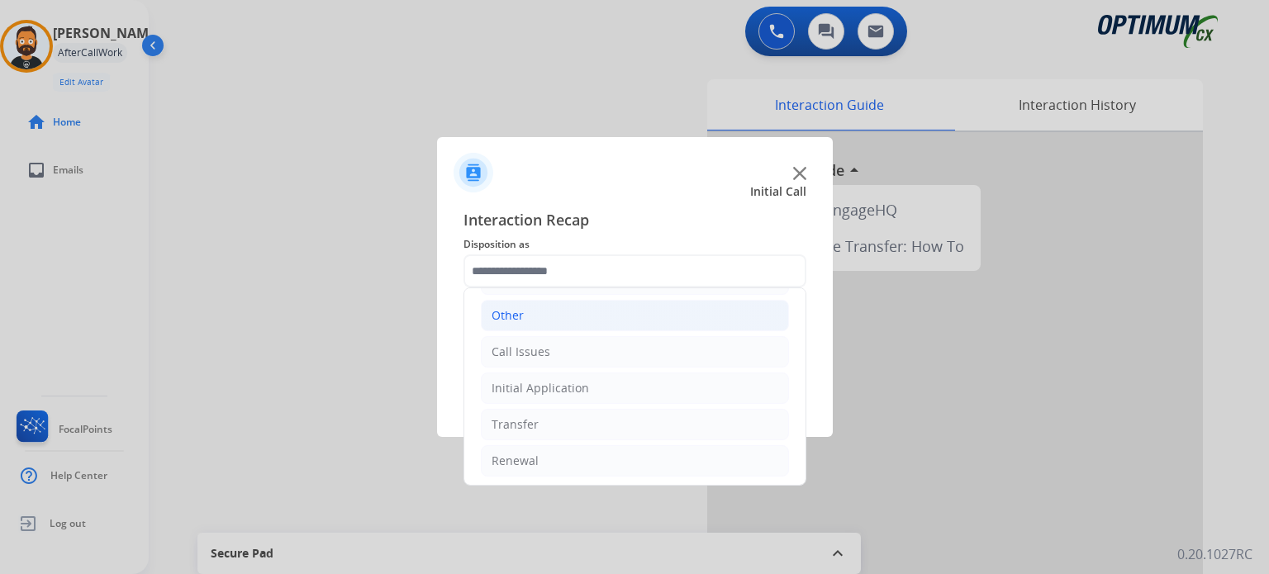
click at [567, 323] on li "Other" at bounding box center [635, 315] width 308 height 31
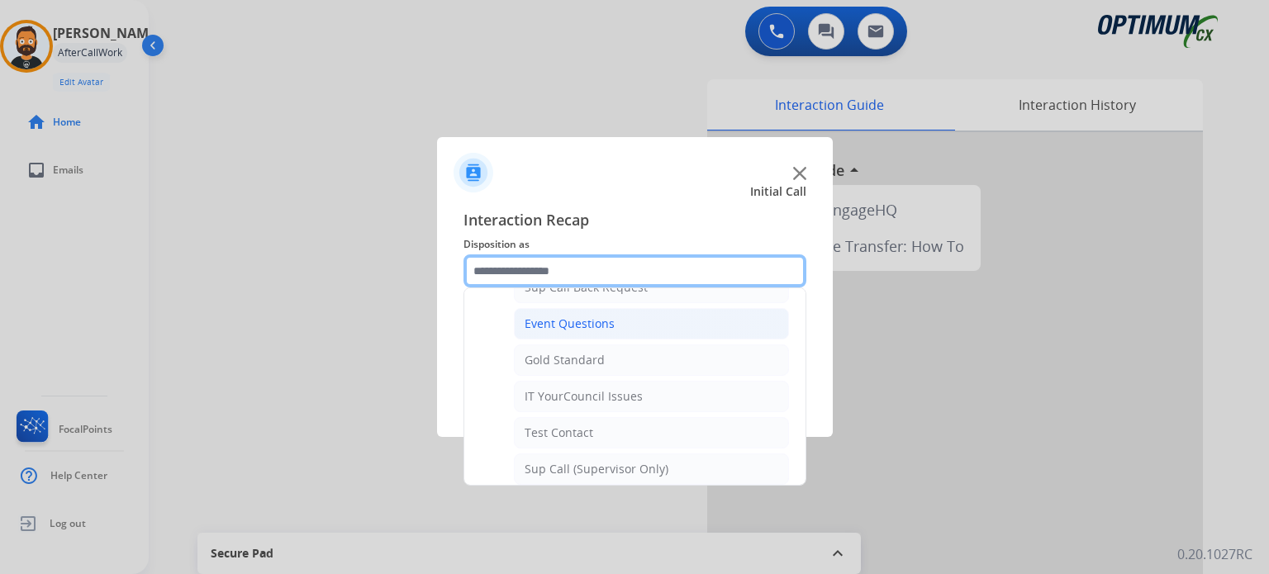
scroll to position [274, 0]
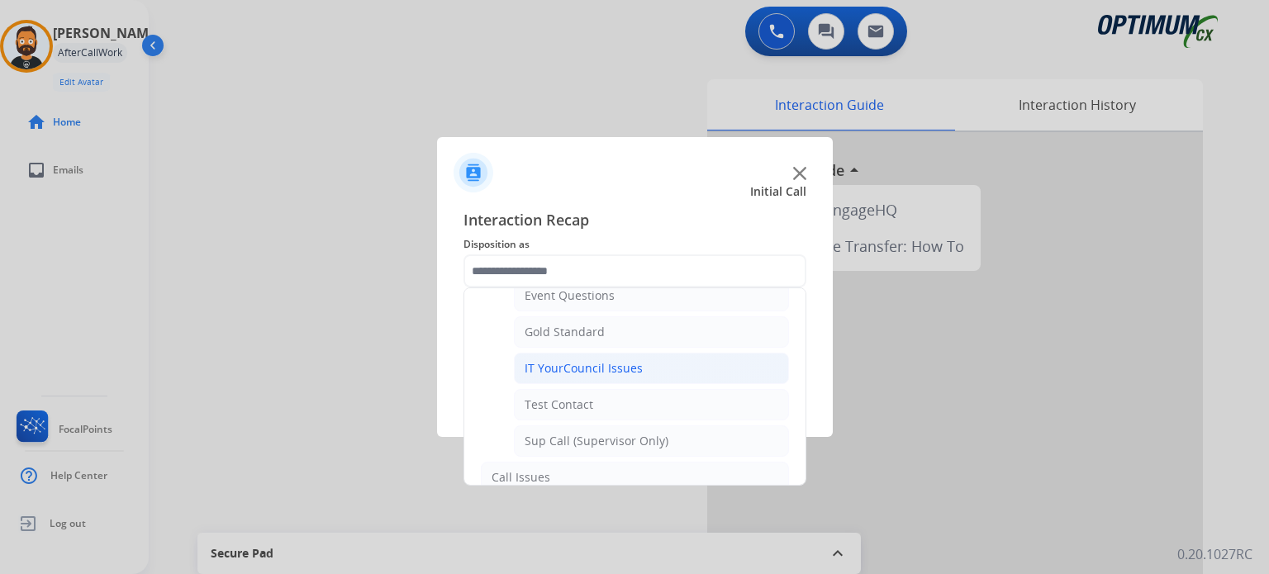
click at [612, 376] on li "IT YourCouncil Issues" at bounding box center [651, 368] width 275 height 31
type input "**********"
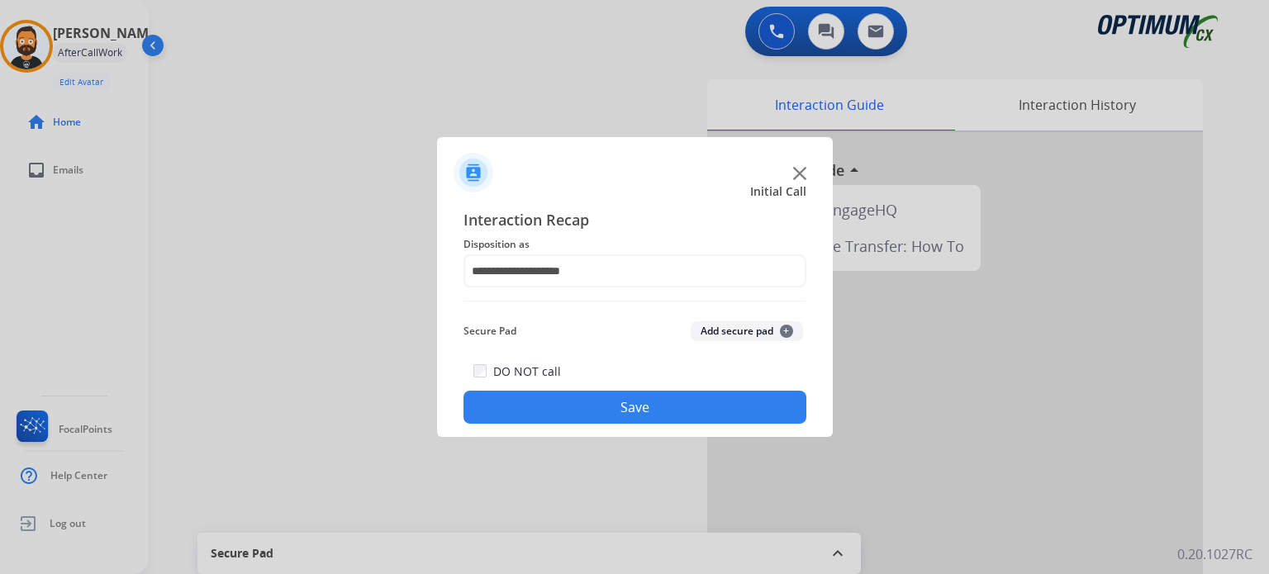
click at [611, 399] on button "Save" at bounding box center [634, 407] width 343 height 33
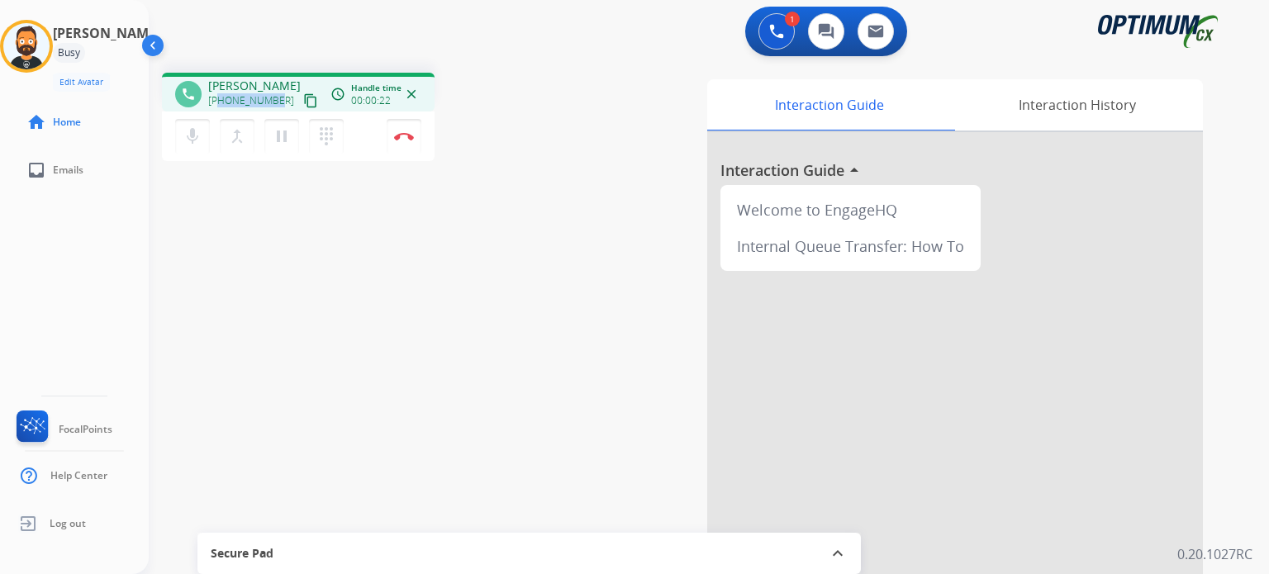
drag, startPoint x: 275, startPoint y: 96, endPoint x: 221, endPoint y: 108, distance: 55.9
click at [221, 108] on div "+17868770826 content_copy" at bounding box center [264, 101] width 112 height 20
click at [414, 138] on button "Disconnect" at bounding box center [404, 136] width 35 height 35
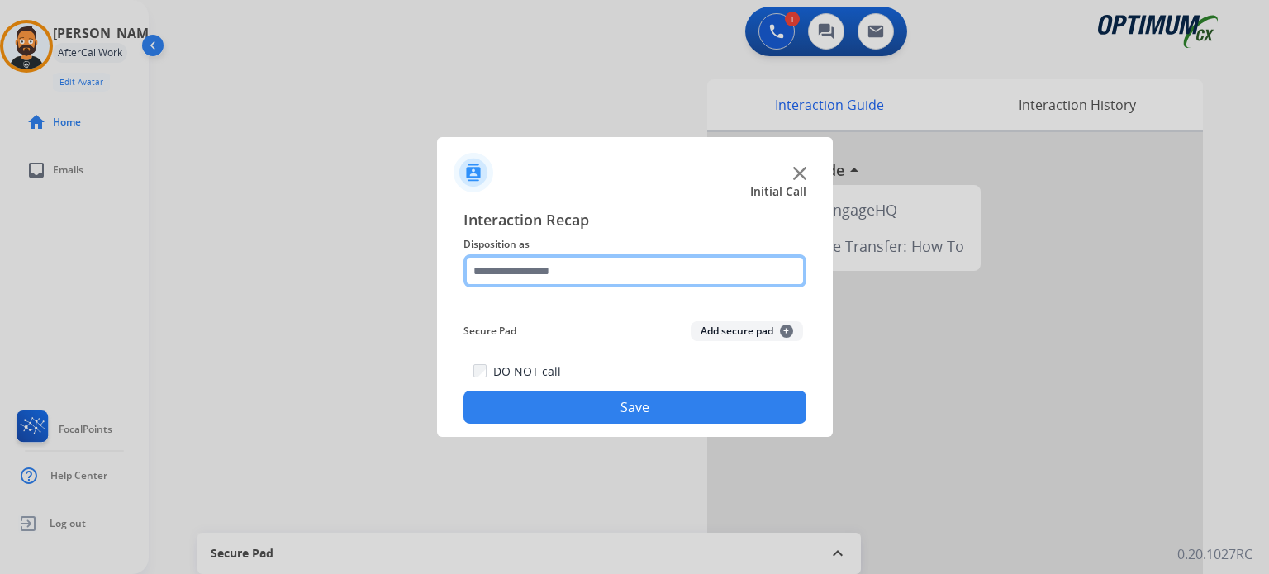
click at [585, 282] on input "text" at bounding box center [634, 270] width 343 height 33
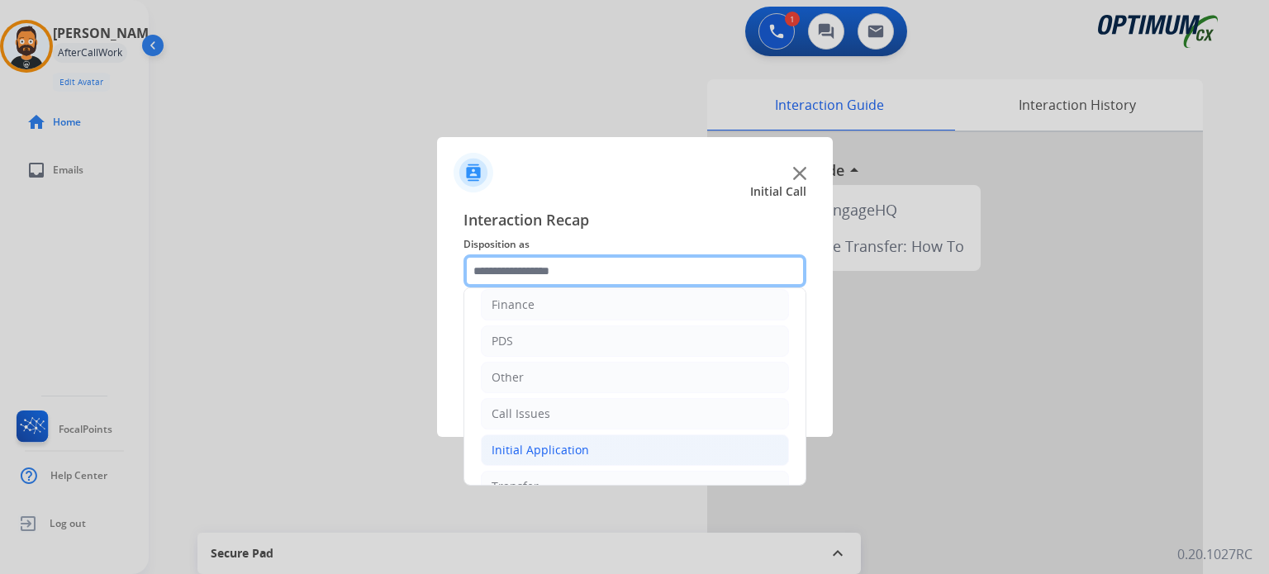
scroll to position [109, 0]
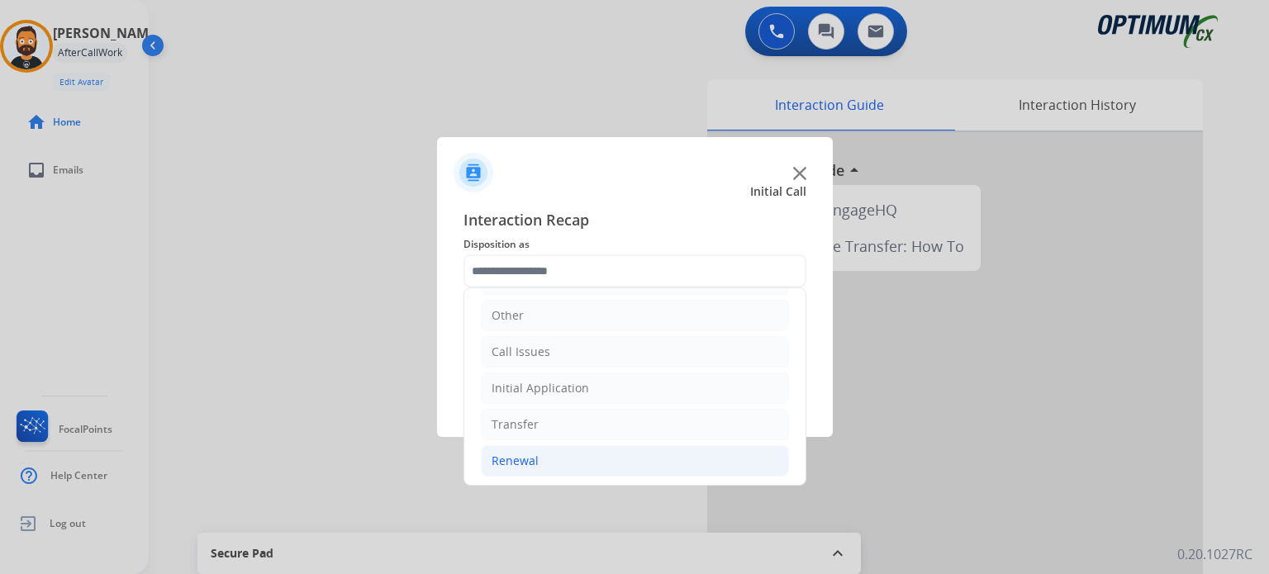
click at [564, 465] on li "Renewal" at bounding box center [635, 460] width 308 height 31
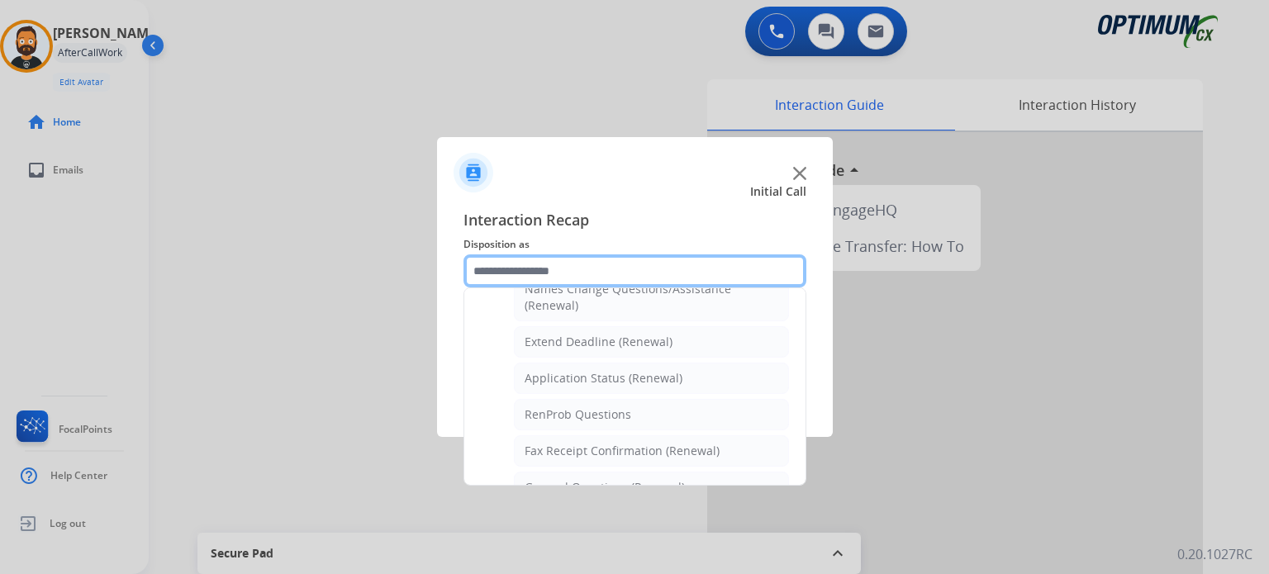
scroll to position [439, 0]
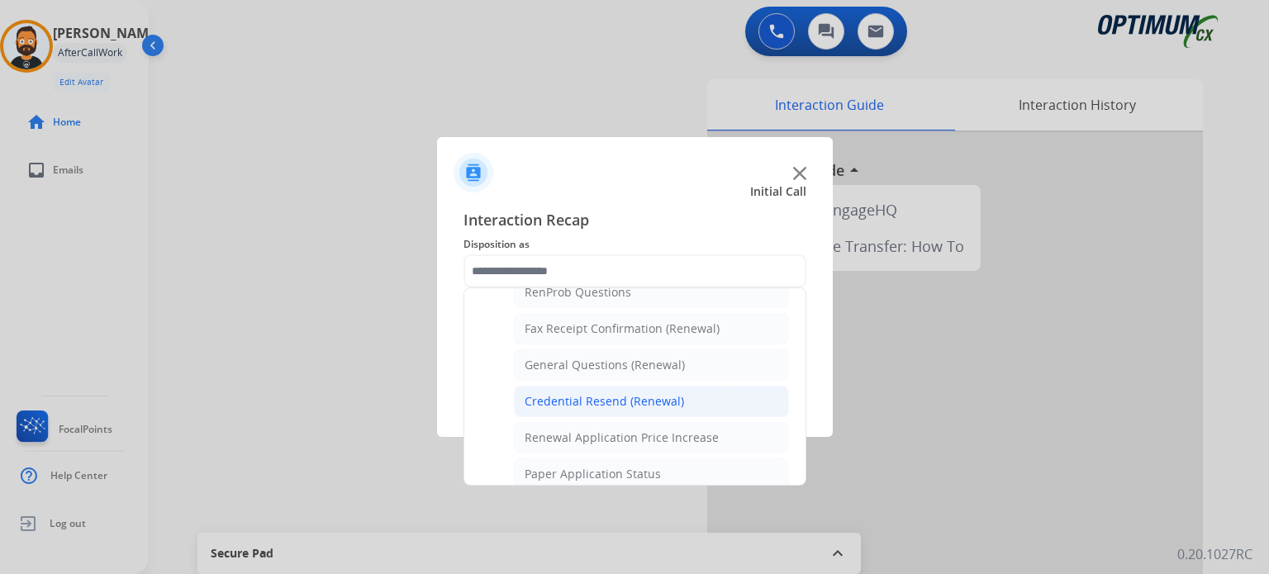
click at [578, 399] on div "Credential Resend (Renewal)" at bounding box center [603, 401] width 159 height 17
type input "**********"
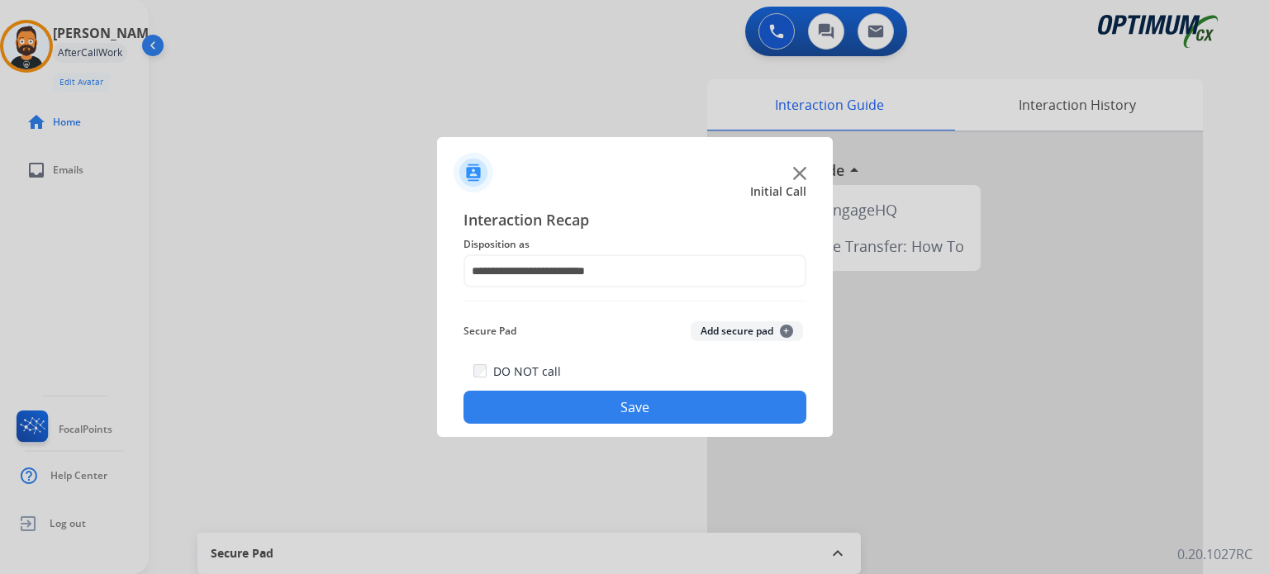
click at [578, 399] on button "Save" at bounding box center [634, 407] width 343 height 33
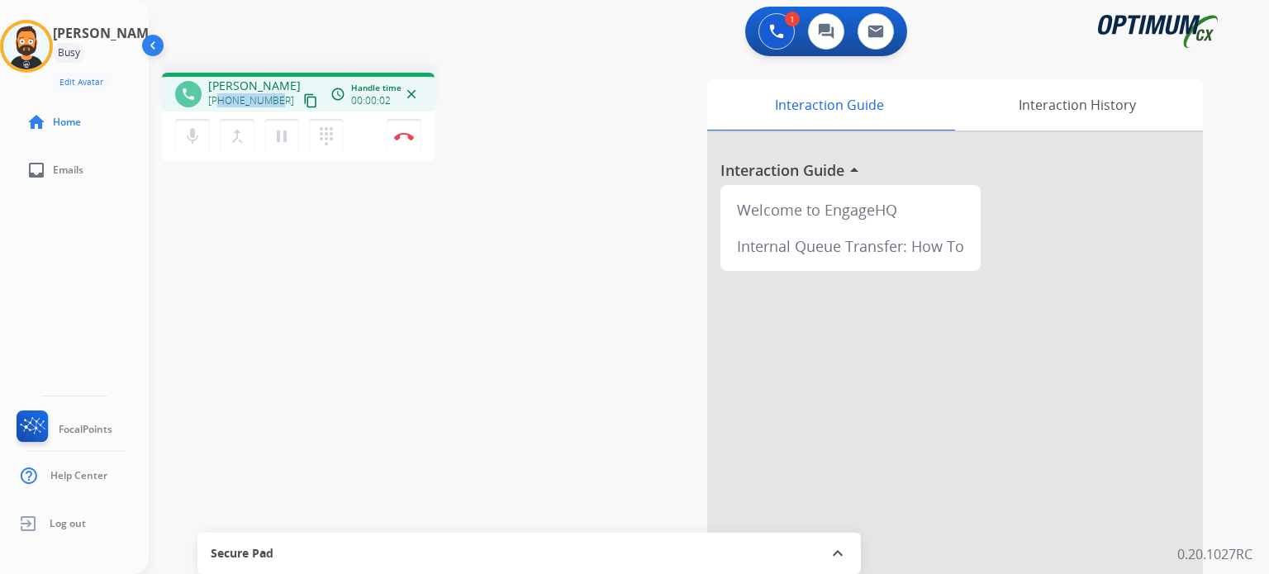
drag, startPoint x: 278, startPoint y: 104, endPoint x: 220, endPoint y: 104, distance: 58.6
click at [220, 104] on div "+17755161070 content_copy" at bounding box center [264, 101] width 112 height 20
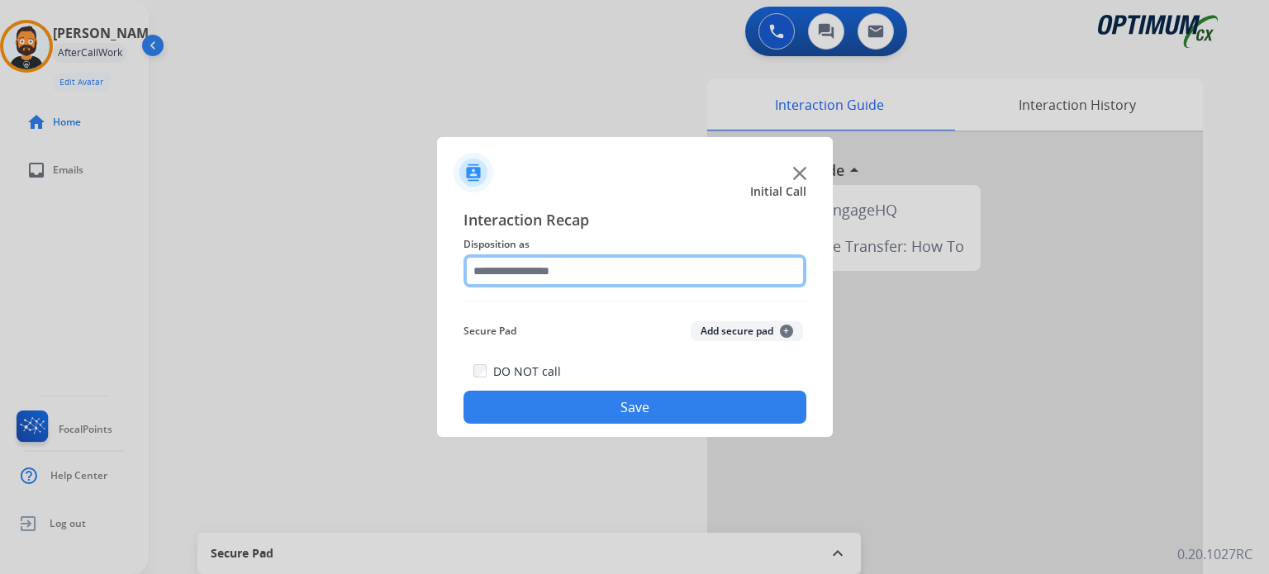
click at [555, 270] on input "text" at bounding box center [634, 270] width 343 height 33
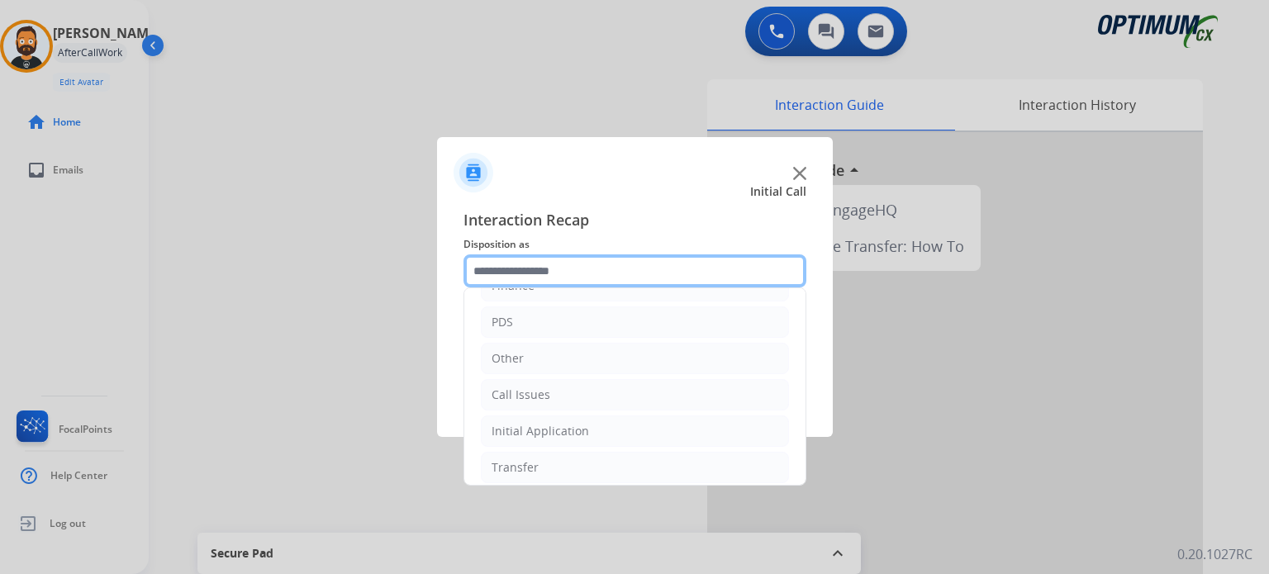
scroll to position [109, 0]
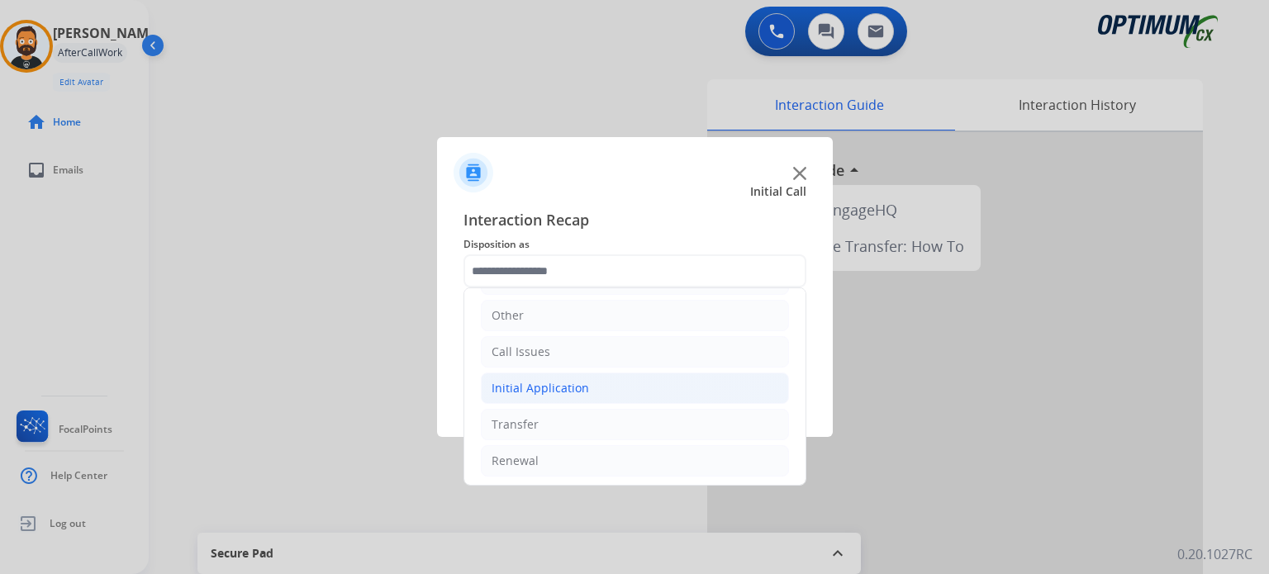
click at [639, 399] on li "Initial Application" at bounding box center [635, 387] width 308 height 31
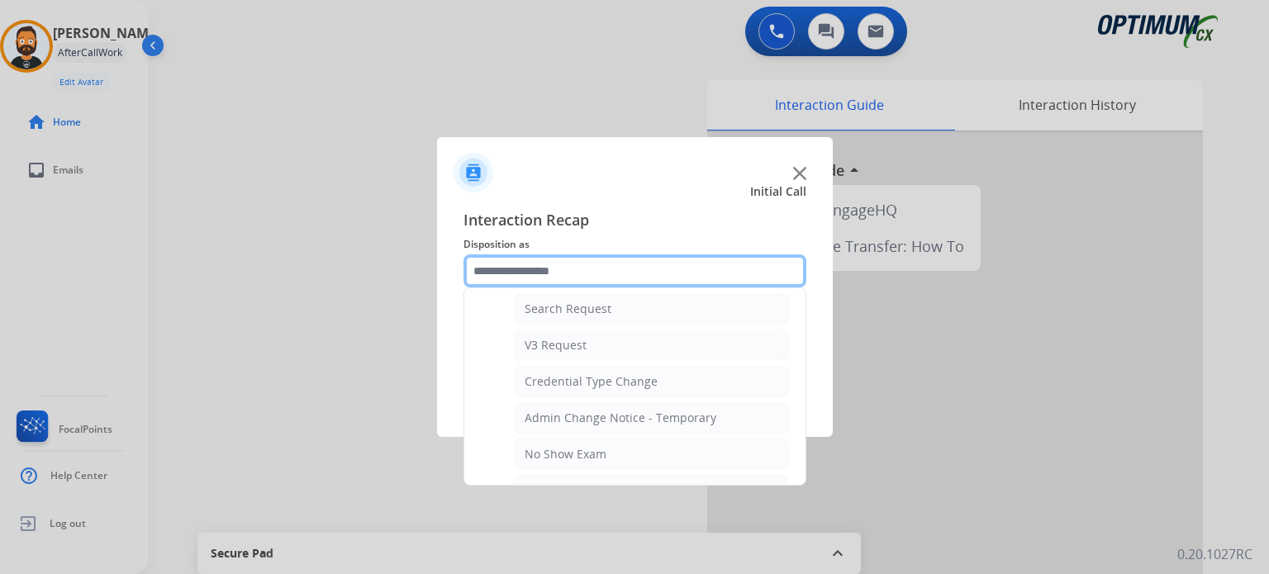
scroll to position [687, 0]
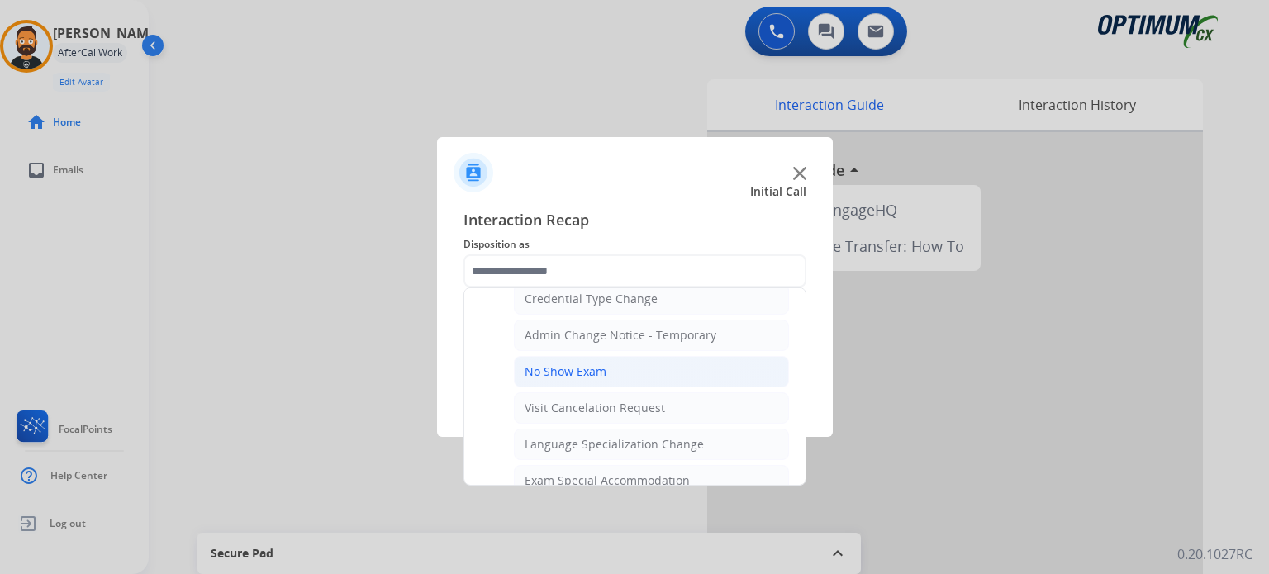
click at [619, 373] on li "No Show Exam" at bounding box center [651, 371] width 275 height 31
type input "**********"
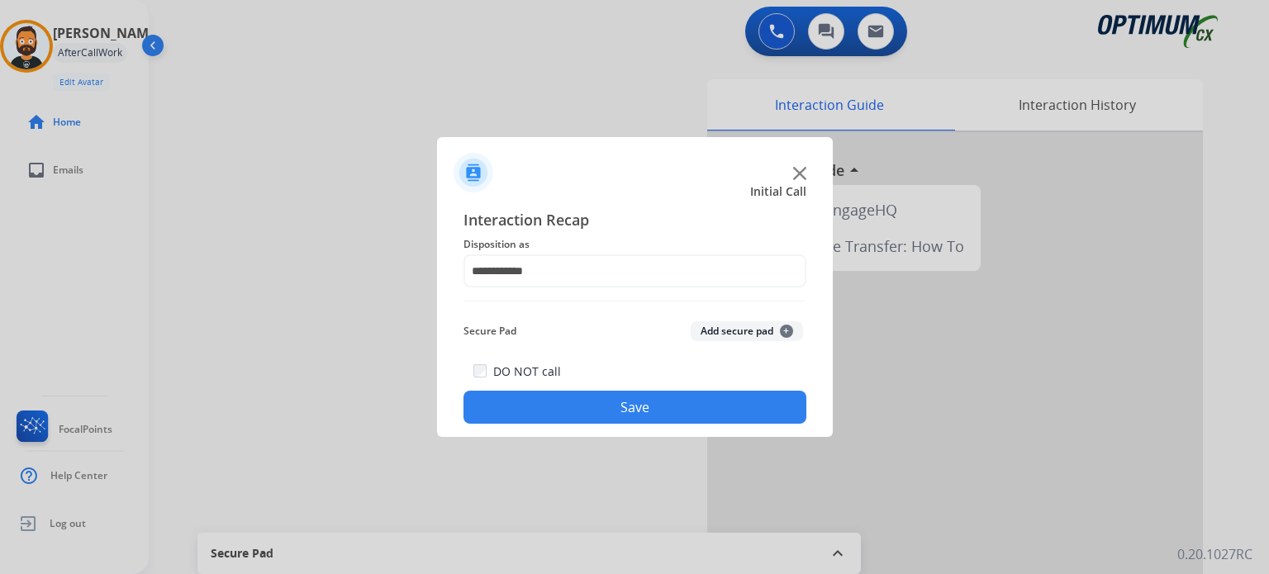
click at [618, 397] on button "Save" at bounding box center [634, 407] width 343 height 33
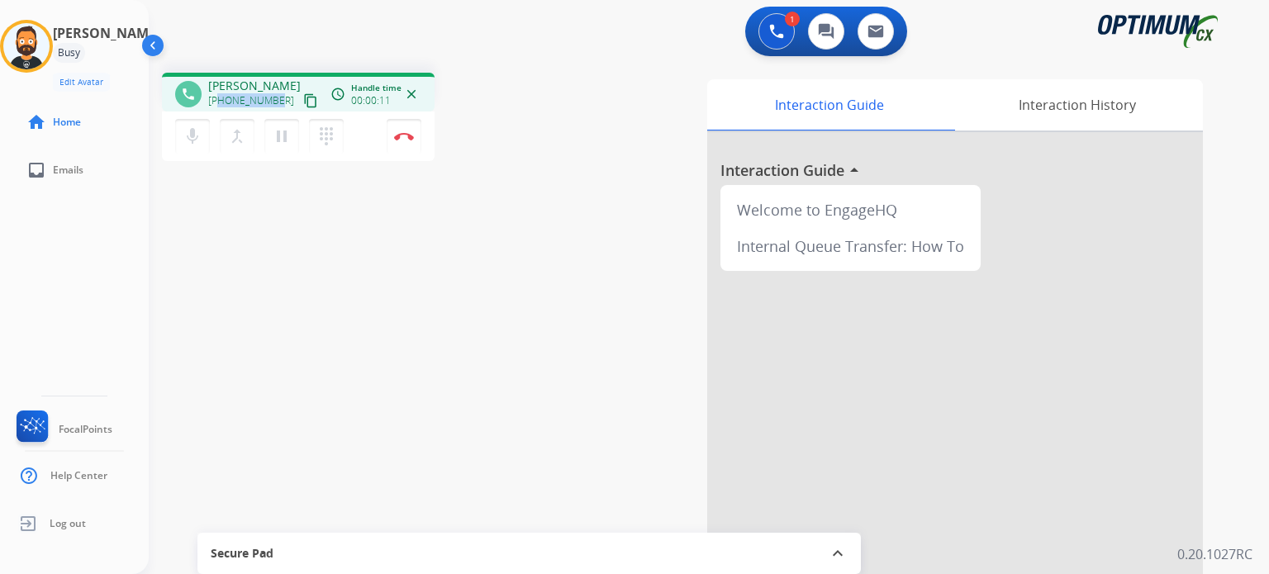
drag, startPoint x: 276, startPoint y: 103, endPoint x: 221, endPoint y: 99, distance: 54.7
click at [221, 99] on div "+16127031799 content_copy" at bounding box center [264, 101] width 112 height 20
click at [406, 141] on button "Disconnect" at bounding box center [404, 136] width 35 height 35
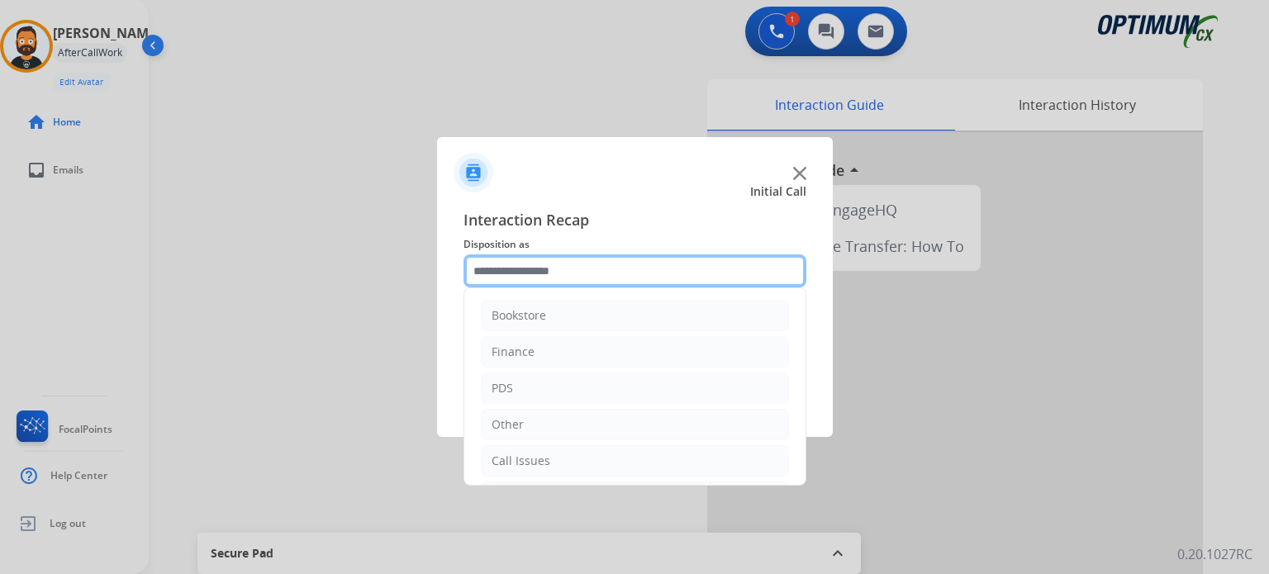
drag, startPoint x: 528, startPoint y: 259, endPoint x: 535, endPoint y: 267, distance: 11.1
click at [528, 259] on input "text" at bounding box center [634, 270] width 343 height 33
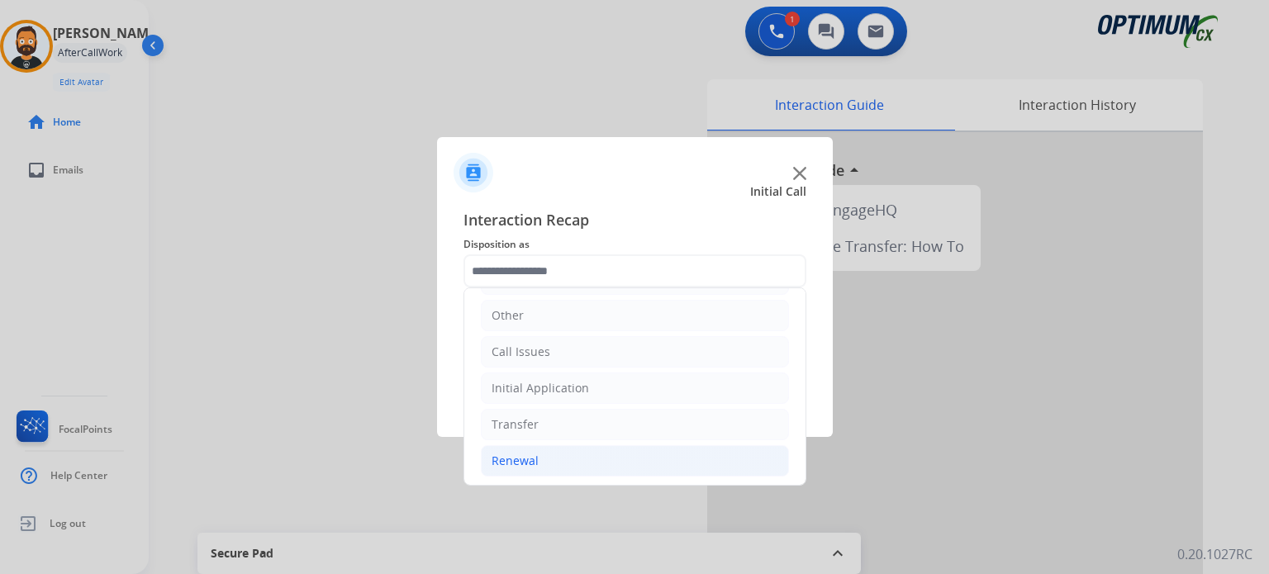
click at [564, 458] on li "Renewal" at bounding box center [635, 460] width 308 height 31
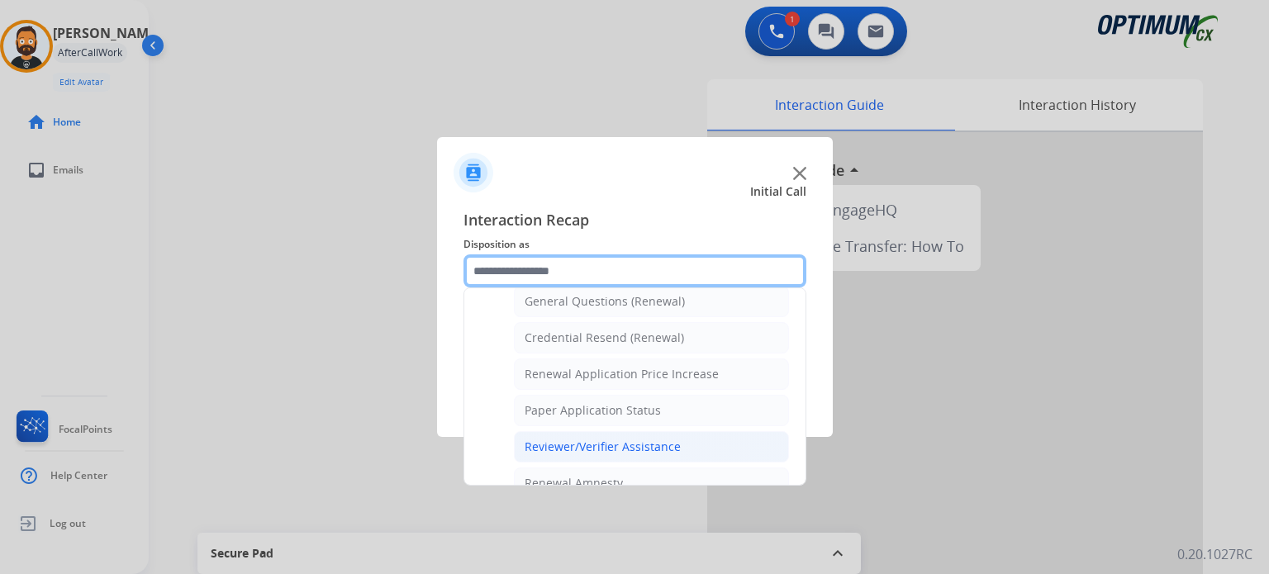
scroll to position [465, 0]
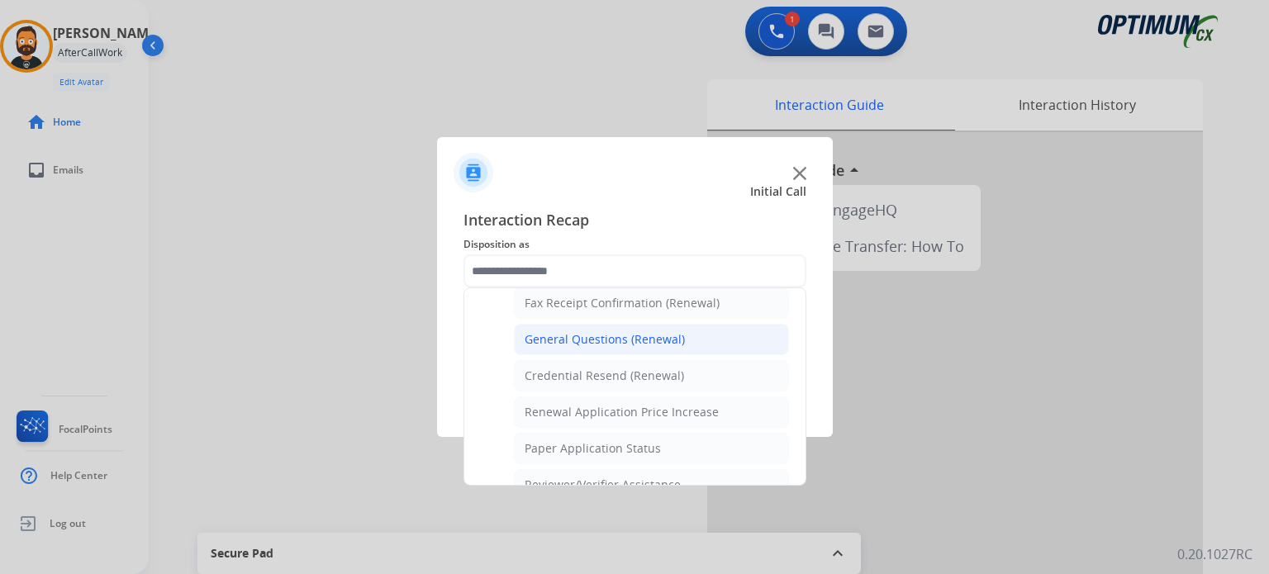
click at [587, 336] on div "General Questions (Renewal)" at bounding box center [604, 339] width 160 height 17
type input "**********"
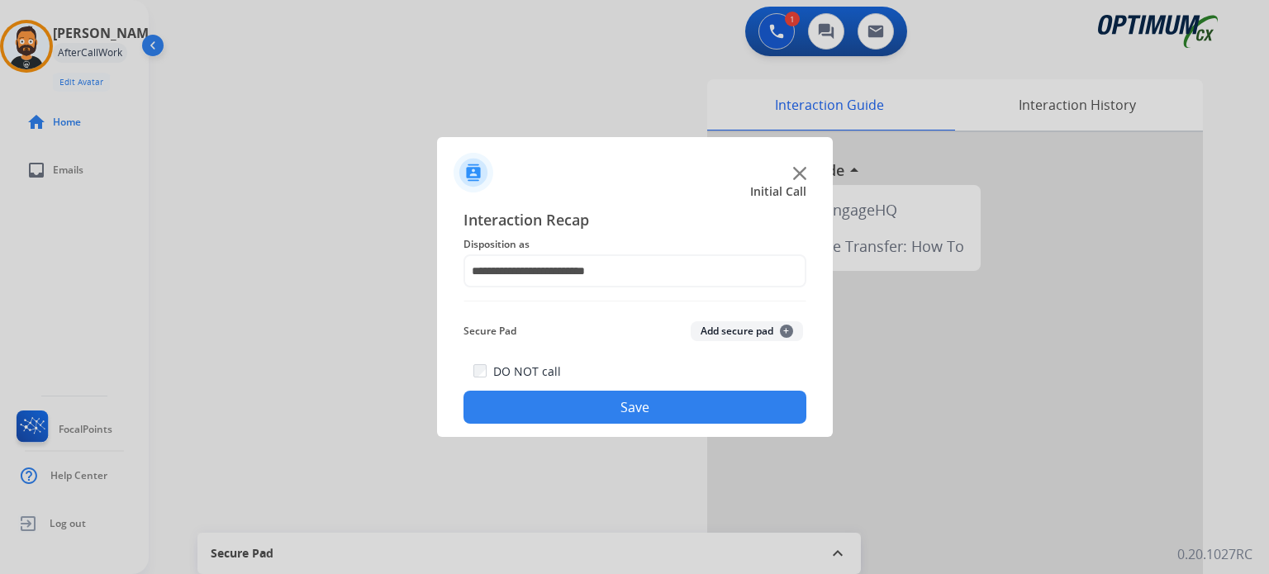
click at [603, 402] on button "Save" at bounding box center [634, 407] width 343 height 33
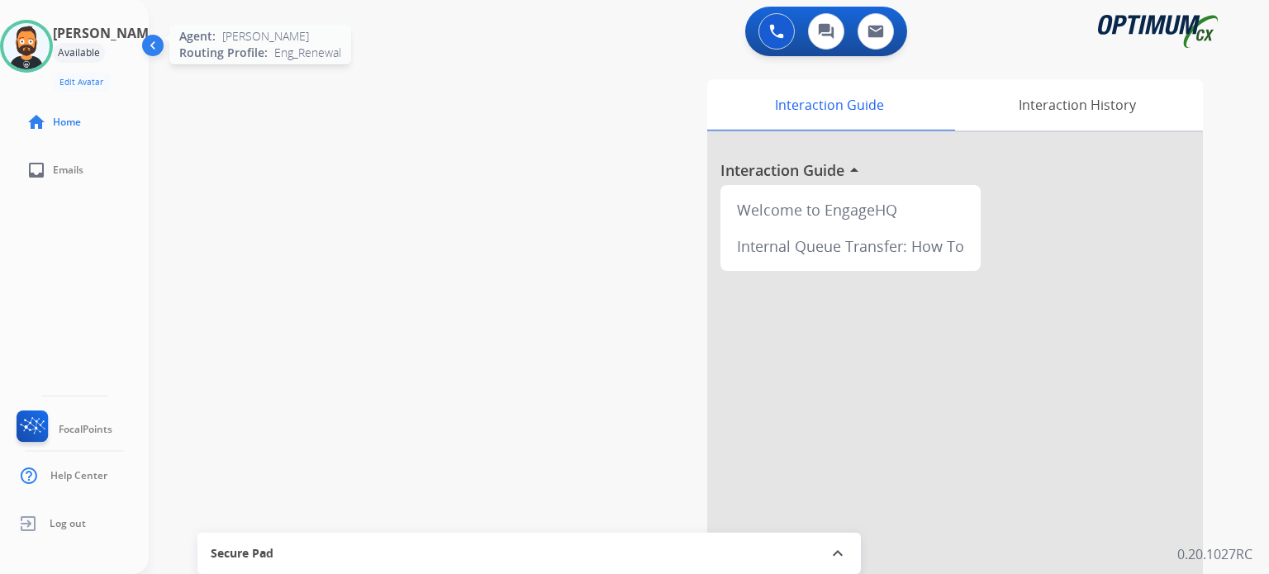
click at [46, 43] on img at bounding box center [26, 46] width 46 height 46
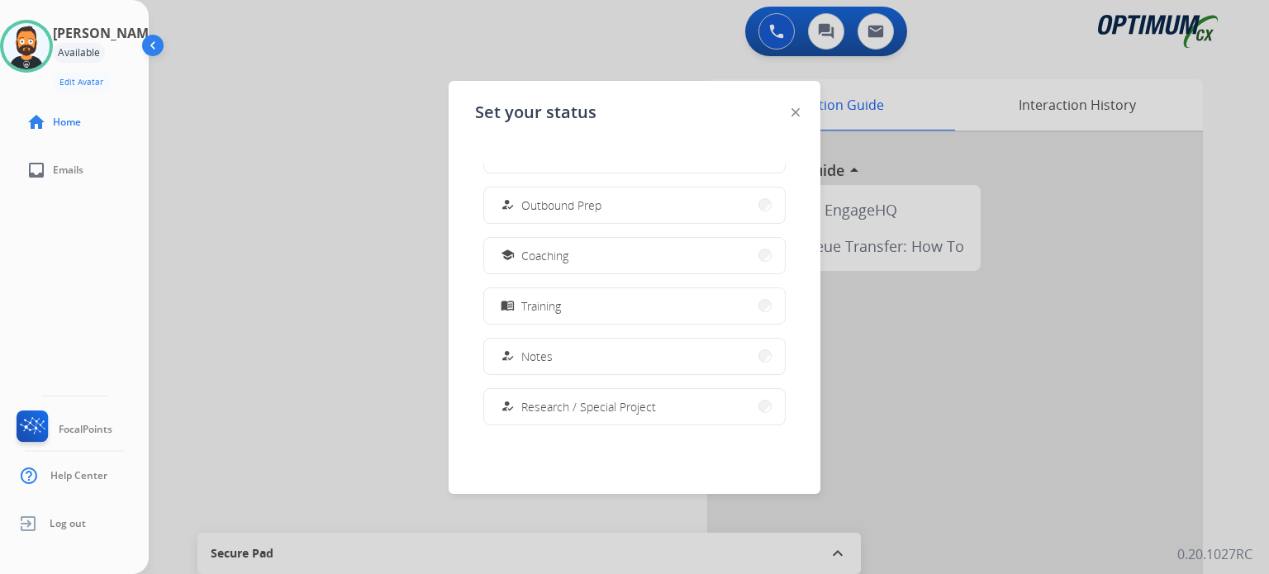
scroll to position [411, 0]
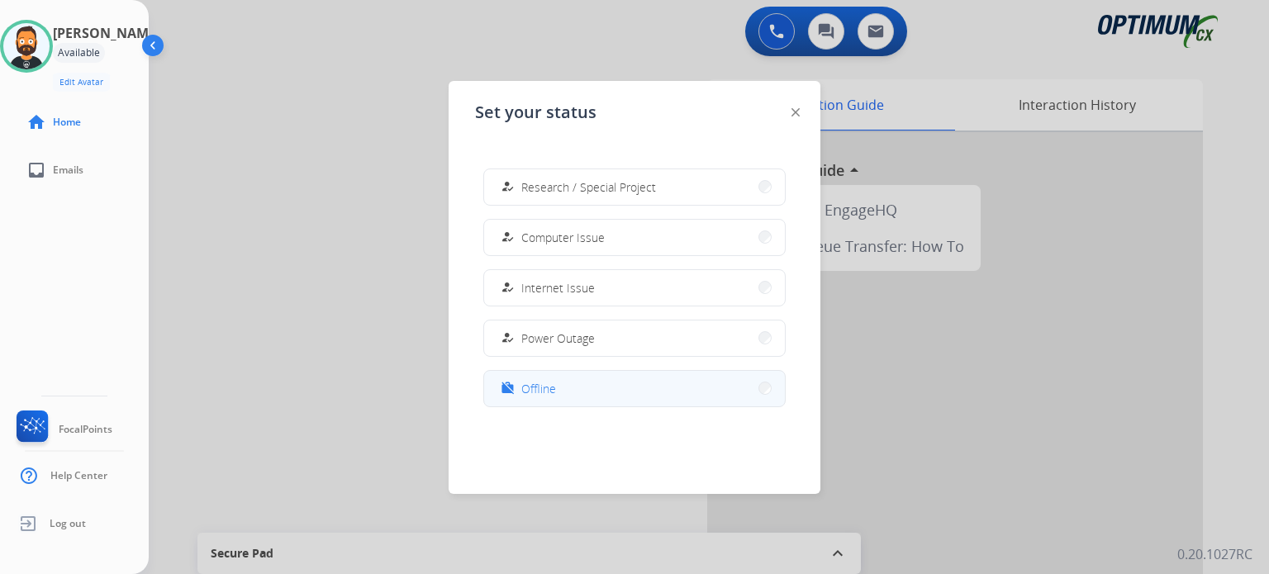
click at [584, 388] on button "work_off Offline" at bounding box center [634, 389] width 301 height 36
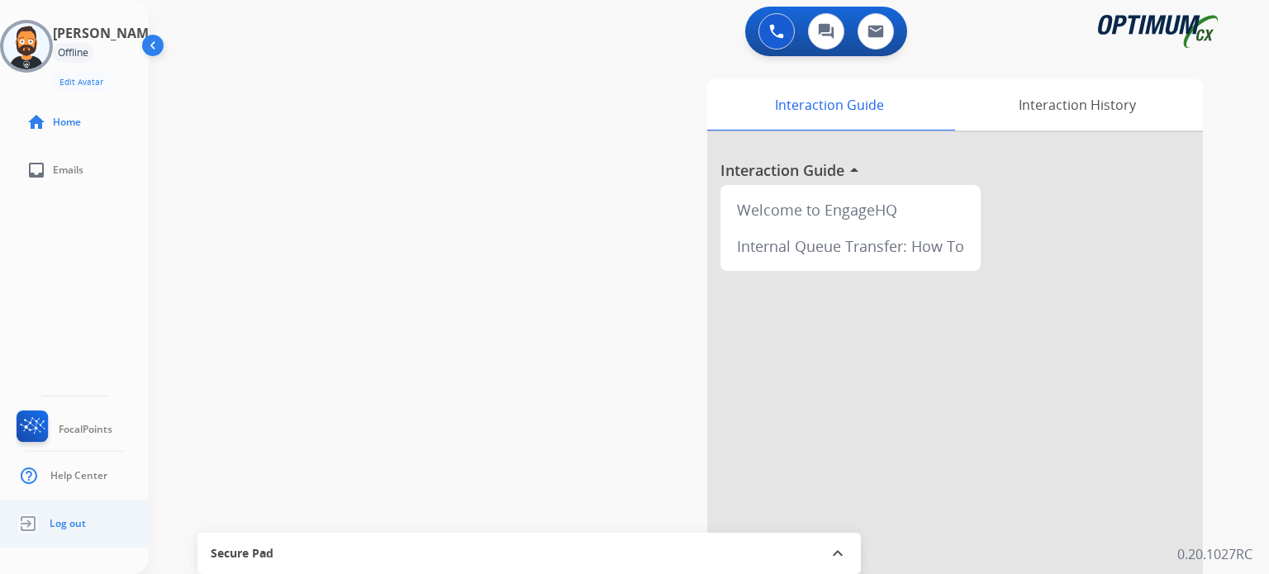
click at [77, 519] on span "Log out" at bounding box center [68, 523] width 36 height 13
